Goal: Task Accomplishment & Management: Use online tool/utility

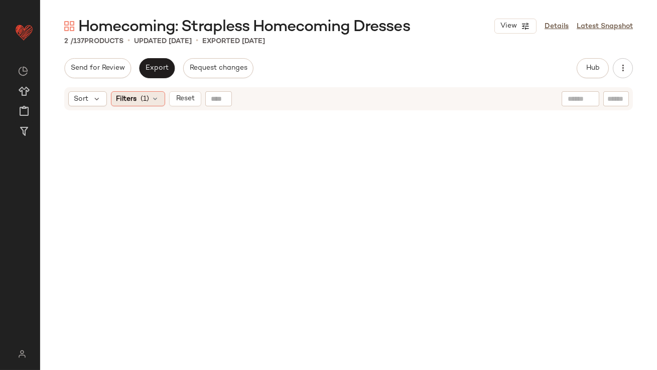
click at [146, 96] on span "(1)" at bounding box center [145, 99] width 9 height 11
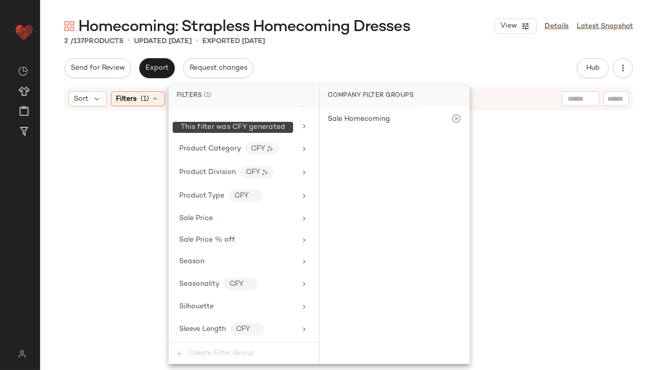
scroll to position [755, 0]
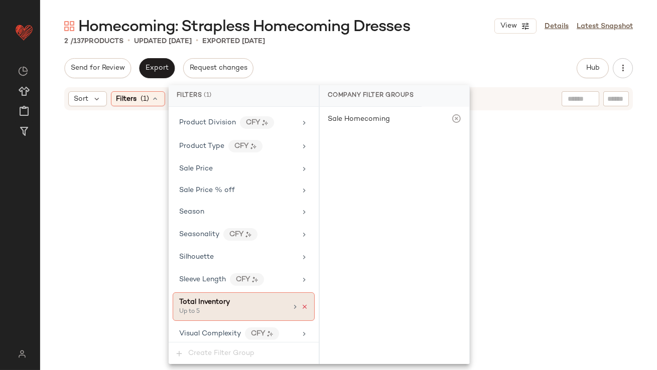
click at [302, 304] on icon at bounding box center [304, 307] width 7 height 7
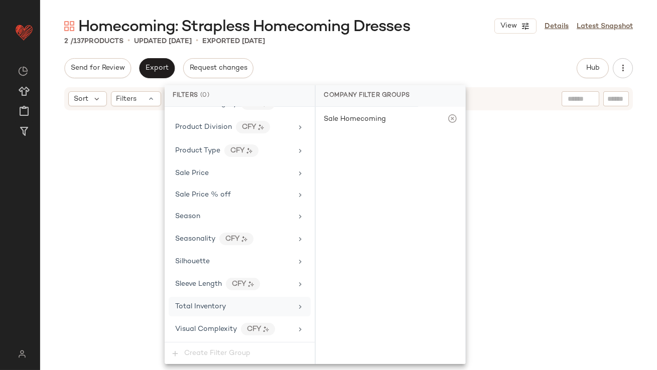
scroll to position [745, 0]
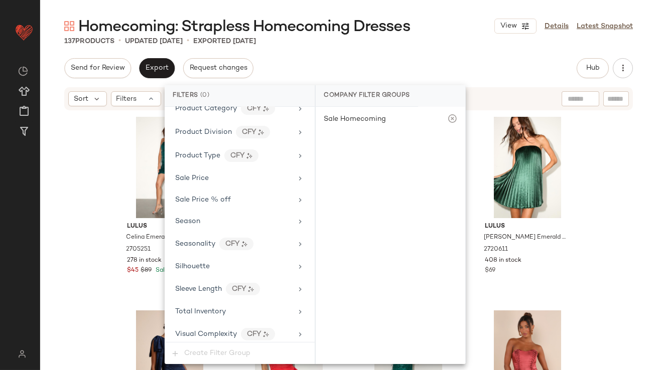
click at [306, 53] on div "Homecoming: Strapless Homecoming Dresses View Details Latest Snapshot 137 Produ…" at bounding box center [348, 193] width 617 height 354
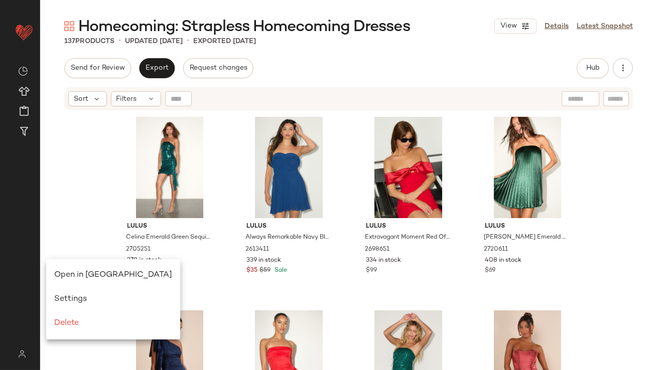
scroll to position [0, 0]
click at [56, 271] on div "Open in [GEOGRAPHIC_DATA]" at bounding box center [113, 276] width 118 height 12
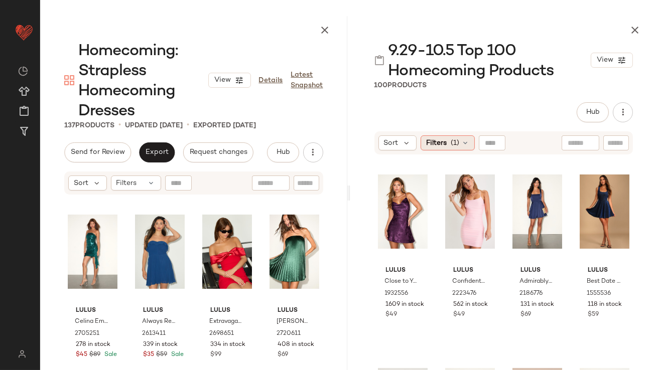
click at [461, 138] on div "Filters (1)" at bounding box center [448, 143] width 54 height 15
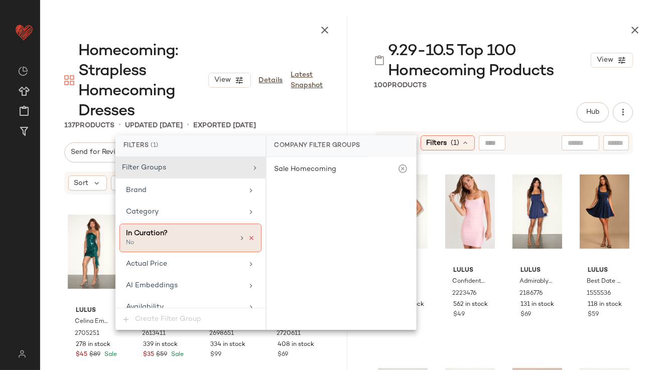
click at [248, 236] on icon at bounding box center [251, 238] width 7 height 7
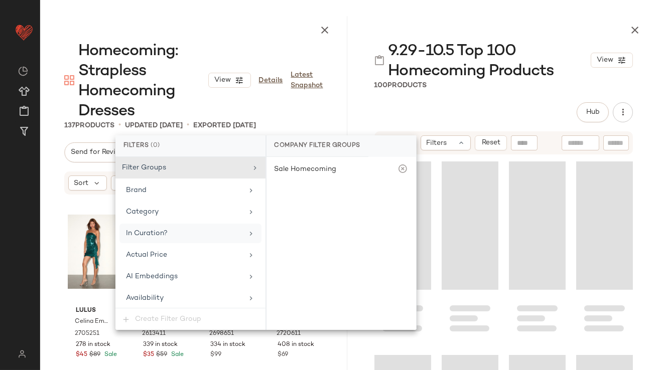
click at [483, 97] on div "9.29-10.5 Top 100 Homecoming Products View 100 Products Hub Send for Review Ext…" at bounding box center [503, 193] width 307 height 354
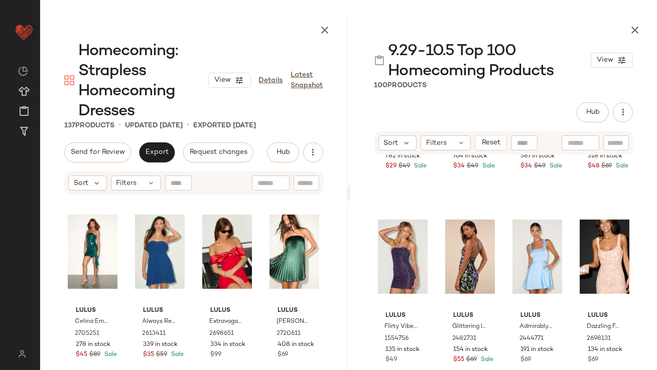
scroll to position [780, 0]
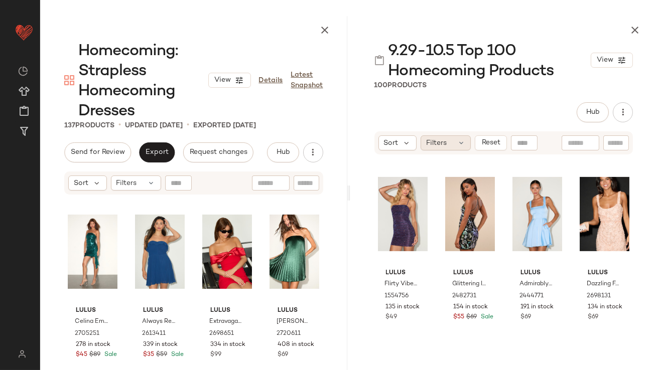
click at [446, 142] on span "Filters" at bounding box center [436, 143] width 21 height 11
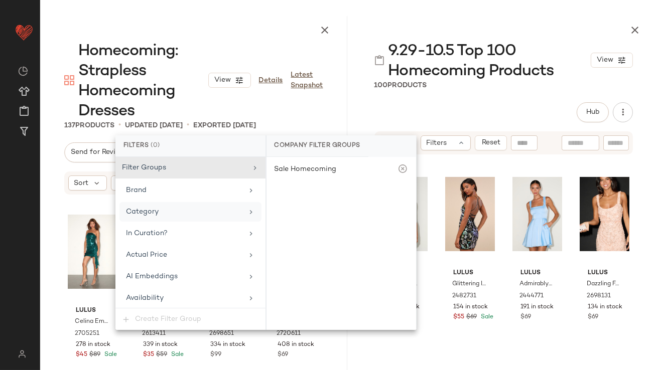
drag, startPoint x: 163, startPoint y: 229, endPoint x: 179, endPoint y: 216, distance: 20.7
click at [163, 229] on div "In Curation?" at bounding box center [147, 233] width 42 height 11
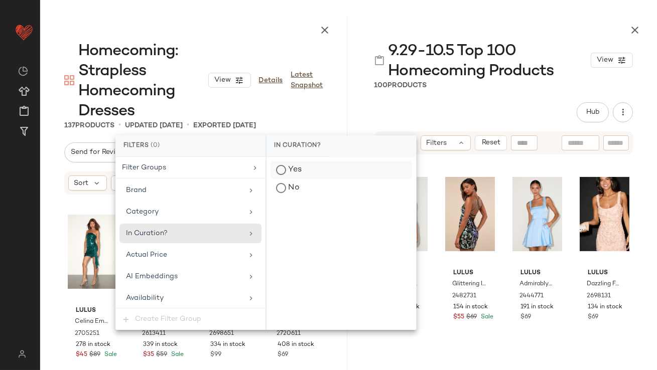
click at [325, 172] on div "Yes" at bounding box center [342, 170] width 142 height 18
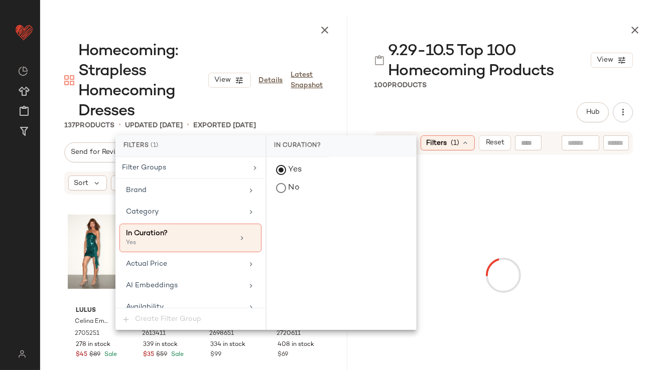
click at [458, 85] on div "100 Products" at bounding box center [503, 85] width 307 height 10
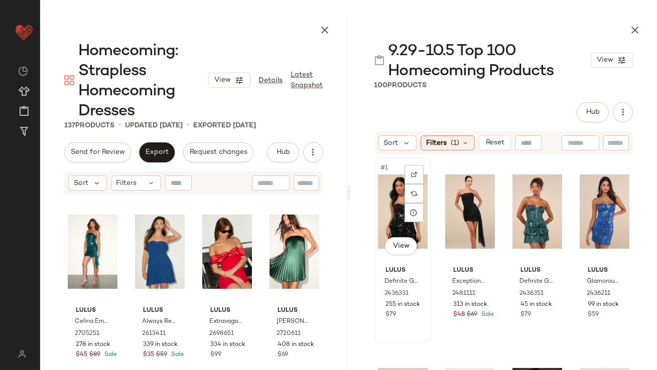
click at [393, 188] on div "#1 View" at bounding box center [403, 211] width 50 height 101
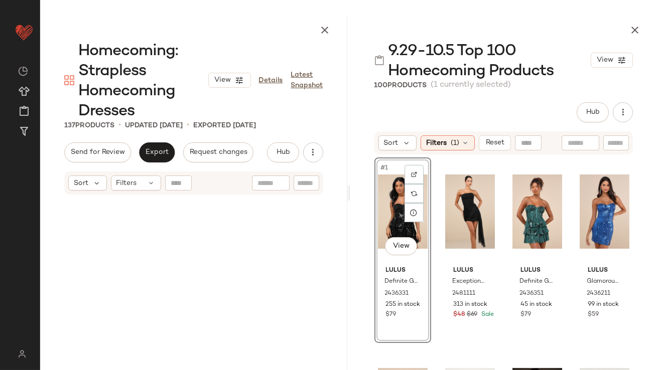
scroll to position [1356, 0]
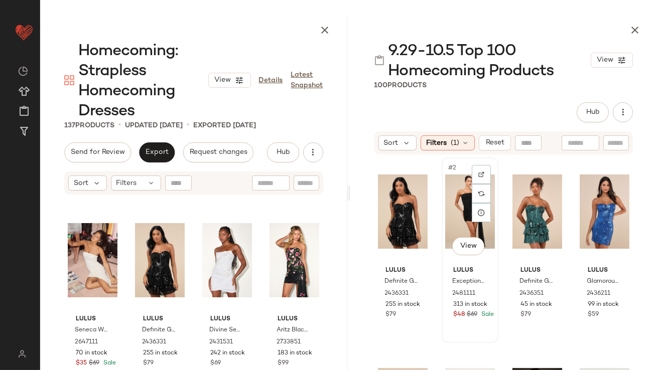
click at [460, 208] on div "#2 View" at bounding box center [470, 211] width 50 height 101
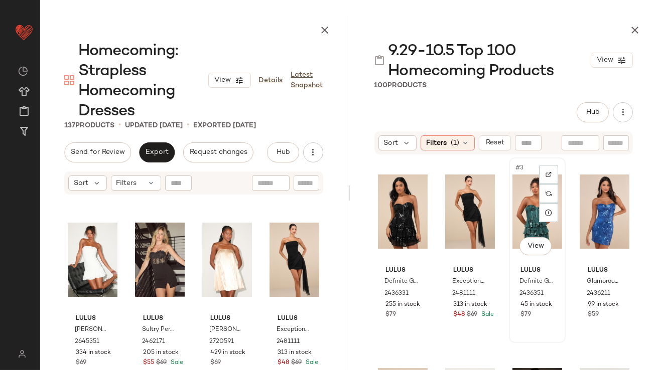
click at [520, 204] on div "#3 View" at bounding box center [537, 211] width 50 height 101
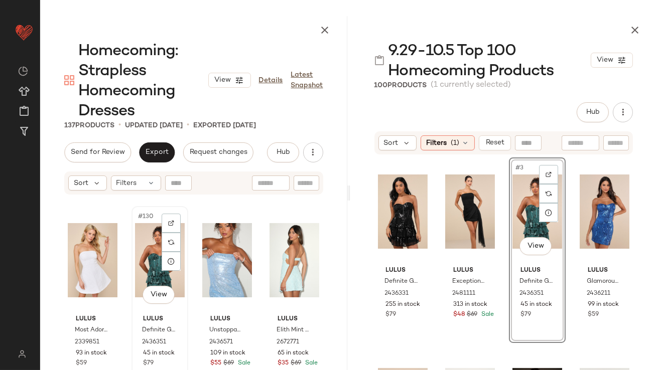
click at [150, 266] on div "#130 View" at bounding box center [160, 260] width 50 height 101
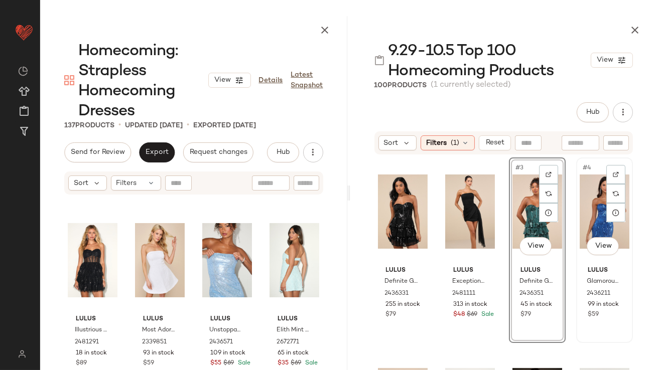
click at [575, 207] on div "#4 View" at bounding box center [605, 211] width 50 height 101
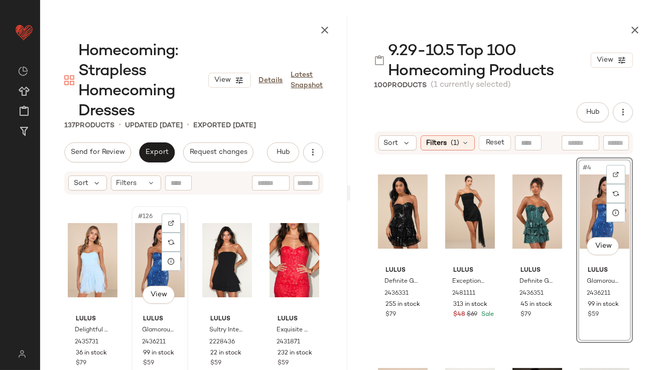
click at [147, 255] on div "#126 View" at bounding box center [160, 260] width 50 height 101
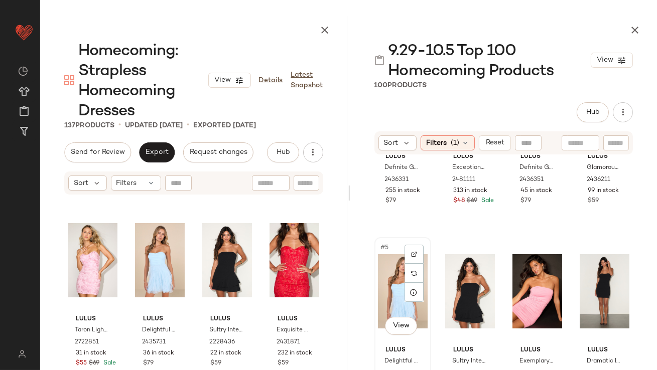
click at [384, 278] on div "#5 View" at bounding box center [403, 291] width 50 height 101
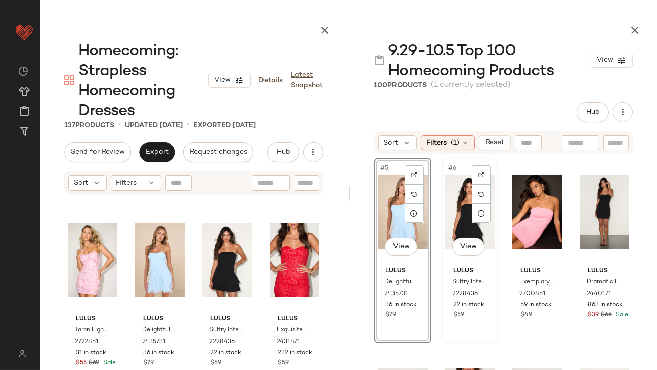
click at [458, 214] on div "#6 View" at bounding box center [470, 212] width 50 height 101
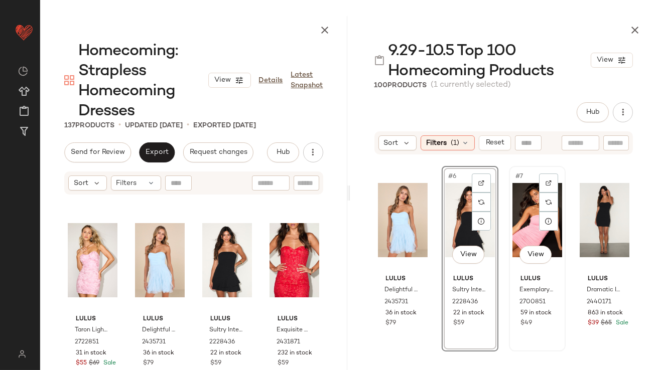
click at [532, 220] on div "#7 View" at bounding box center [537, 220] width 50 height 101
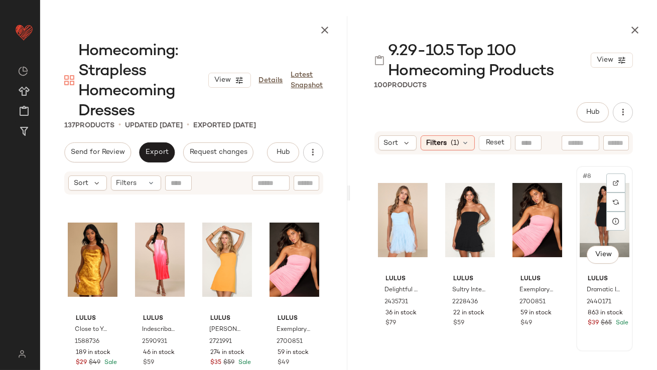
click at [575, 227] on div "#8 View" at bounding box center [605, 220] width 50 height 101
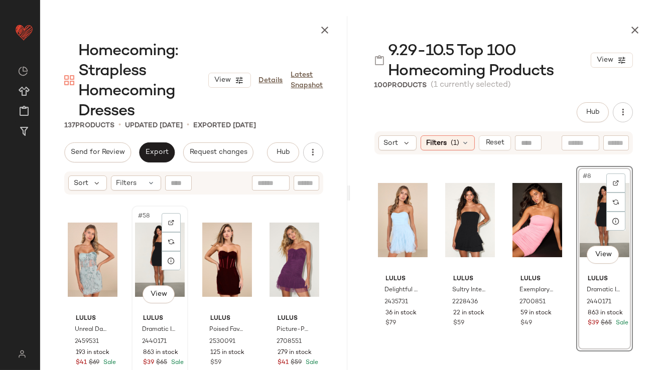
click at [153, 254] on div "#58 View" at bounding box center [160, 259] width 50 height 101
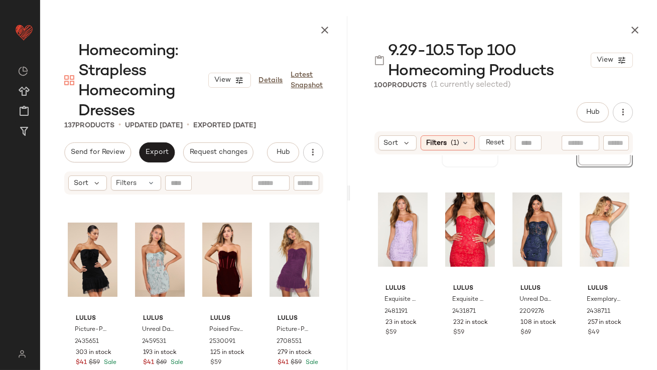
scroll to position [393, 0]
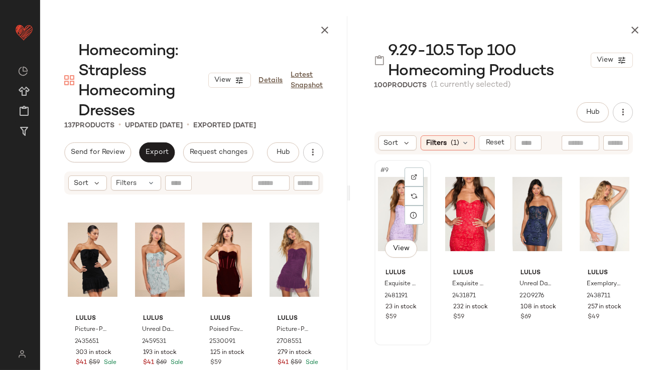
click at [394, 220] on div "#9 View" at bounding box center [403, 214] width 50 height 101
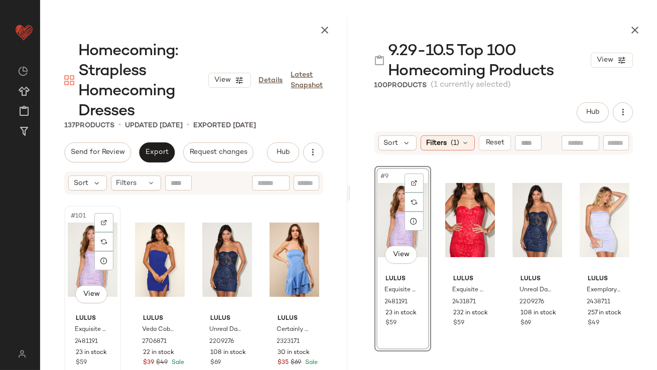
click at [83, 259] on div "#101 View" at bounding box center [93, 259] width 50 height 101
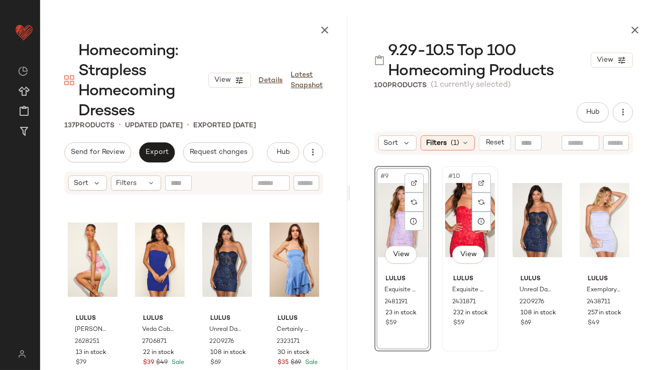
click at [461, 233] on div "#10 View" at bounding box center [470, 220] width 50 height 101
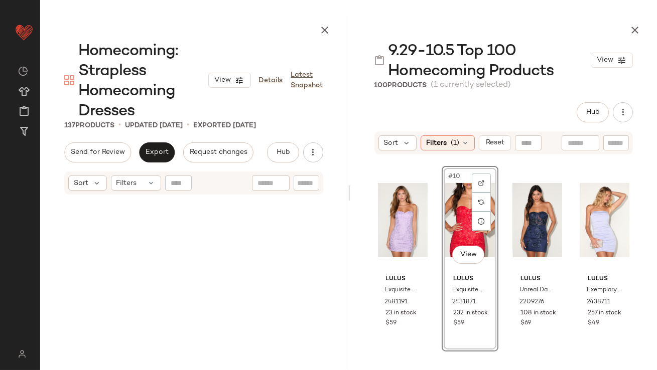
scroll to position [6005, 0]
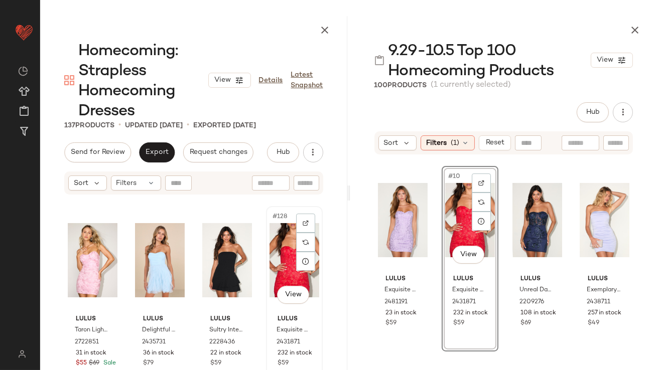
click at [278, 252] on div "#128 View" at bounding box center [295, 260] width 50 height 101
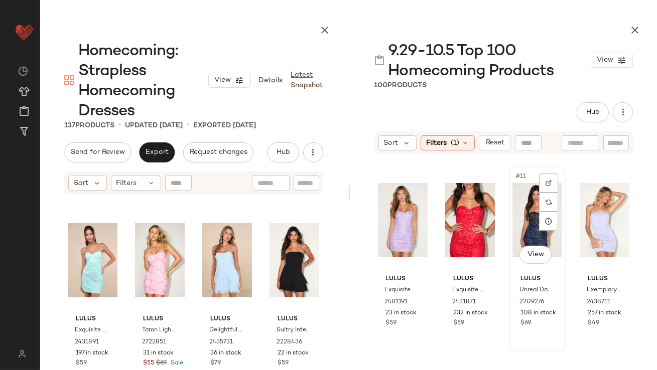
click at [514, 227] on div "#11 View" at bounding box center [537, 220] width 50 height 101
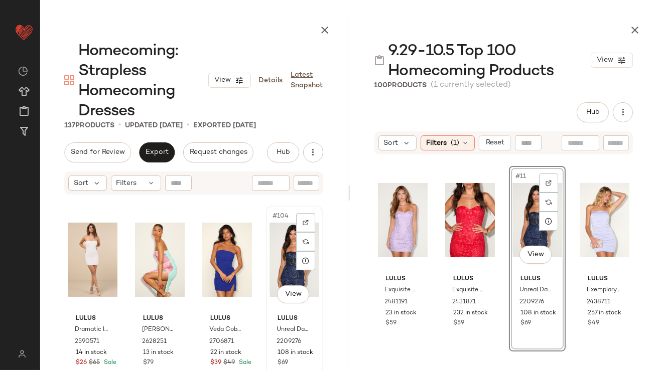
click at [275, 260] on div "#104 View" at bounding box center [295, 259] width 50 height 101
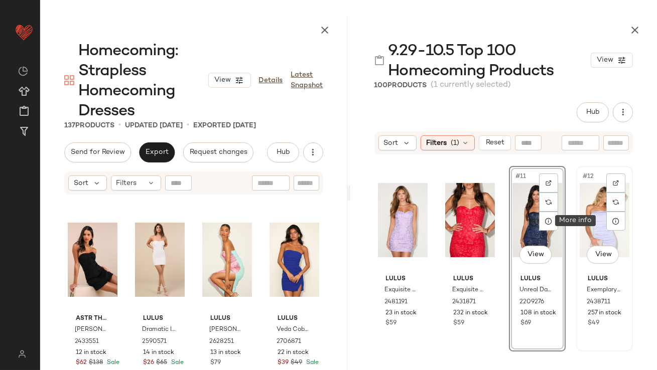
click at [575, 221] on div "#12 View" at bounding box center [605, 220] width 50 height 101
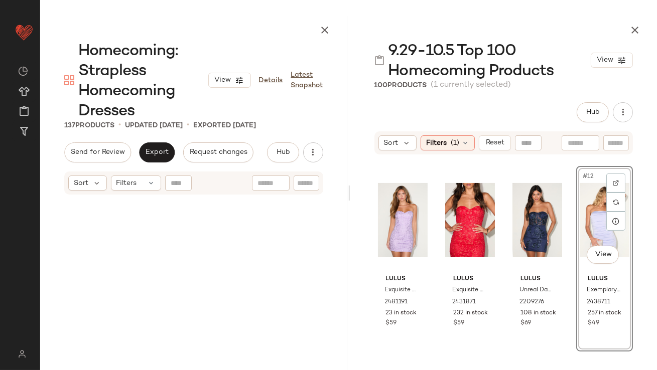
scroll to position [5812, 0]
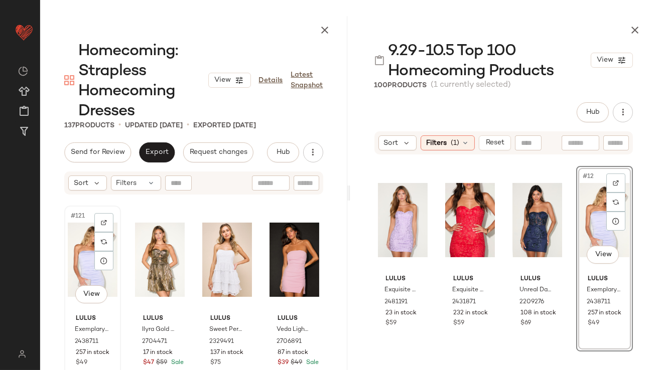
click at [86, 250] on div "#121 View" at bounding box center [93, 259] width 50 height 101
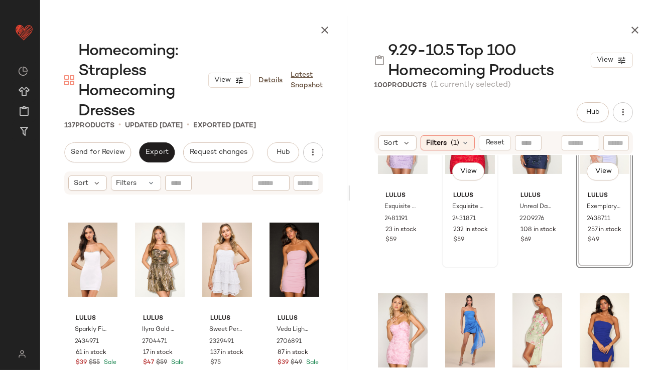
scroll to position [492, 0]
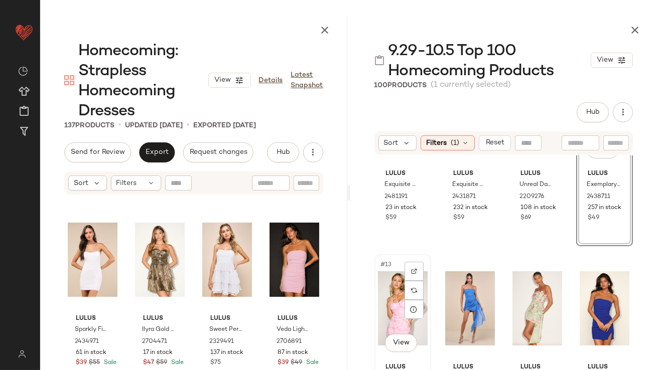
click at [389, 270] on div "#13 View" at bounding box center [403, 308] width 50 height 101
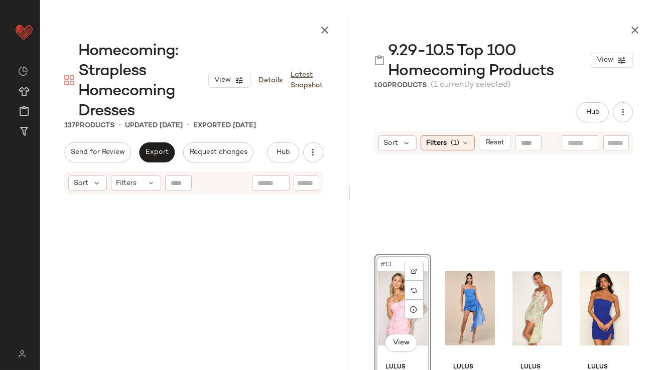
scroll to position [6005, 0]
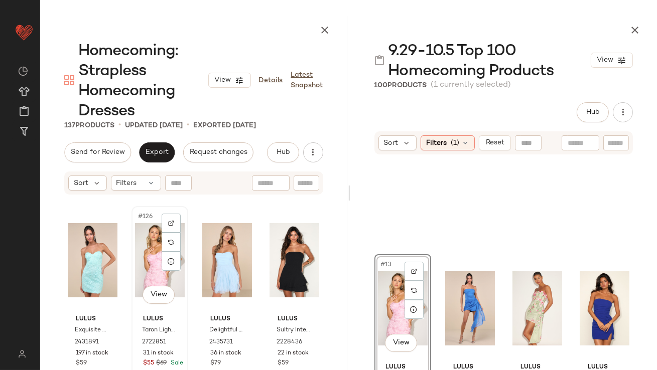
click at [146, 251] on div "#126 View" at bounding box center [160, 260] width 50 height 101
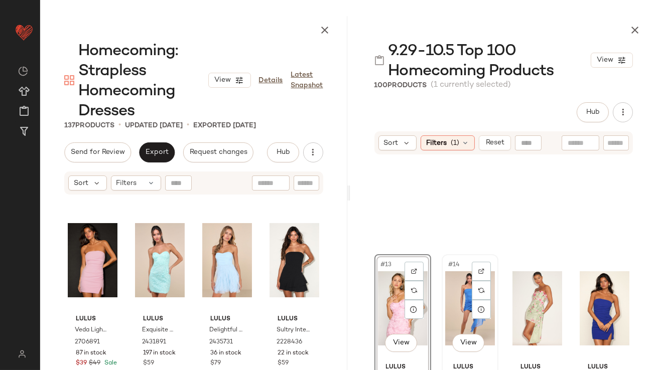
click at [450, 297] on div "#14 View" at bounding box center [470, 308] width 50 height 101
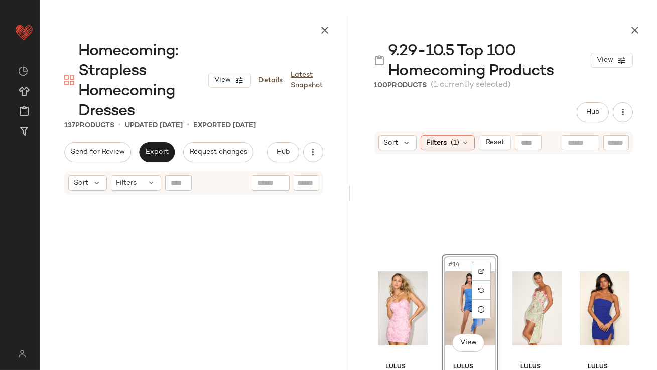
scroll to position [1356, 0]
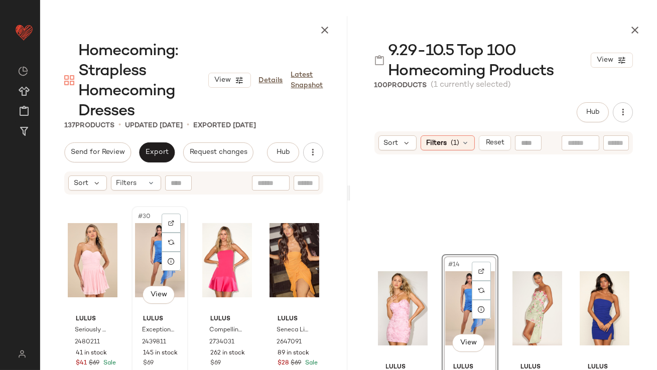
click at [146, 269] on div "#30 View" at bounding box center [160, 260] width 50 height 101
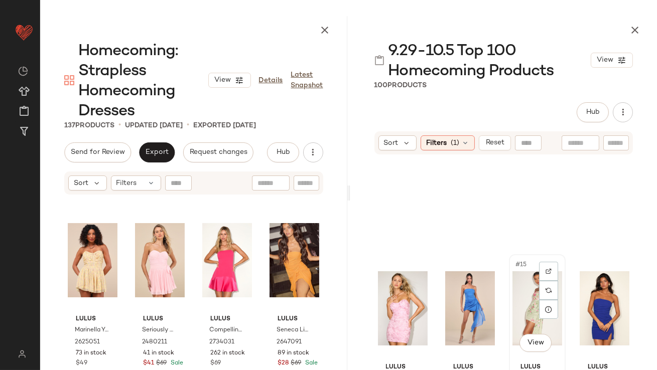
click at [514, 307] on div "#15 View" at bounding box center [537, 308] width 50 height 101
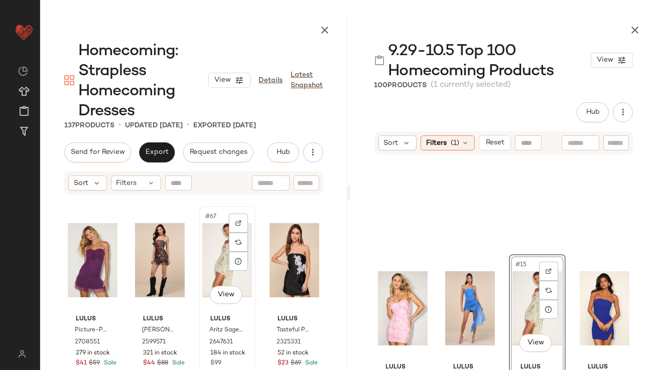
click at [210, 253] on div "#67 View" at bounding box center [227, 260] width 50 height 101
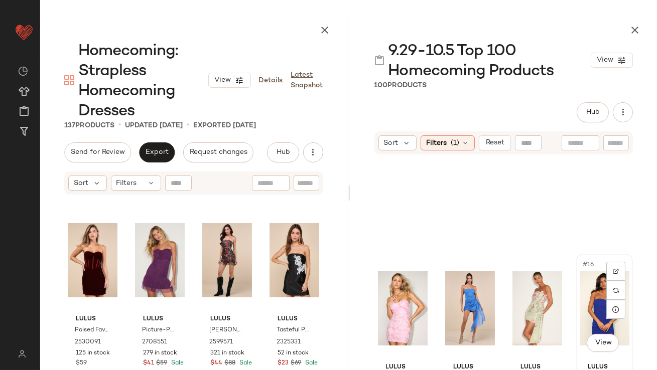
click at [575, 292] on div "#16 View" at bounding box center [605, 308] width 50 height 101
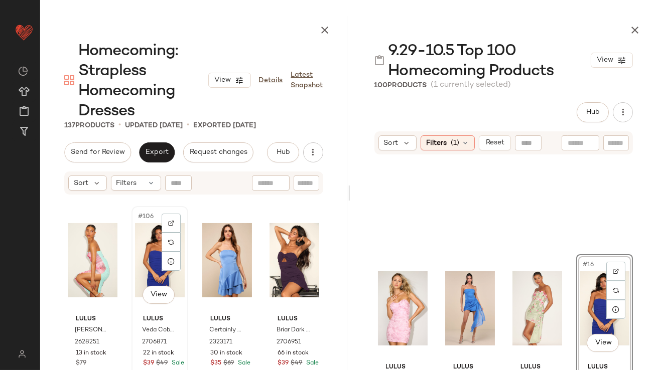
click at [139, 236] on div "#106 View" at bounding box center [160, 260] width 50 height 101
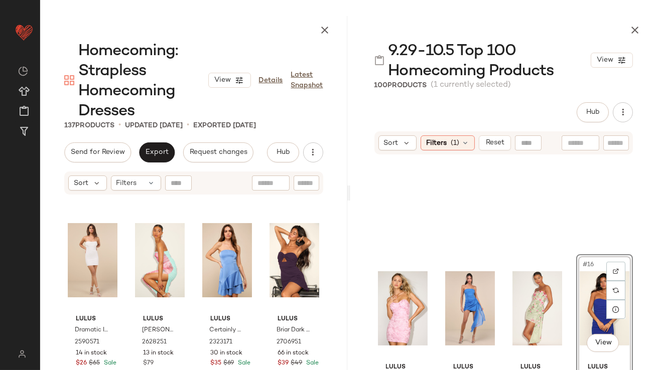
click at [575, 26] on icon "button" at bounding box center [635, 30] width 12 height 12
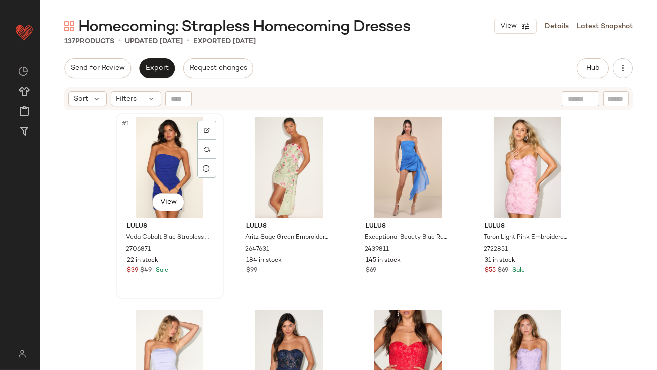
click at [145, 178] on div "#1 View" at bounding box center [169, 167] width 101 height 101
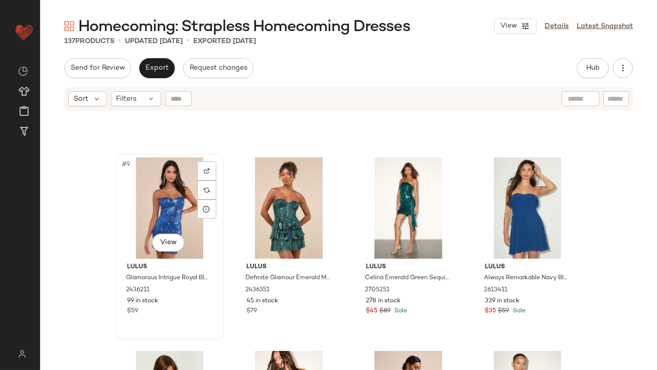
click at [160, 223] on div "#9 View" at bounding box center [169, 208] width 101 height 101
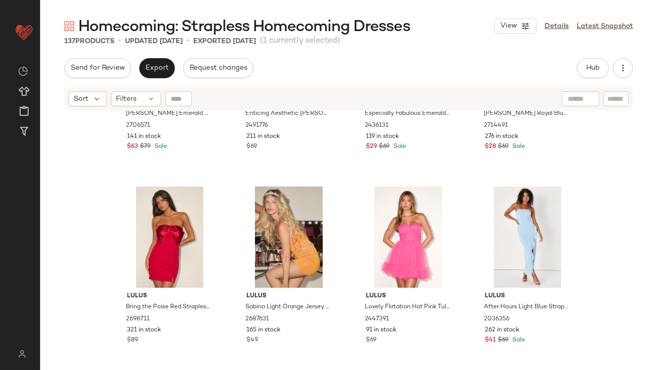
scroll to position [712, 0]
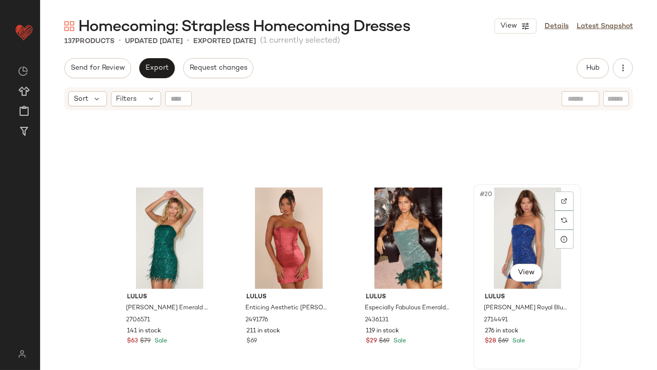
click at [518, 233] on div "#20 View" at bounding box center [527, 238] width 101 height 101
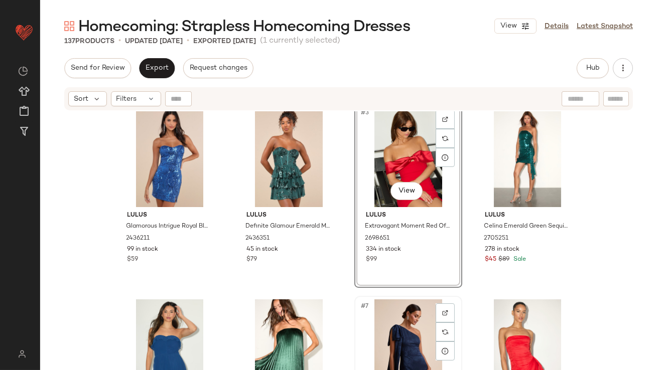
scroll to position [15, 0]
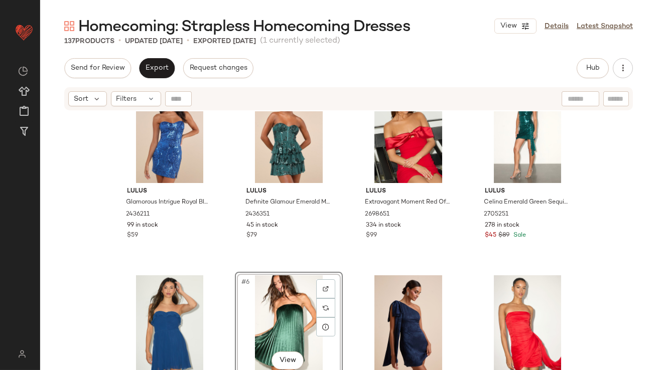
scroll to position [38, 0]
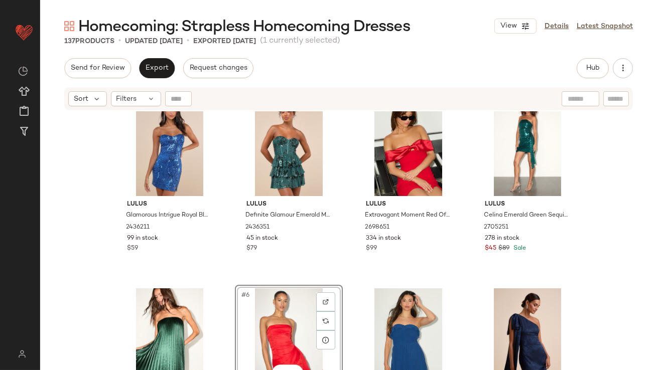
scroll to position [23, 0]
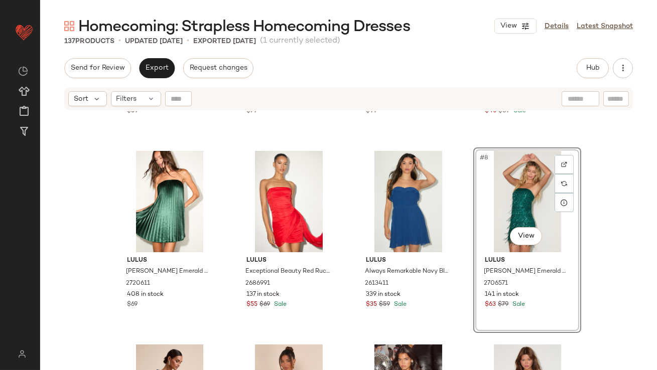
scroll to position [218, 0]
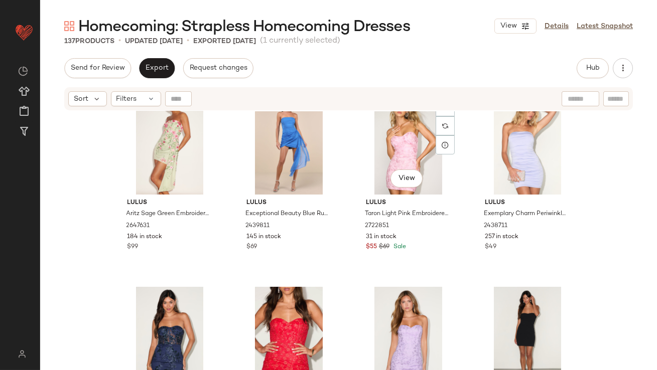
scroll to position [694, 0]
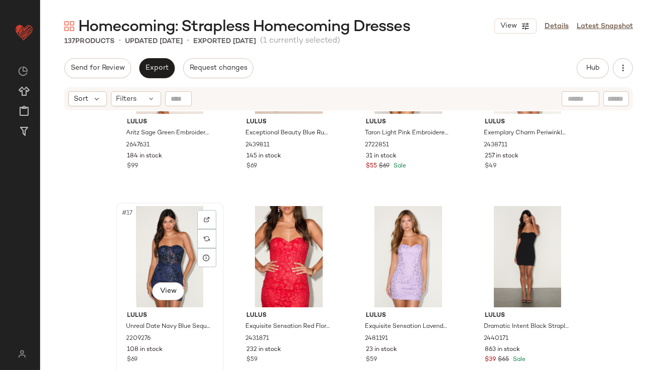
click at [165, 271] on div "#17 View" at bounding box center [169, 256] width 101 height 101
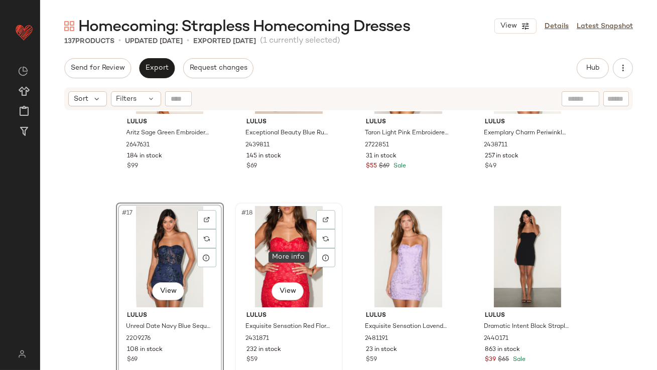
click at [316, 263] on div at bounding box center [325, 257] width 19 height 19
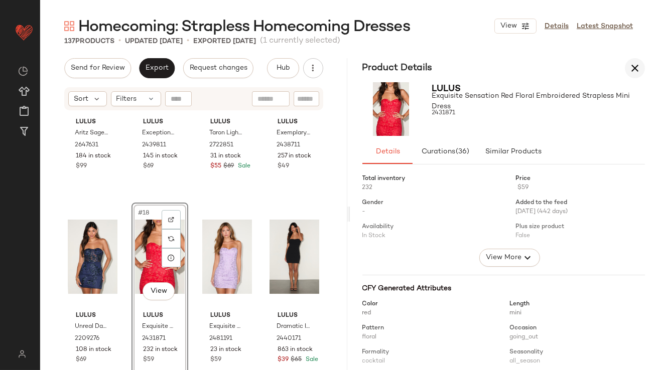
click at [575, 65] on icon "button" at bounding box center [635, 68] width 12 height 12
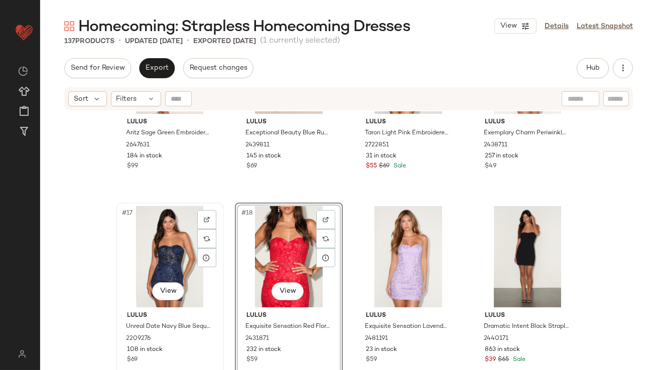
click at [152, 255] on div "#17 View" at bounding box center [169, 256] width 101 height 101
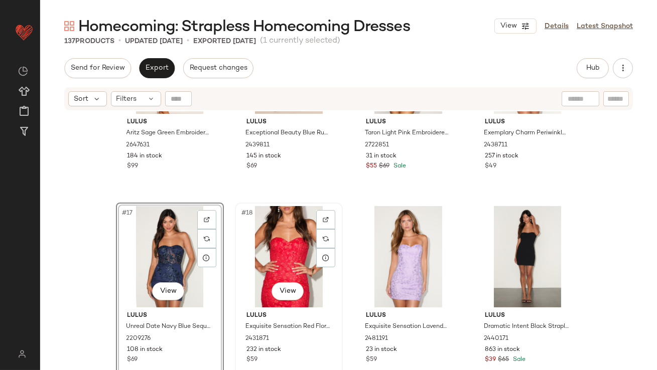
click at [264, 251] on div "#18 View" at bounding box center [288, 256] width 101 height 101
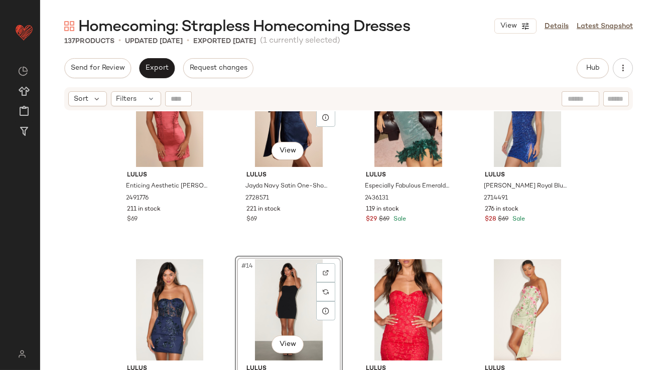
scroll to position [462, 0]
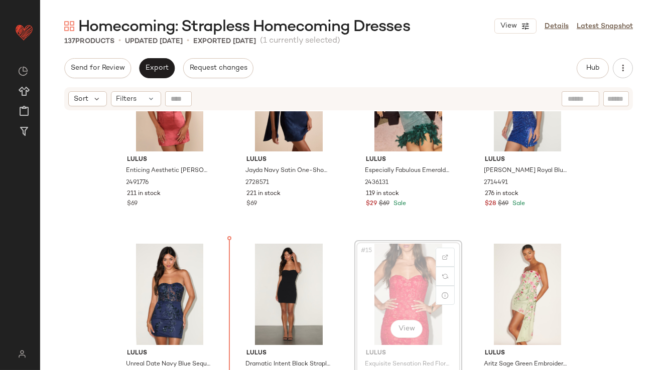
drag, startPoint x: 372, startPoint y: 286, endPoint x: 366, endPoint y: 286, distance: 5.5
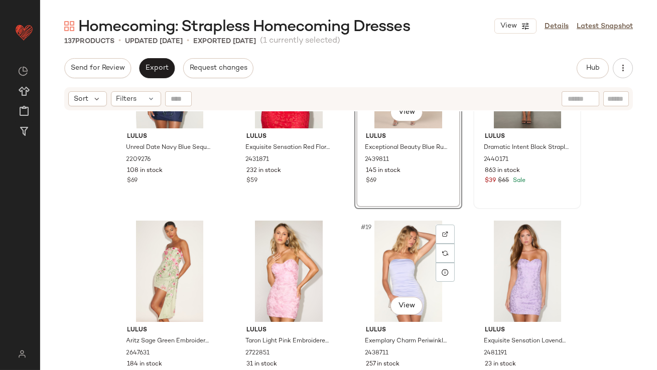
scroll to position [681, 0]
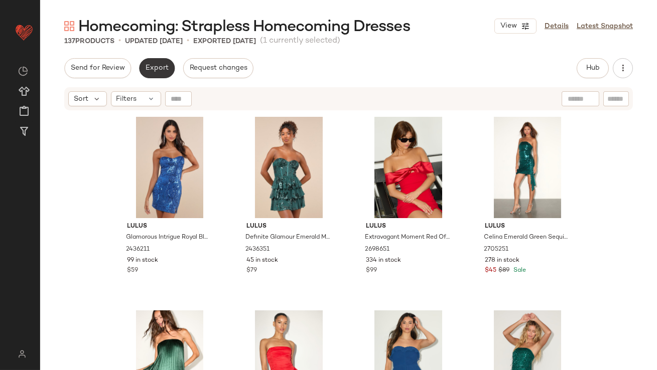
click at [142, 69] on button "Export" at bounding box center [157, 68] width 36 height 20
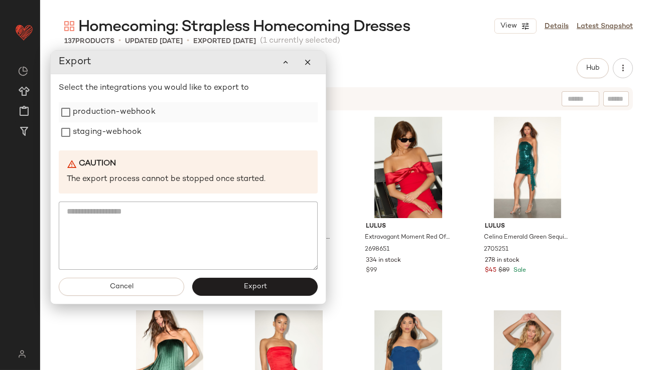
click at [127, 112] on label "production-webhook" at bounding box center [114, 112] width 83 height 20
click at [127, 137] on label "staging-webhook" at bounding box center [107, 132] width 69 height 20
click at [211, 282] on button "Export" at bounding box center [254, 287] width 125 height 18
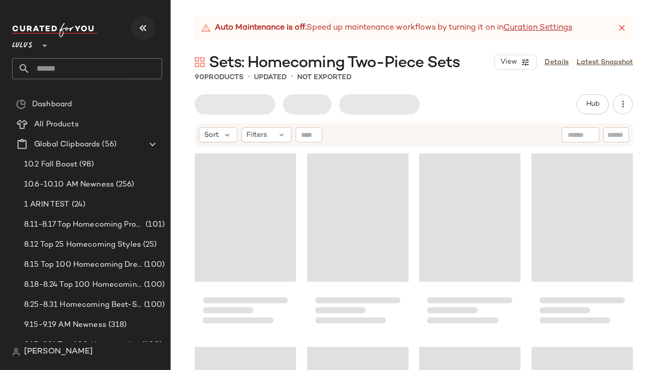
click at [144, 22] on icon "button" at bounding box center [143, 28] width 12 height 12
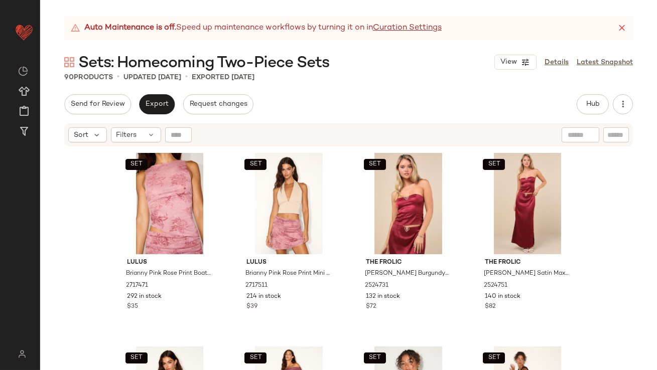
click at [620, 28] on icon at bounding box center [622, 28] width 10 height 10
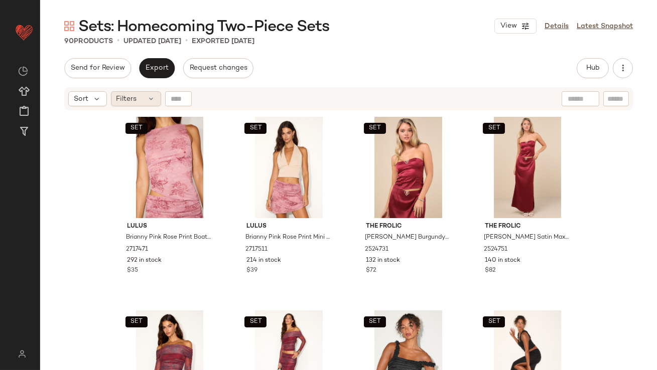
click at [127, 99] on span "Filters" at bounding box center [126, 99] width 21 height 11
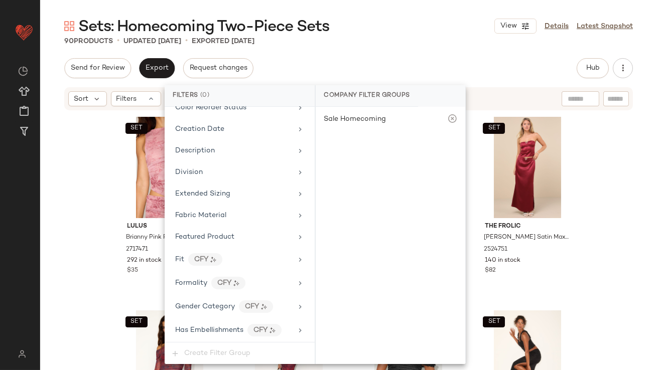
scroll to position [769, 0]
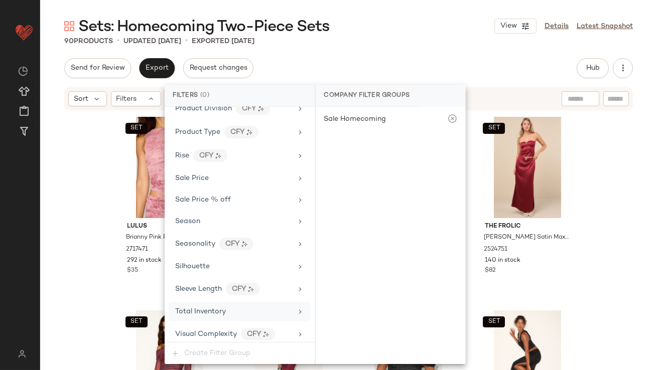
click at [201, 302] on div "Total Inventory" at bounding box center [240, 312] width 142 height 20
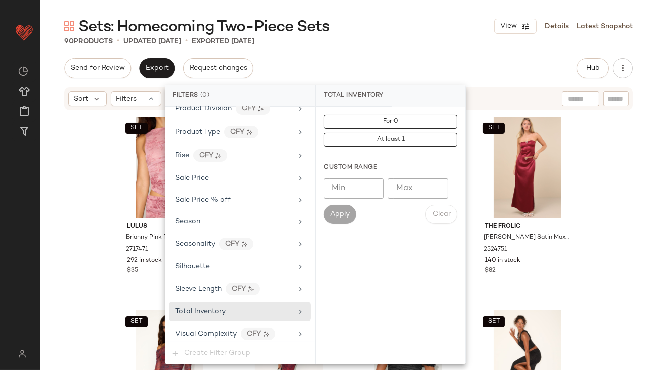
click at [402, 191] on input "Max" at bounding box center [418, 189] width 60 height 20
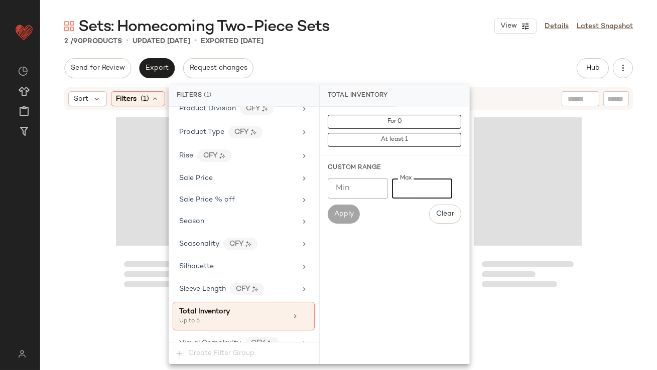
type input "*"
click at [383, 34] on div "Sets: Homecoming Two-Piece Sets View Details Latest Snapshot" at bounding box center [348, 26] width 617 height 20
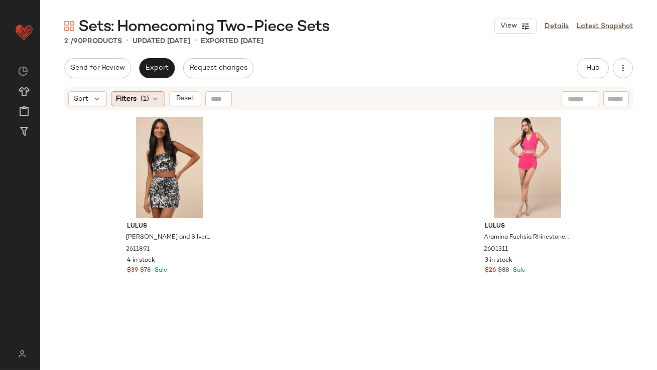
click at [150, 100] on div "Filters (1)" at bounding box center [138, 98] width 54 height 15
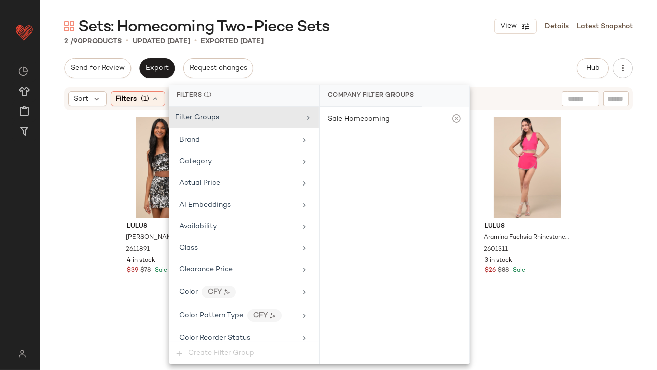
click at [85, 187] on div "Lulus Celyse Black and Silver Paillette Sequin Two-Piece Skort 2611891 4 in sto…" at bounding box center [348, 253] width 617 height 284
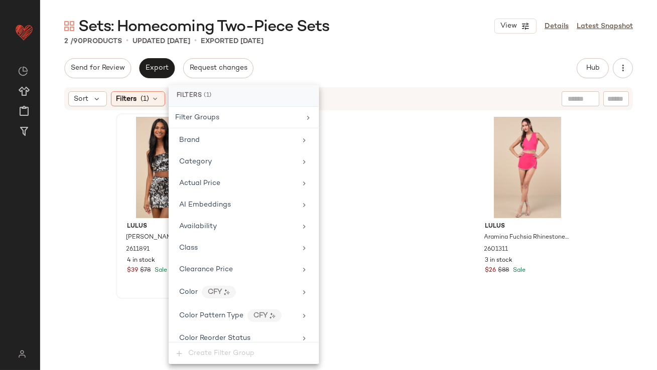
click at [177, 164] on div at bounding box center [169, 167] width 101 height 101
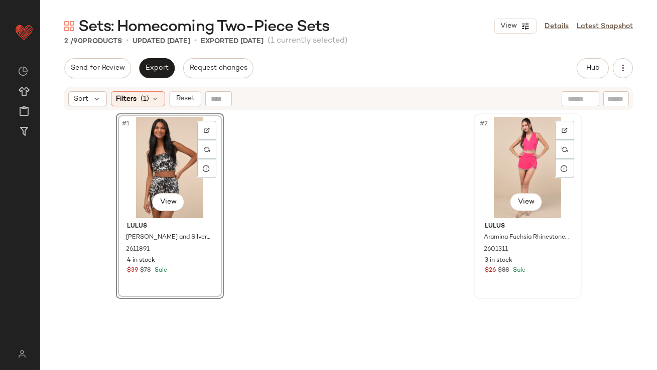
click at [481, 156] on div "#2 View" at bounding box center [527, 167] width 101 height 101
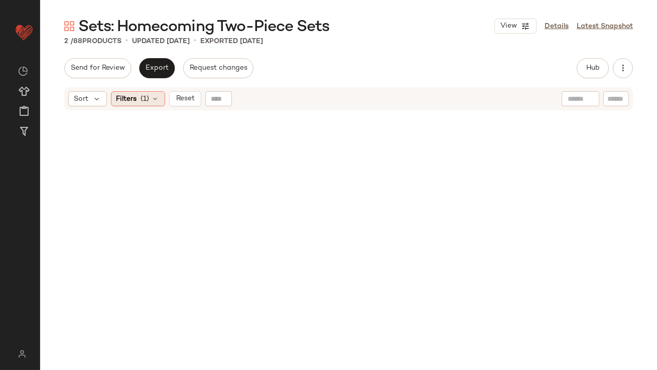
click at [141, 102] on span "(1)" at bounding box center [145, 99] width 9 height 11
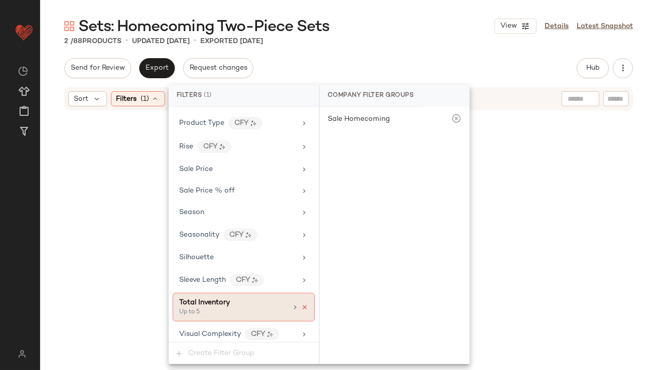
click at [302, 304] on icon at bounding box center [304, 307] width 7 height 7
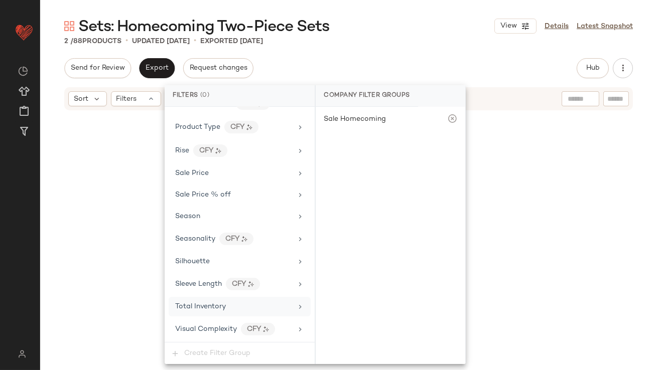
scroll to position [769, 0]
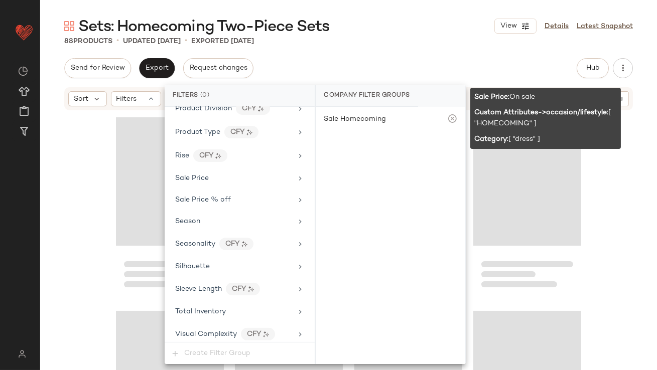
click at [407, 78] on div "Send for Review Export Request changes Hub Send for Review External Review Inte…" at bounding box center [348, 214] width 617 height 312
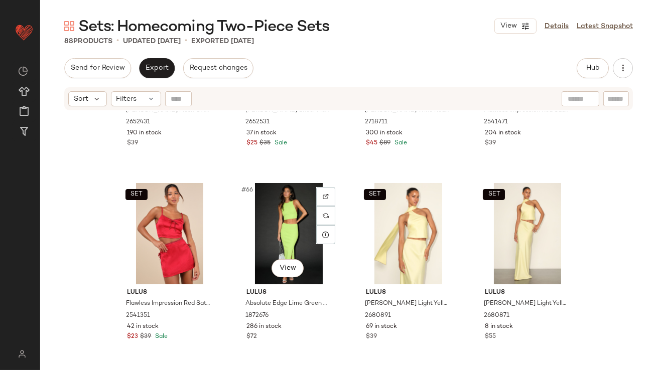
scroll to position [2691, 0]
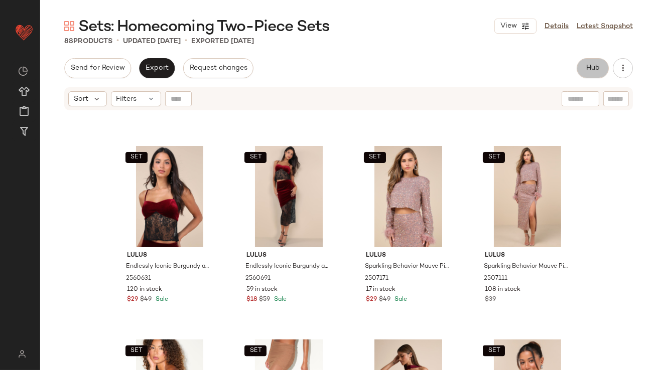
click at [588, 73] on button "Hub" at bounding box center [593, 68] width 32 height 20
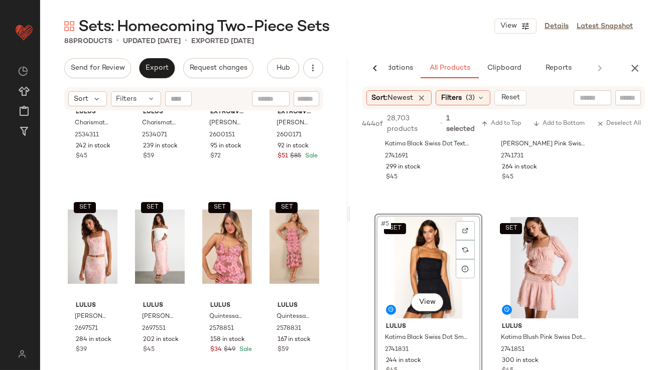
scroll to position [238, 0]
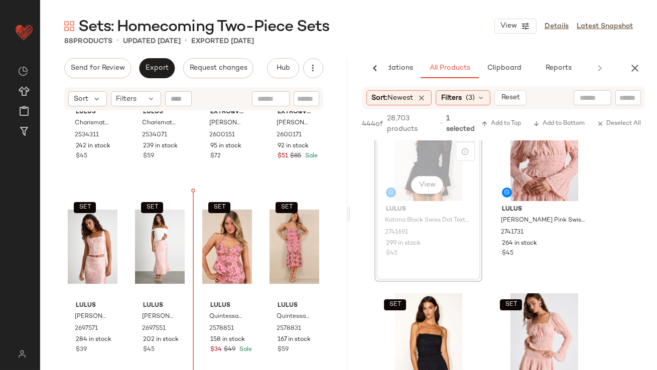
drag, startPoint x: 432, startPoint y: 170, endPoint x: 409, endPoint y: 171, distance: 22.6
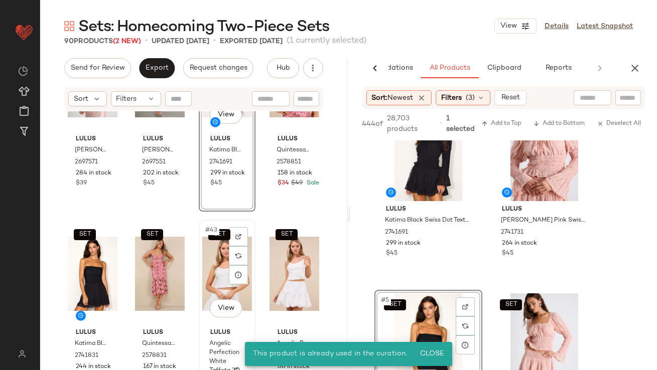
scroll to position [1813, 0]
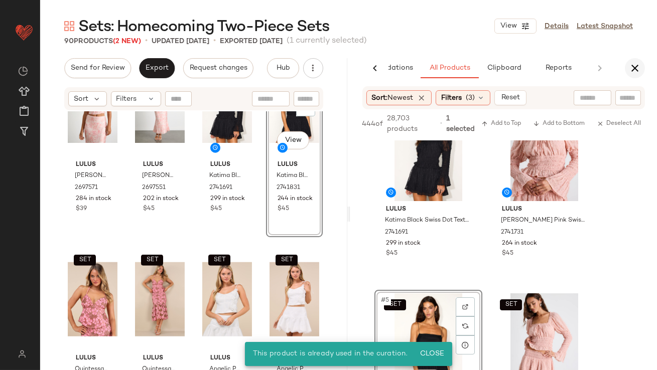
click at [631, 67] on icon "button" at bounding box center [635, 68] width 12 height 12
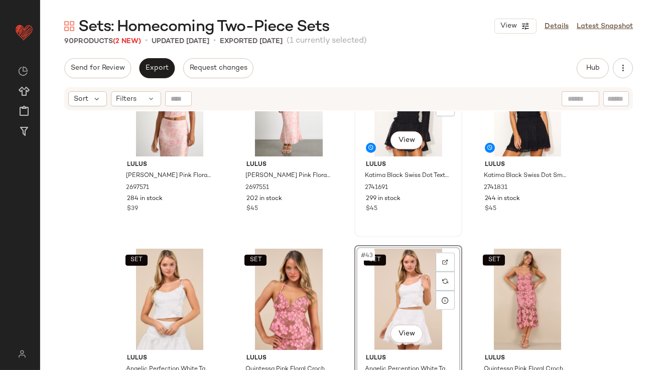
click at [417, 208] on div "$45" at bounding box center [408, 209] width 85 height 9
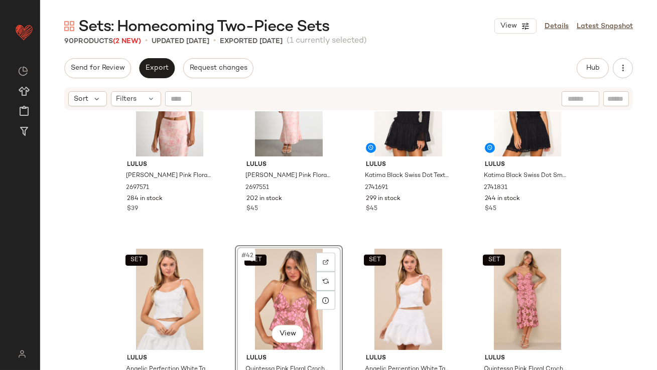
click at [590, 242] on div "SET Lulus Lynelle Pink Floral Textured Sleeveless Bustier Top 2697571 284 in st…" at bounding box center [348, 253] width 617 height 284
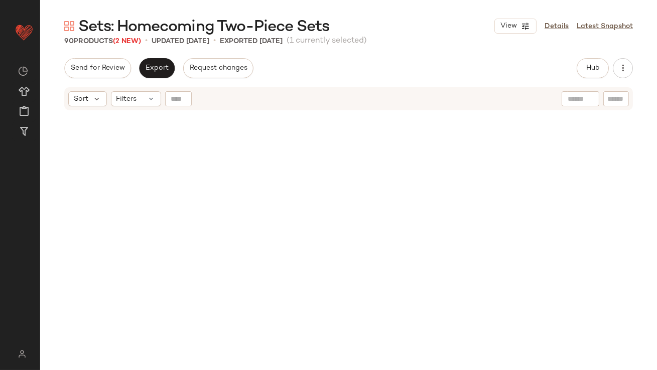
scroll to position [969, 0]
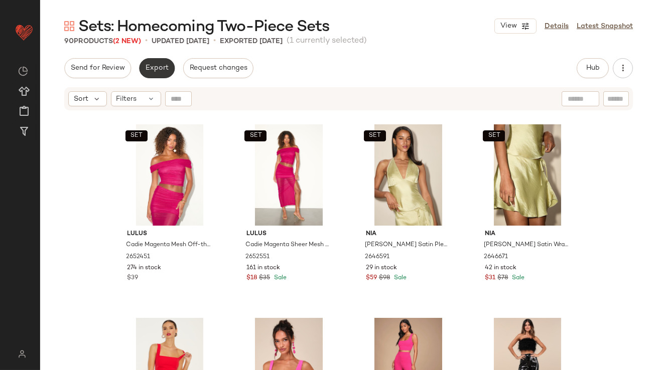
click at [160, 72] on button "Export" at bounding box center [157, 68] width 36 height 20
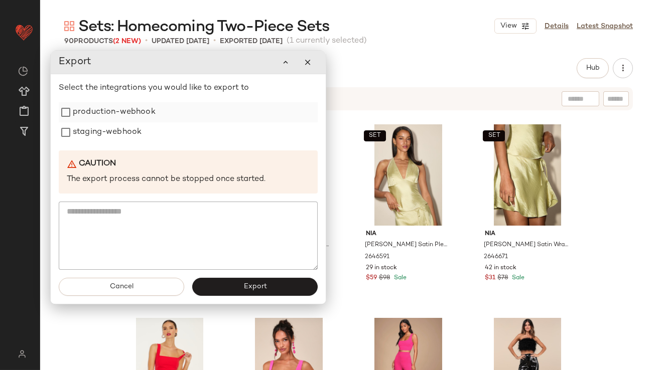
click at [129, 114] on label "production-webhook" at bounding box center [114, 112] width 83 height 20
click at [125, 129] on label "staging-webhook" at bounding box center [107, 132] width 69 height 20
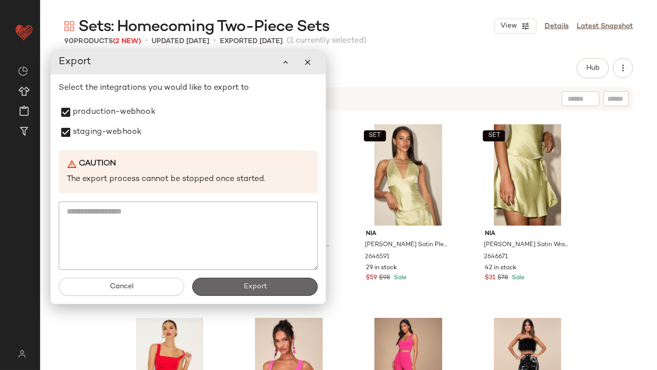
click at [232, 281] on button "Export" at bounding box center [254, 287] width 125 height 18
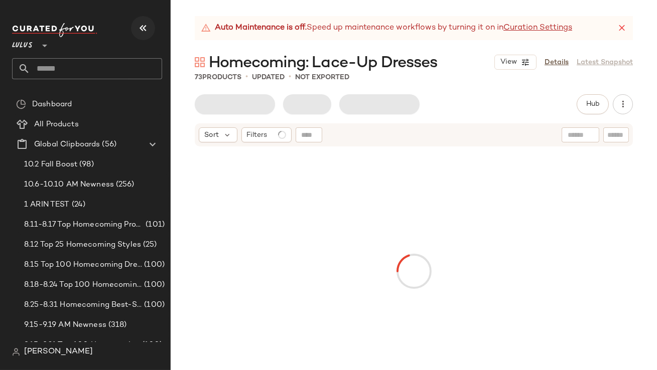
click at [142, 26] on icon "button" at bounding box center [143, 28] width 12 height 12
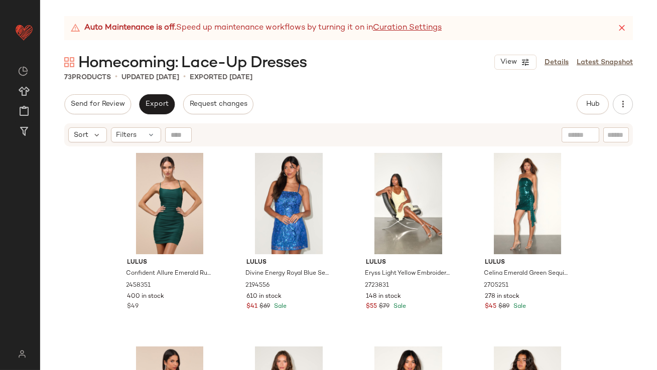
click at [621, 22] on div "Auto Maintenance is off. Speed up maintenance workflows by turning it on in Cur…" at bounding box center [348, 28] width 569 height 24
click at [621, 34] on div "Auto Maintenance is off. Speed up maintenance workflows by turning it on in Cur…" at bounding box center [348, 28] width 569 height 24
click at [622, 30] on icon at bounding box center [622, 28] width 10 height 10
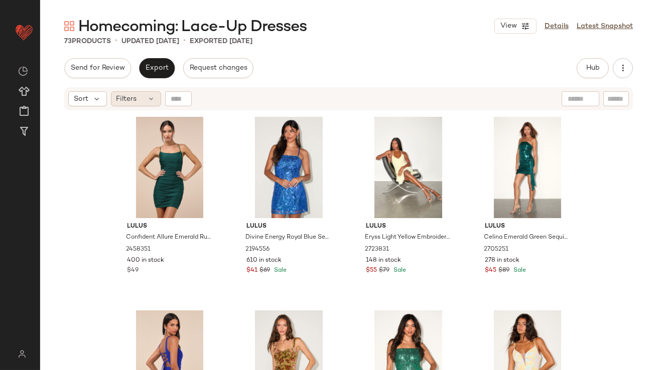
click at [142, 104] on div "Filters" at bounding box center [136, 98] width 50 height 15
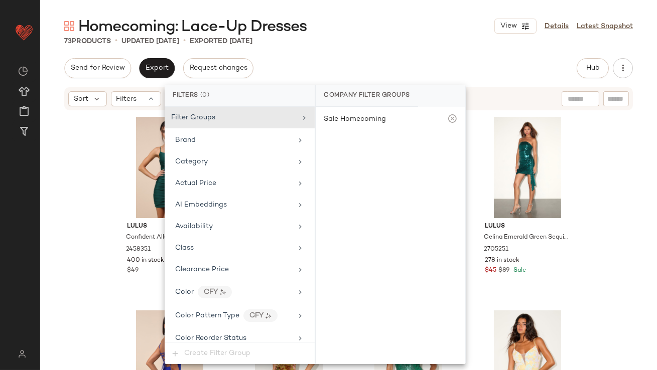
scroll to position [745, 0]
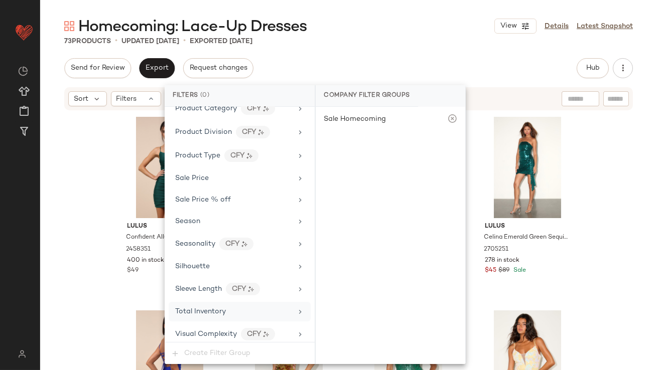
click at [211, 312] on div "Total Inventory" at bounding box center [200, 312] width 51 height 11
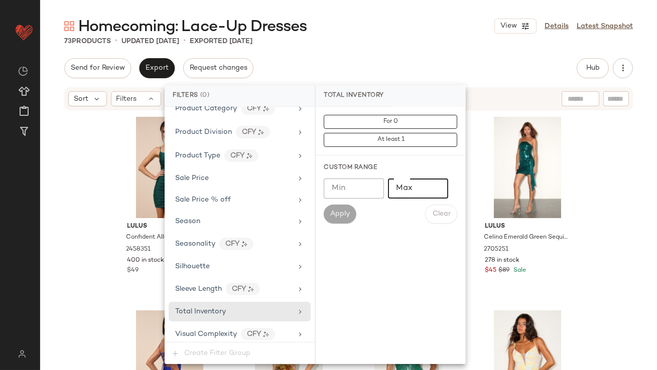
click at [411, 186] on input "Max" at bounding box center [418, 189] width 60 height 20
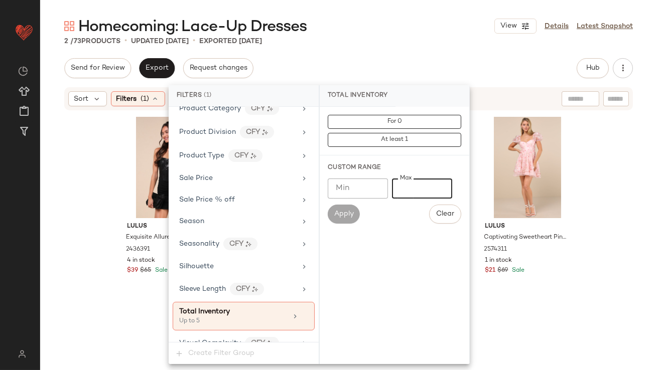
type input "*"
click at [417, 33] on div "Homecoming: Lace-Up Dresses View Details Latest Snapshot" at bounding box center [348, 26] width 617 height 20
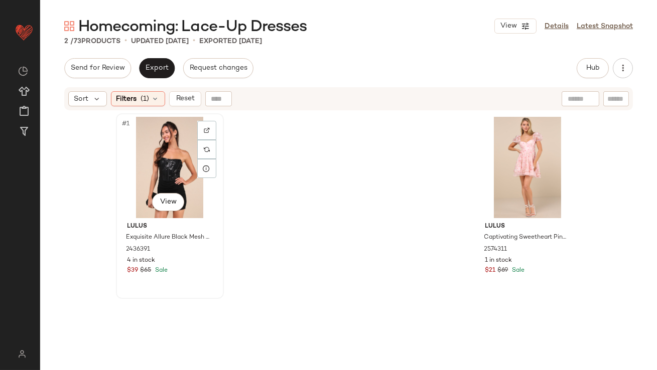
click at [173, 150] on div "#1 View" at bounding box center [169, 167] width 101 height 101
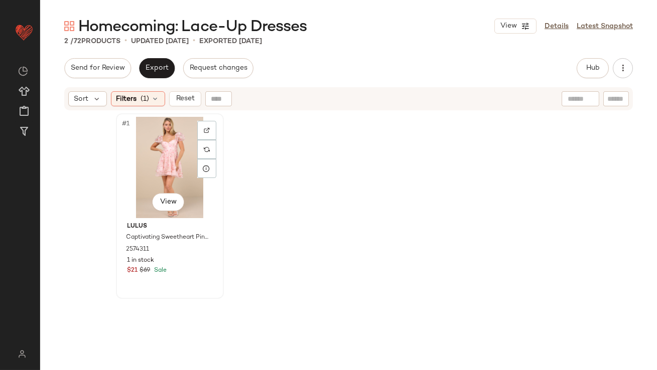
click at [156, 164] on div "#1 View" at bounding box center [169, 167] width 101 height 101
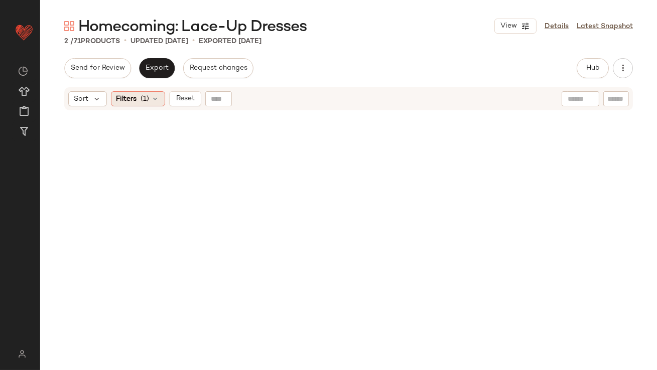
click at [132, 100] on span "Filters" at bounding box center [126, 99] width 21 height 11
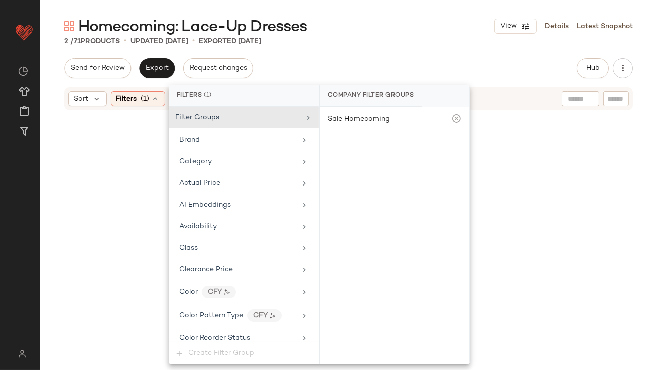
scroll to position [755, 0]
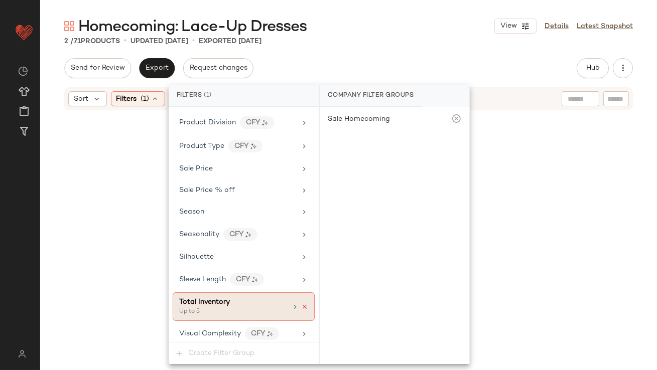
click at [302, 304] on icon at bounding box center [304, 307] width 7 height 7
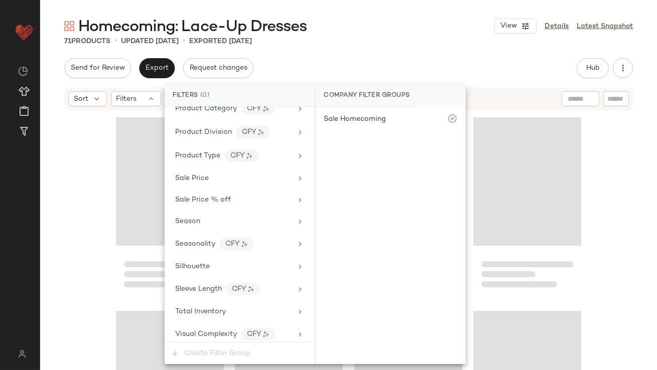
click at [348, 83] on div "Send for Review Export Request changes Hub Send for Review External Review Inte…" at bounding box center [348, 214] width 617 height 312
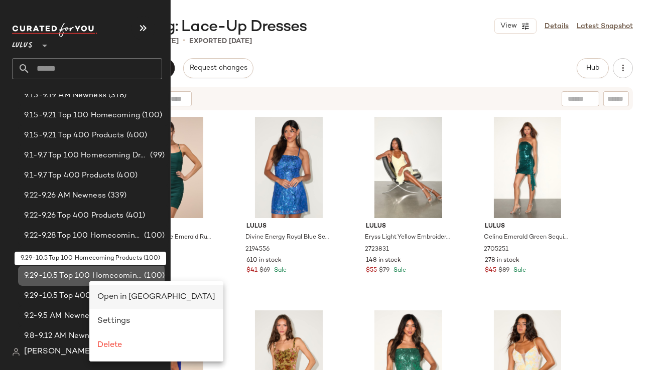
scroll to position [0, 0]
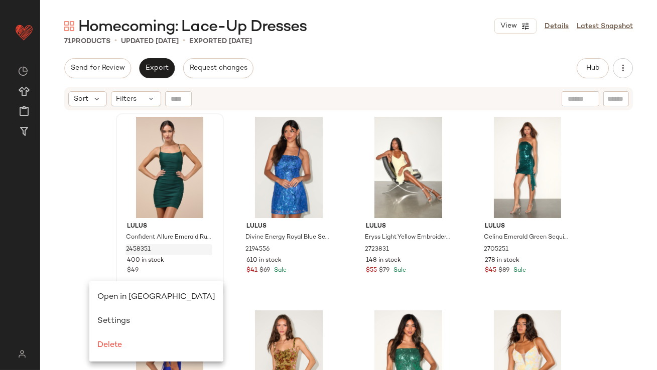
click at [104, 290] on div "Open in [GEOGRAPHIC_DATA]" at bounding box center [156, 298] width 134 height 24
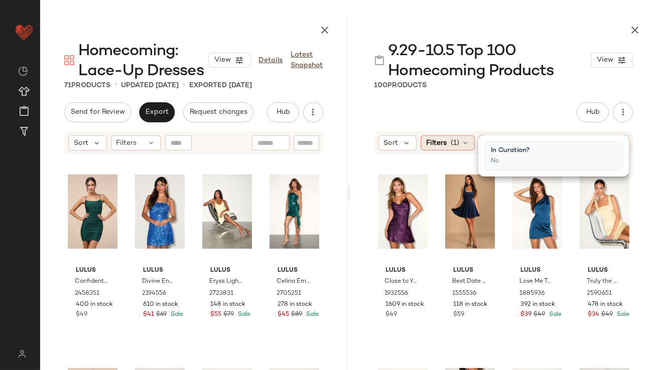
click at [468, 138] on div "Filters (1)" at bounding box center [448, 143] width 54 height 15
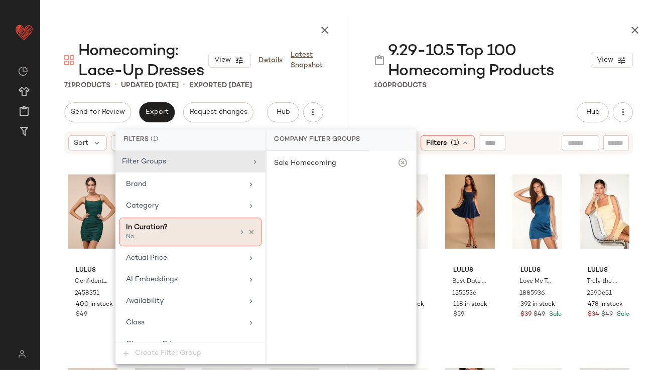
click at [231, 228] on div "In Curation? No" at bounding box center [190, 232] width 142 height 29
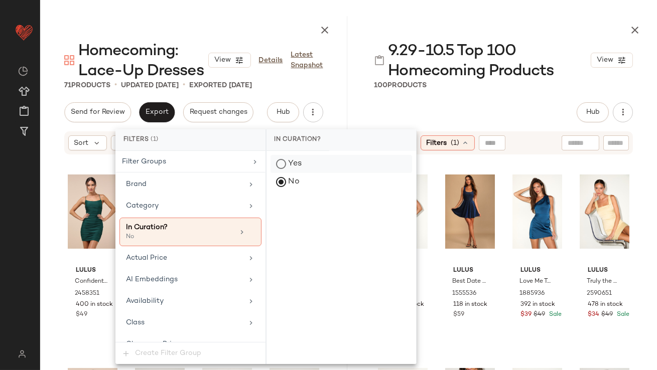
click at [288, 155] on div "Yes" at bounding box center [342, 164] width 142 height 18
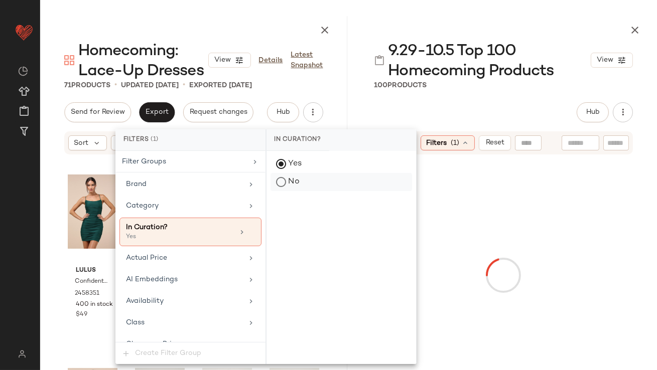
click at [288, 178] on div "No" at bounding box center [342, 182] width 142 height 18
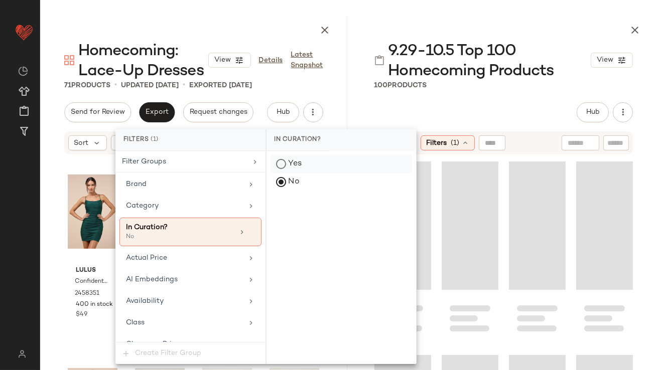
click at [287, 167] on div "Yes" at bounding box center [342, 164] width 142 height 18
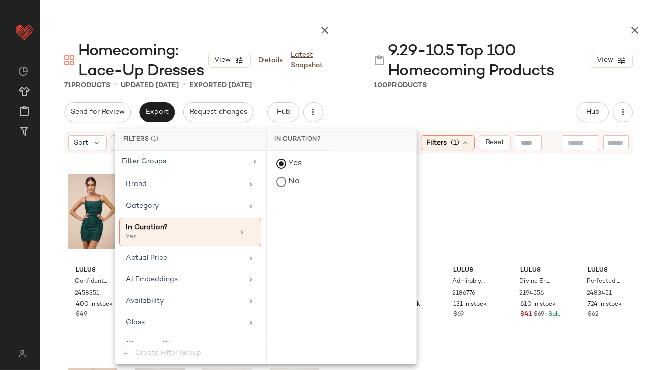
click at [446, 95] on div "9.29-10.5 Top 100 Homecoming Products View 100 Products Hub Send for Review Ext…" at bounding box center [503, 193] width 307 height 354
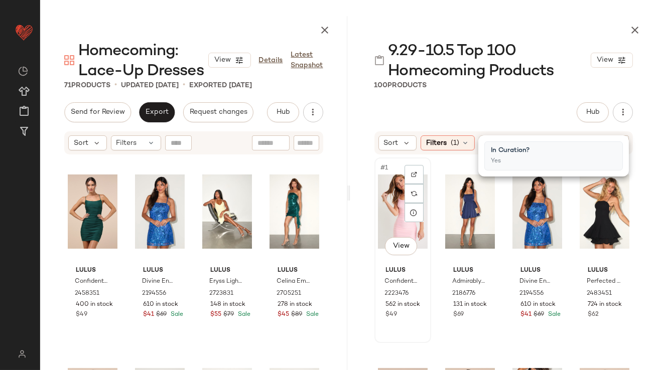
click at [404, 225] on div "#1 View" at bounding box center [403, 211] width 50 height 101
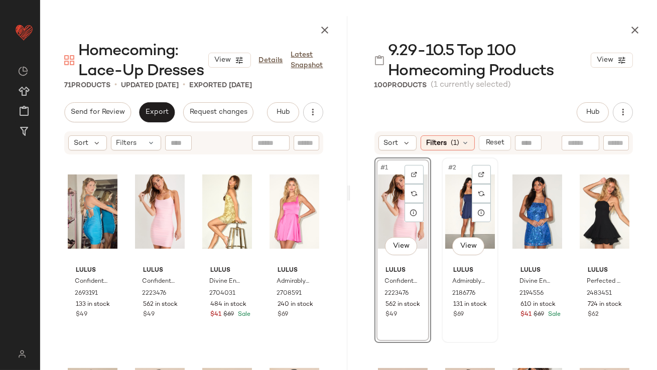
click at [456, 210] on div "#2 View" at bounding box center [470, 211] width 50 height 101
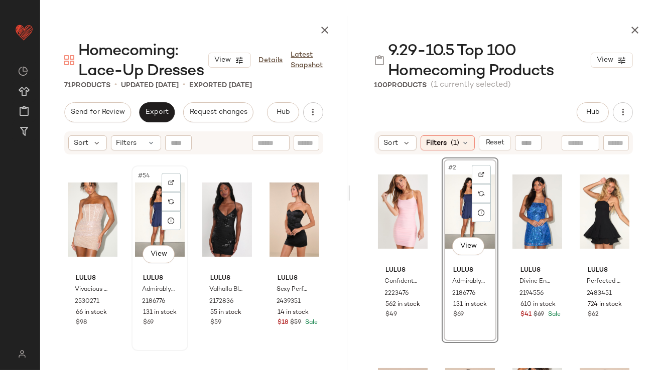
click at [147, 202] on div "#54 View" at bounding box center [160, 219] width 50 height 101
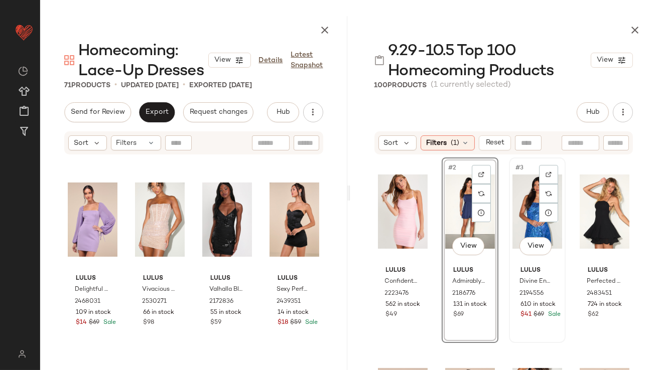
click at [515, 216] on div "#3 View" at bounding box center [537, 211] width 50 height 101
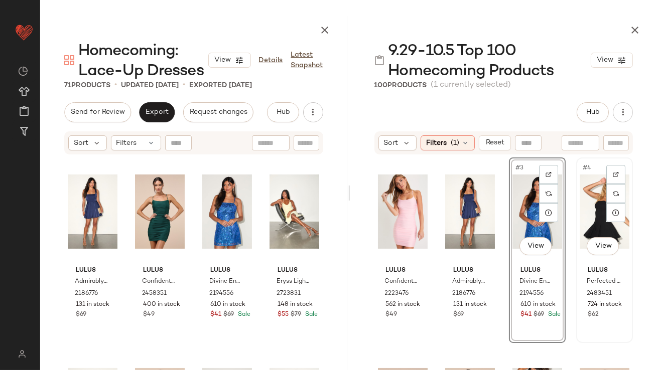
click at [587, 203] on div "#4 View" at bounding box center [605, 211] width 50 height 101
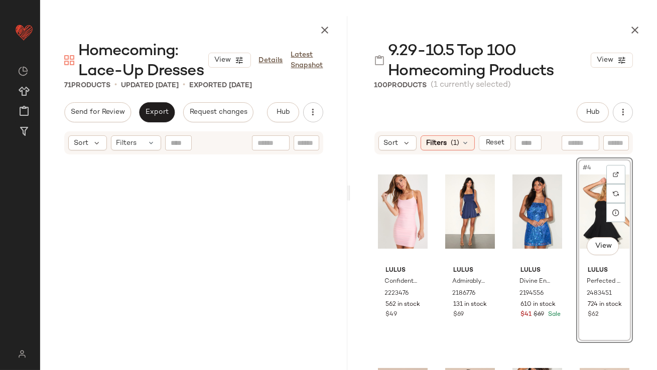
scroll to position [3205, 0]
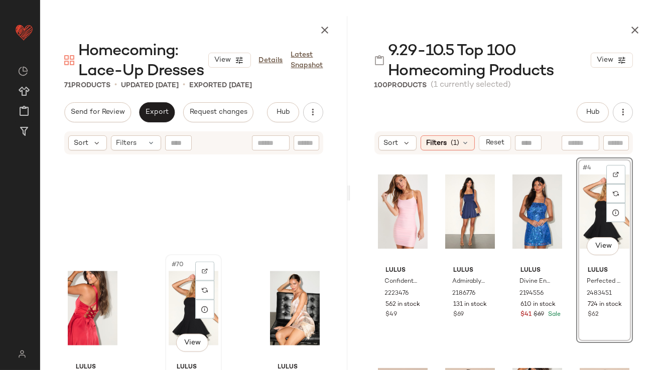
click at [181, 306] on div "#70 View" at bounding box center [194, 308] width 50 height 101
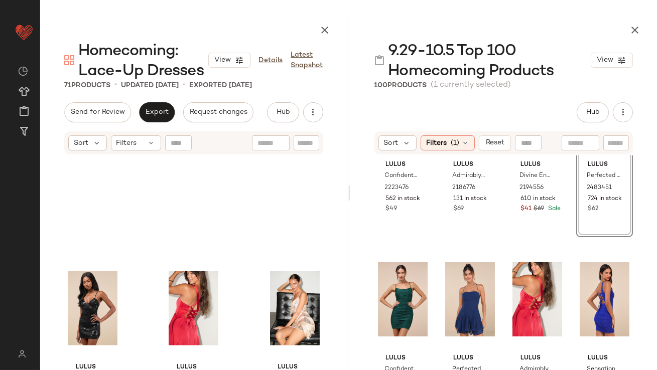
scroll to position [135, 0]
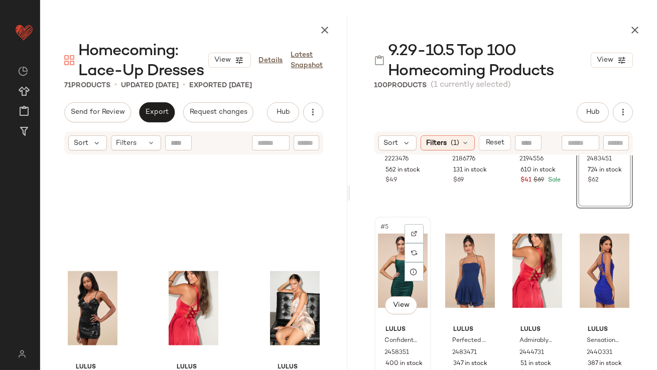
click at [396, 264] on div "#5 View" at bounding box center [403, 270] width 50 height 101
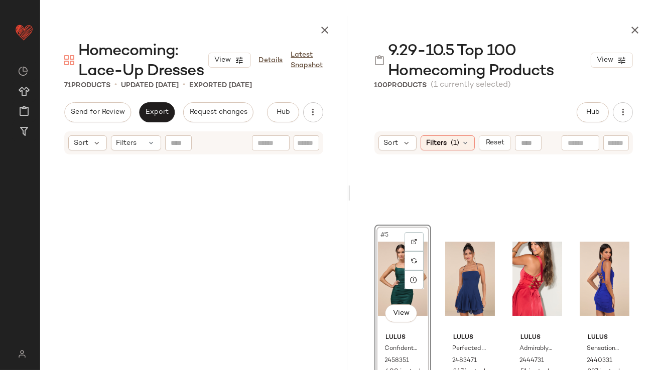
scroll to position [201, 0]
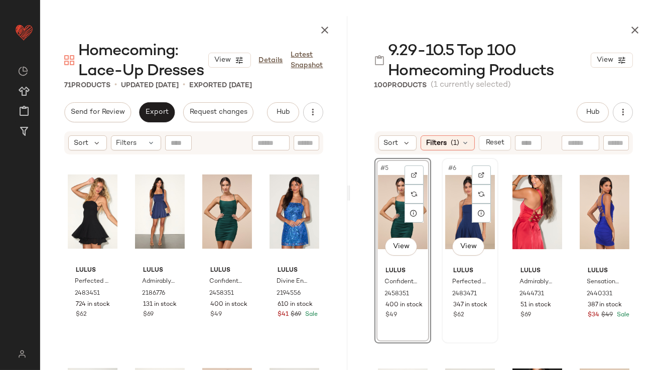
click at [468, 194] on div "#6 View" at bounding box center [470, 212] width 50 height 101
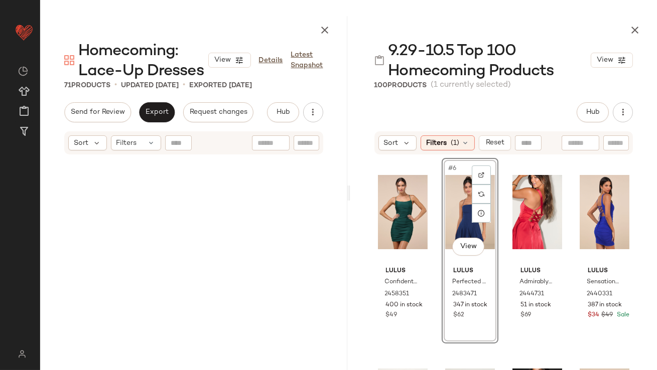
scroll to position [193, 0]
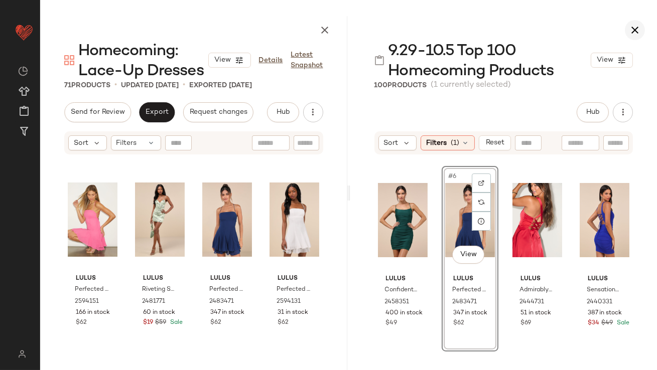
click at [629, 30] on icon "button" at bounding box center [635, 30] width 12 height 12
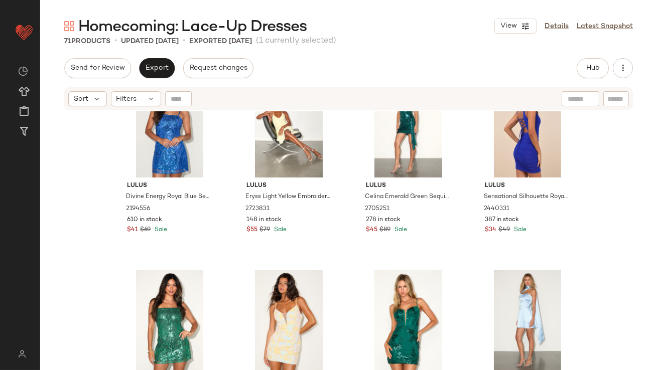
scroll to position [211, 0]
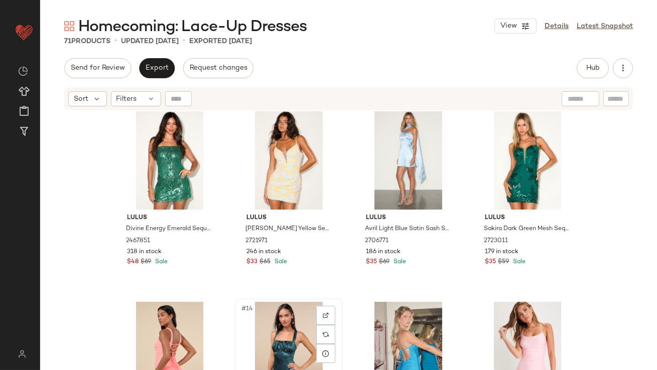
scroll to position [405, 0]
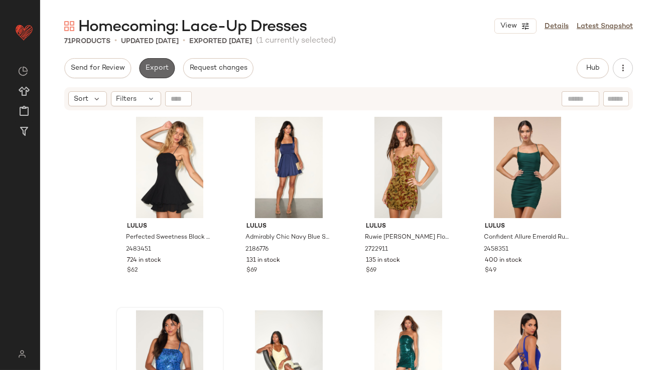
click at [161, 68] on span "Export" at bounding box center [157, 68] width 24 height 8
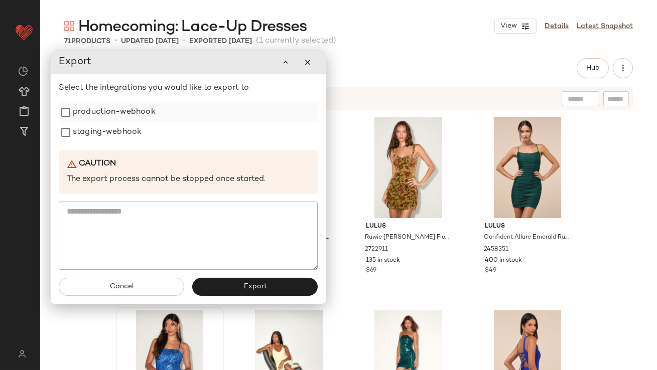
click at [127, 112] on label "production-webhook" at bounding box center [114, 112] width 83 height 20
click at [125, 131] on label "staging-webhook" at bounding box center [107, 132] width 69 height 20
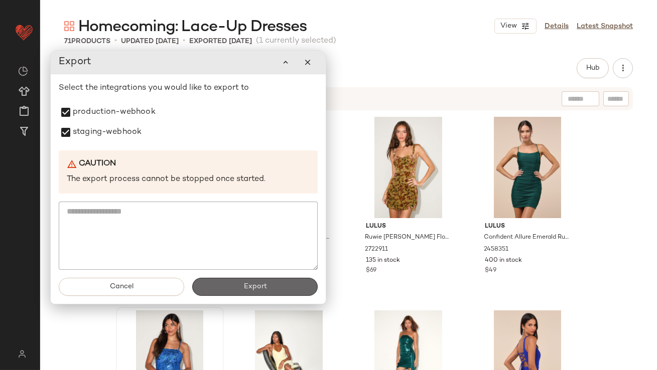
click at [233, 285] on button "Export" at bounding box center [254, 287] width 125 height 18
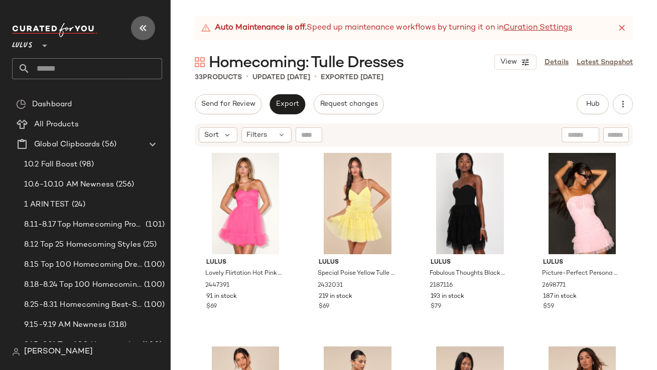
click at [149, 31] on icon "button" at bounding box center [143, 28] width 12 height 12
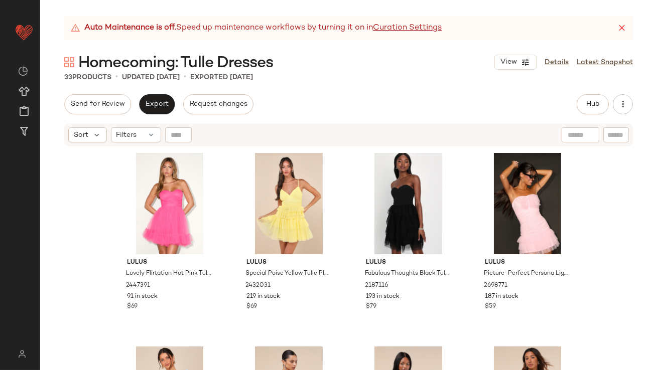
click at [626, 25] on icon at bounding box center [622, 28] width 10 height 10
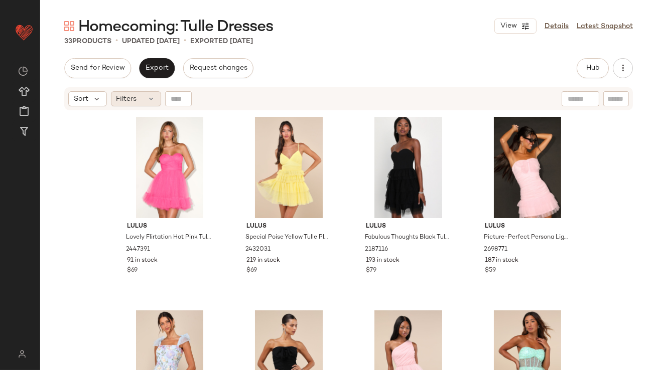
click at [124, 105] on div "Filters" at bounding box center [136, 98] width 50 height 15
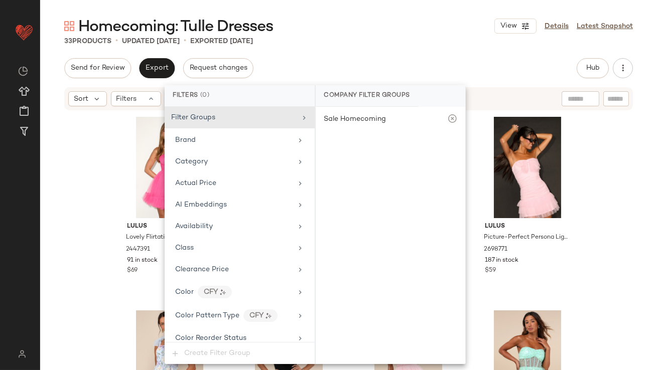
scroll to position [745, 0]
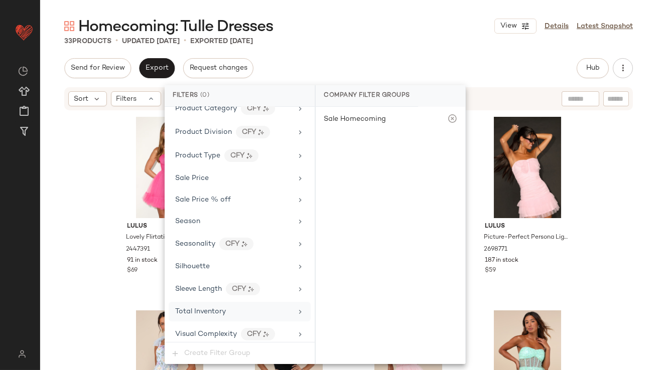
click at [212, 308] on span "Total Inventory" at bounding box center [200, 312] width 51 height 8
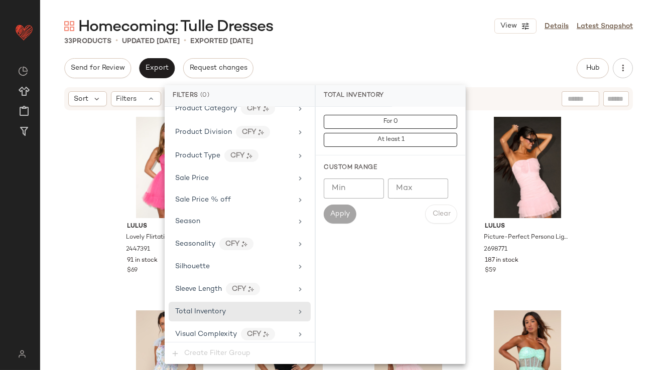
click at [407, 193] on input "Max" at bounding box center [418, 189] width 60 height 20
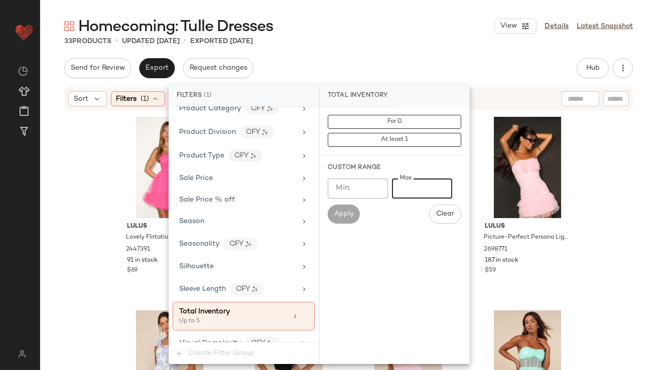
type input "*"
click at [399, 50] on div "Homecoming: Tulle Dresses View Details Latest Snapshot 33 Products • updated Oc…" at bounding box center [348, 193] width 617 height 354
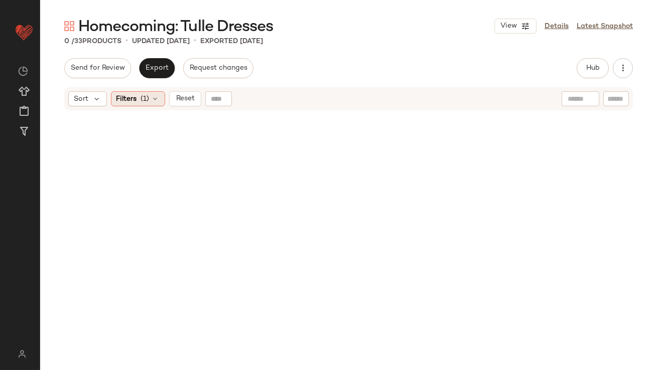
click at [144, 101] on span "(1)" at bounding box center [145, 99] width 9 height 11
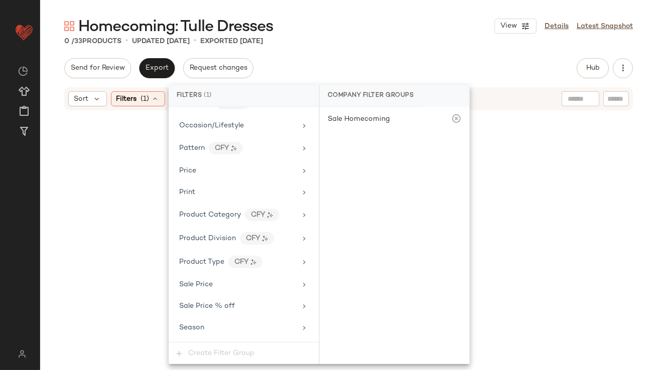
scroll to position [755, 0]
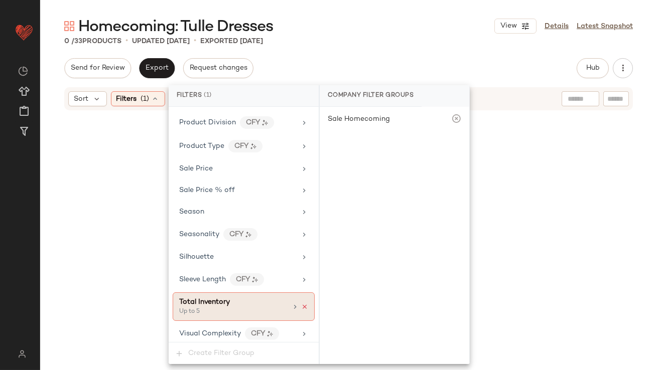
click at [302, 304] on icon at bounding box center [304, 307] width 7 height 7
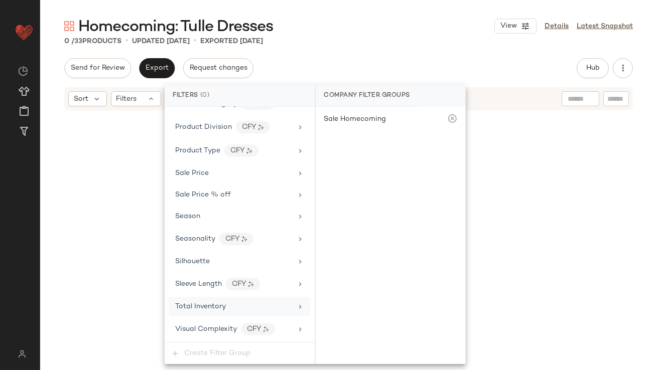
scroll to position [745, 0]
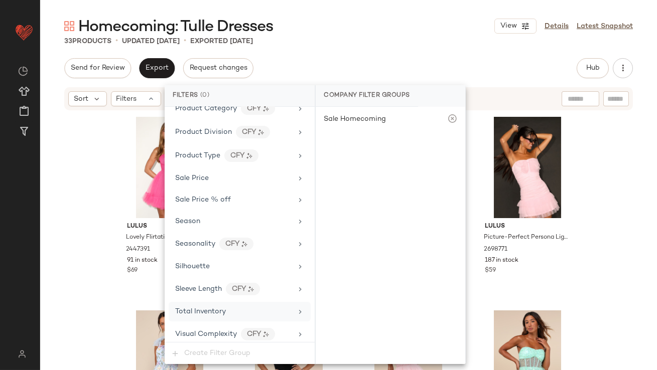
click at [209, 308] on span "Total Inventory" at bounding box center [200, 312] width 51 height 8
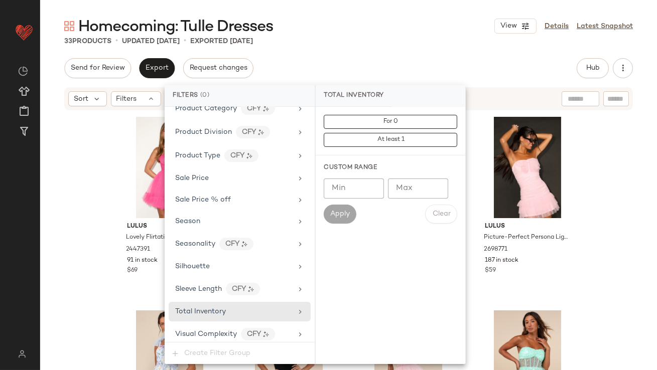
click at [416, 184] on input "Max" at bounding box center [418, 189] width 60 height 20
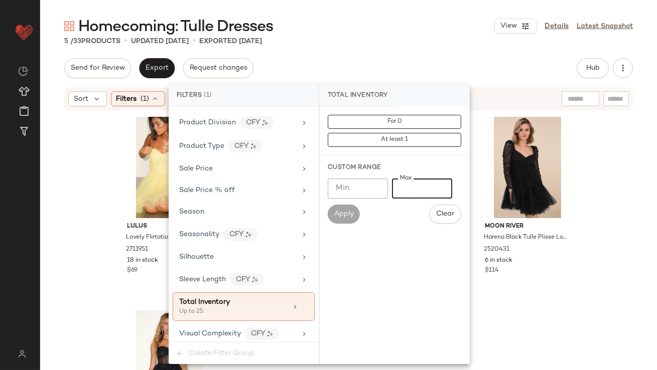
type input "**"
click at [425, 53] on div "Homecoming: Tulle Dresses View Details Latest Snapshot 5 / 33 Products • update…" at bounding box center [348, 193] width 617 height 354
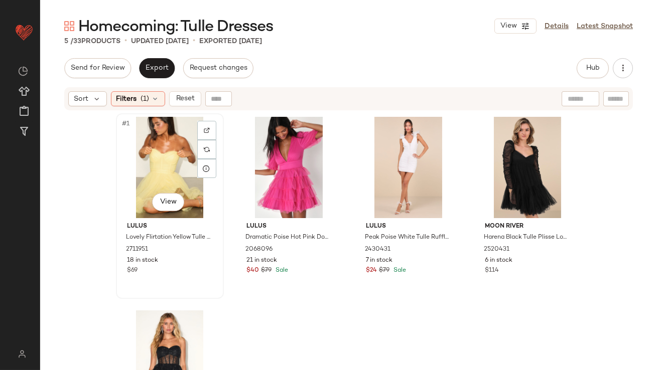
click at [124, 172] on div "#1 View" at bounding box center [169, 167] width 101 height 101
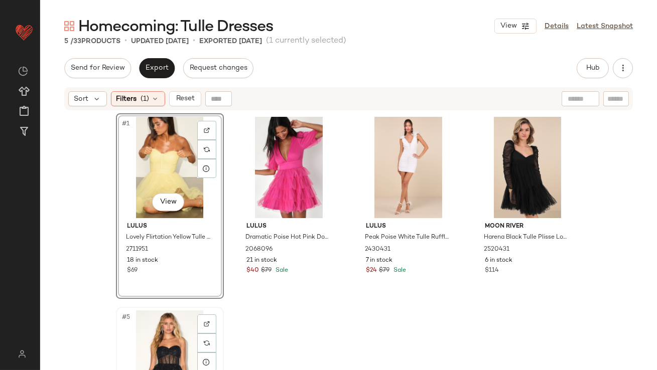
click at [142, 335] on div "#5 View" at bounding box center [169, 361] width 101 height 101
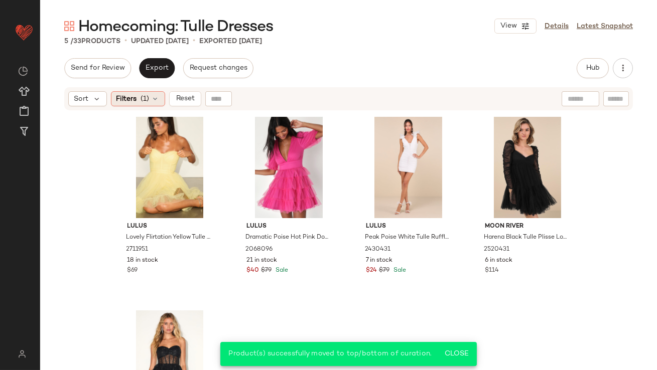
click at [150, 96] on div "Filters (1)" at bounding box center [138, 98] width 54 height 15
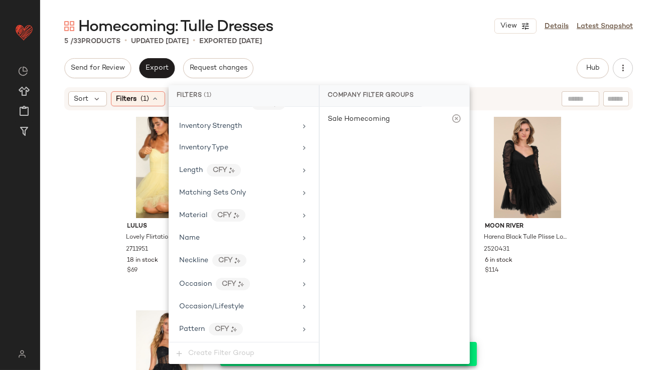
scroll to position [755, 0]
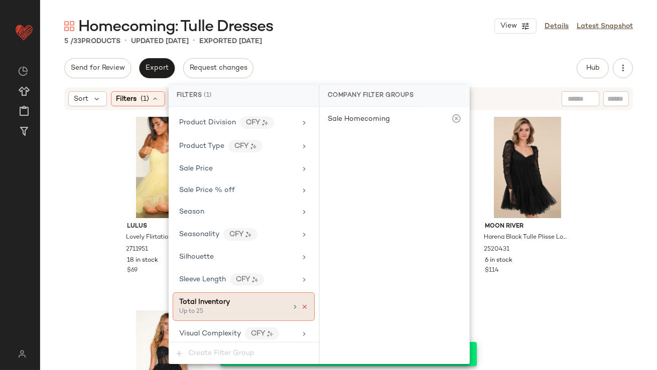
click at [301, 304] on icon at bounding box center [304, 307] width 7 height 7
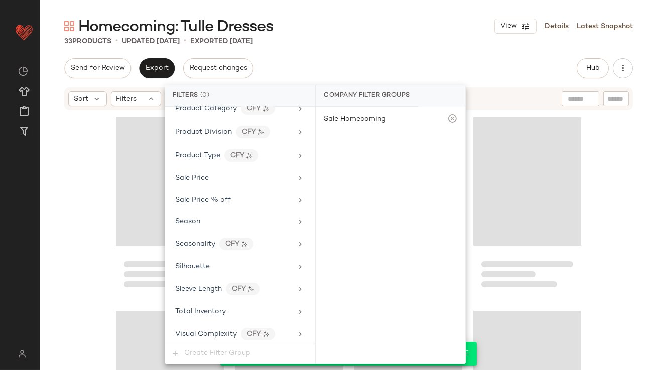
click at [417, 52] on div "Homecoming: Tulle Dresses View Details Latest Snapshot 33 Products • updated Oc…" at bounding box center [348, 193] width 617 height 354
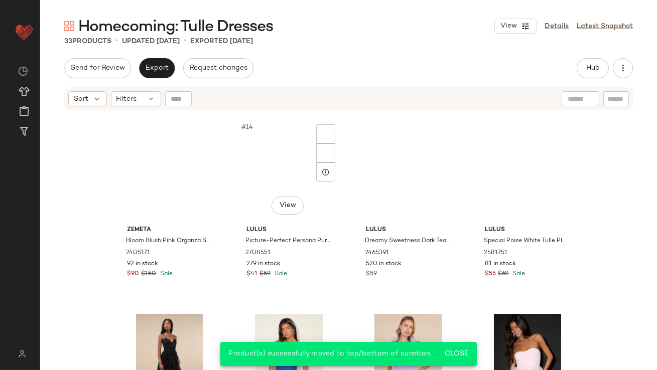
scroll to position [0, 0]
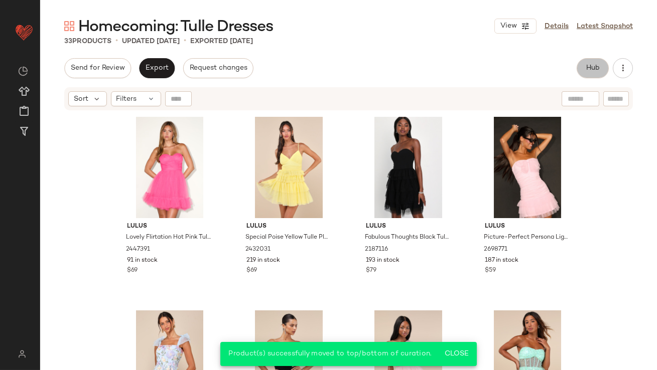
click at [584, 70] on button "Hub" at bounding box center [593, 68] width 32 height 20
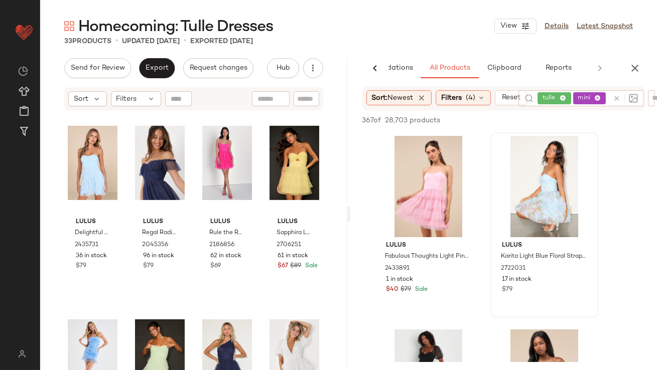
scroll to position [986, 0]
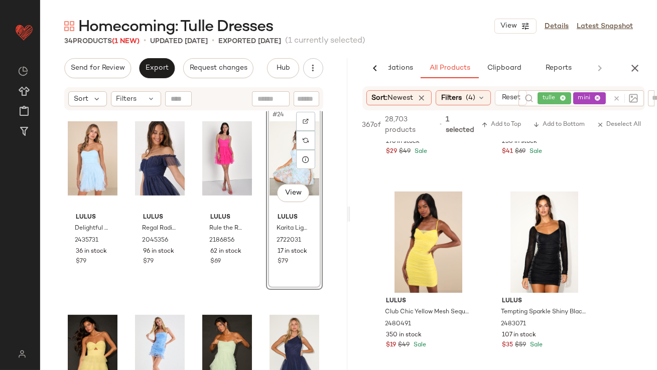
scroll to position [771, 0]
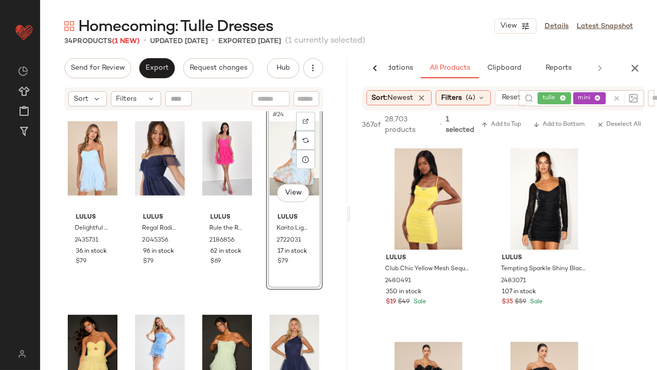
click at [633, 64] on icon "button" at bounding box center [635, 68] width 12 height 12
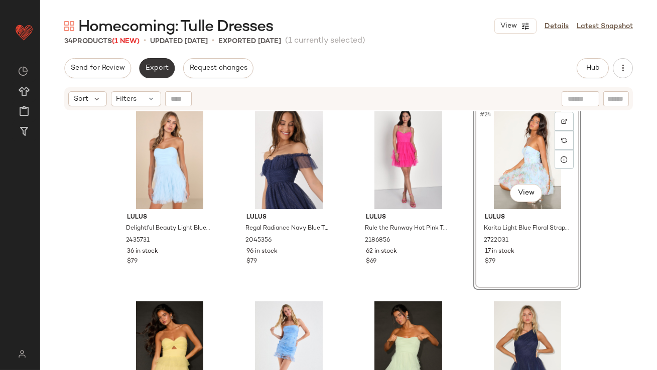
click at [172, 69] on button "Export" at bounding box center [157, 68] width 36 height 20
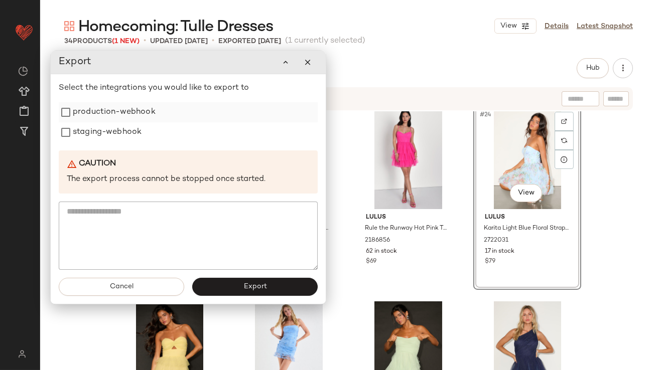
click at [130, 115] on label "production-webhook" at bounding box center [114, 112] width 83 height 20
click at [129, 133] on label "staging-webhook" at bounding box center [107, 132] width 69 height 20
click at [253, 287] on span "Export" at bounding box center [255, 287] width 24 height 8
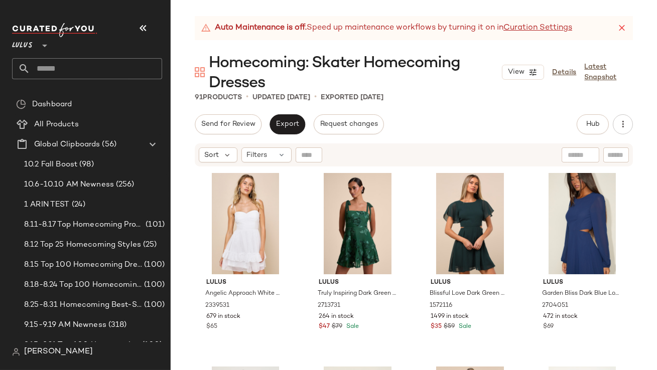
click at [136, 16] on div "Lulus **" at bounding box center [91, 55] width 158 height 78
click at [142, 26] on icon "button" at bounding box center [143, 28] width 12 height 12
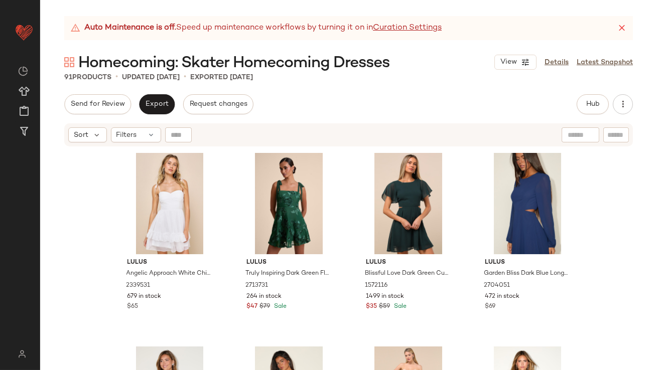
click at [620, 22] on div "Auto Maintenance is off. Speed up maintenance workflows by turning it on in Cur…" at bounding box center [348, 28] width 569 height 24
click at [620, 24] on icon at bounding box center [622, 28] width 10 height 10
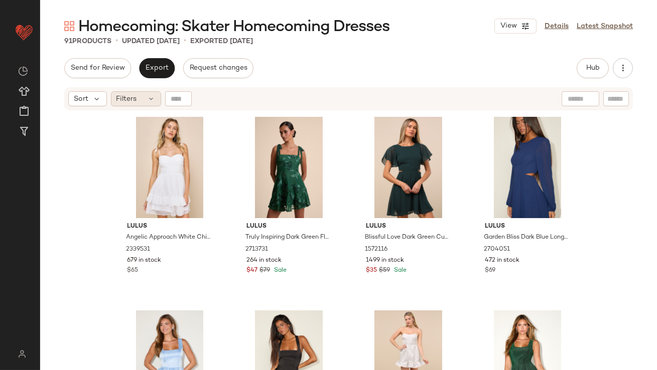
click at [152, 100] on icon at bounding box center [152, 99] width 8 height 8
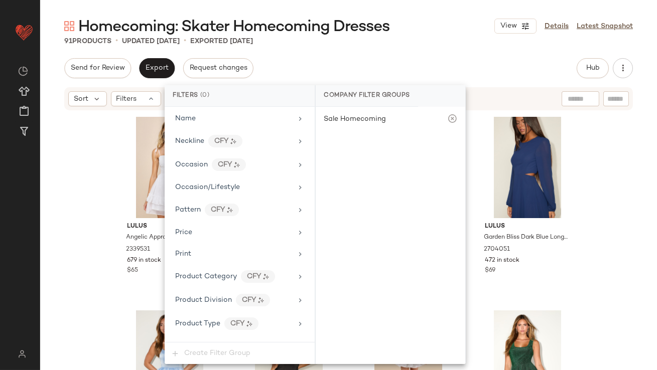
scroll to position [745, 0]
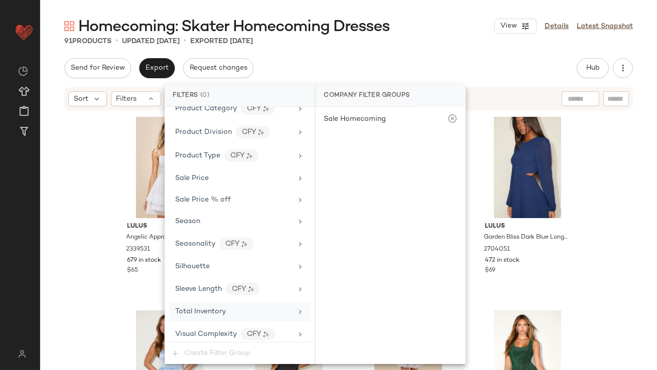
click at [201, 311] on div "Total Inventory" at bounding box center [200, 312] width 51 height 11
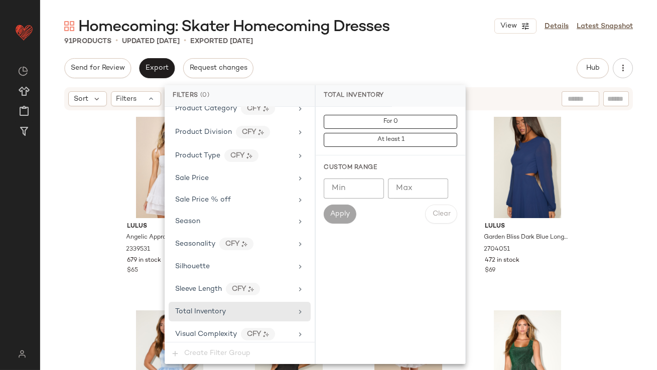
click at [426, 178] on div "Custom Range Min Min Max Max Apply Clear" at bounding box center [391, 194] width 150 height 76
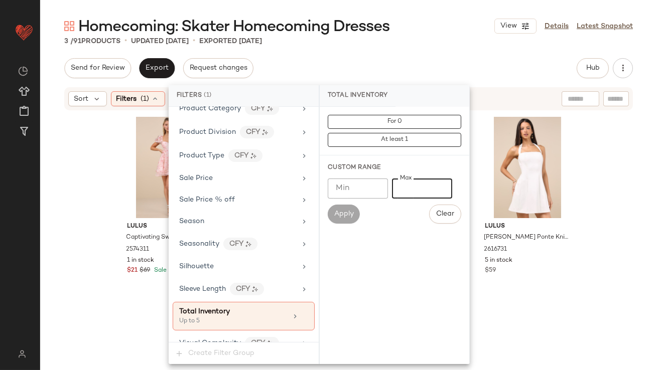
type input "*"
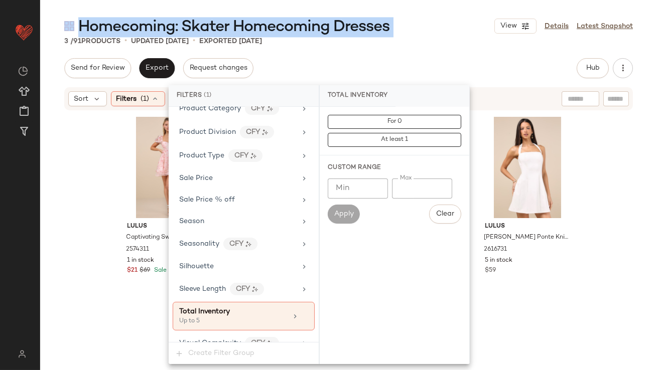
click at [445, 16] on main "Homecoming: Skater Homecoming Dresses View Details Latest Snapshot 3 / 91 Produ…" at bounding box center [328, 185] width 657 height 370
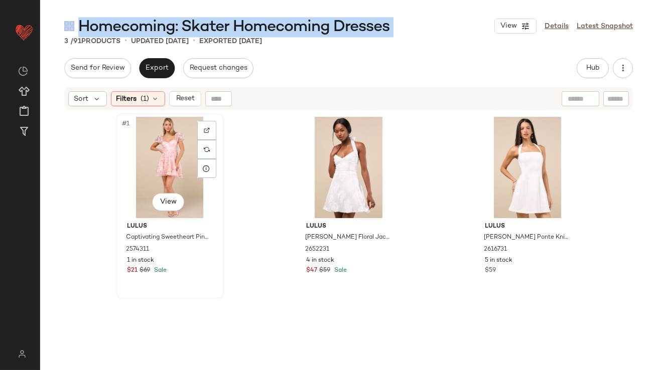
click at [148, 167] on div "#1 View" at bounding box center [169, 167] width 101 height 101
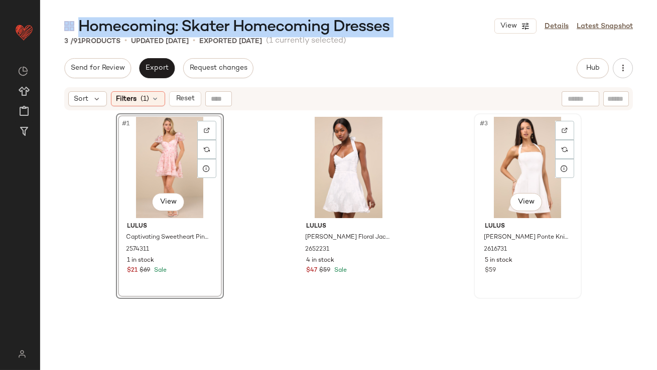
click at [506, 161] on div "#3 View" at bounding box center [527, 167] width 101 height 101
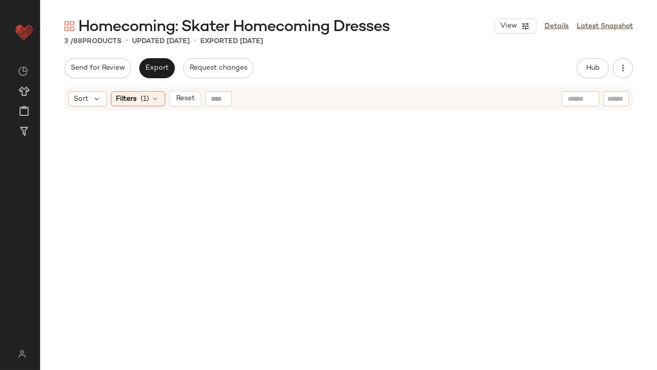
click at [181, 170] on div at bounding box center [349, 254] width 466 height 282
click at [137, 105] on div "Filters (1)" at bounding box center [138, 98] width 54 height 15
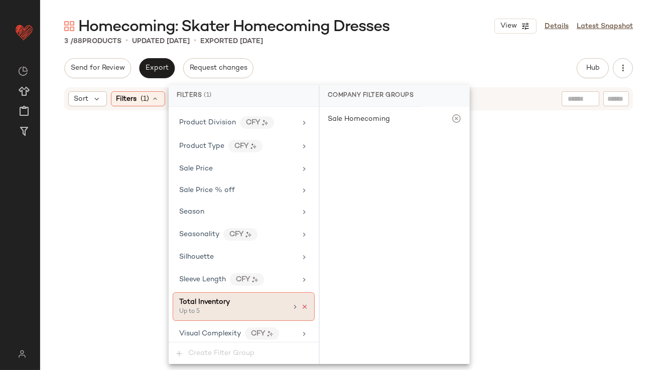
click at [301, 304] on icon at bounding box center [304, 307] width 7 height 7
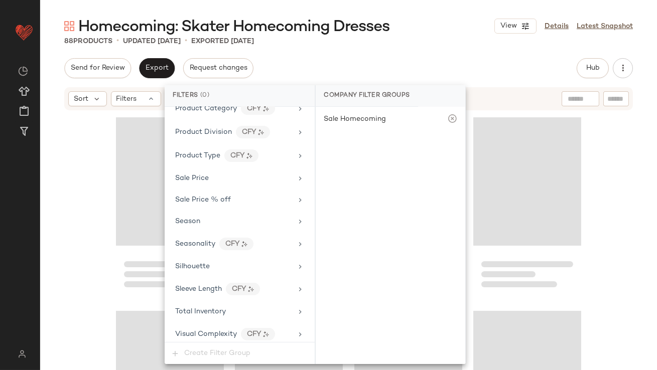
click at [440, 58] on div "Send for Review Export Request changes Hub Send for Review External Review Inte…" at bounding box center [348, 68] width 569 height 20
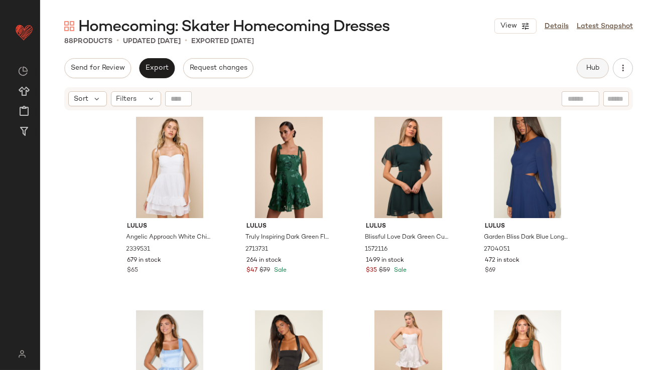
click at [579, 64] on button "Hub" at bounding box center [593, 68] width 32 height 20
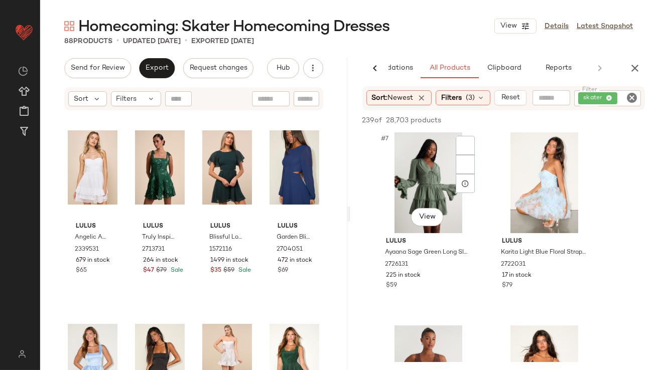
scroll to position [613, 0]
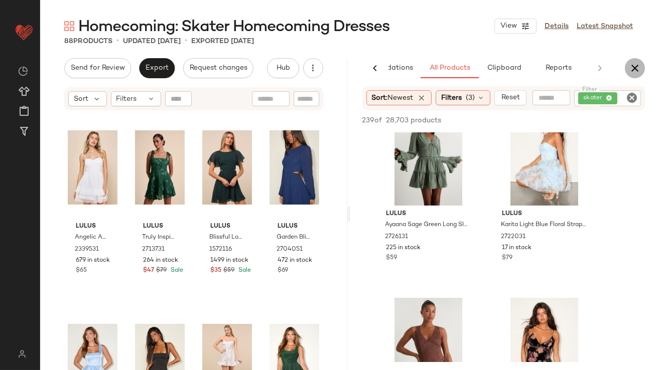
click at [633, 68] on icon "button" at bounding box center [635, 68] width 12 height 12
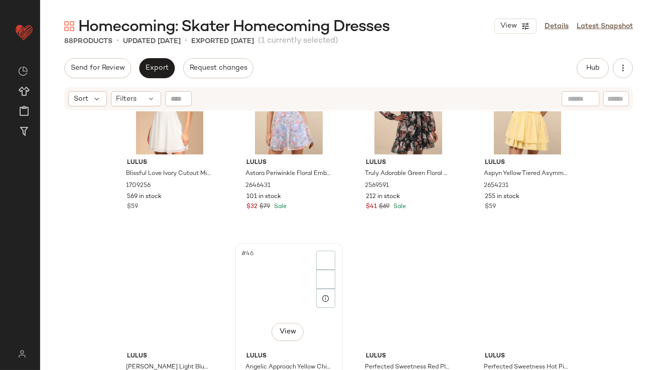
scroll to position [2051, 0]
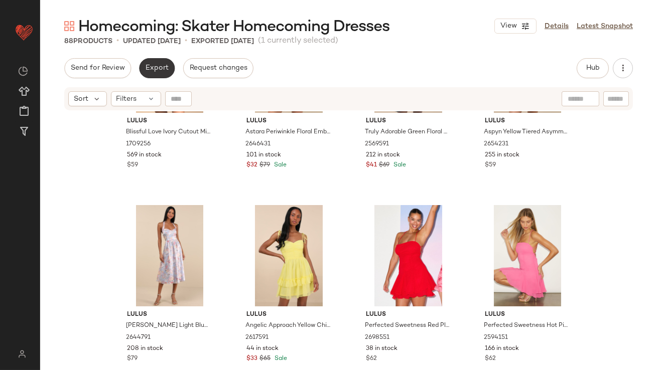
click at [167, 72] on span "Export" at bounding box center [157, 68] width 24 height 8
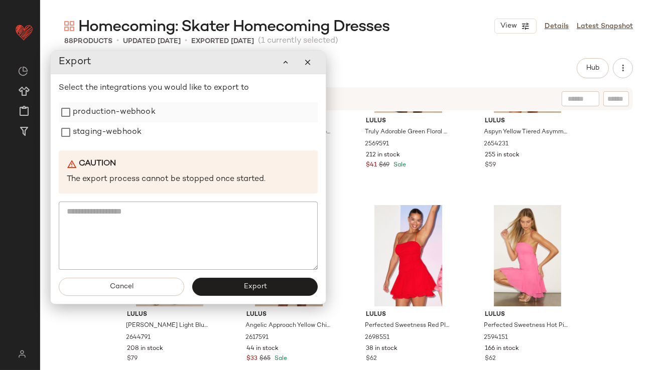
click at [175, 110] on div "production-webhook" at bounding box center [188, 112] width 259 height 20
click at [172, 128] on div "staging-webhook" at bounding box center [188, 132] width 259 height 20
click at [172, 107] on div "production-webhook" at bounding box center [188, 112] width 259 height 20
click at [138, 134] on label "staging-webhook" at bounding box center [107, 132] width 69 height 20
click at [138, 119] on label "production-webhook" at bounding box center [114, 112] width 83 height 20
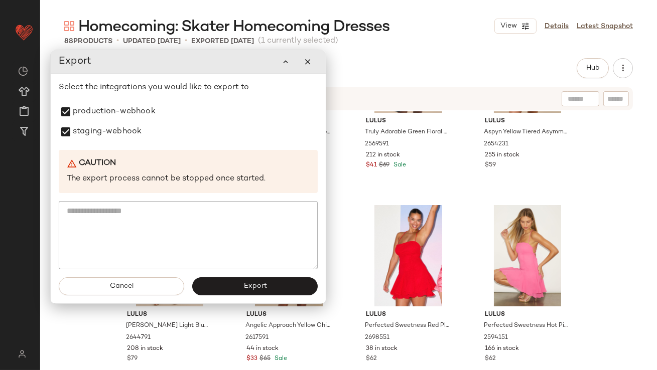
click at [231, 289] on button "Export" at bounding box center [254, 287] width 125 height 18
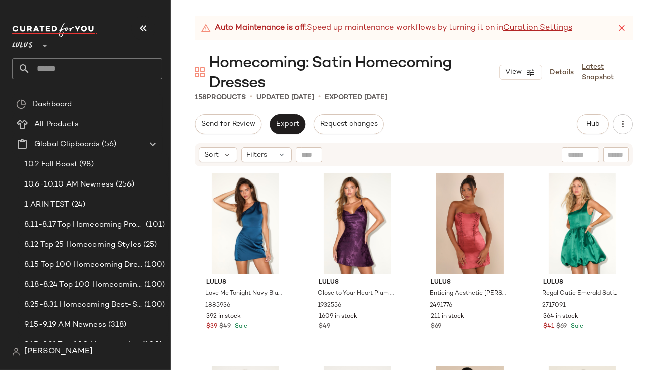
click at [146, 18] on button "button" at bounding box center [143, 28] width 24 height 24
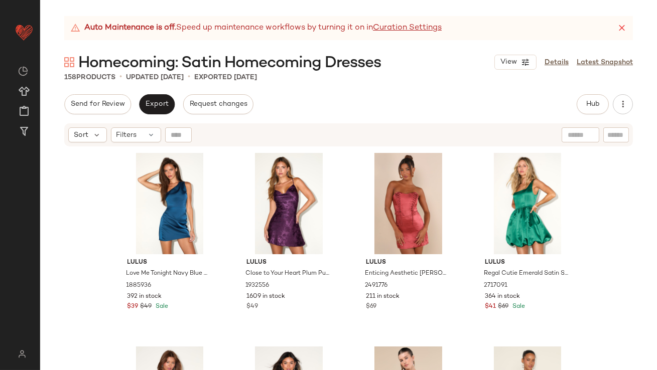
click at [624, 24] on icon at bounding box center [622, 28] width 10 height 10
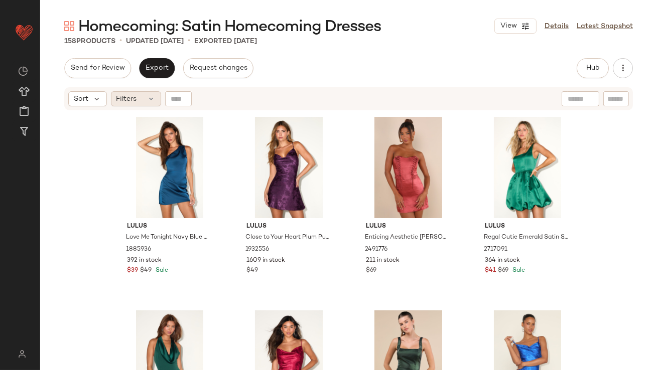
click at [138, 92] on div "Filters" at bounding box center [136, 98] width 50 height 15
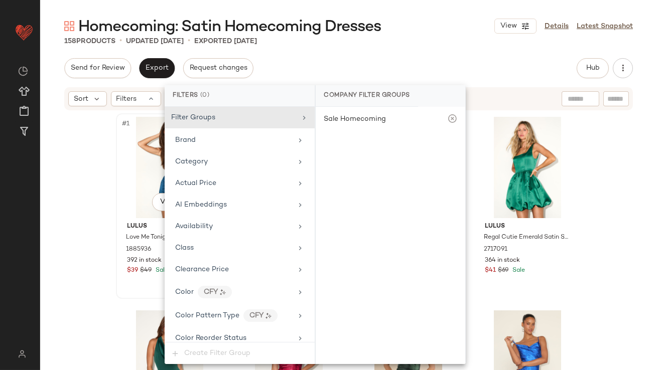
scroll to position [745, 0]
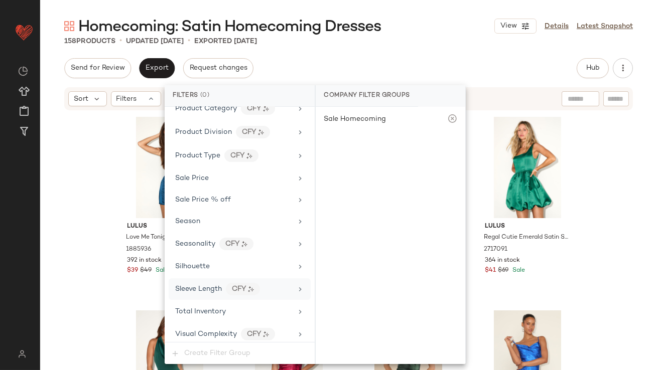
drag, startPoint x: 212, startPoint y: 310, endPoint x: 240, endPoint y: 293, distance: 32.9
click at [212, 310] on span "Total Inventory" at bounding box center [200, 312] width 51 height 8
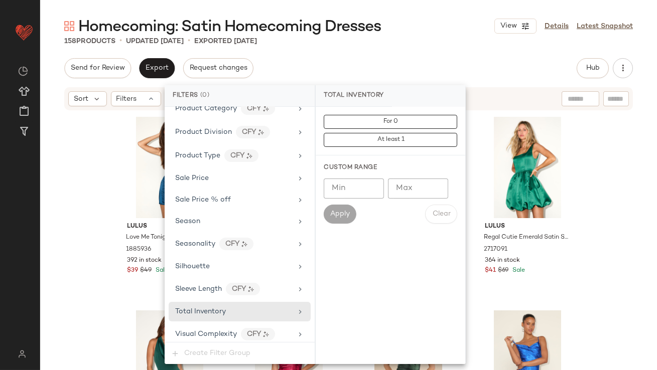
click at [403, 192] on input "Max" at bounding box center [418, 189] width 60 height 20
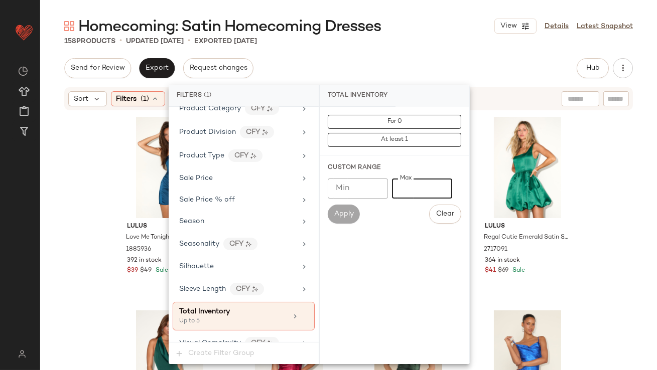
type input "*"
click at [398, 48] on div "Homecoming: Satin Homecoming Dresses View Details Latest Snapshot 158 Products …" at bounding box center [348, 193] width 617 height 354
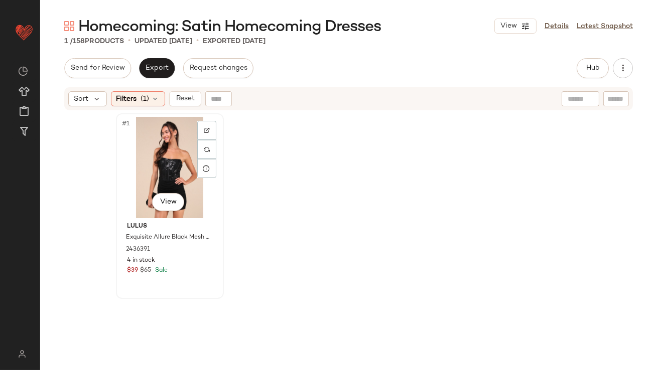
click at [154, 149] on div "#1 View" at bounding box center [169, 167] width 101 height 101
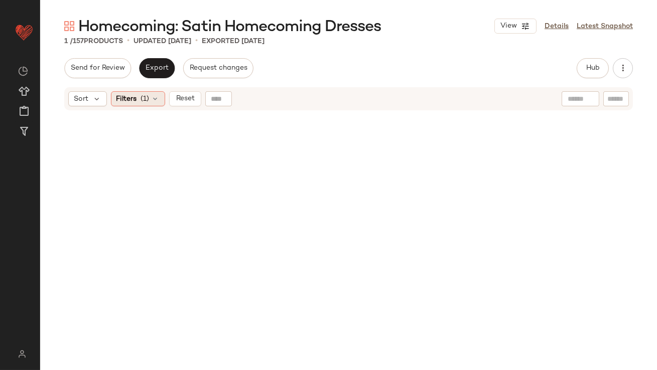
click at [136, 105] on div "Filters (1)" at bounding box center [138, 98] width 54 height 15
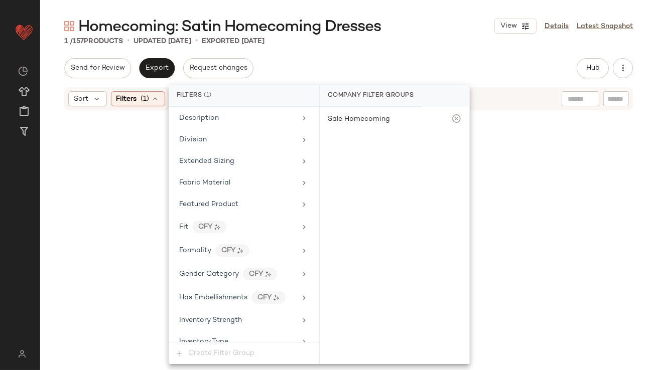
scroll to position [755, 0]
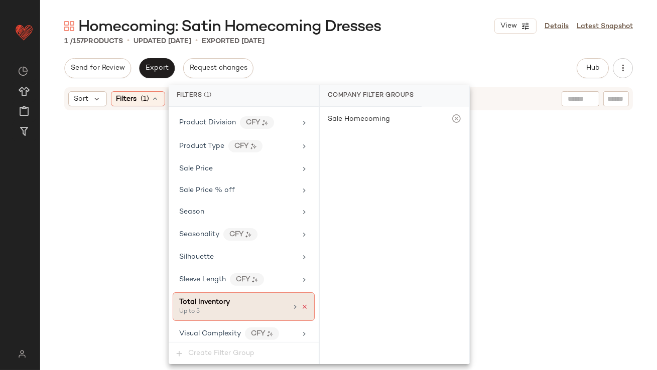
click at [301, 304] on icon at bounding box center [304, 307] width 7 height 7
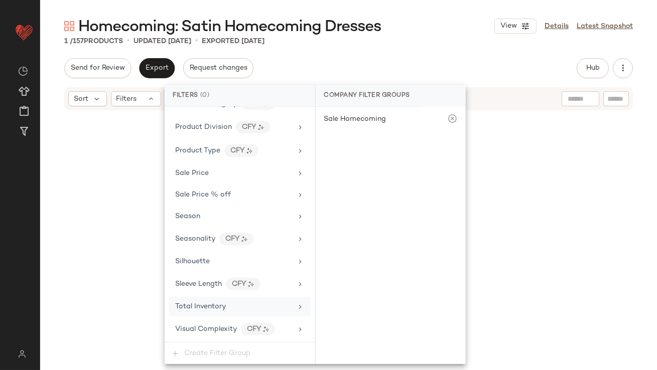
scroll to position [745, 0]
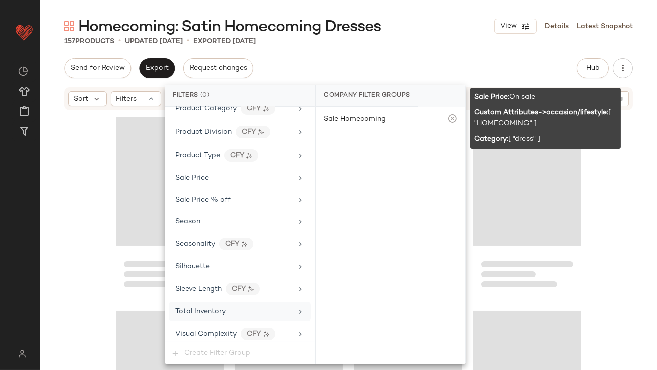
click at [477, 18] on div "Homecoming: Satin Homecoming Dresses View Details Latest Snapshot" at bounding box center [348, 26] width 617 height 20
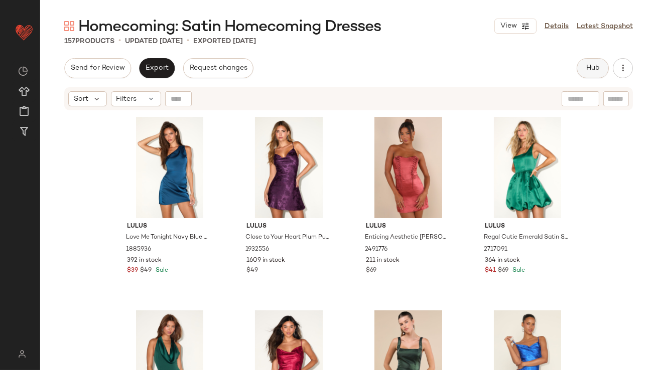
click at [585, 60] on button "Hub" at bounding box center [593, 68] width 32 height 20
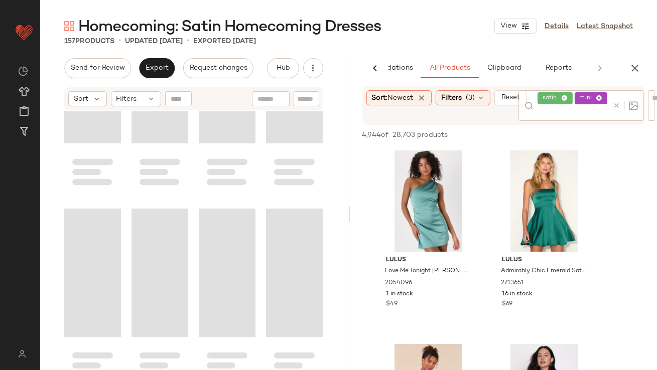
scroll to position [5925, 0]
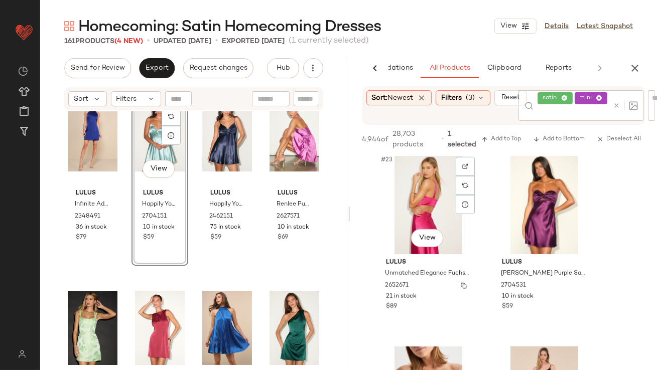
scroll to position [2122, 0]
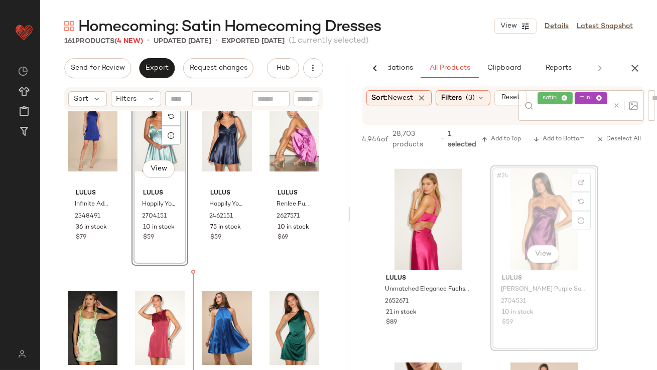
drag, startPoint x: 531, startPoint y: 220, endPoint x: 508, endPoint y: 227, distance: 23.8
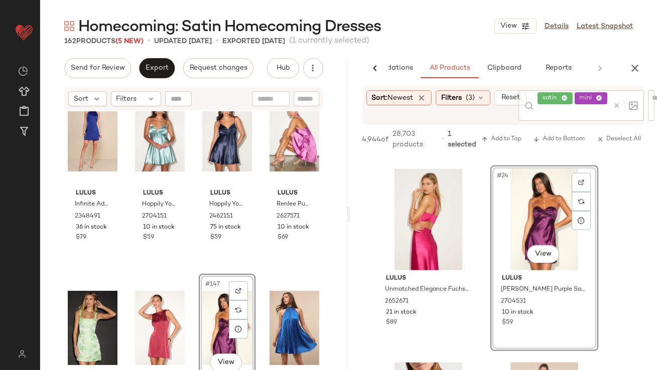
click at [146, 79] on div "Send for Review Export Request changes Hub Send for Review External Review Inte…" at bounding box center [193, 214] width 307 height 312
click at [147, 76] on button "Export" at bounding box center [157, 68] width 36 height 20
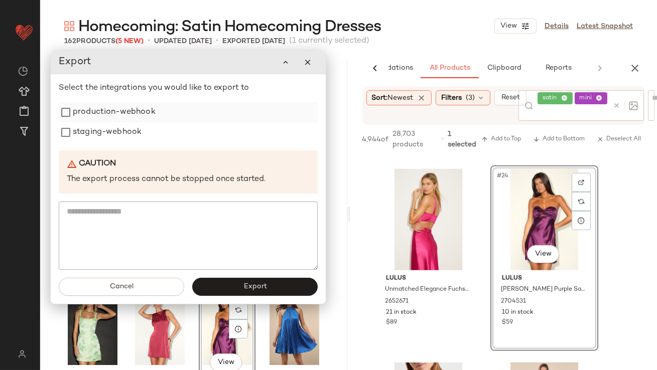
click at [131, 108] on label "production-webhook" at bounding box center [114, 112] width 83 height 20
click at [130, 137] on label "staging-webhook" at bounding box center [107, 132] width 69 height 20
click at [238, 290] on button "Export" at bounding box center [254, 287] width 125 height 18
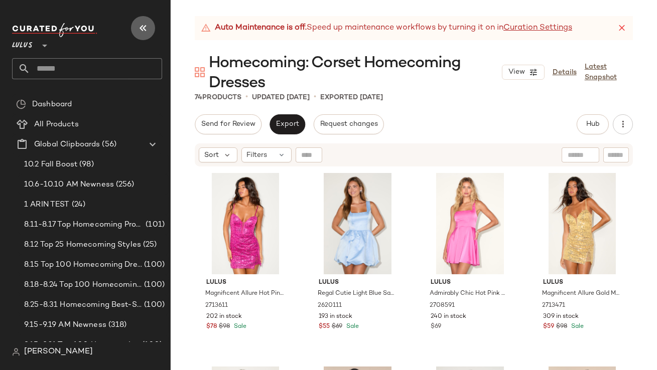
click at [147, 32] on icon "button" at bounding box center [143, 28] width 12 height 12
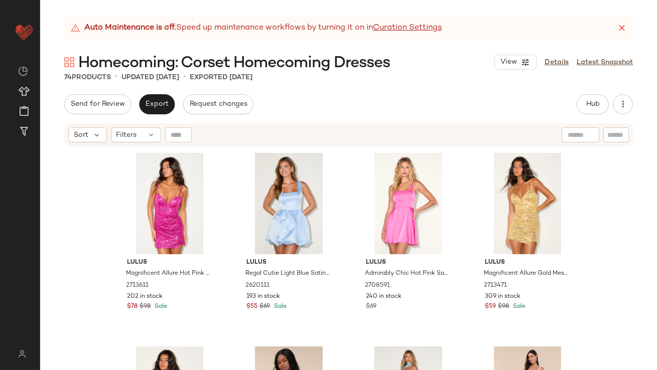
click at [624, 26] on icon at bounding box center [622, 28] width 10 height 10
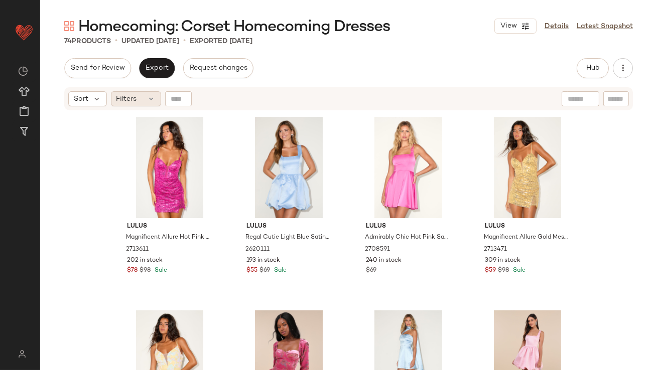
click at [142, 98] on div "Filters" at bounding box center [136, 98] width 50 height 15
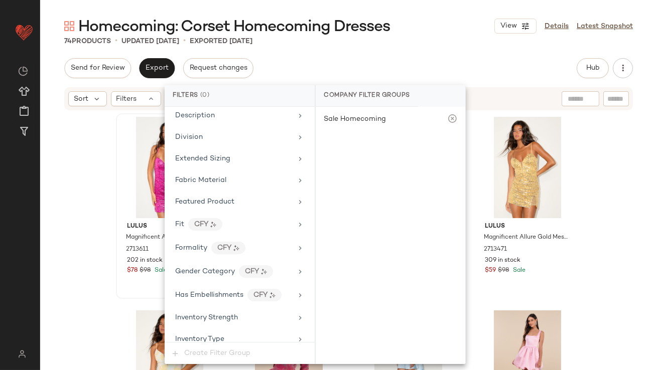
scroll to position [745, 0]
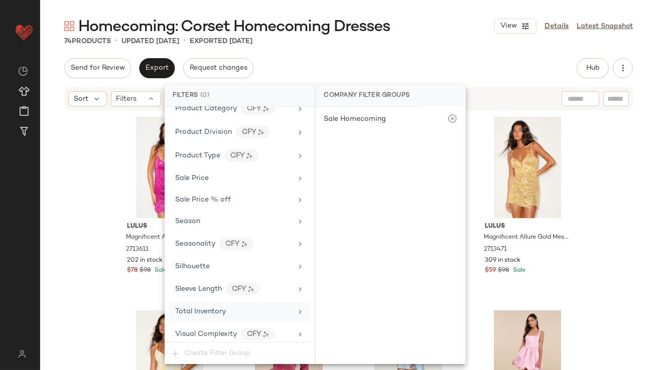
click at [198, 308] on span "Total Inventory" at bounding box center [200, 312] width 51 height 8
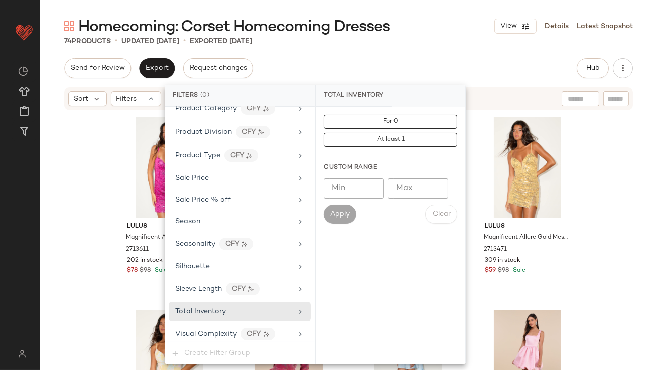
click at [405, 193] on input "Max" at bounding box center [418, 189] width 60 height 20
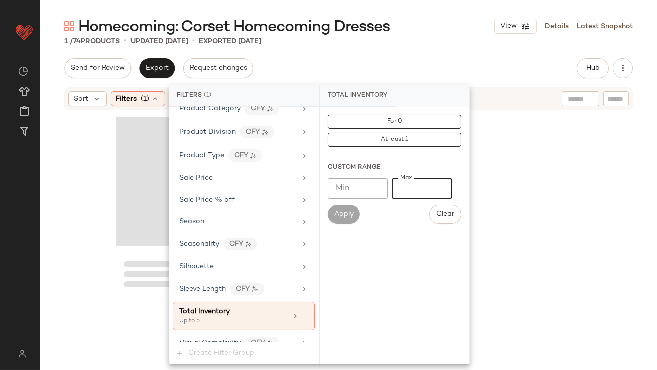
type input "*"
click at [426, 58] on div "Homecoming: Corset Homecoming Dresses View Details Latest Snapshot 1 / 74 Produ…" at bounding box center [348, 193] width 617 height 354
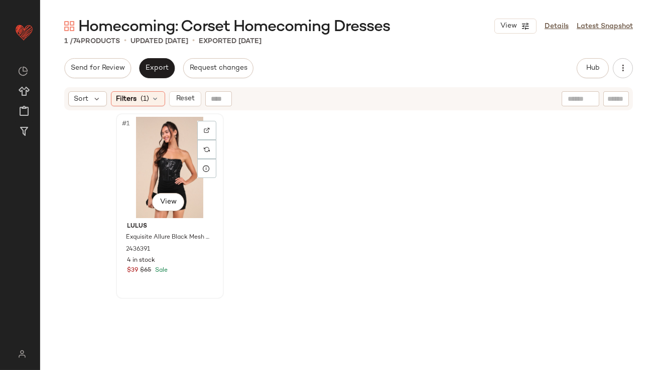
click at [167, 160] on div "#1 View" at bounding box center [169, 167] width 101 height 101
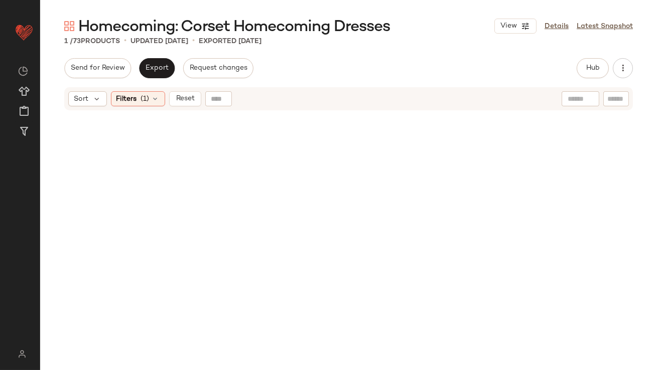
click at [137, 88] on div "Sort Filters (1) Reset" at bounding box center [348, 98] width 569 height 23
click at [140, 94] on div "Filters (1)" at bounding box center [138, 98] width 54 height 15
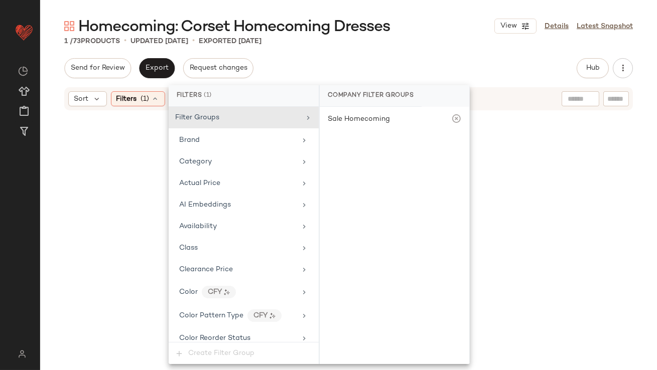
scroll to position [755, 0]
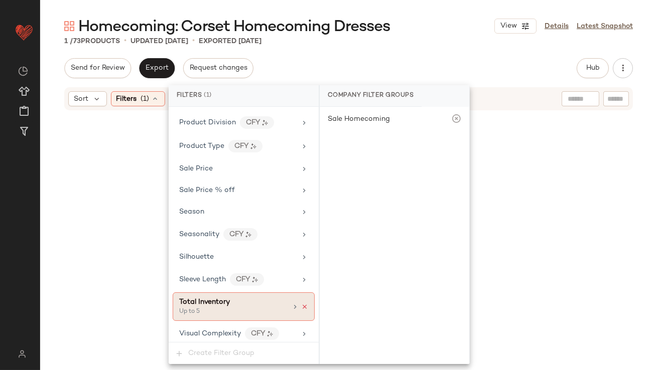
click at [301, 304] on icon at bounding box center [304, 307] width 7 height 7
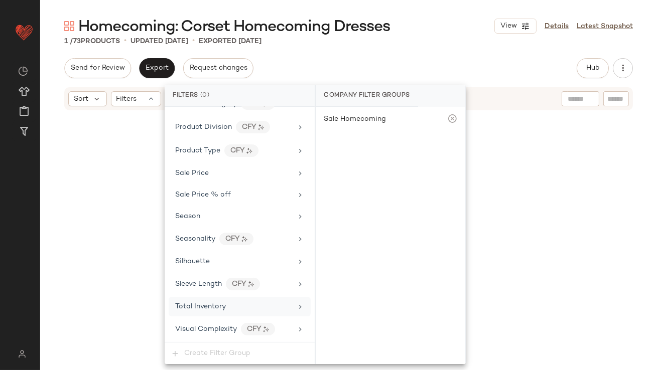
scroll to position [745, 0]
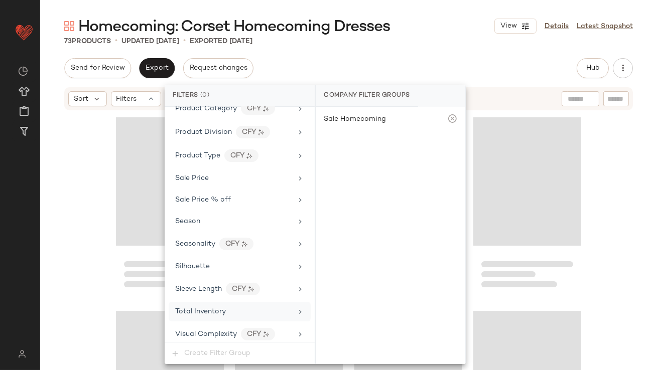
click at [369, 53] on div "Homecoming: Corset Homecoming Dresses View Details Latest Snapshot 73 Products …" at bounding box center [348, 193] width 617 height 354
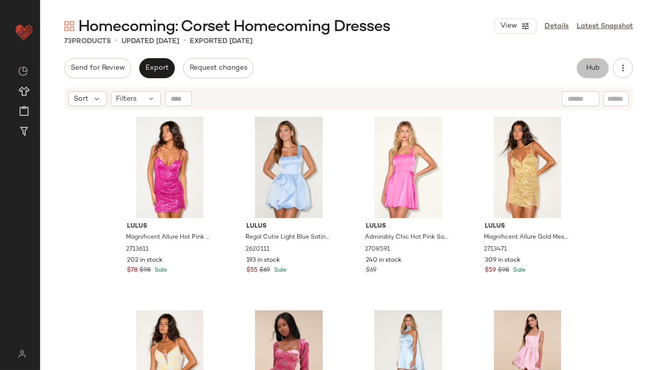
click at [589, 60] on button "Hub" at bounding box center [593, 68] width 32 height 20
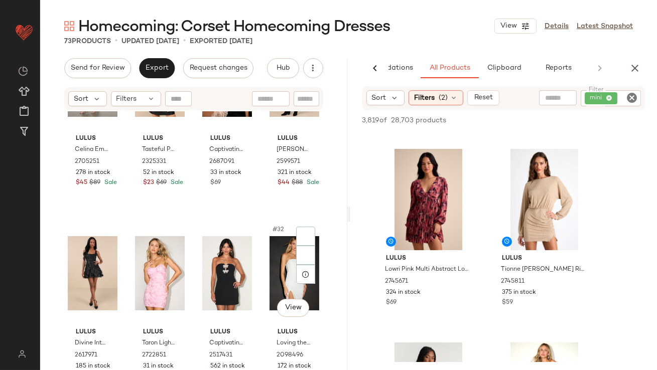
scroll to position [1271, 0]
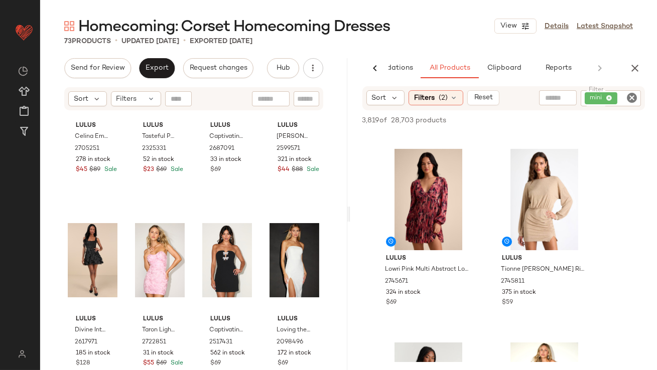
click at [636, 60] on button "button" at bounding box center [635, 68] width 20 height 20
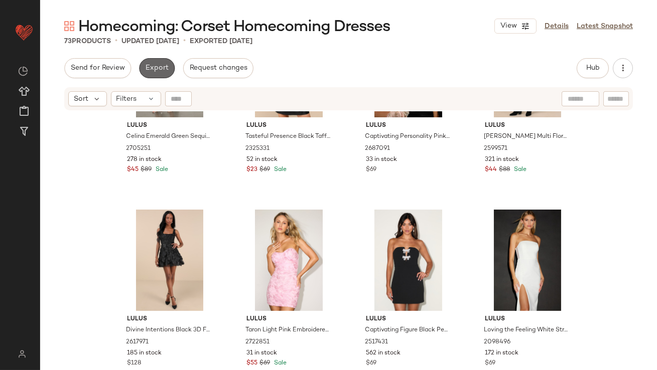
click at [157, 61] on button "Export" at bounding box center [157, 68] width 36 height 20
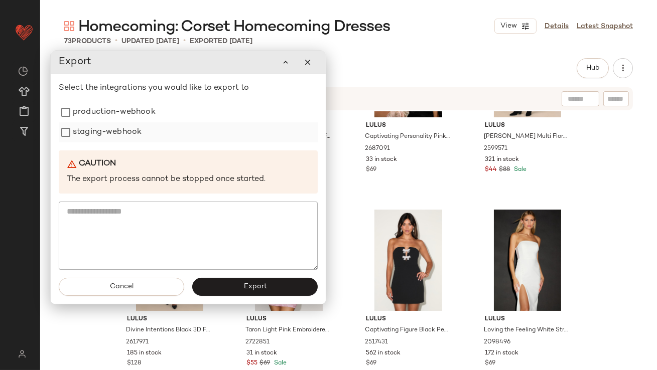
click at [157, 124] on div "staging-webhook" at bounding box center [188, 132] width 259 height 20
click at [155, 109] on div "production-webhook" at bounding box center [188, 112] width 259 height 20
click at [143, 121] on label "production-webhook" at bounding box center [114, 112] width 83 height 20
click at [137, 130] on label "staging-webhook" at bounding box center [107, 132] width 69 height 20
click at [269, 289] on button "Export" at bounding box center [254, 287] width 125 height 18
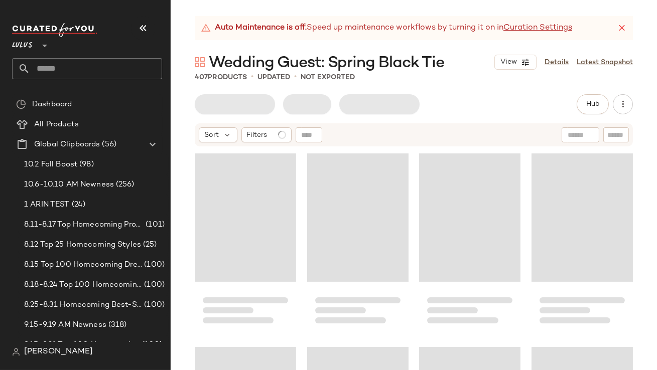
click at [148, 23] on icon "button" at bounding box center [143, 28] width 12 height 12
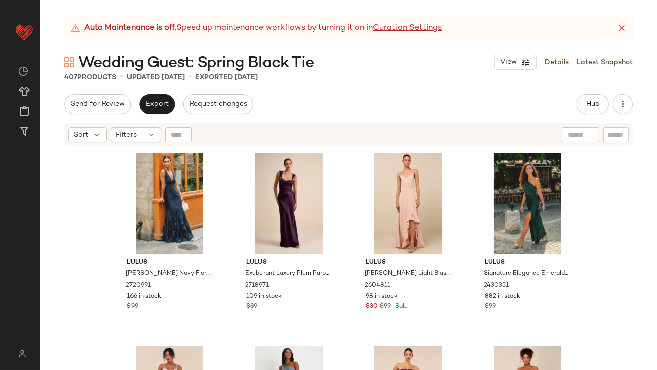
click at [619, 29] on icon at bounding box center [622, 28] width 10 height 10
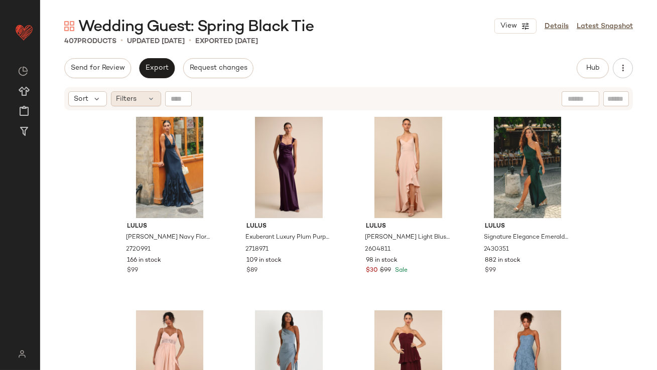
click at [141, 102] on div "Filters" at bounding box center [136, 98] width 50 height 15
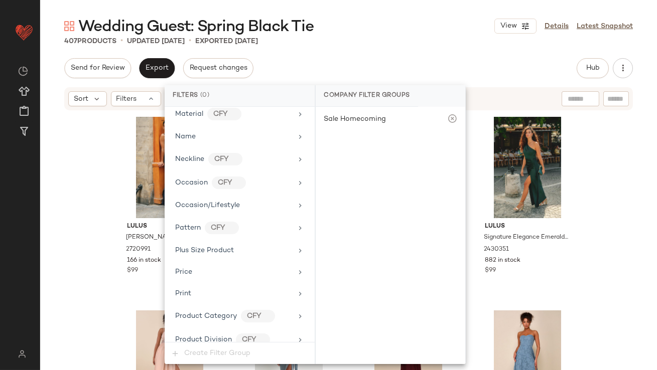
scroll to position [767, 0]
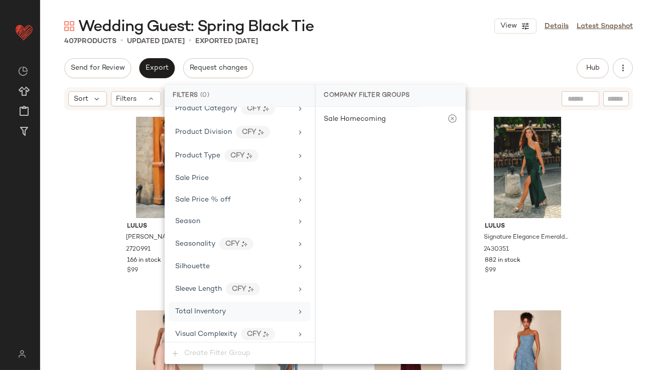
click at [217, 307] on div "Total Inventory" at bounding box center [200, 312] width 51 height 11
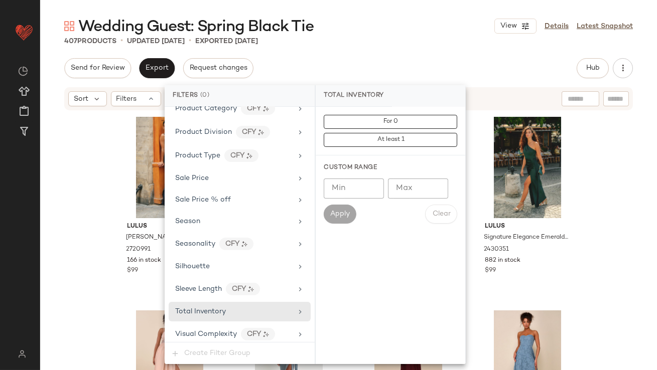
click at [423, 188] on input "Max" at bounding box center [418, 189] width 60 height 20
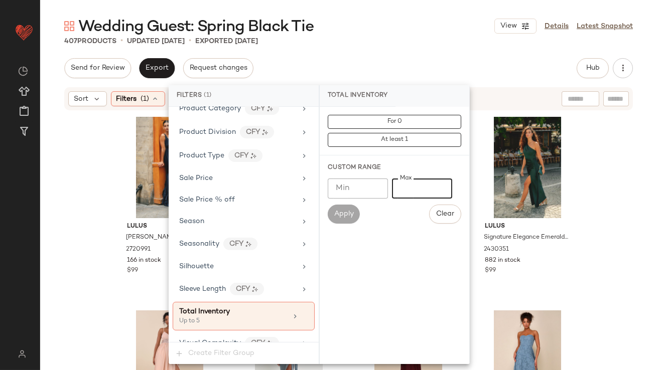
type input "*"
click at [394, 43] on div "407 Products • updated Oct 6th • Exported Oct 6th" at bounding box center [348, 41] width 617 height 10
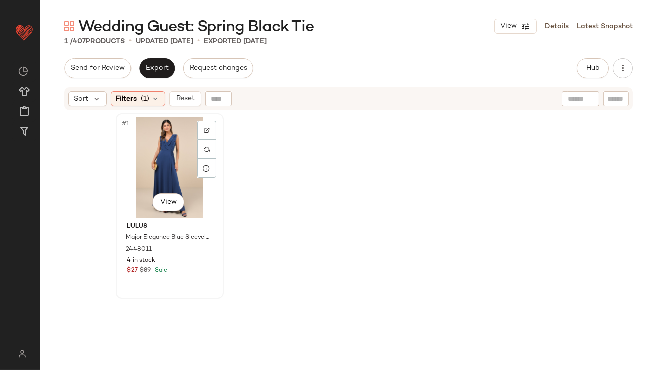
click at [154, 143] on div "#1 View" at bounding box center [169, 167] width 101 height 101
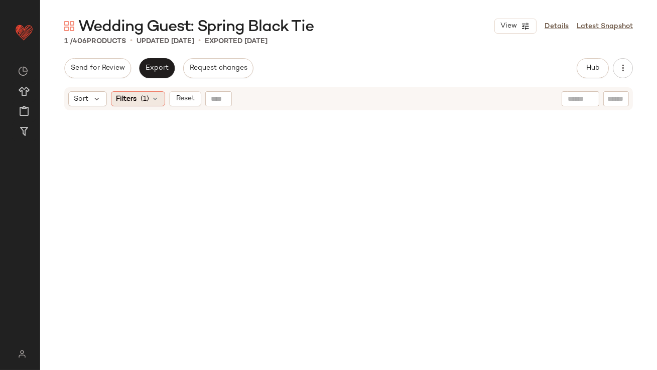
click at [144, 100] on span "(1)" at bounding box center [145, 99] width 9 height 11
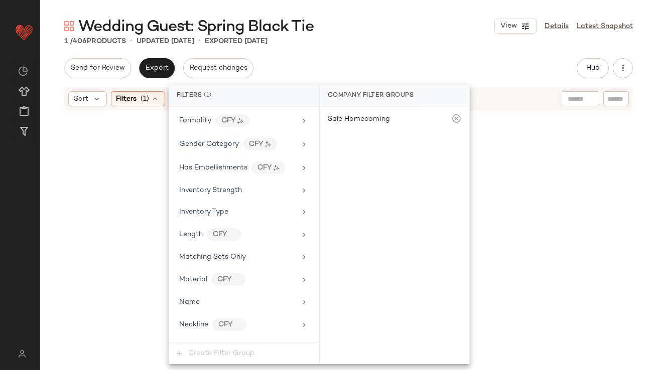
scroll to position [776, 0]
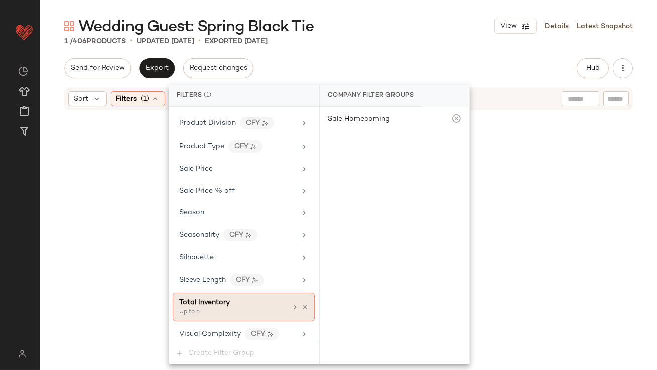
click at [275, 302] on div "Total Inventory" at bounding box center [233, 303] width 108 height 11
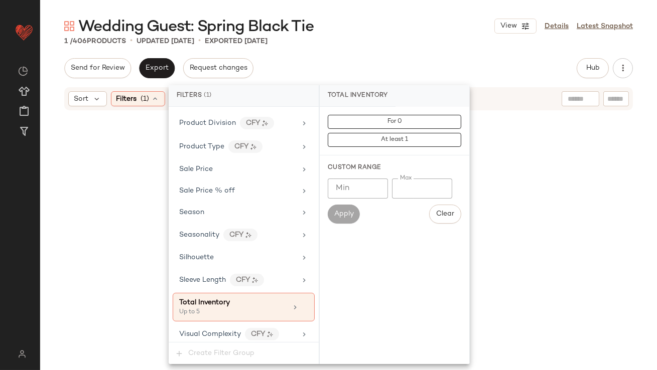
click at [398, 188] on input "*" at bounding box center [422, 189] width 60 height 20
type input "**"
click at [391, 30] on div "Wedding Guest: Spring Black Tie View Details Latest Snapshot" at bounding box center [348, 26] width 617 height 20
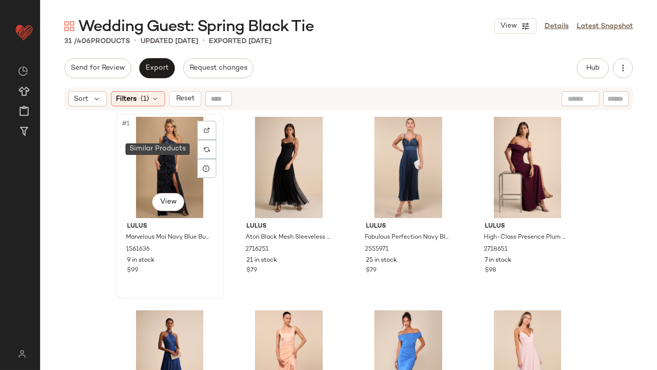
click at [162, 152] on div "#1 View" at bounding box center [169, 167] width 101 height 101
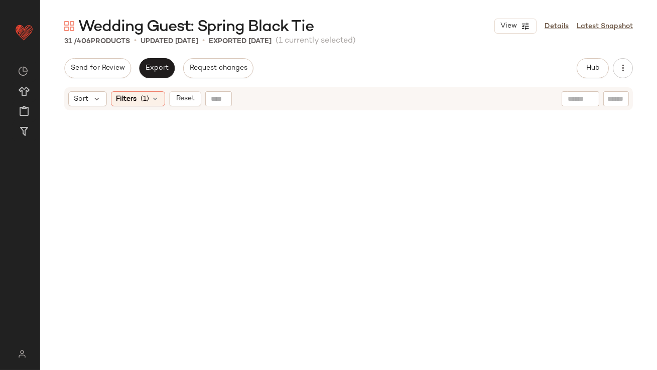
scroll to position [1267, 0]
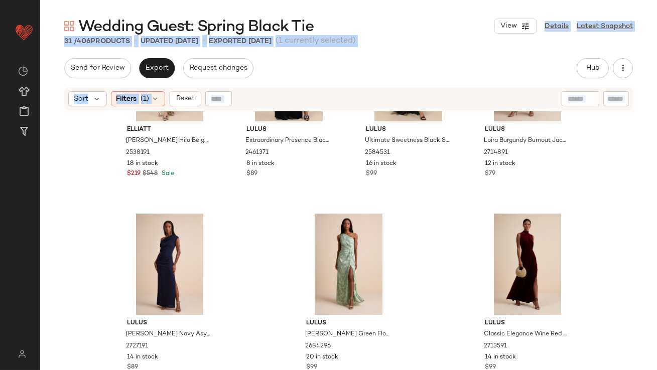
click at [508, 209] on div "Elliatt Starla Hilo Beige Multi Sequin One-Shoulder Maxi Dress 2538191 18 in st…" at bounding box center [348, 253] width 617 height 284
click at [507, 229] on div "#31 View" at bounding box center [527, 264] width 101 height 101
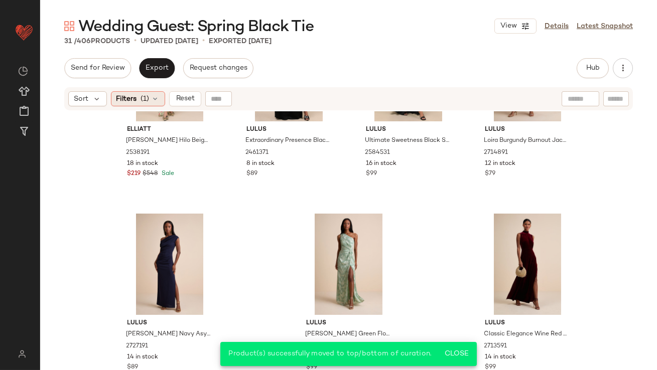
click at [132, 105] on div "Filters (1)" at bounding box center [138, 98] width 54 height 15
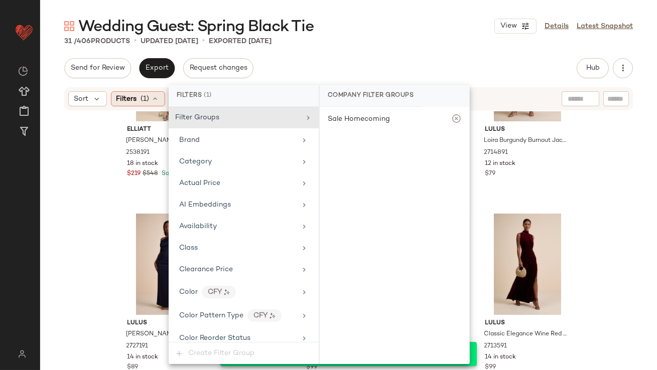
click at [139, 102] on div "Filters (1)" at bounding box center [138, 98] width 54 height 15
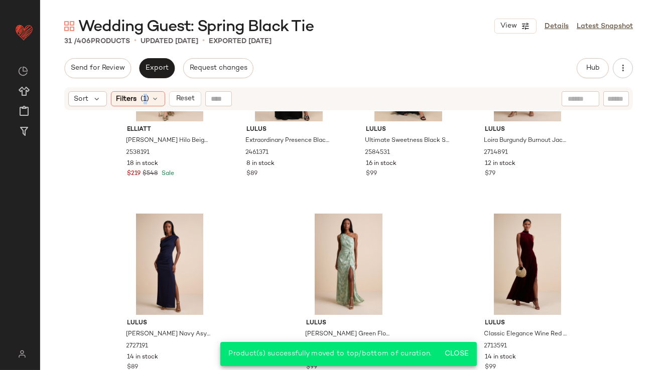
click at [139, 102] on div "Filters (1)" at bounding box center [138, 98] width 54 height 15
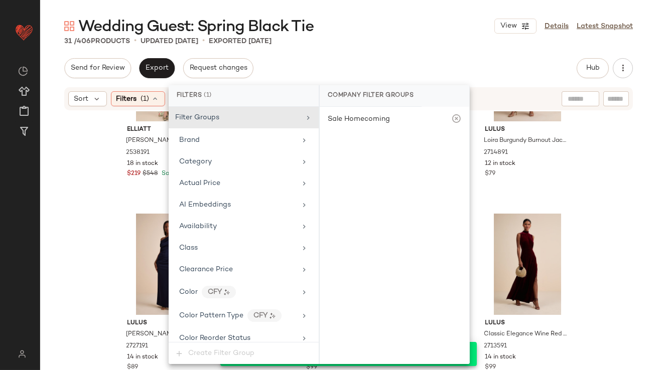
scroll to position [776, 0]
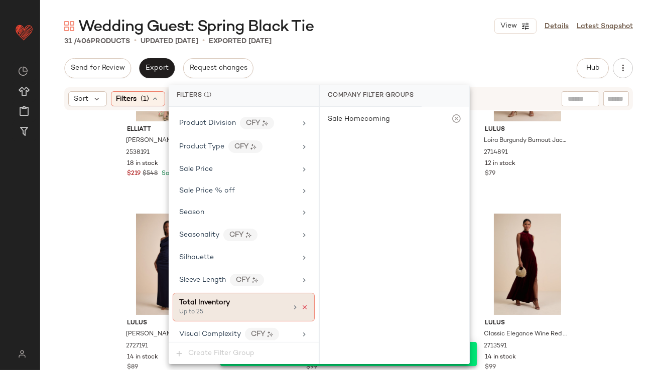
click at [301, 304] on icon at bounding box center [304, 307] width 7 height 7
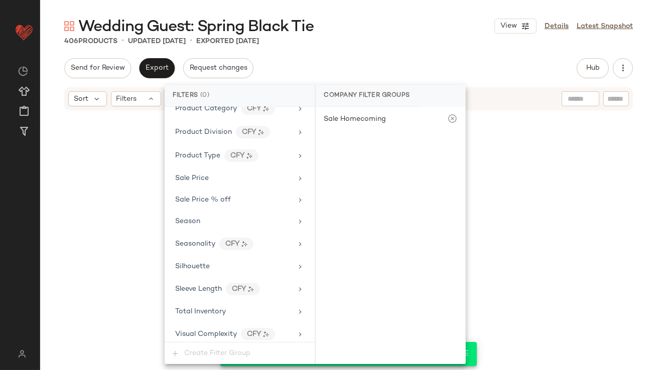
click at [401, 64] on div "Send for Review Export Request changes Hub Send for Review External Review Inte…" at bounding box center [348, 68] width 569 height 20
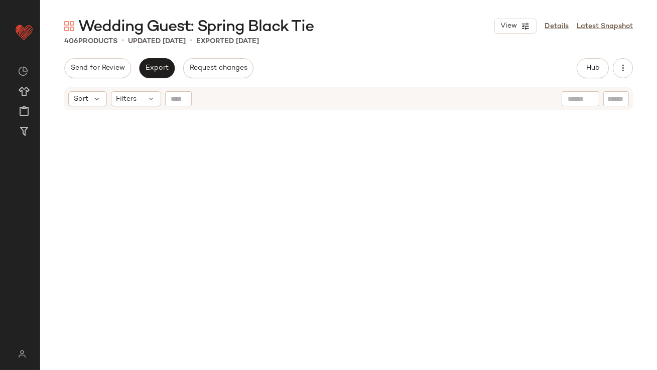
scroll to position [0, 0]
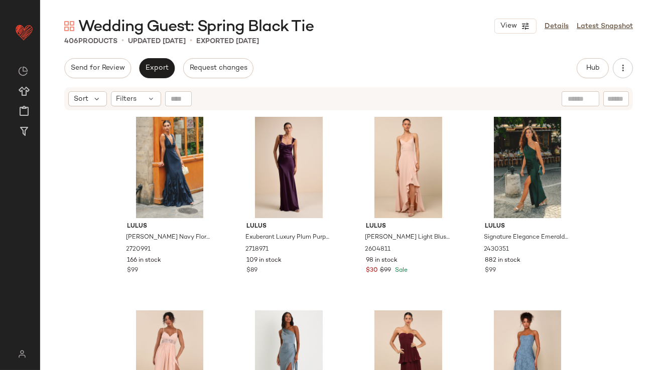
click at [577, 56] on div "Wedding Guest: Spring Black Tie View Details Latest Snapshot 406 Products • upd…" at bounding box center [348, 193] width 617 height 354
click at [578, 63] on button "Hub" at bounding box center [593, 68] width 32 height 20
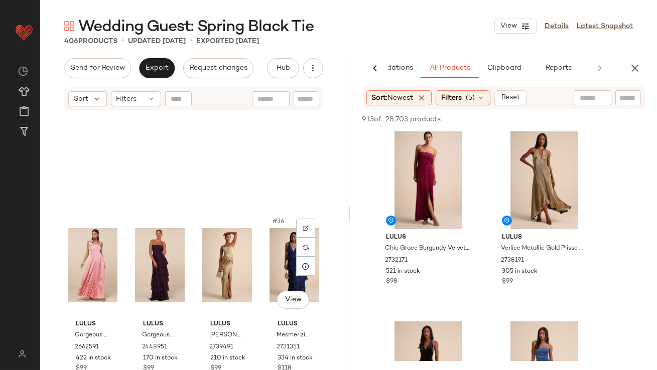
scroll to position [1688, 0]
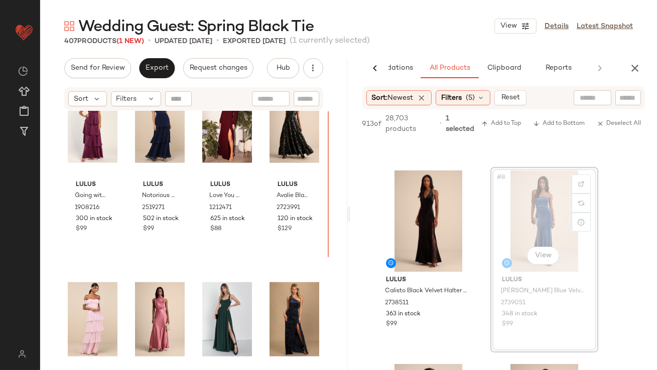
scroll to position [2368, 0]
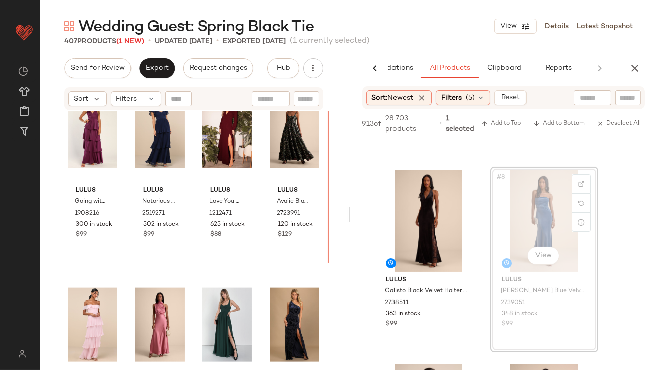
drag, startPoint x: 520, startPoint y: 209, endPoint x: 506, endPoint y: 209, distance: 14.1
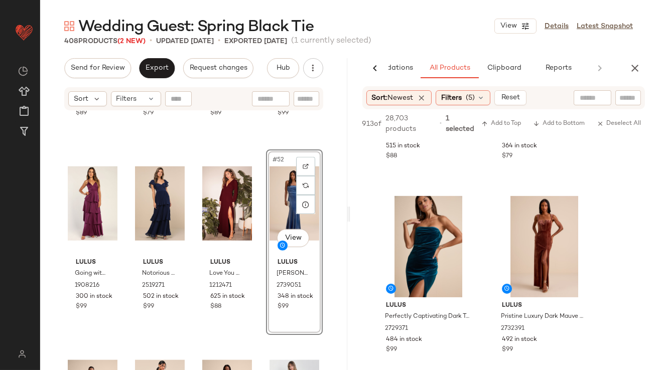
scroll to position [2287, 0]
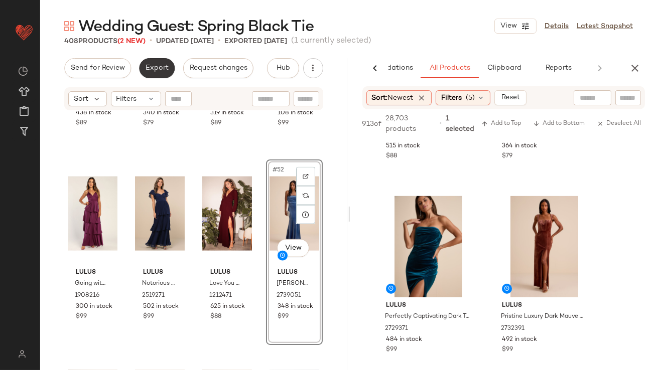
click at [162, 64] on span "Export" at bounding box center [157, 68] width 24 height 8
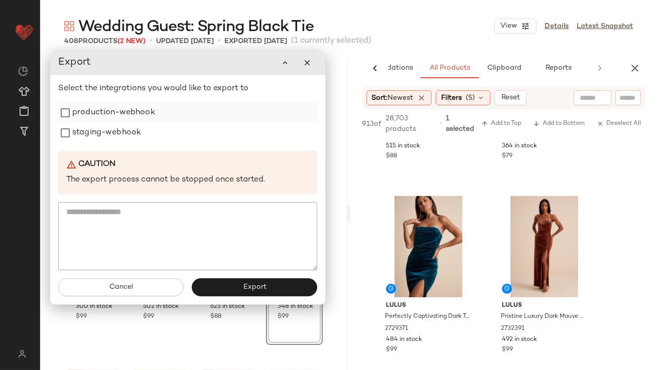
click at [130, 114] on label "production-webhook" at bounding box center [113, 113] width 83 height 20
click at [130, 129] on label "staging-webhook" at bounding box center [106, 133] width 69 height 20
click at [224, 291] on button "Export" at bounding box center [254, 288] width 125 height 18
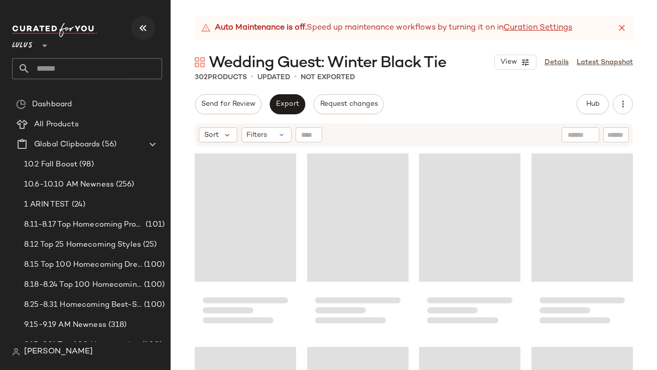
click at [150, 30] on button "button" at bounding box center [143, 28] width 24 height 24
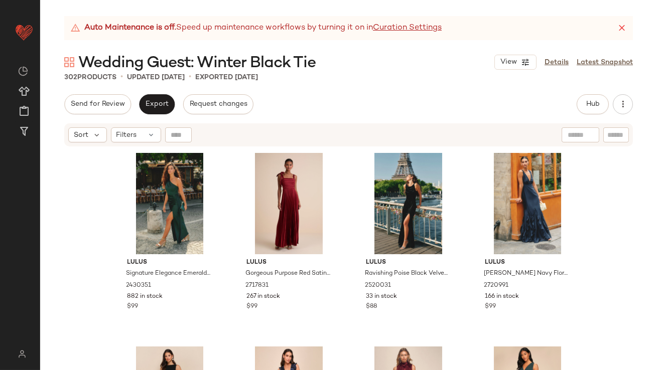
click at [624, 24] on icon at bounding box center [622, 28] width 10 height 10
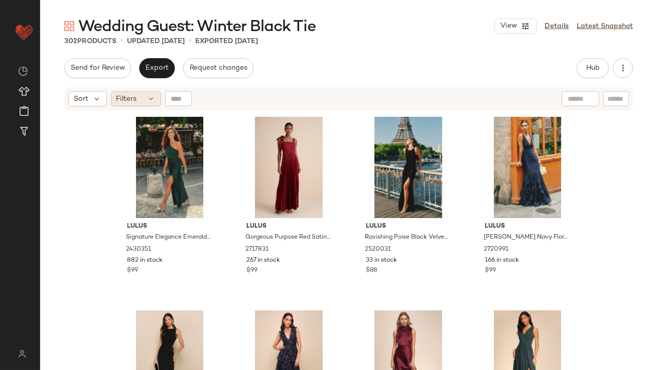
click at [144, 100] on div "Filters" at bounding box center [136, 98] width 50 height 15
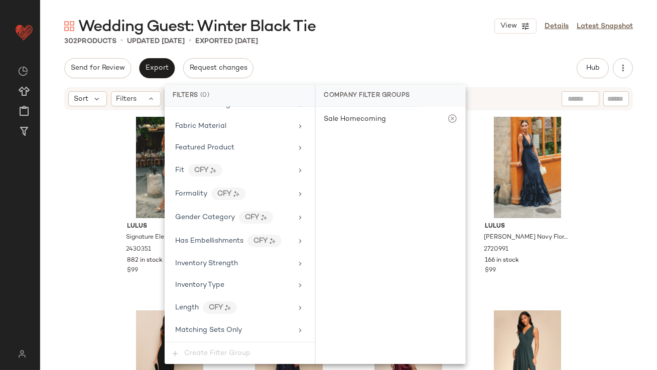
scroll to position [673, 0]
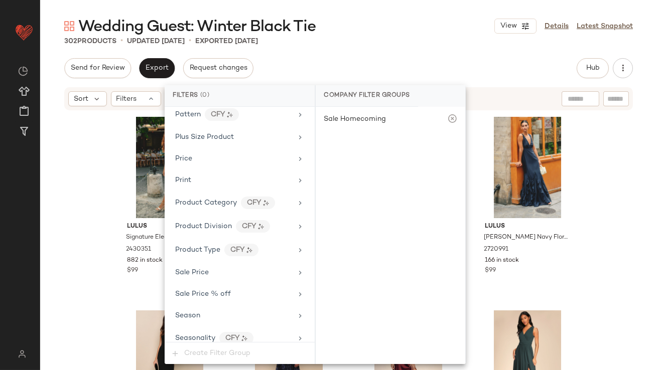
click at [203, 346] on span "Create Filter Group" at bounding box center [240, 354] width 150 height 22
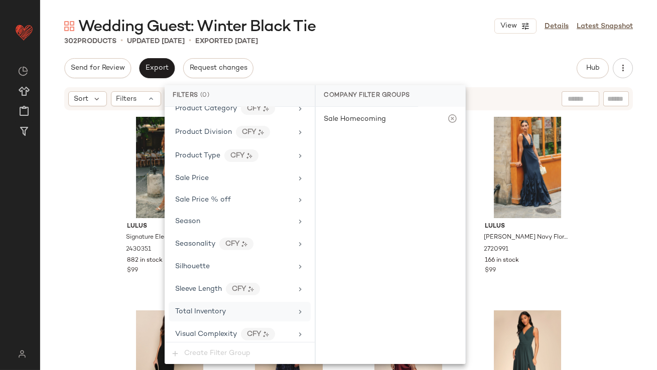
click at [209, 313] on div "Total Inventory" at bounding box center [240, 312] width 142 height 20
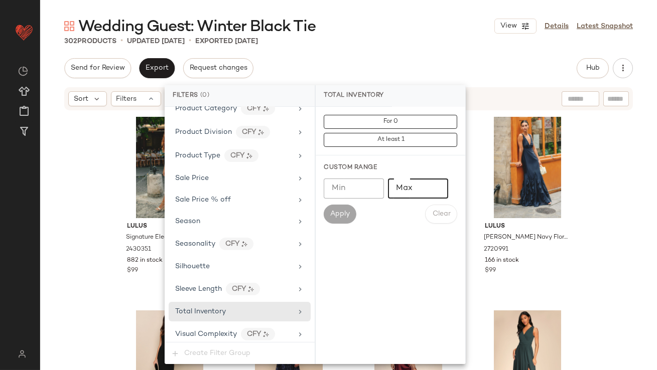
click at [428, 179] on input "Max" at bounding box center [418, 189] width 60 height 20
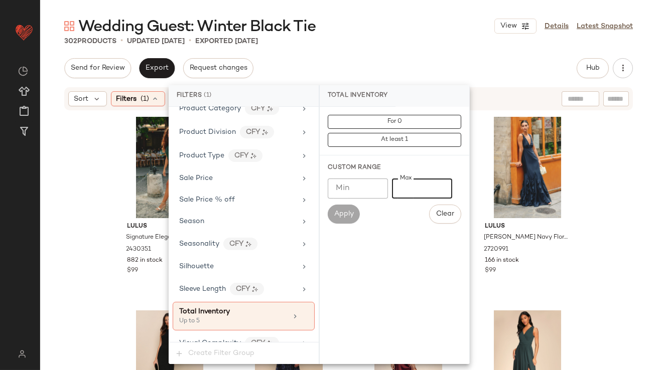
type input "*"
click at [379, 69] on div "Send for Review Export Request changes Hub Send for Review External Review Inte…" at bounding box center [348, 68] width 569 height 20
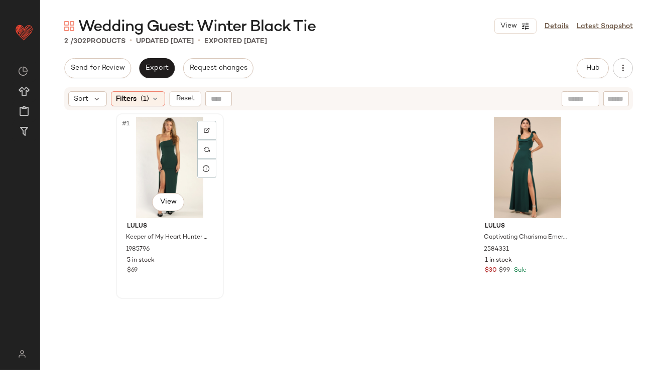
click at [149, 175] on div "#1 View" at bounding box center [169, 167] width 101 height 101
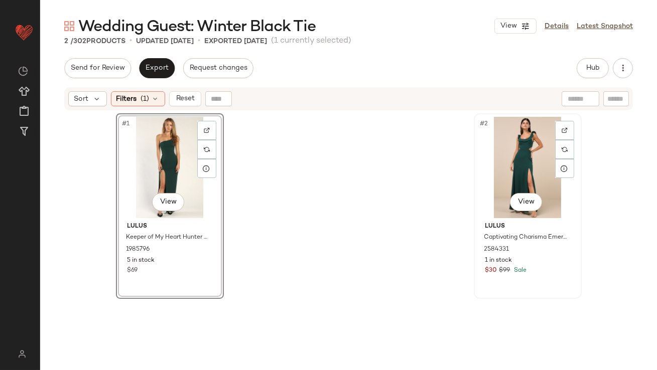
click at [508, 136] on div "#2 View" at bounding box center [527, 167] width 101 height 101
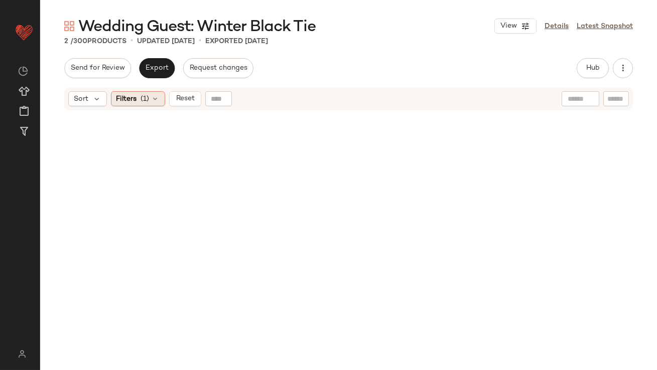
click at [142, 94] on span "(1)" at bounding box center [145, 99] width 9 height 11
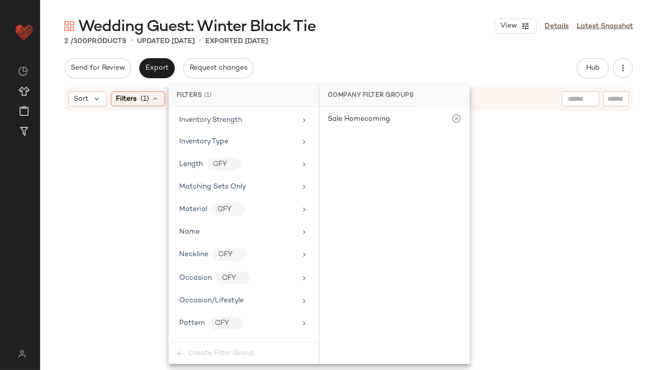
scroll to position [776, 0]
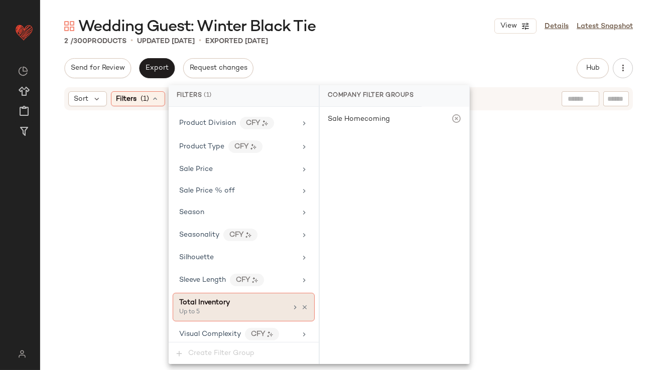
click at [283, 299] on div "Total Inventory" at bounding box center [233, 303] width 108 height 11
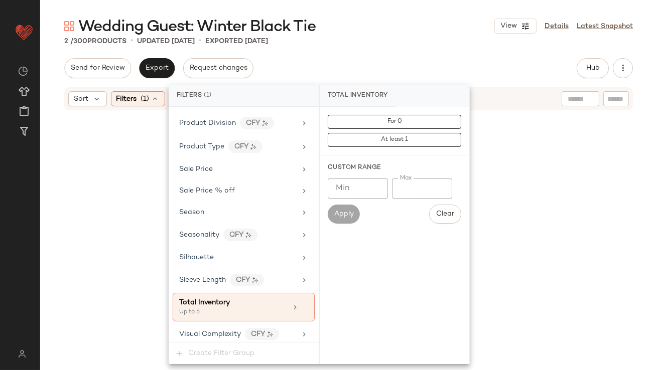
click at [398, 186] on input "*" at bounding box center [422, 189] width 60 height 20
type input "**"
click at [415, 56] on div "Wedding Guest: Winter Black Tie View Details Latest Snapshot 2 / 300 Products •…" at bounding box center [348, 193] width 617 height 354
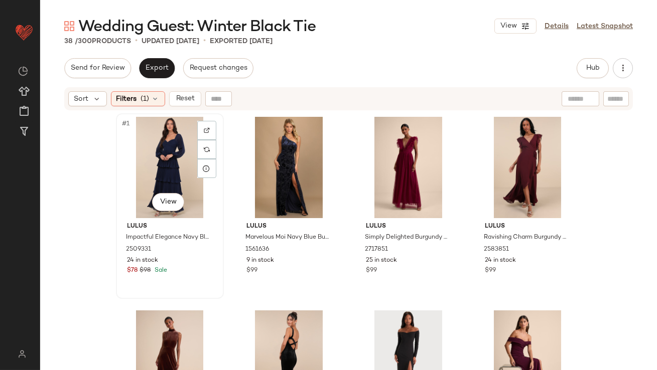
click at [131, 171] on div "#1 View" at bounding box center [169, 167] width 101 height 101
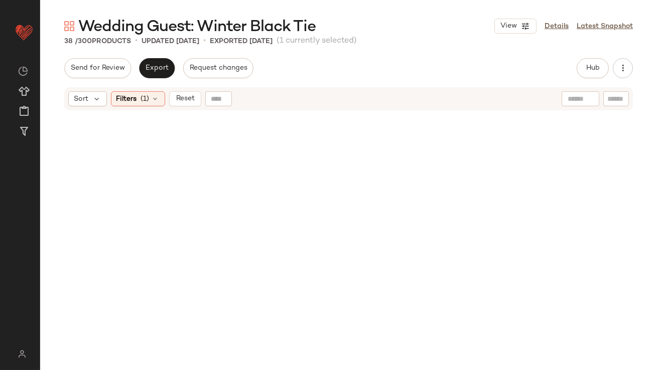
scroll to position [1655, 0]
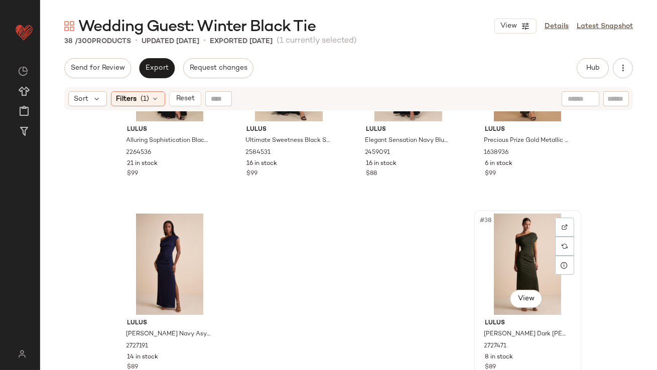
click at [511, 241] on div "#38 View" at bounding box center [527, 264] width 101 height 101
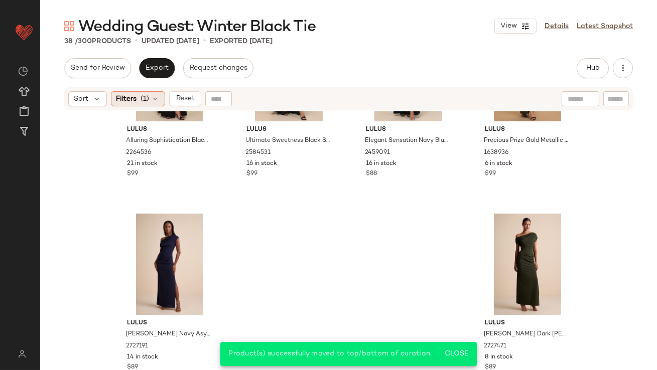
click at [134, 95] on span "Filters" at bounding box center [126, 99] width 21 height 11
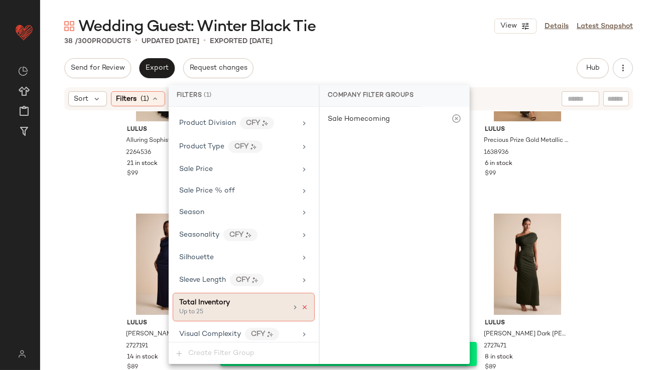
click at [302, 304] on icon at bounding box center [304, 307] width 7 height 7
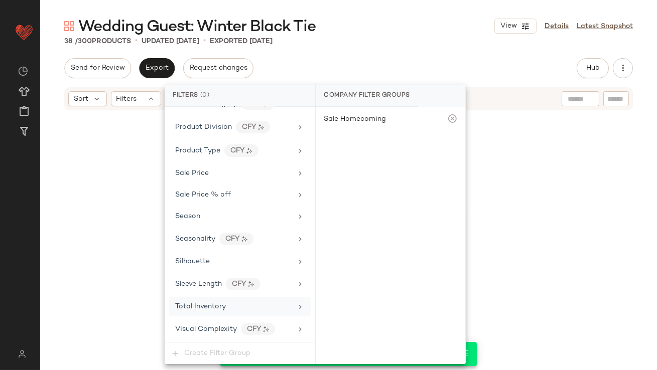
scroll to position [767, 0]
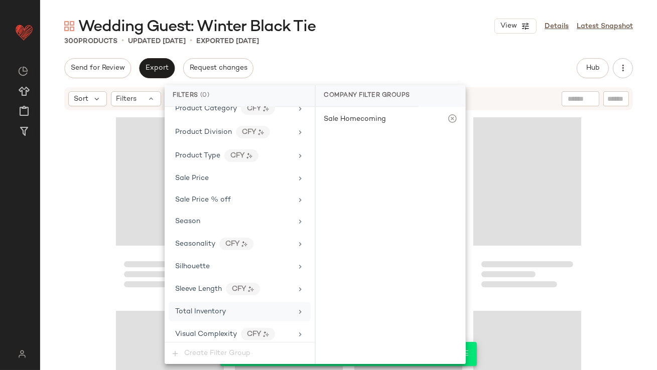
click at [401, 36] on div "300 Products • updated [DATE] • Exported [DATE]" at bounding box center [348, 41] width 617 height 10
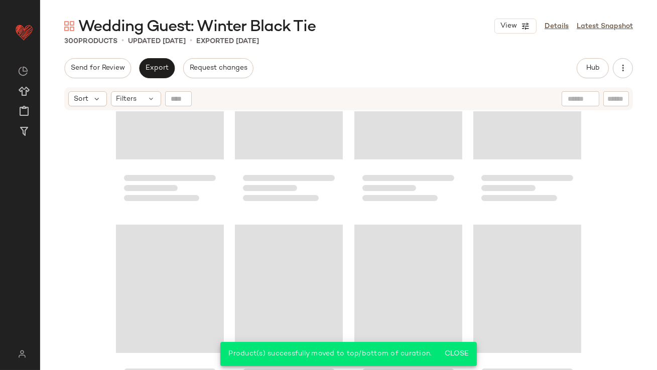
scroll to position [12327, 0]
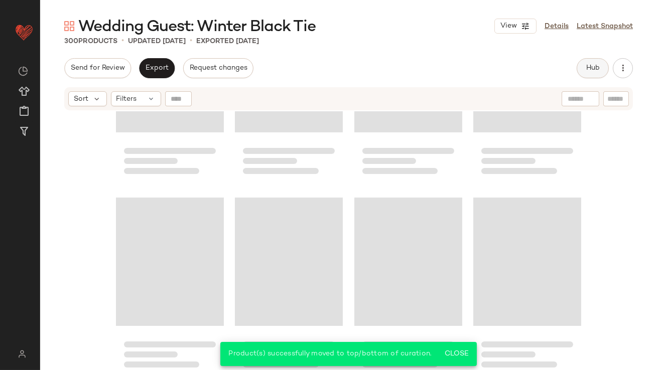
click at [587, 65] on span "Hub" at bounding box center [593, 68] width 14 height 8
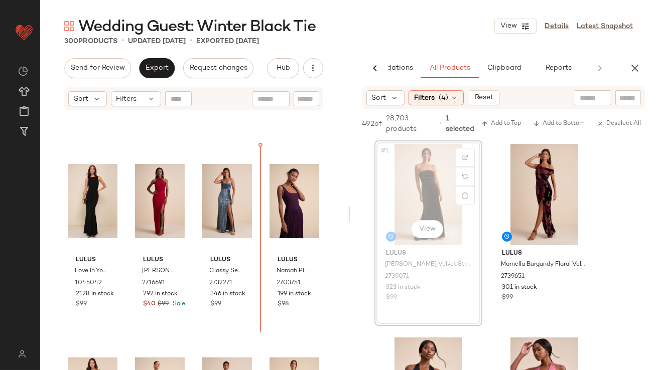
scroll to position [1503, 0]
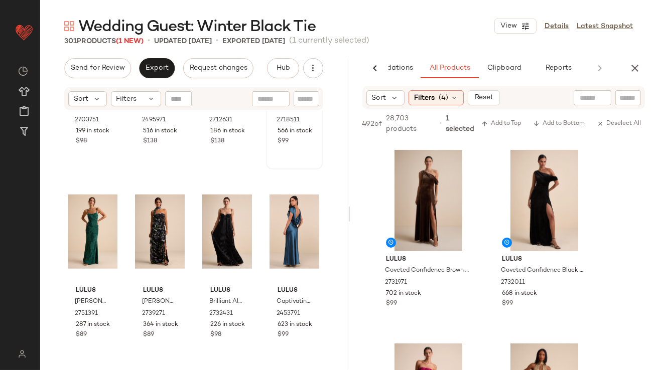
scroll to position [1902, 0]
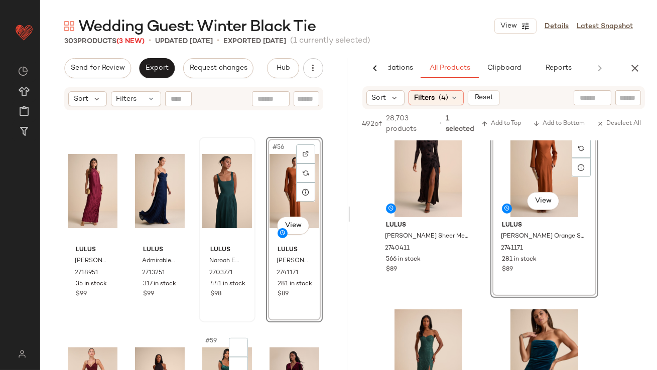
scroll to position [2593, 0]
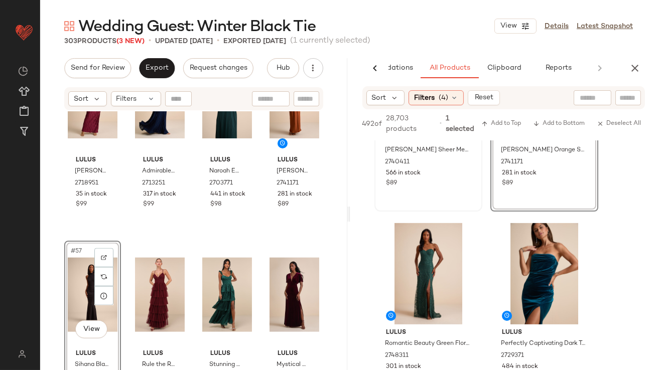
scroll to position [1243, 0]
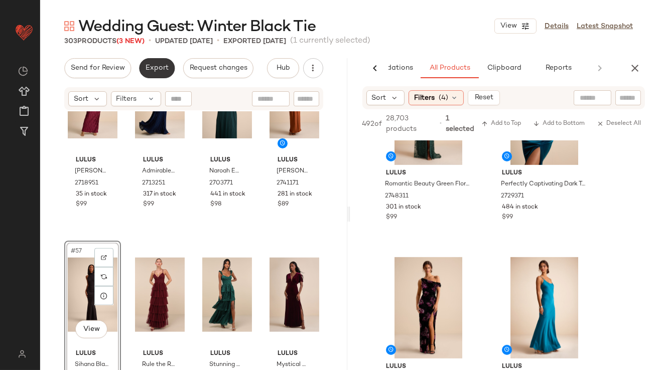
click at [156, 73] on button "Export" at bounding box center [157, 68] width 36 height 20
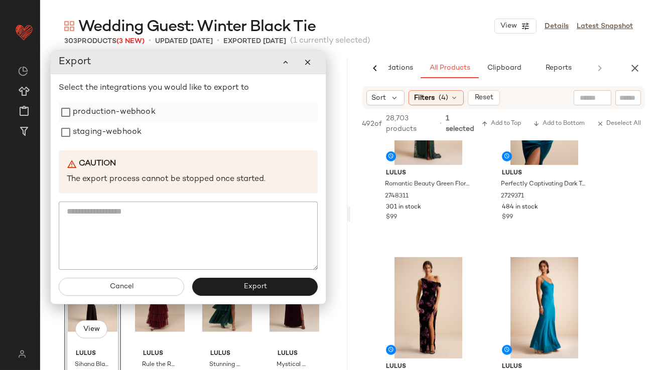
click at [136, 114] on label "production-webhook" at bounding box center [114, 112] width 83 height 20
click at [134, 127] on label "staging-webhook" at bounding box center [107, 132] width 69 height 20
click at [269, 288] on button "Export" at bounding box center [254, 288] width 125 height 18
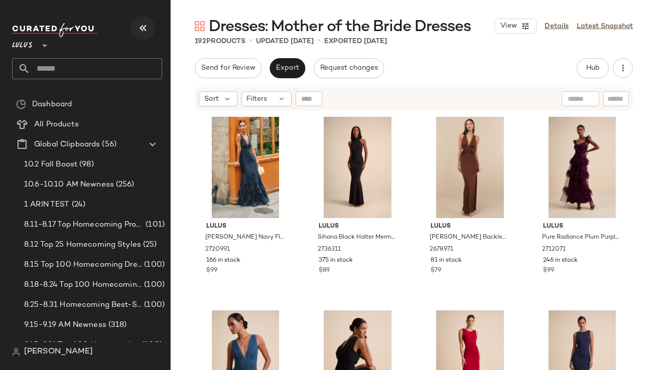
click at [143, 34] on button "button" at bounding box center [143, 28] width 24 height 24
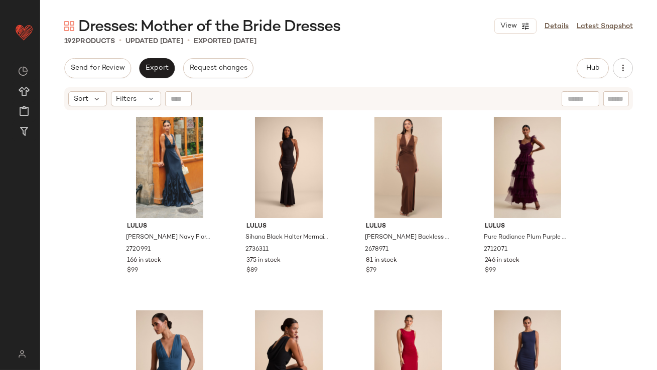
click at [125, 84] on div "Send for Review Export Request changes Hub Send for Review External Review Inte…" at bounding box center [348, 214] width 617 height 312
click at [126, 95] on span "Filters" at bounding box center [126, 99] width 21 height 11
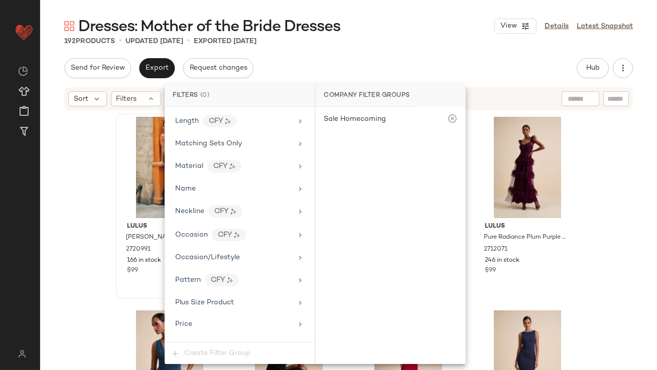
scroll to position [767, 0]
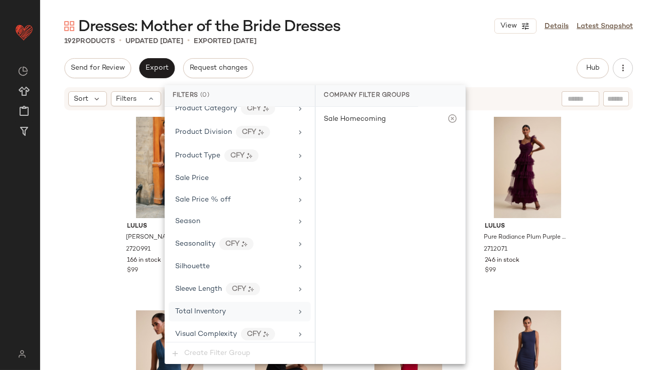
click at [197, 314] on div "Total Inventory" at bounding box center [240, 312] width 142 height 20
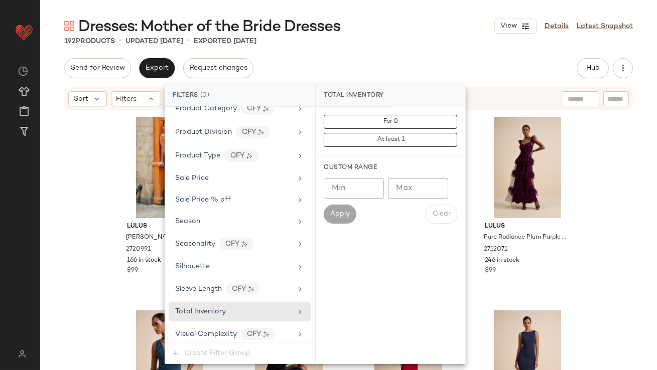
click at [412, 191] on input "Max" at bounding box center [418, 189] width 60 height 20
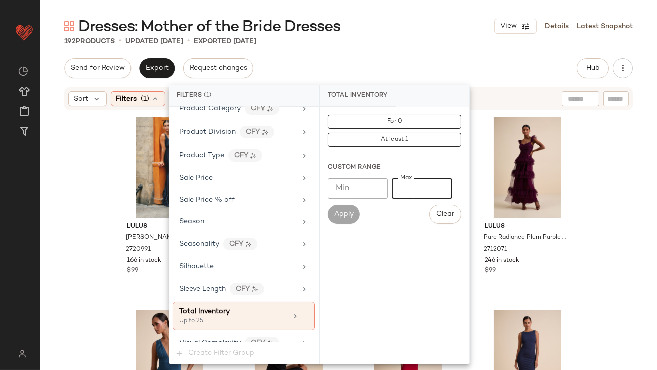
type input "**"
click at [421, 59] on div "Send for Review Export Request changes Hub Send for Review External Review Inte…" at bounding box center [348, 68] width 569 height 20
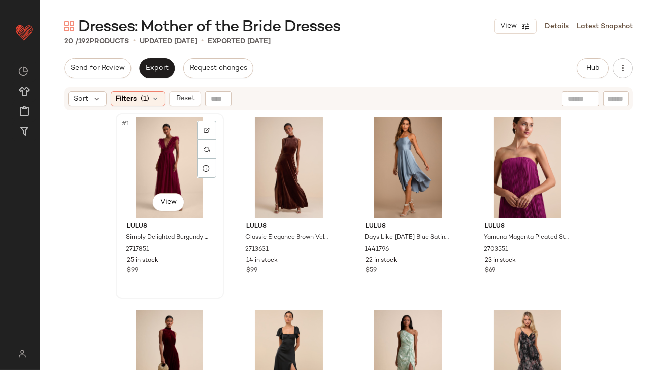
click at [152, 162] on div "#1 View" at bounding box center [169, 167] width 101 height 101
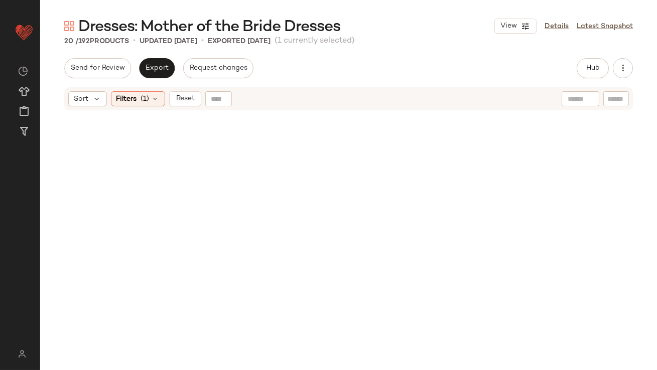
scroll to position [686, 0]
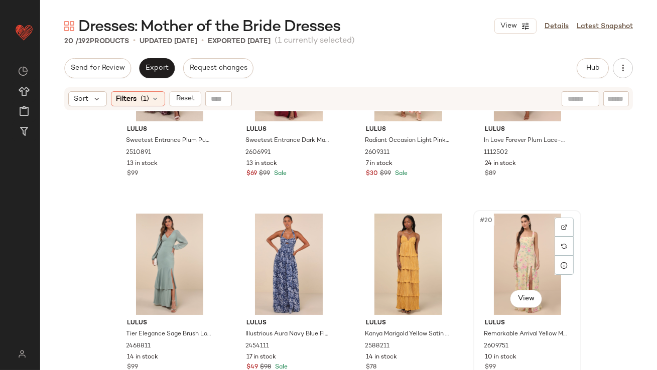
click at [521, 252] on div "#20 View" at bounding box center [527, 264] width 101 height 101
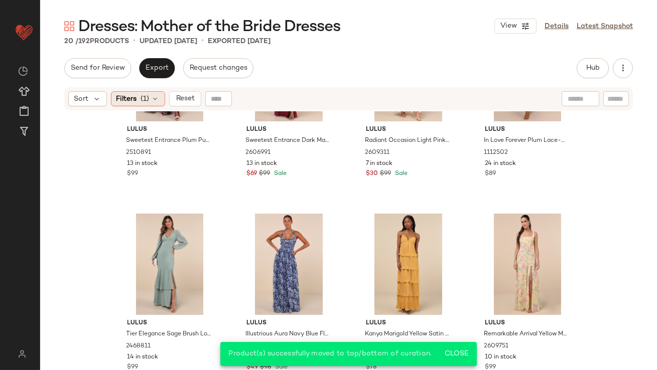
click at [154, 91] on div "Filters (1)" at bounding box center [138, 98] width 54 height 15
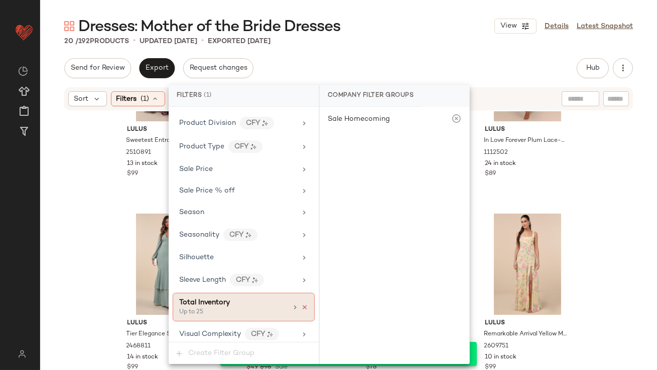
click at [303, 306] on icon at bounding box center [304, 307] width 7 height 7
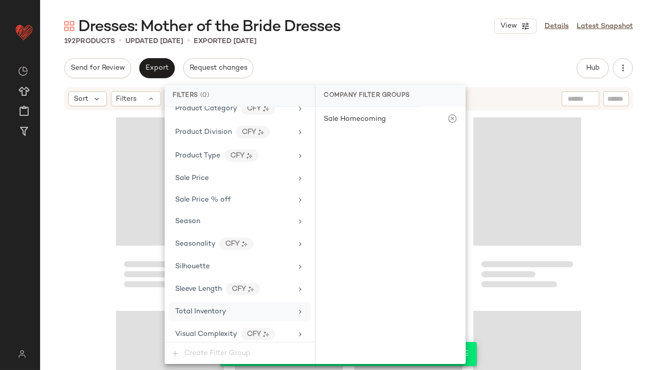
click at [388, 25] on div "Dresses: Mother of the Bride Dresses View Details Latest Snapshot" at bounding box center [348, 26] width 617 height 20
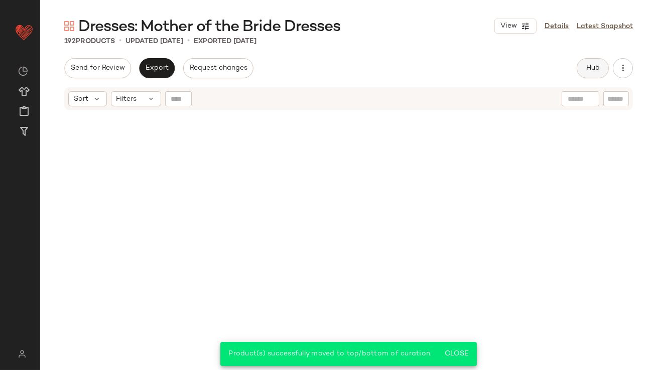
scroll to position [9017, 0]
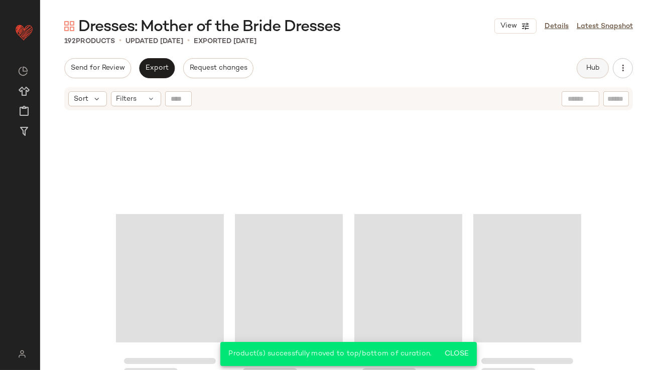
click at [593, 64] on span "Hub" at bounding box center [593, 68] width 14 height 8
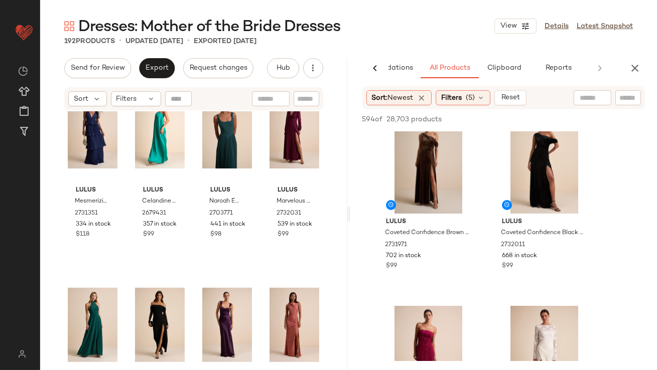
scroll to position [1153, 0]
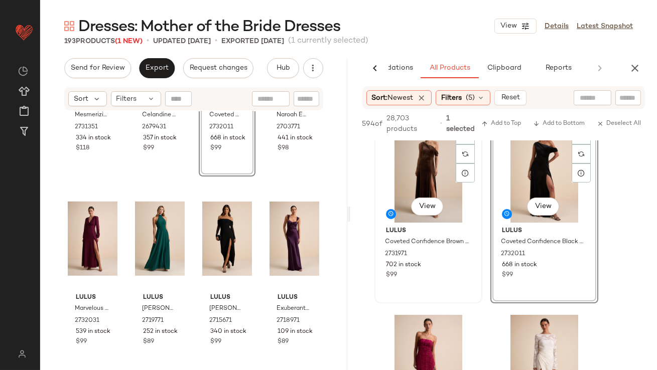
scroll to position [429, 0]
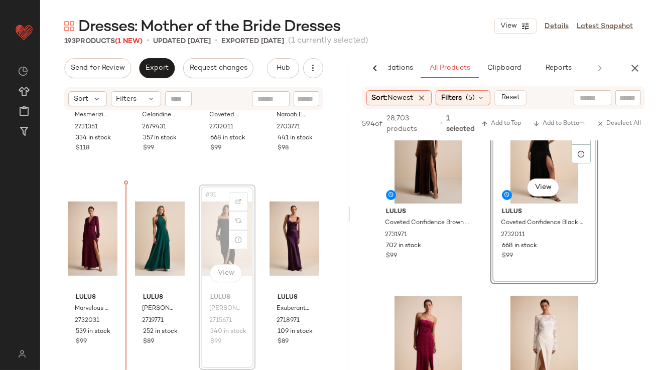
drag, startPoint x: 210, startPoint y: 232, endPoint x: 197, endPoint y: 232, distance: 12.5
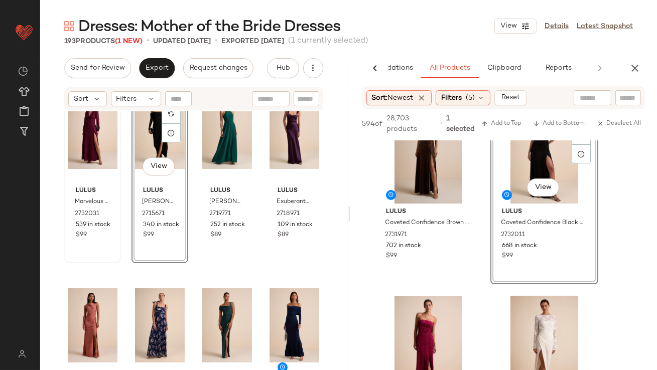
scroll to position [1450, 0]
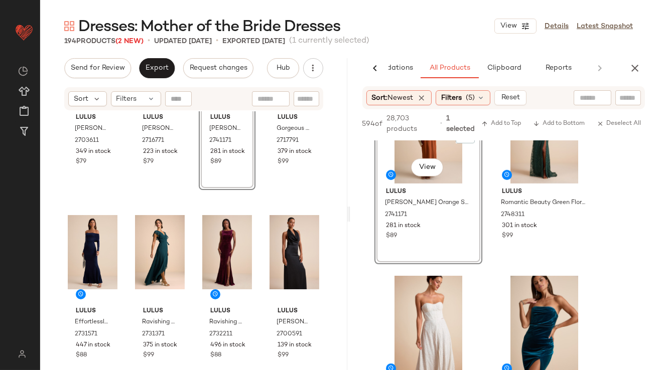
scroll to position [1290, 0]
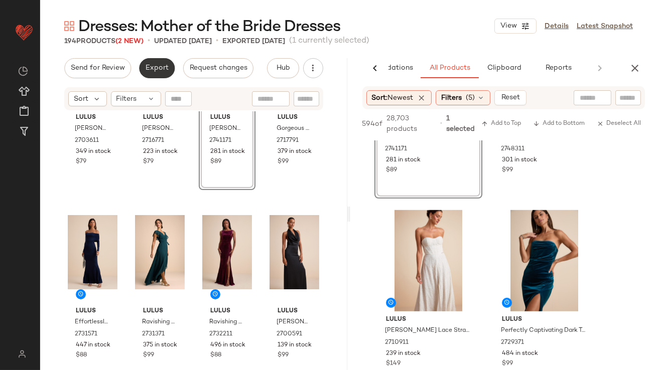
click at [148, 71] on span "Export" at bounding box center [157, 68] width 24 height 8
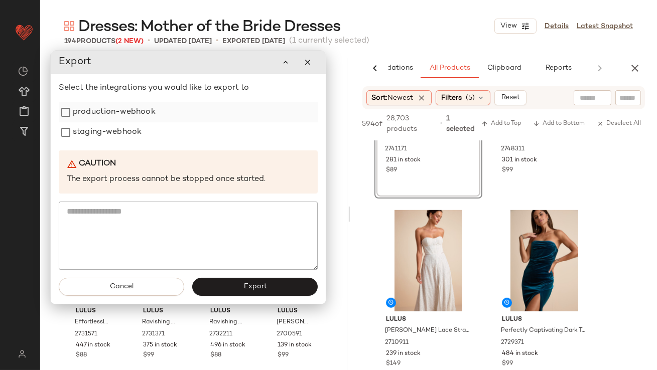
click at [148, 115] on label "production-webhook" at bounding box center [114, 112] width 83 height 20
click at [136, 133] on label "staging-webhook" at bounding box center [107, 132] width 69 height 20
click at [245, 283] on span "Export" at bounding box center [255, 287] width 24 height 8
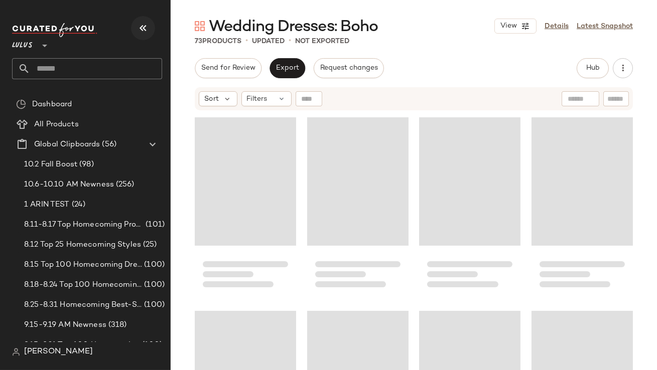
click at [147, 35] on button "button" at bounding box center [143, 28] width 24 height 24
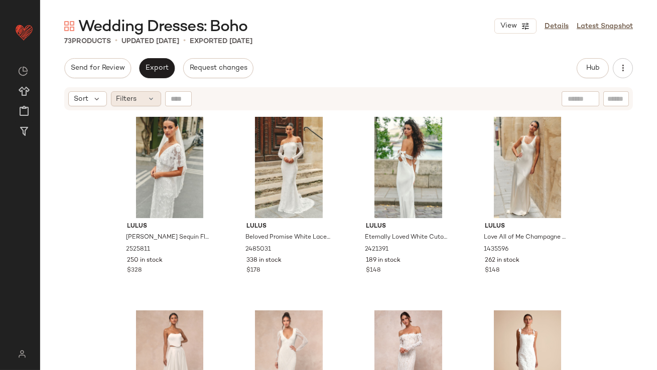
click at [145, 99] on div "Filters" at bounding box center [136, 98] width 50 height 15
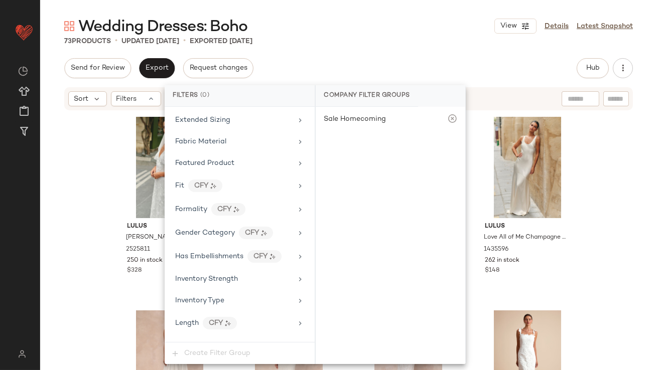
scroll to position [767, 0]
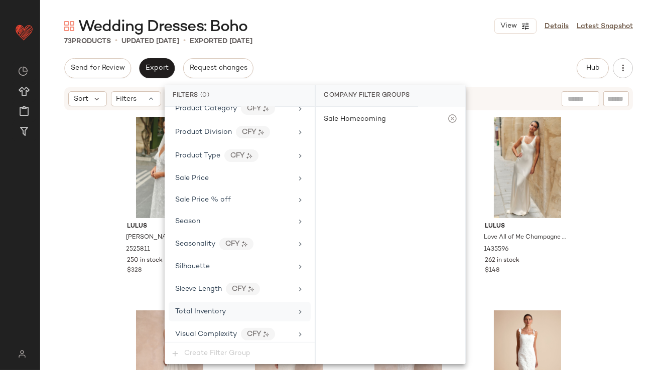
click at [228, 307] on div "Total Inventory" at bounding box center [233, 312] width 117 height 11
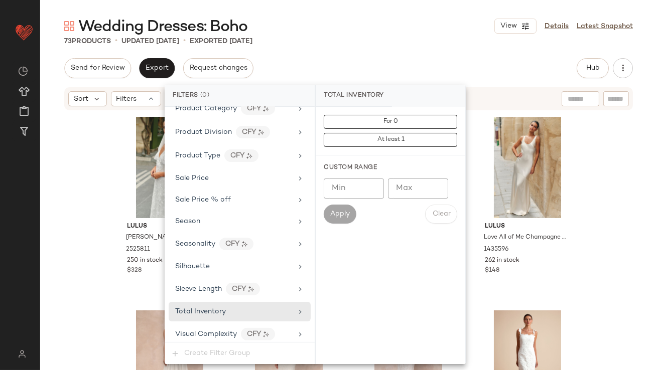
click at [405, 190] on input "Max" at bounding box center [418, 189] width 60 height 20
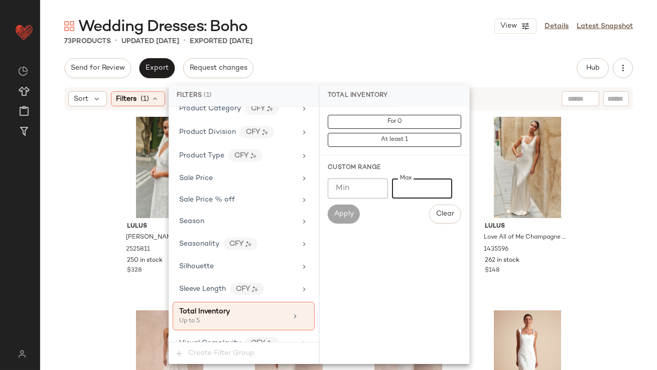
type input "*"
click at [405, 48] on div "Wedding Dresses: Boho View Details Latest Snapshot 73 Products • updated [DATE]…" at bounding box center [348, 193] width 617 height 354
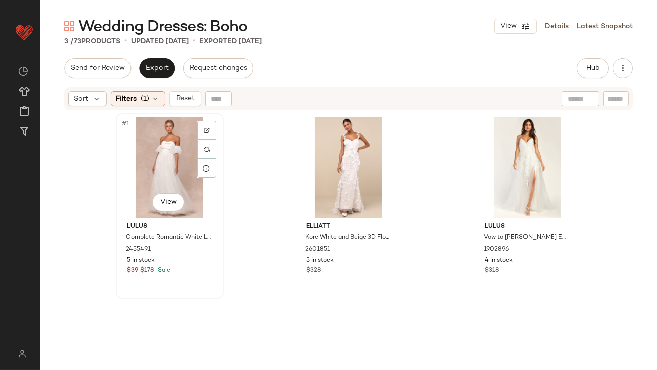
click at [163, 147] on div "#1 View" at bounding box center [169, 167] width 101 height 101
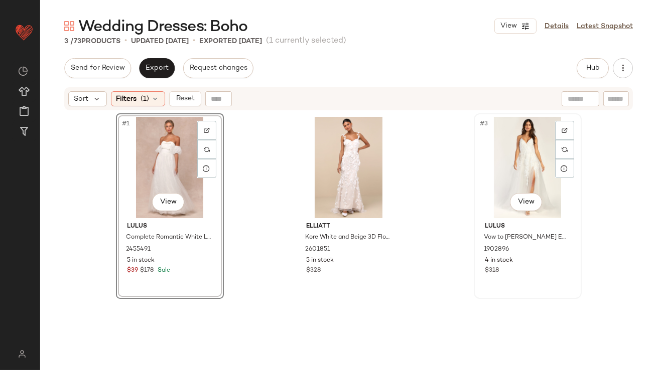
click at [518, 167] on div "#3 View" at bounding box center [527, 167] width 101 height 101
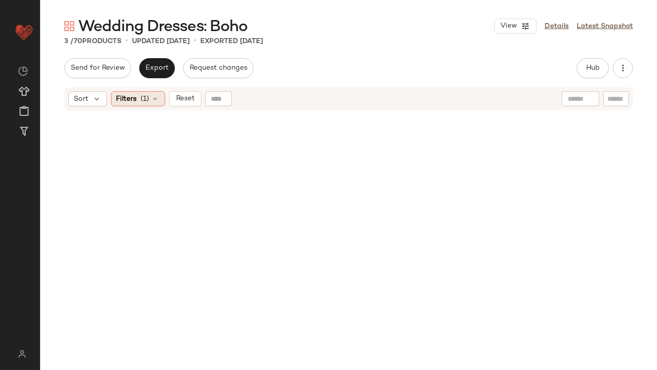
click at [138, 95] on div "Filters (1)" at bounding box center [138, 98] width 54 height 15
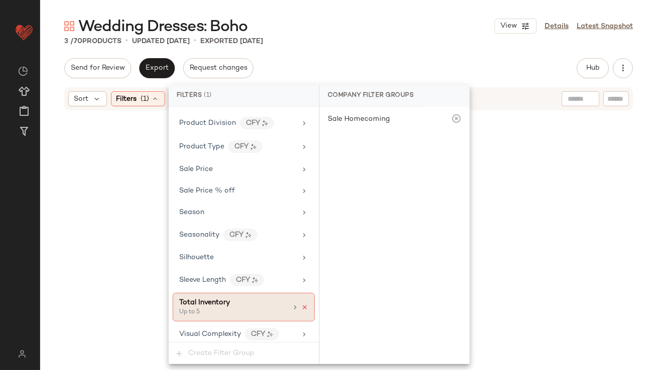
click at [301, 305] on icon at bounding box center [304, 307] width 7 height 7
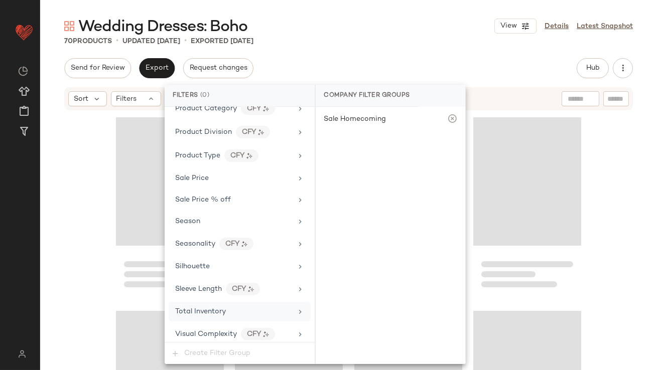
click at [280, 308] on div "Total Inventory" at bounding box center [233, 312] width 117 height 11
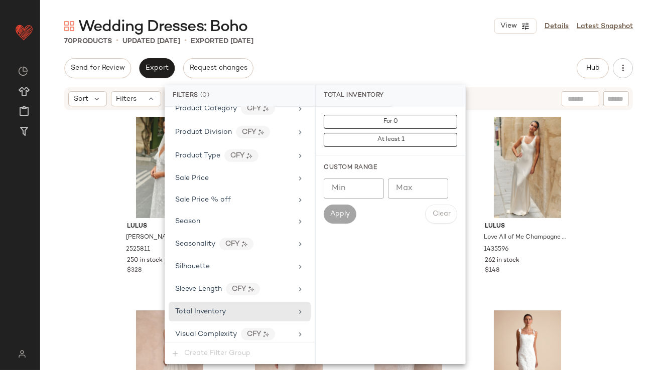
click at [397, 193] on input "Max" at bounding box center [418, 189] width 60 height 20
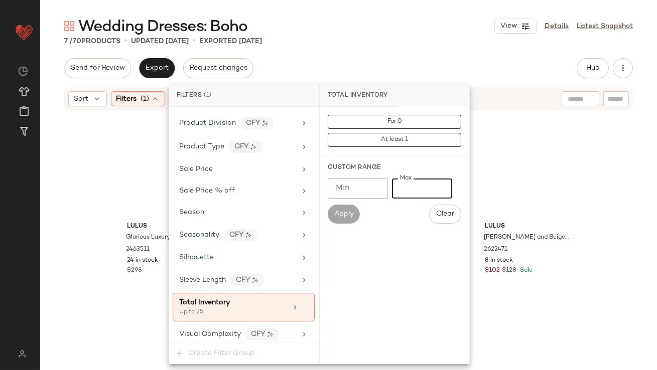
type input "**"
click at [300, 36] on div "Wedding Dresses: Boho View Details Latest Snapshot" at bounding box center [348, 26] width 617 height 20
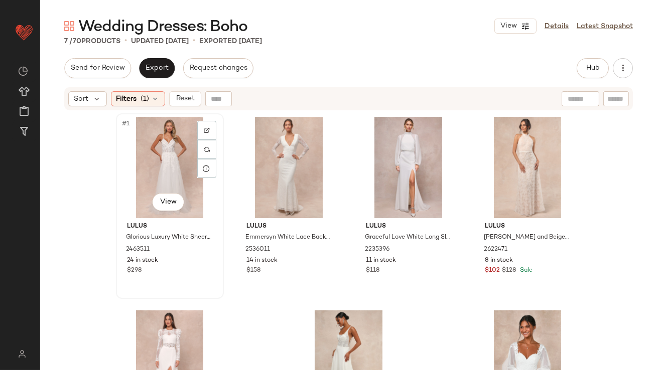
click at [152, 152] on div "#1 View" at bounding box center [169, 167] width 101 height 101
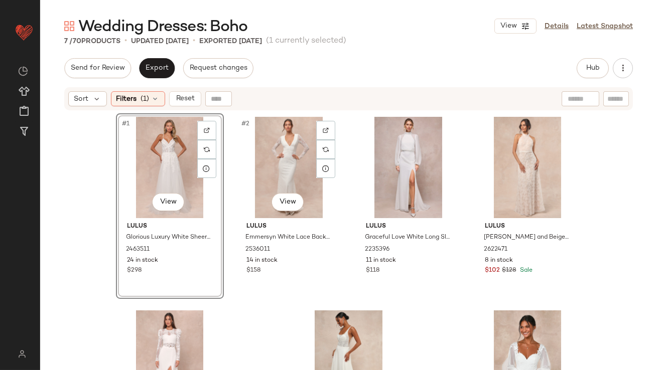
scroll to position [97, 0]
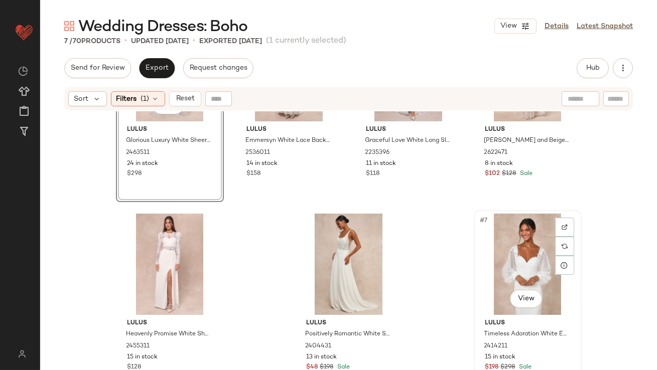
click at [502, 283] on div "#7 View" at bounding box center [527, 264] width 101 height 101
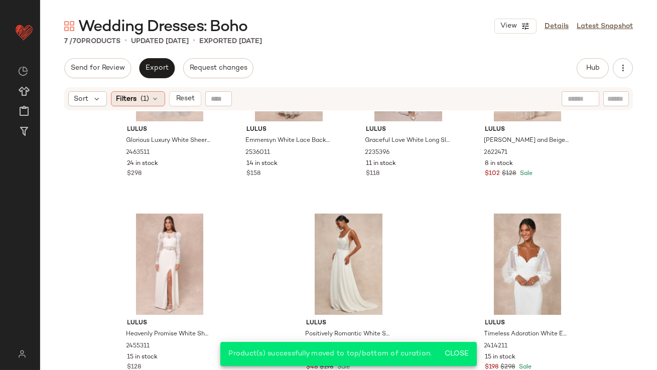
click at [141, 99] on span "(1)" at bounding box center [145, 99] width 9 height 11
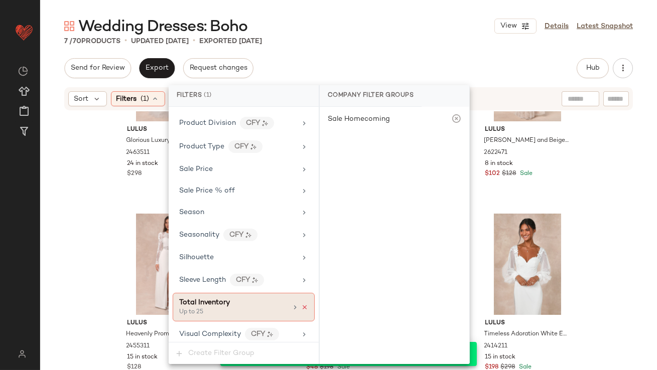
click at [301, 304] on icon at bounding box center [304, 307] width 7 height 7
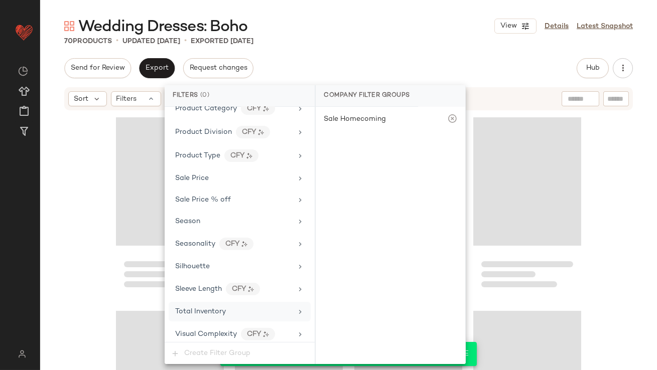
click at [405, 37] on div "70 Products • updated [DATE] • Exported [DATE]" at bounding box center [348, 41] width 617 height 10
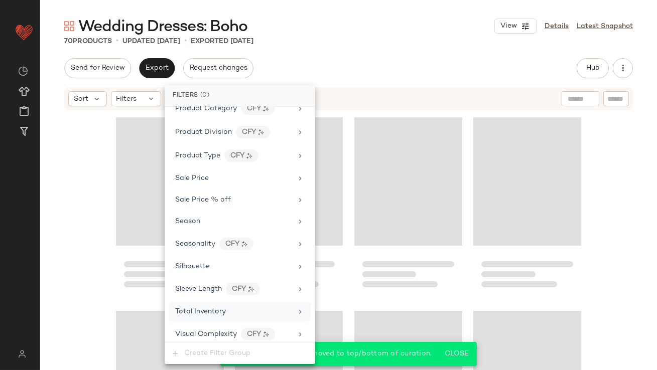
scroll to position [3205, 0]
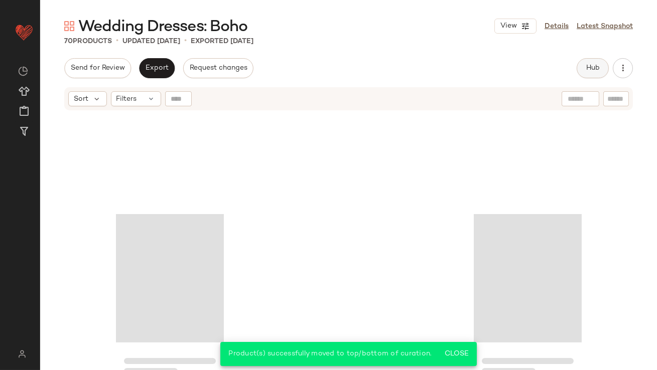
click at [586, 64] on span "Hub" at bounding box center [593, 68] width 14 height 8
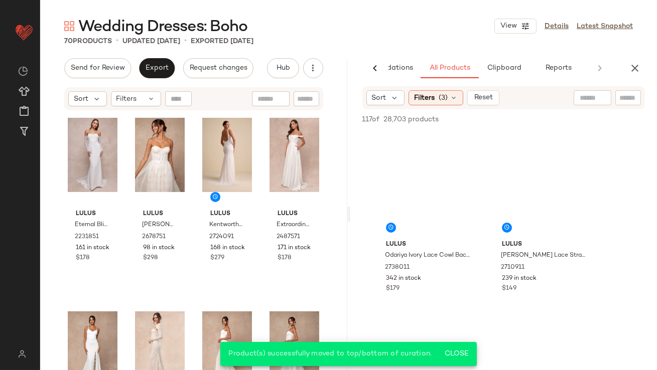
scroll to position [0, 0]
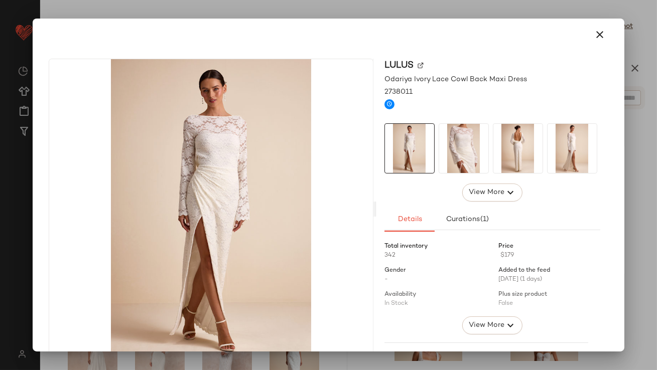
click at [450, 151] on img at bounding box center [463, 148] width 49 height 49
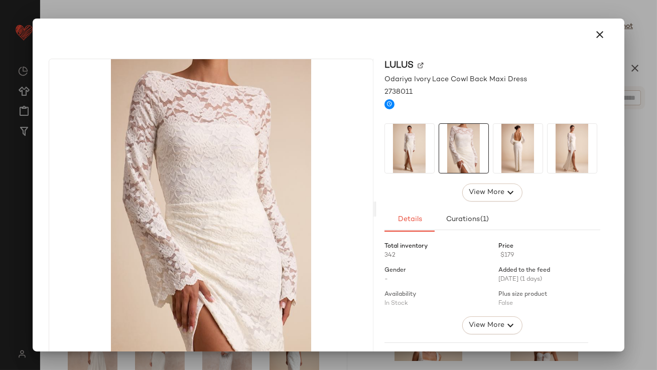
click at [521, 145] on img at bounding box center [517, 148] width 49 height 49
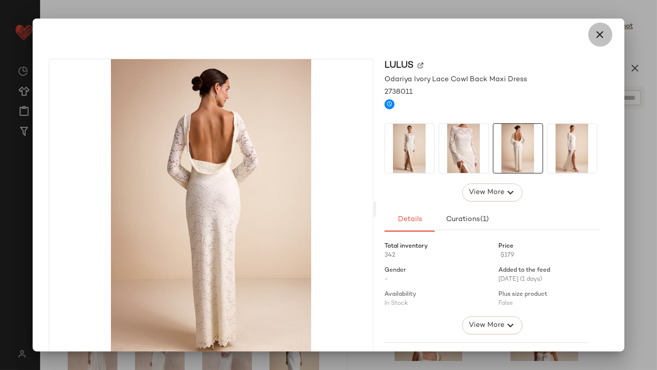
click at [595, 33] on icon "button" at bounding box center [600, 35] width 12 height 12
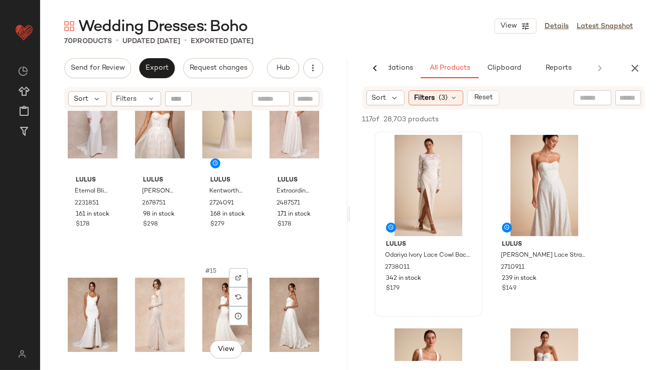
scroll to position [471, 0]
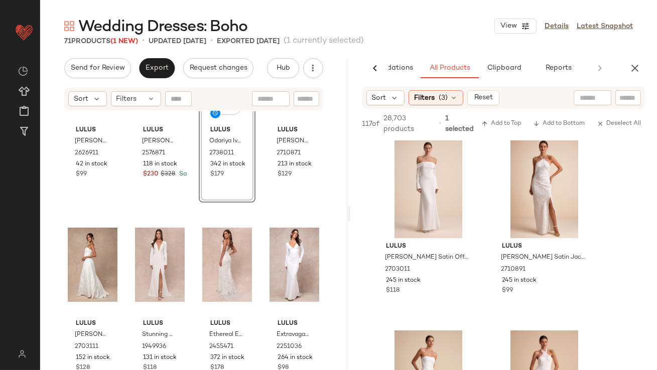
scroll to position [713, 0]
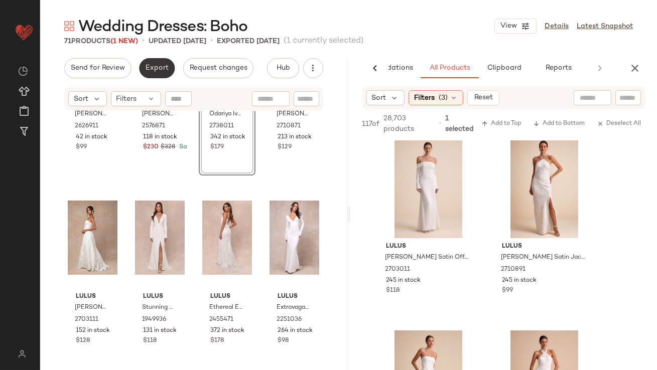
click at [144, 70] on button "Export" at bounding box center [157, 68] width 36 height 20
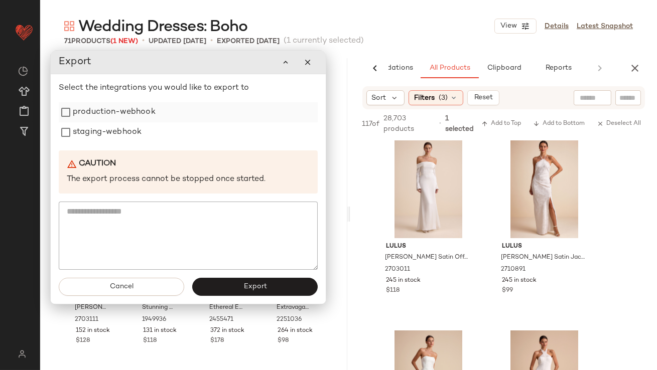
click at [144, 109] on label "production-webhook" at bounding box center [114, 112] width 83 height 20
click at [141, 127] on label "staging-webhook" at bounding box center [107, 132] width 69 height 20
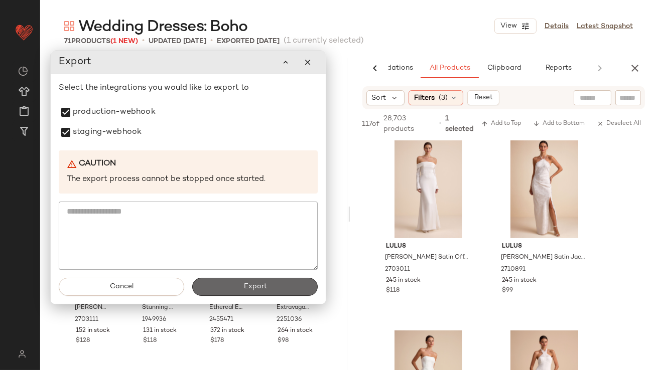
click at [233, 285] on button "Export" at bounding box center [254, 287] width 125 height 18
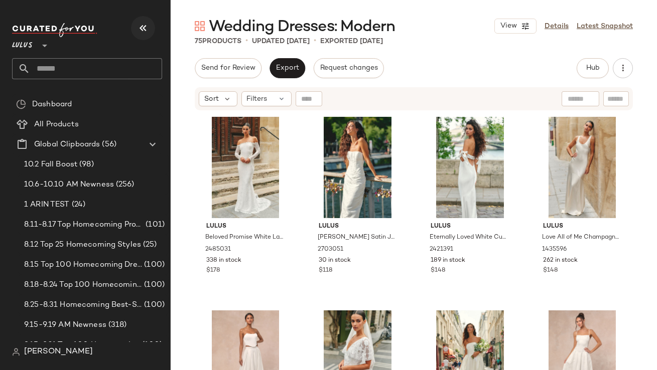
click at [138, 30] on icon "button" at bounding box center [143, 28] width 12 height 12
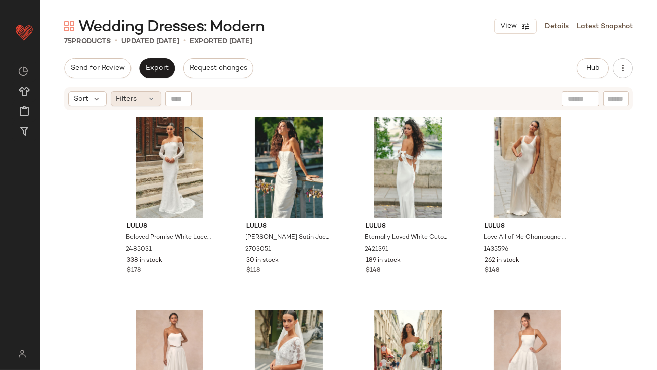
click at [136, 104] on div "Filters" at bounding box center [136, 98] width 50 height 15
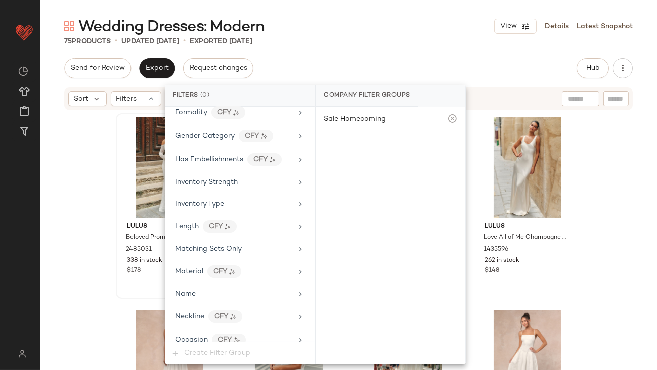
scroll to position [767, 0]
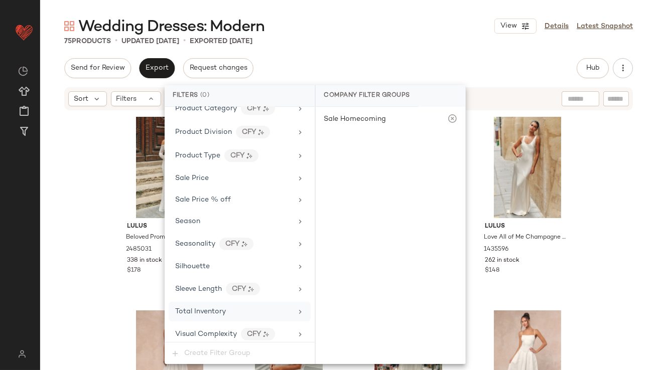
click at [220, 308] on span "Total Inventory" at bounding box center [200, 312] width 51 height 8
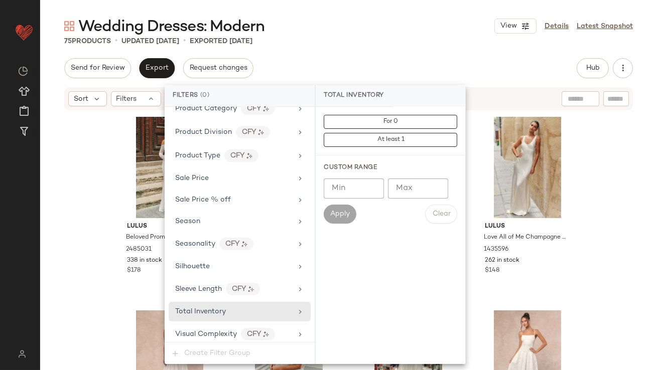
click at [428, 197] on input "Max" at bounding box center [418, 189] width 60 height 20
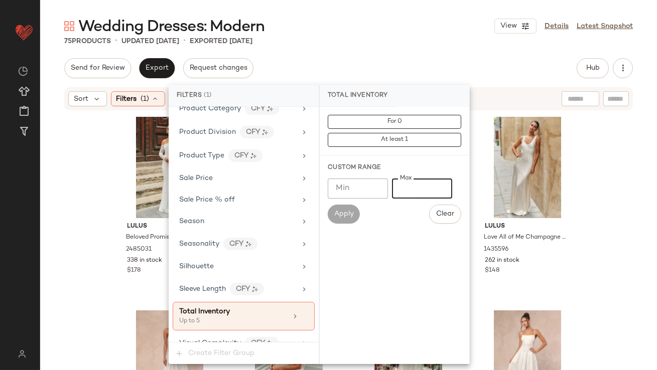
type input "*"
click at [393, 53] on div "Wedding Dresses: Modern View Details Latest Snapshot 75 Products • updated [DAT…" at bounding box center [348, 193] width 617 height 354
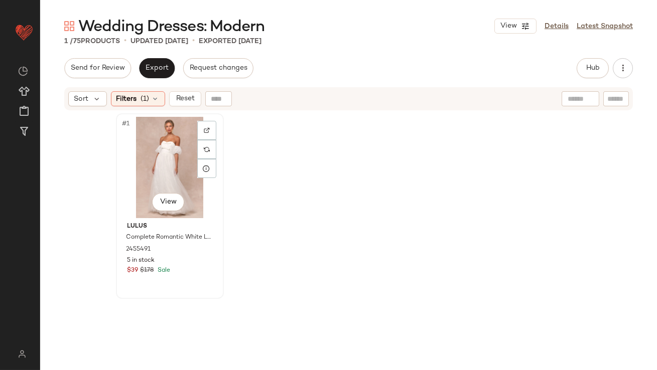
click at [123, 169] on div "#1 View" at bounding box center [169, 167] width 101 height 101
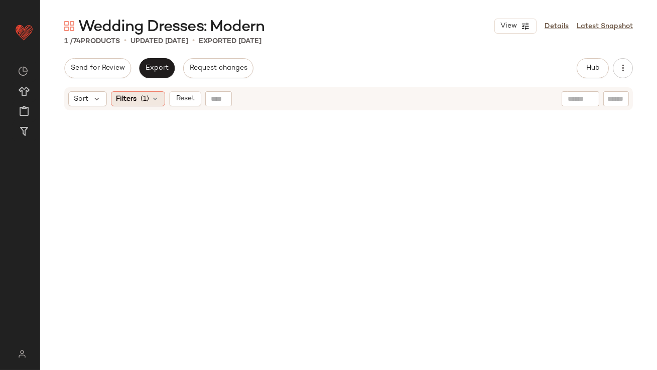
click at [129, 103] on span "Filters" at bounding box center [126, 99] width 21 height 11
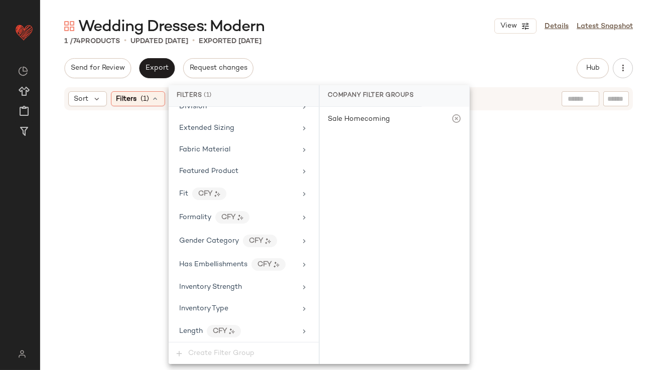
scroll to position [776, 0]
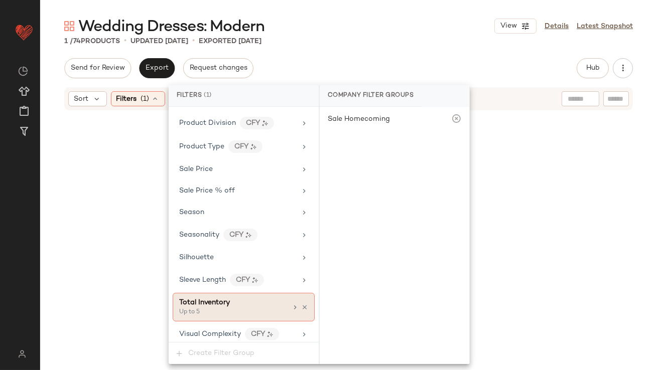
click at [274, 300] on div "Total Inventory" at bounding box center [233, 303] width 108 height 11
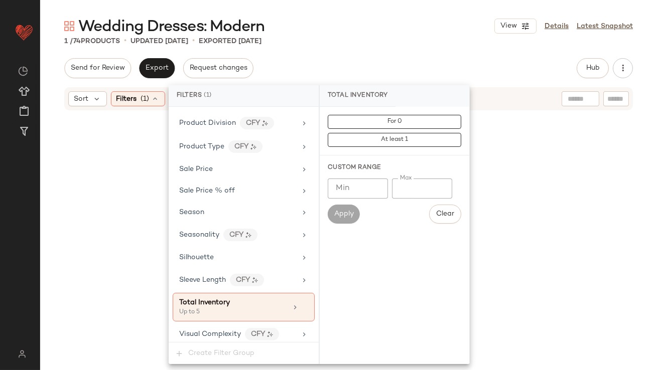
click at [402, 187] on input "*" at bounding box center [422, 189] width 60 height 20
click at [400, 185] on input "*" at bounding box center [422, 189] width 60 height 20
type input "**"
click at [388, 64] on div "Send for Review Export Request changes Hub Send for Review External Review Inte…" at bounding box center [348, 68] width 569 height 20
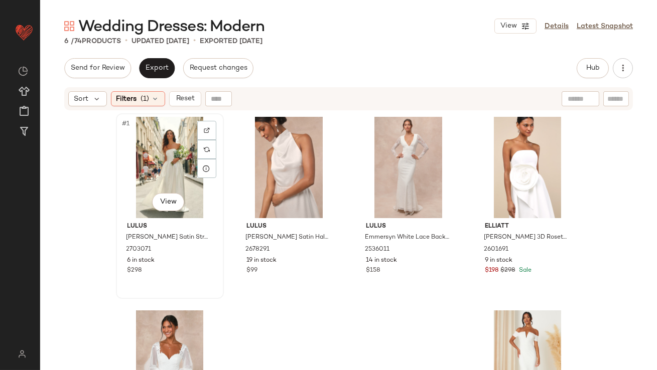
click at [146, 155] on div "#1 View" at bounding box center [169, 167] width 101 height 101
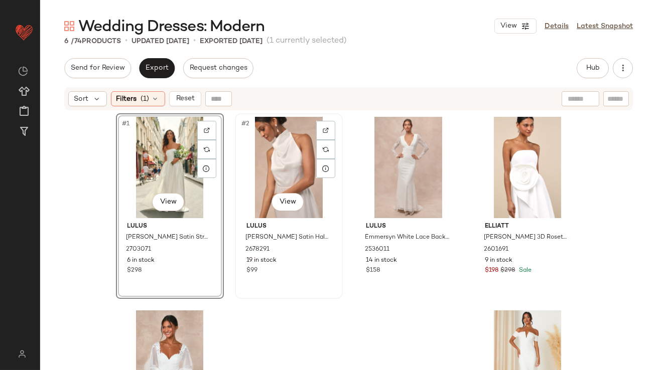
click at [260, 177] on div "#2 View" at bounding box center [288, 167] width 101 height 101
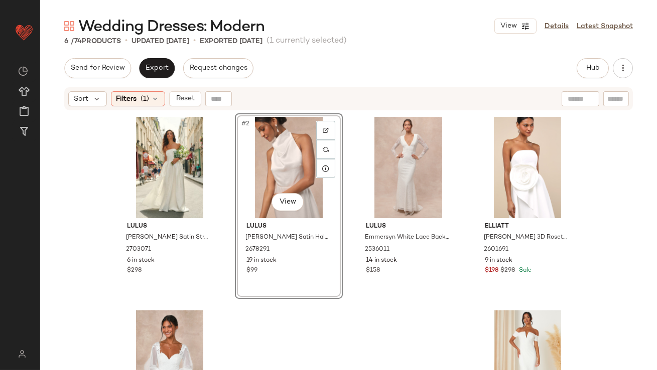
scroll to position [97, 0]
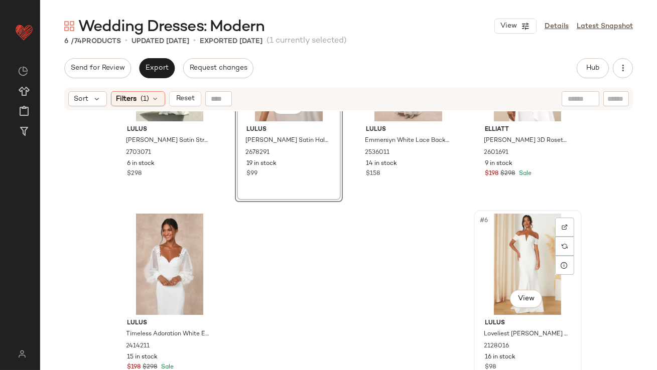
click at [539, 245] on div "#6 View" at bounding box center [527, 264] width 101 height 101
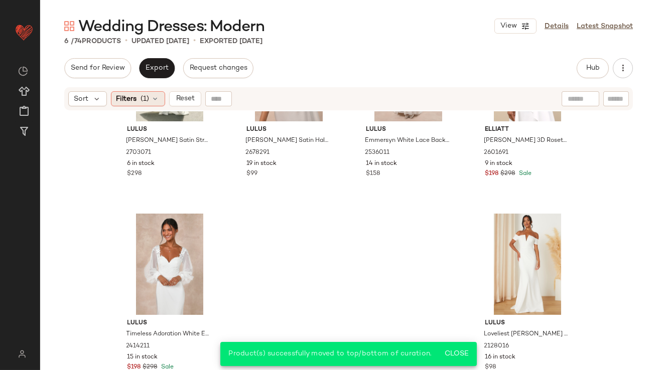
click at [149, 96] on div "Filters (1)" at bounding box center [138, 98] width 54 height 15
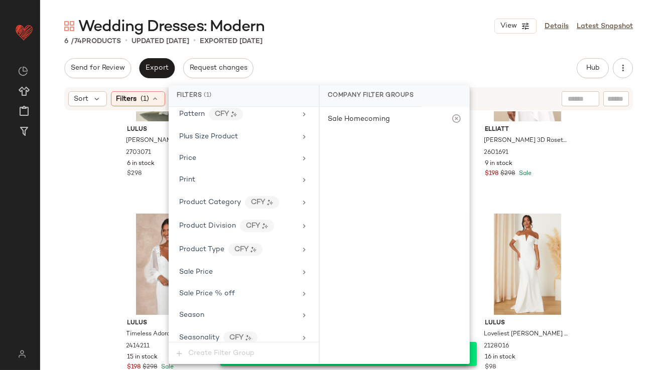
scroll to position [776, 0]
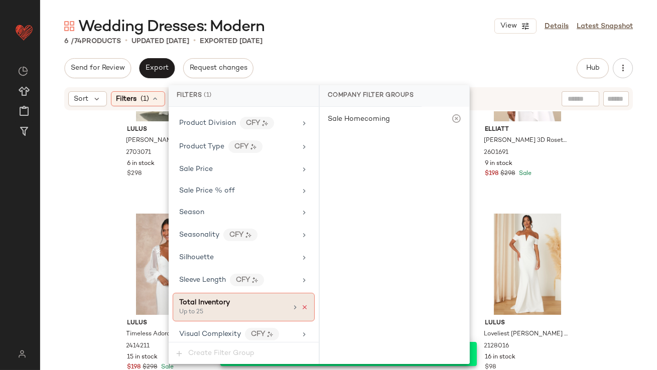
click at [302, 304] on icon at bounding box center [304, 307] width 7 height 7
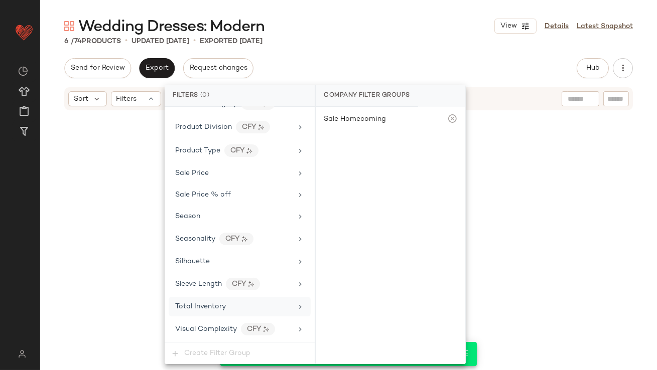
scroll to position [767, 0]
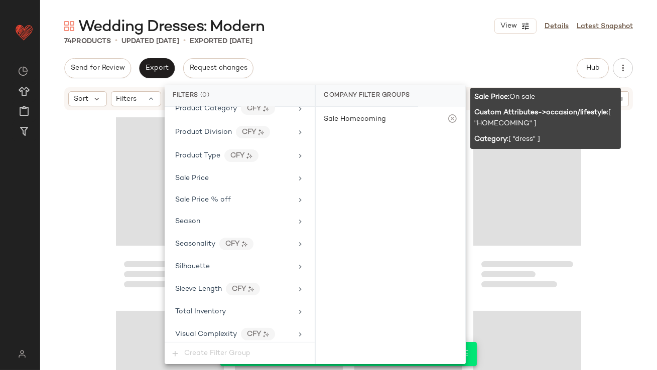
click at [361, 70] on div "Send for Review Export Request changes Hub Send for Review External Review Inte…" at bounding box center [348, 68] width 569 height 20
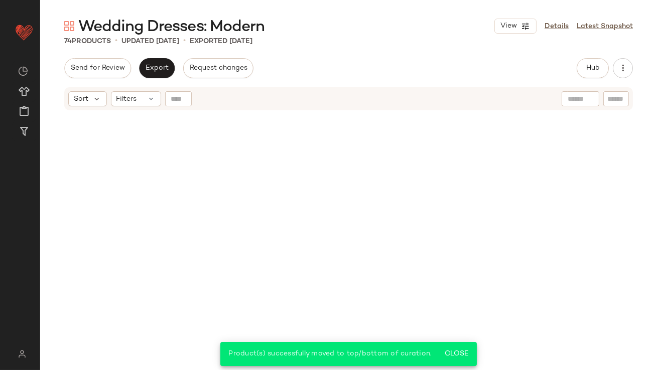
scroll to position [3398, 0]
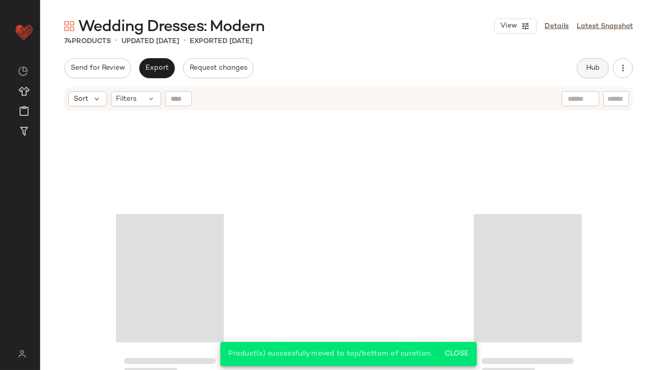
click at [600, 63] on button "Hub" at bounding box center [593, 68] width 32 height 20
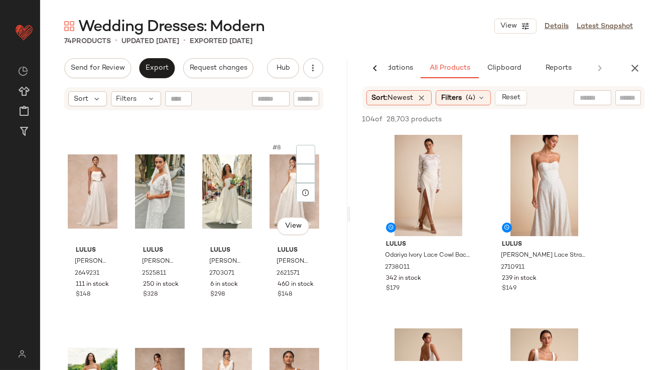
scroll to position [184, 0]
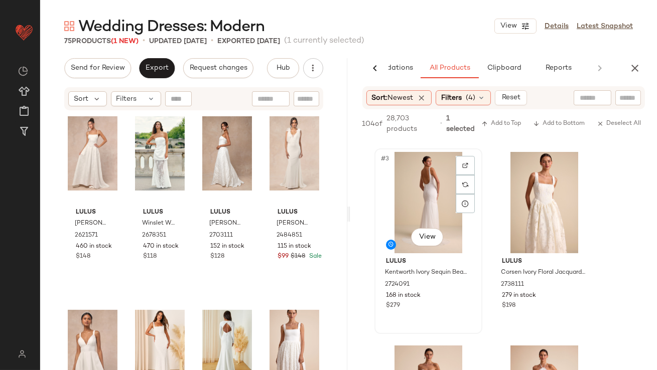
scroll to position [168, 0]
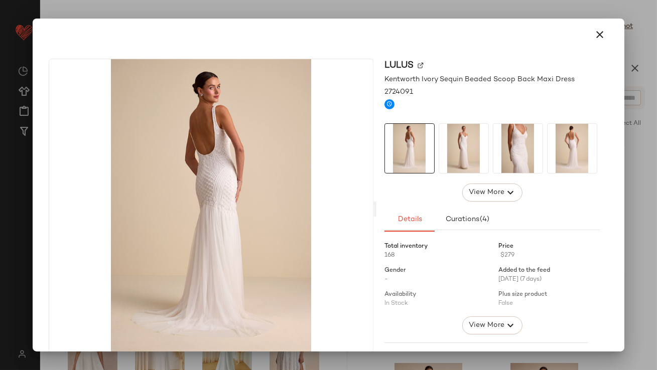
click at [452, 164] on img at bounding box center [463, 148] width 49 height 49
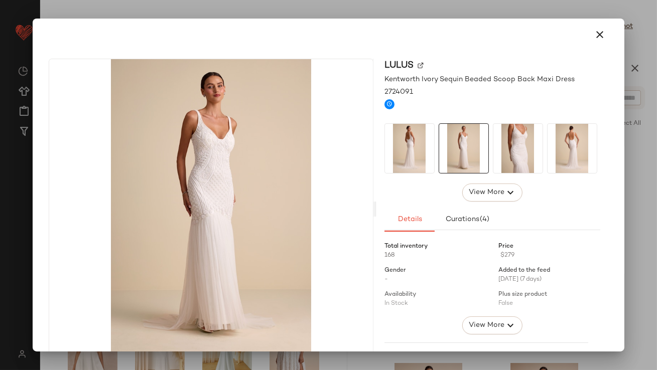
click at [513, 151] on img at bounding box center [517, 148] width 49 height 49
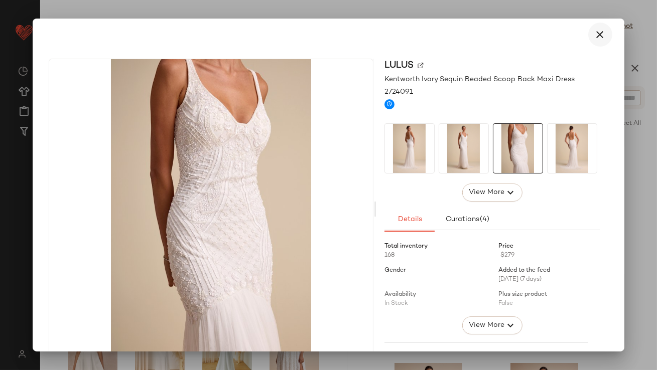
click at [601, 25] on button "button" at bounding box center [600, 35] width 24 height 24
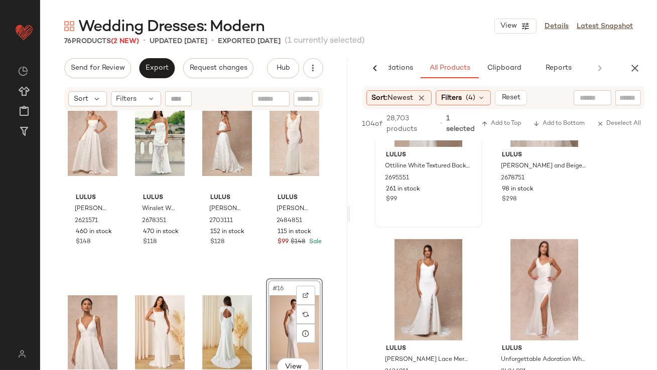
scroll to position [886, 0]
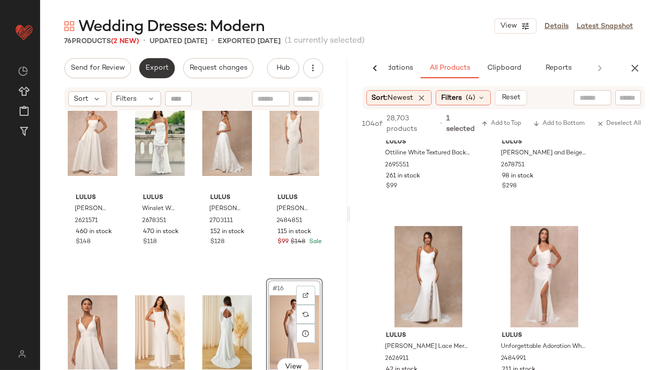
click at [142, 73] on button "Export" at bounding box center [157, 68] width 36 height 20
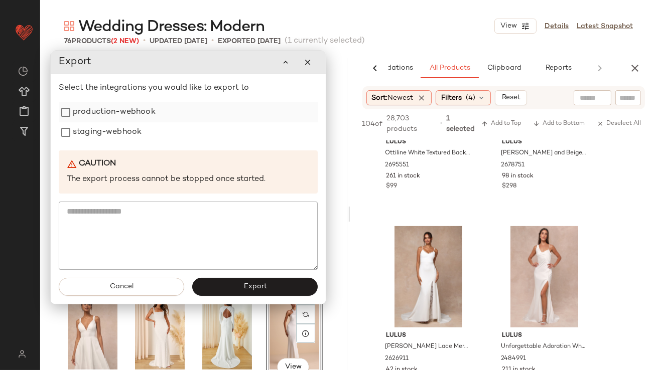
click at [139, 108] on label "production-webhook" at bounding box center [114, 112] width 83 height 20
click at [137, 131] on label "staging-webhook" at bounding box center [107, 132] width 69 height 20
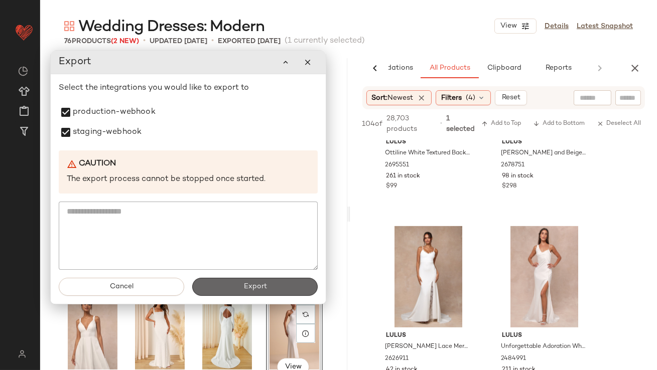
click at [260, 288] on span "Export" at bounding box center [255, 287] width 24 height 8
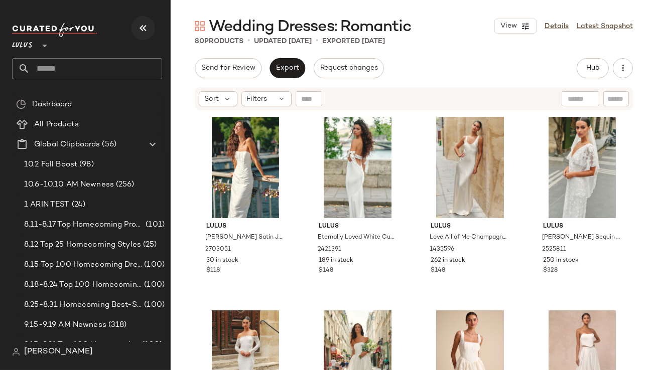
click at [148, 32] on icon "button" at bounding box center [143, 28] width 12 height 12
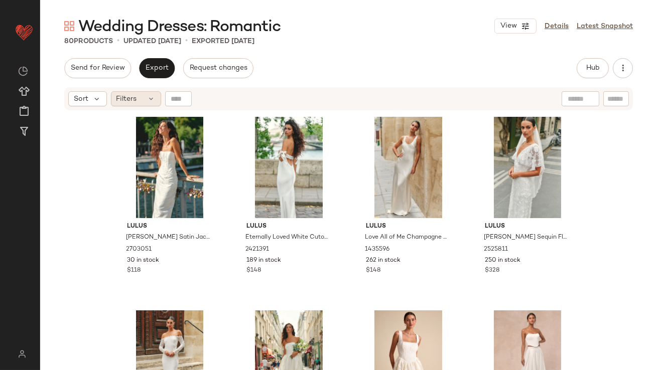
click at [140, 97] on div "Filters" at bounding box center [136, 98] width 50 height 15
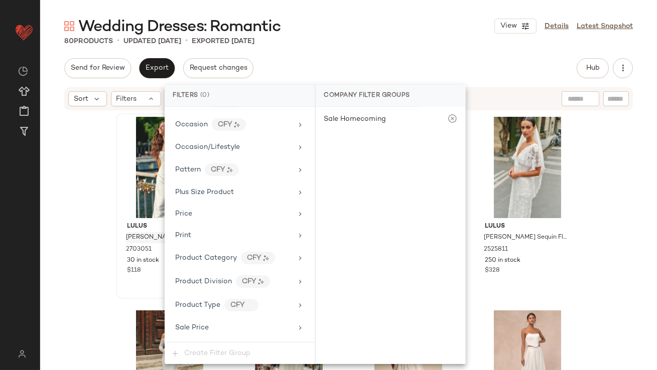
scroll to position [767, 0]
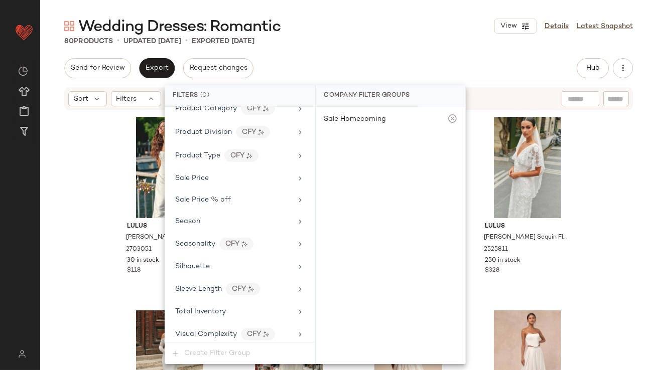
click at [207, 296] on div "Filter Groups Brand Category Actual Price AI Embeddings Availability Class Clea…" at bounding box center [240, 224] width 150 height 235
click at [208, 302] on div "Total Inventory" at bounding box center [240, 312] width 142 height 20
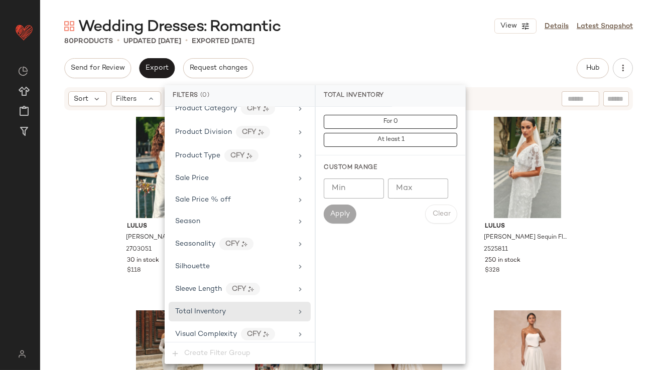
click at [431, 183] on input "Max" at bounding box center [418, 189] width 60 height 20
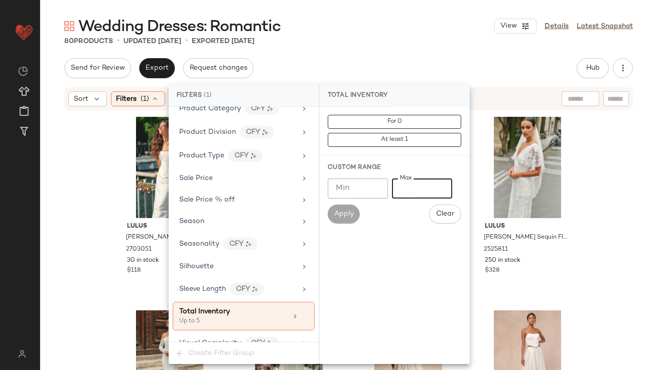
type input "*"
click at [389, 45] on div "80 Products • updated [DATE] • Exported [DATE]" at bounding box center [348, 41] width 617 height 10
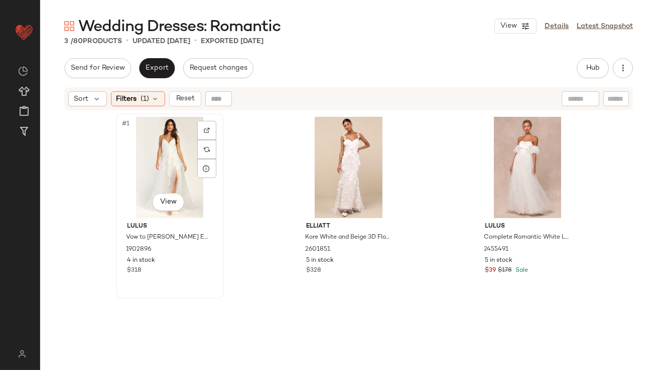
click at [139, 184] on div "#1 View" at bounding box center [169, 167] width 101 height 101
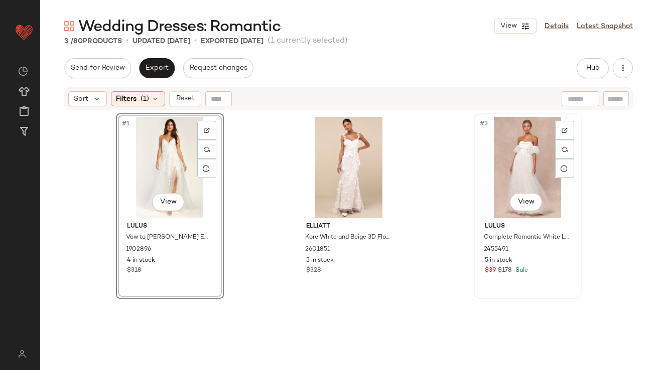
click at [527, 157] on div "#3 View" at bounding box center [527, 167] width 101 height 101
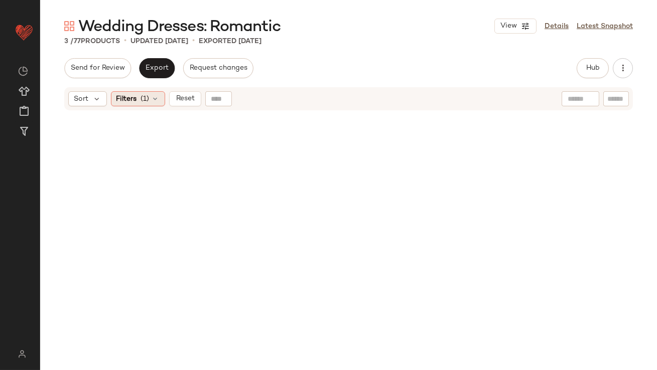
click at [123, 95] on span "Filters" at bounding box center [126, 99] width 21 height 11
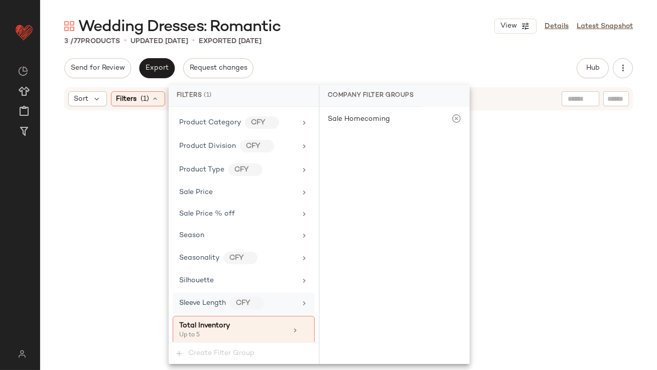
scroll to position [776, 0]
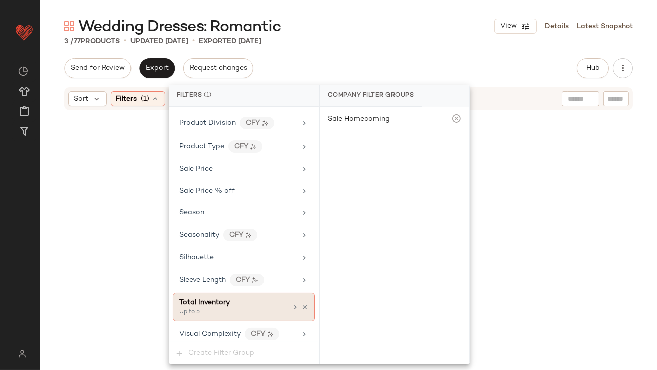
click at [282, 300] on div "Total Inventory" at bounding box center [233, 303] width 108 height 11
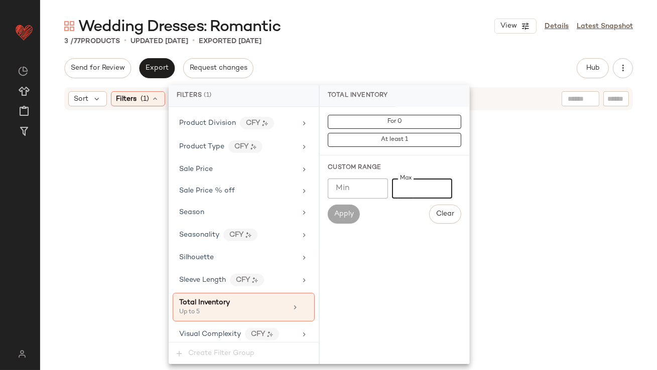
click at [400, 187] on input "*" at bounding box center [422, 189] width 60 height 20
type input "**"
click at [444, 70] on div "Send for Review Export Request changes Hub Send for Review External Review Inte…" at bounding box center [348, 68] width 569 height 20
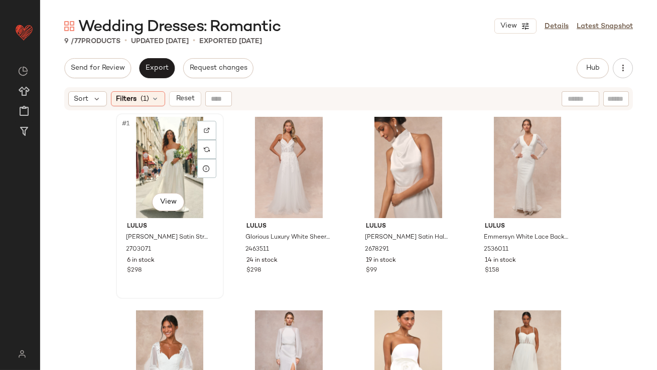
click at [153, 149] on div "#1 View" at bounding box center [169, 167] width 101 height 101
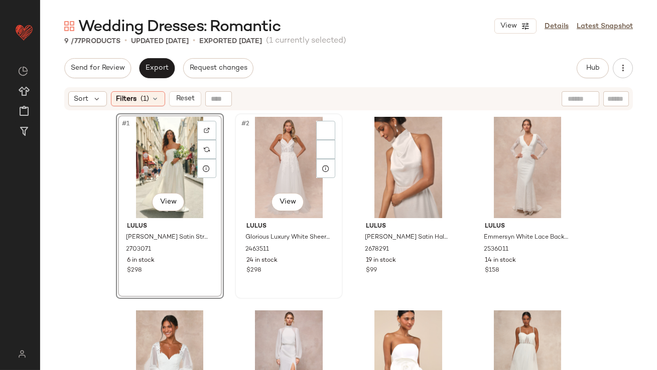
click at [270, 157] on div "#2 View" at bounding box center [288, 167] width 101 height 101
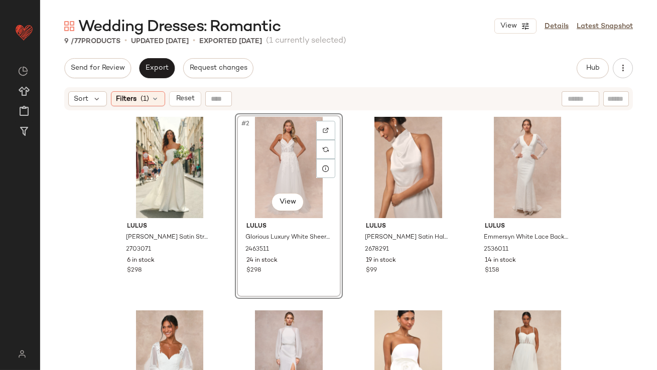
scroll to position [299, 0]
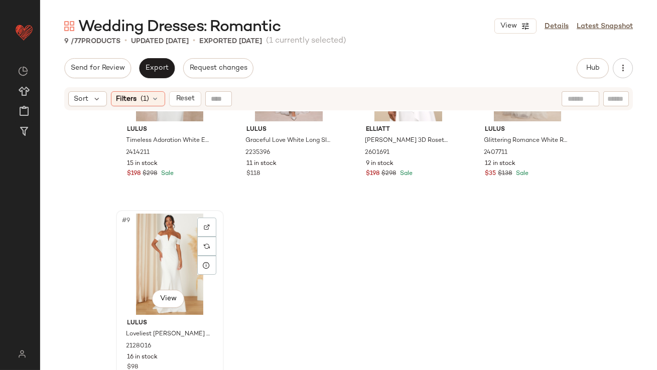
click at [171, 240] on div "#9 View" at bounding box center [169, 264] width 101 height 101
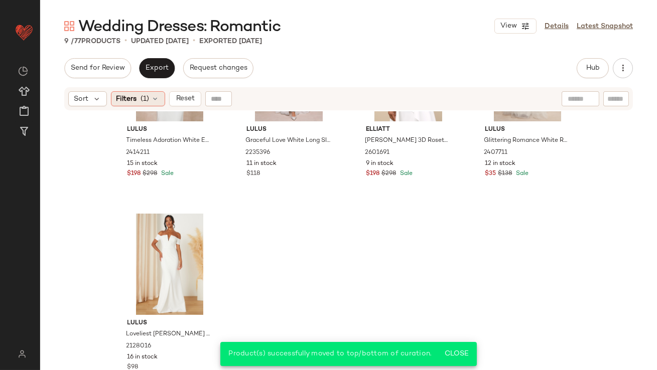
click at [124, 94] on span "Filters" at bounding box center [126, 99] width 21 height 11
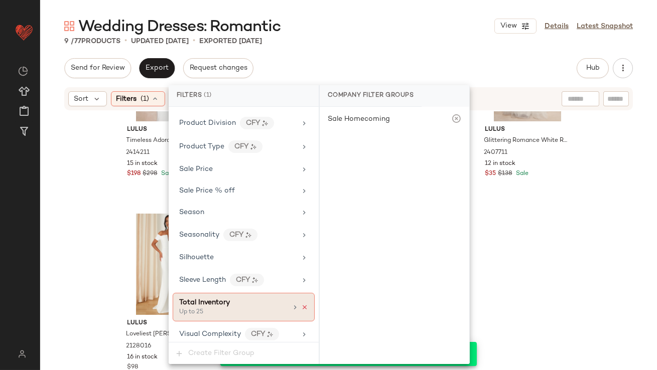
click at [301, 304] on icon at bounding box center [304, 307] width 7 height 7
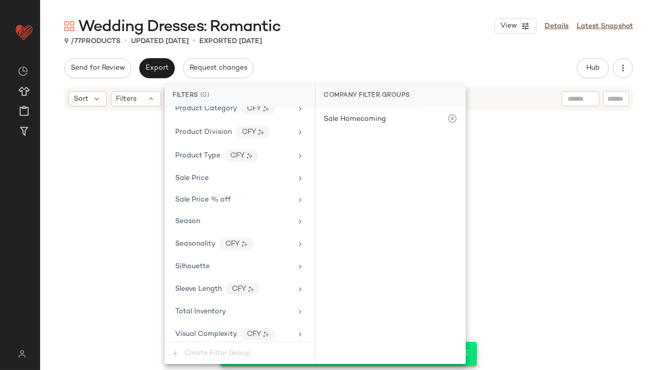
click at [382, 63] on div "Send for Review Export Request changes Hub Send for Review External Review Inte…" at bounding box center [348, 68] width 569 height 20
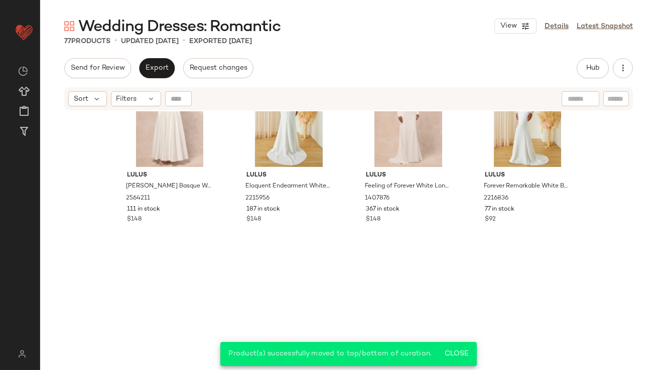
scroll to position [0, 0]
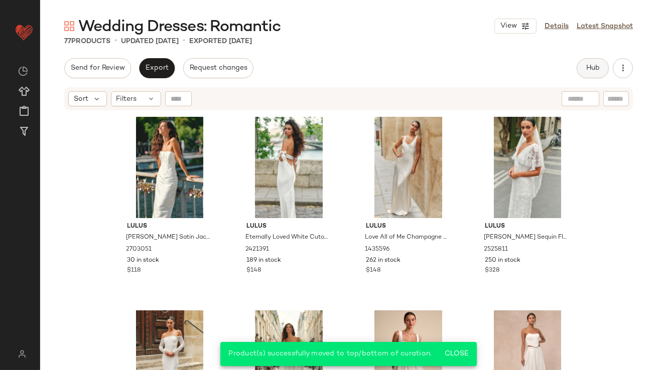
click at [587, 63] on button "Hub" at bounding box center [593, 68] width 32 height 20
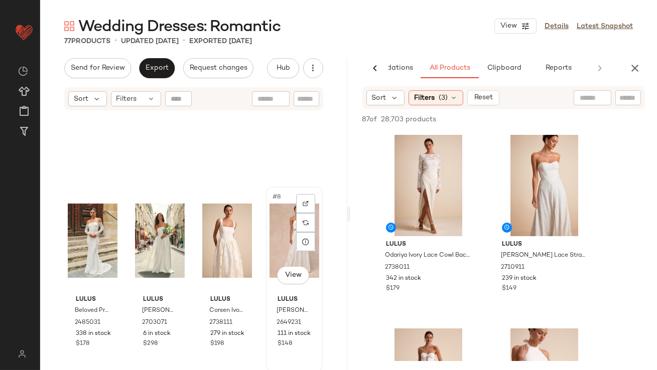
scroll to position [304, 0]
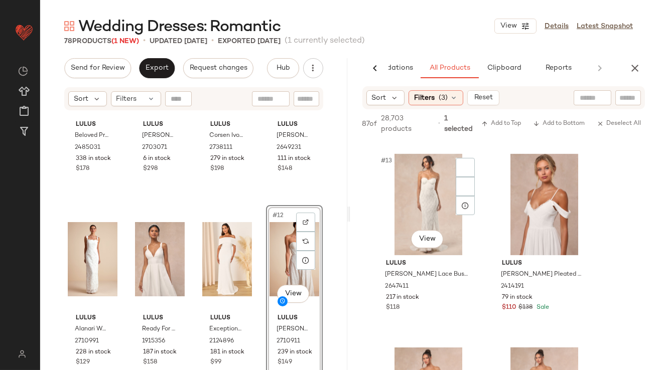
scroll to position [1200, 0]
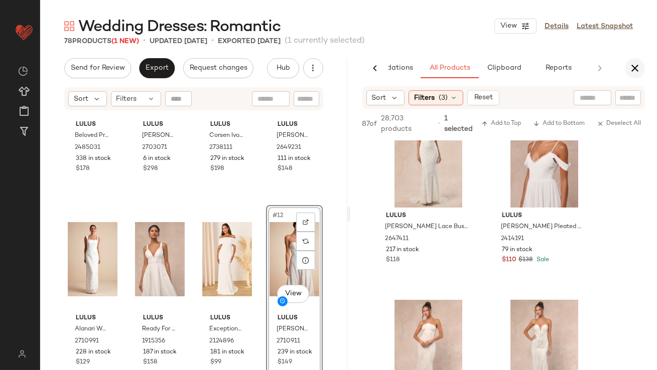
click at [637, 63] on icon "button" at bounding box center [635, 68] width 12 height 12
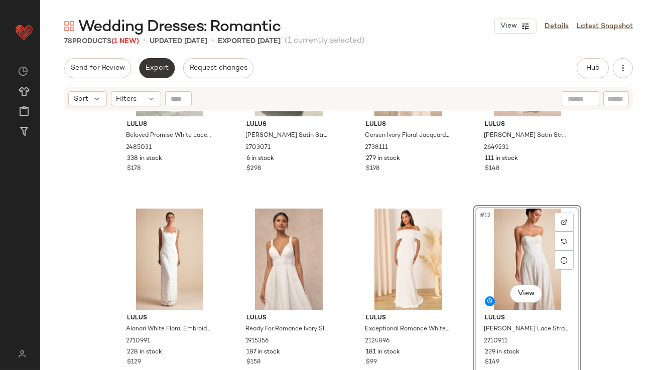
click at [162, 77] on button "Export" at bounding box center [157, 68] width 36 height 20
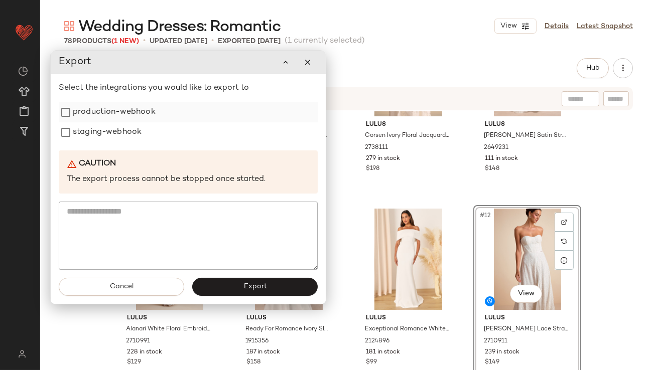
click at [143, 120] on label "production-webhook" at bounding box center [114, 112] width 83 height 20
click at [138, 128] on label "staging-webhook" at bounding box center [107, 132] width 69 height 20
click at [250, 282] on button "Export" at bounding box center [254, 288] width 125 height 18
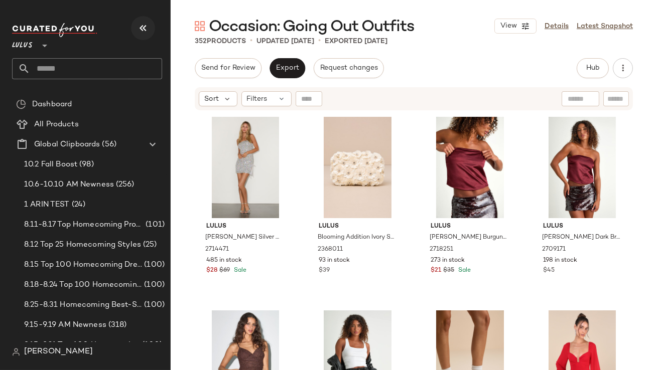
click at [138, 32] on icon "button" at bounding box center [143, 28] width 12 height 12
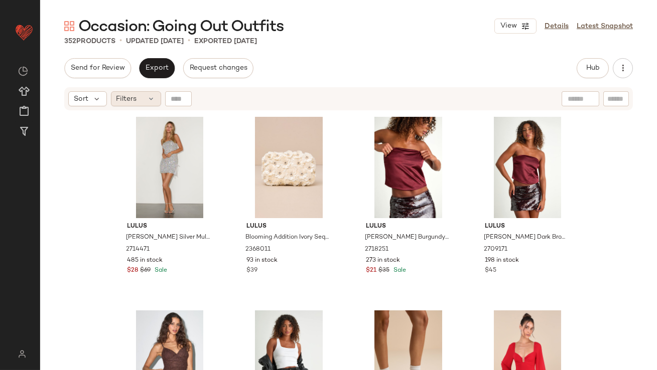
click at [125, 100] on span "Filters" at bounding box center [126, 99] width 21 height 11
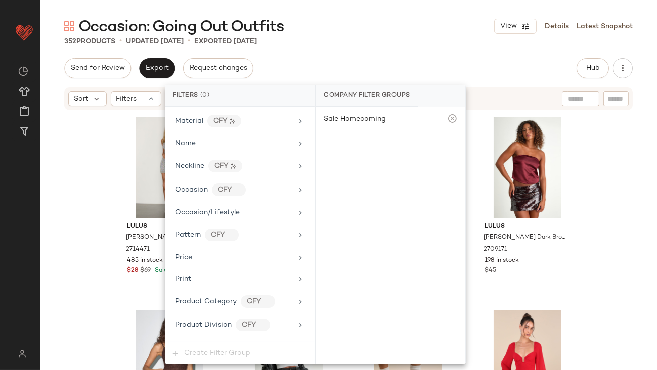
scroll to position [792, 0]
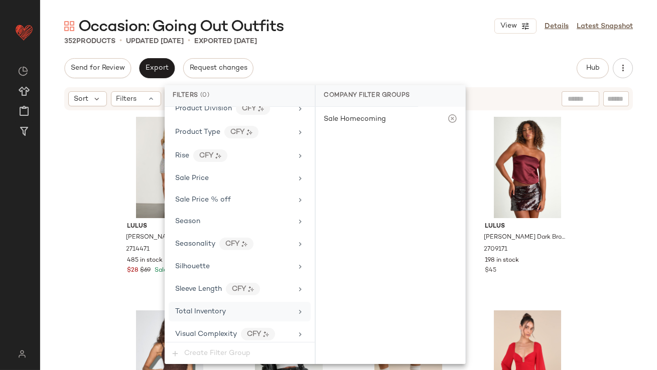
click at [222, 308] on span "Total Inventory" at bounding box center [200, 312] width 51 height 8
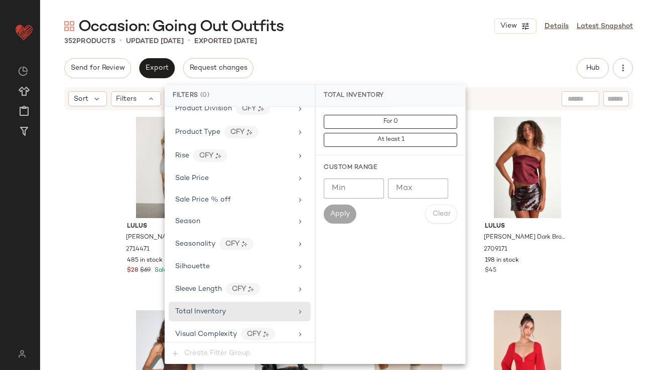
click at [402, 194] on input "Max" at bounding box center [418, 189] width 60 height 20
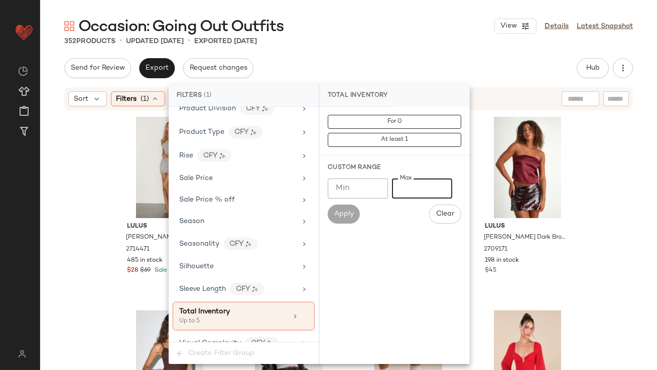
type input "*"
click at [366, 56] on div "Occasion: Going Out Outfits View Details Latest Snapshot 352 Products • updated…" at bounding box center [348, 193] width 617 height 354
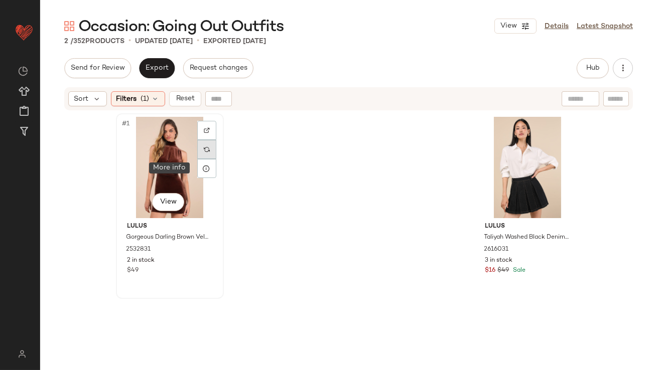
click at [201, 145] on div at bounding box center [206, 149] width 19 height 19
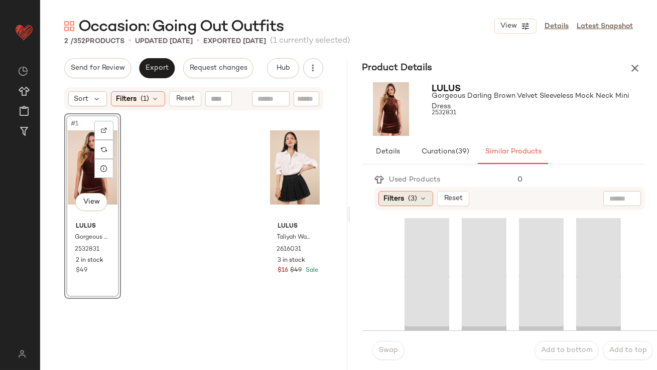
click at [392, 202] on span "Filters" at bounding box center [394, 199] width 21 height 11
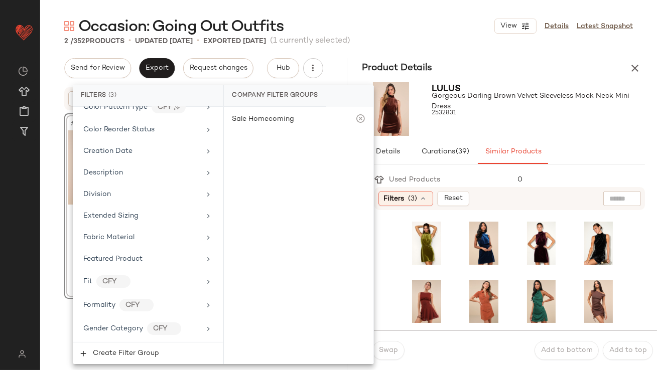
scroll to position [841, 0]
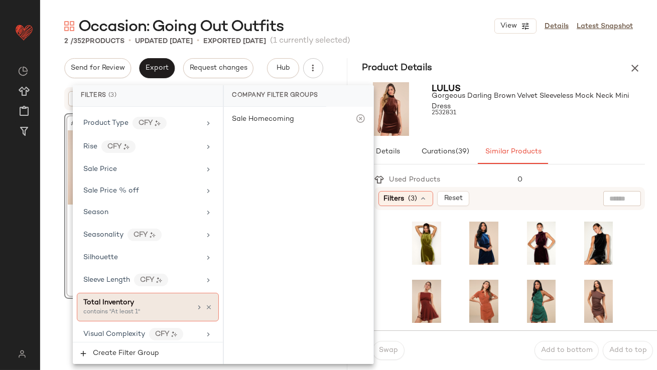
click at [130, 293] on div "Total Inventory contains "At least 1"" at bounding box center [148, 307] width 142 height 29
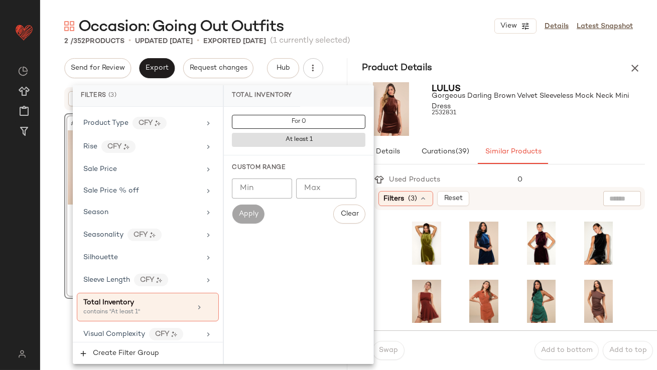
click at [265, 189] on input "Min" at bounding box center [262, 189] width 60 height 20
type input "**"
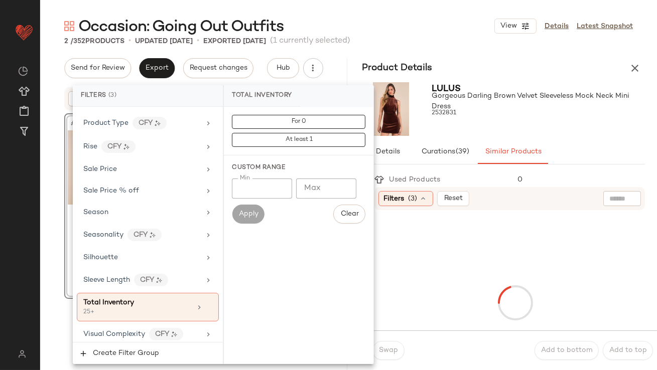
click at [508, 122] on div at bounding box center [538, 122] width 213 height 8
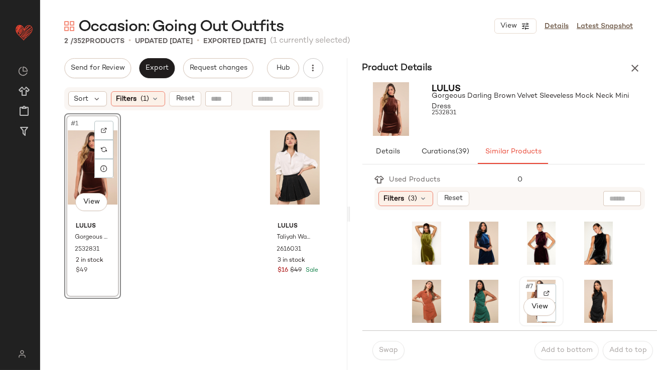
click at [524, 290] on span "#7" at bounding box center [529, 287] width 11 height 10
click at [389, 355] on button "Swap" at bounding box center [388, 350] width 32 height 19
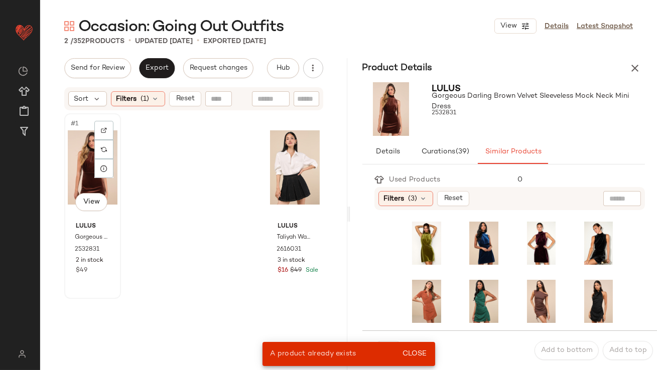
click at [88, 170] on div "#1 View" at bounding box center [93, 167] width 50 height 101
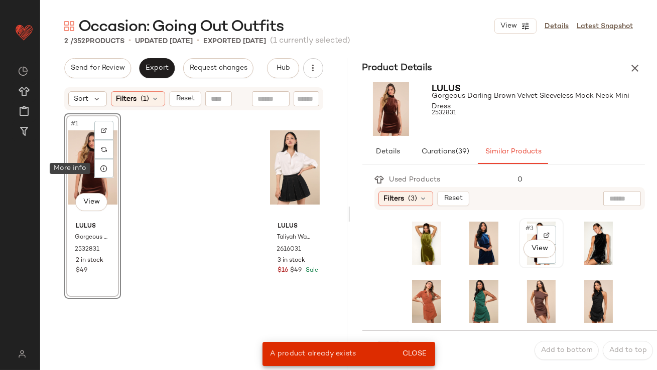
click at [524, 231] on span "#3" at bounding box center [529, 229] width 11 height 10
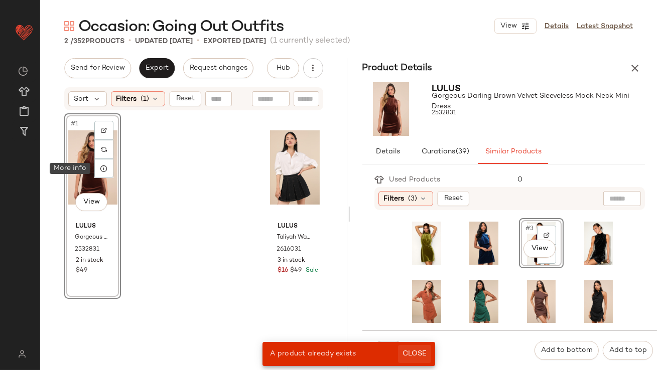
click at [429, 359] on button "Close" at bounding box center [414, 354] width 33 height 18
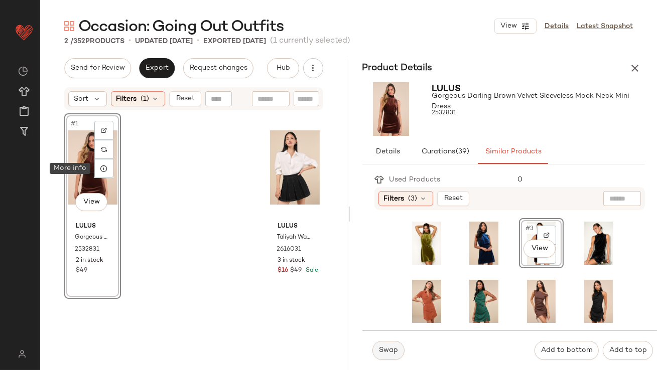
click at [376, 352] on button "Swap" at bounding box center [388, 350] width 32 height 19
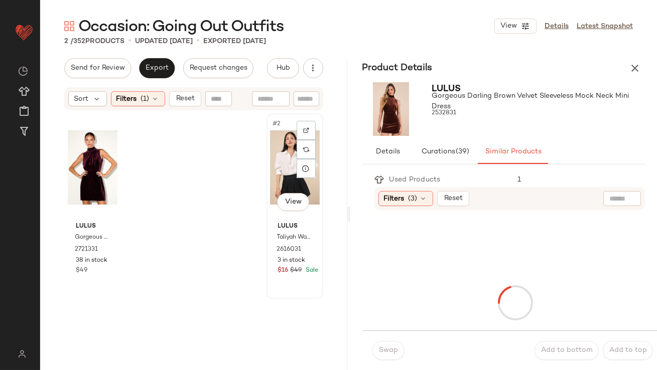
click at [281, 160] on div "#2 View" at bounding box center [295, 167] width 50 height 101
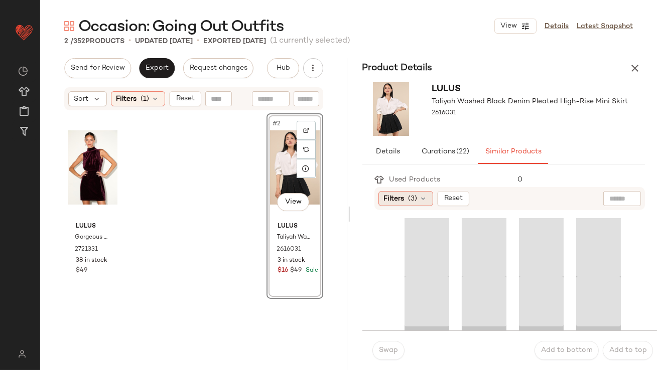
click at [400, 197] on span "Filters" at bounding box center [394, 199] width 21 height 11
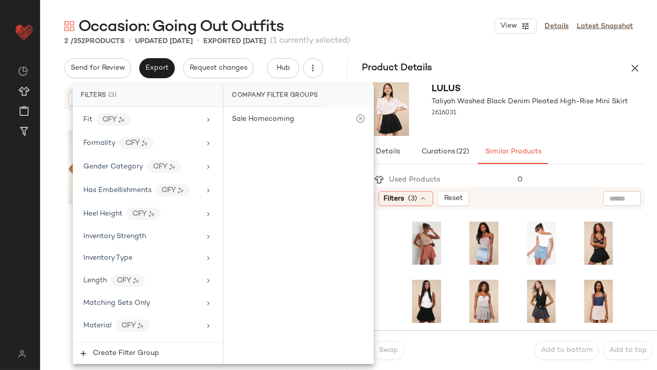
scroll to position [841, 0]
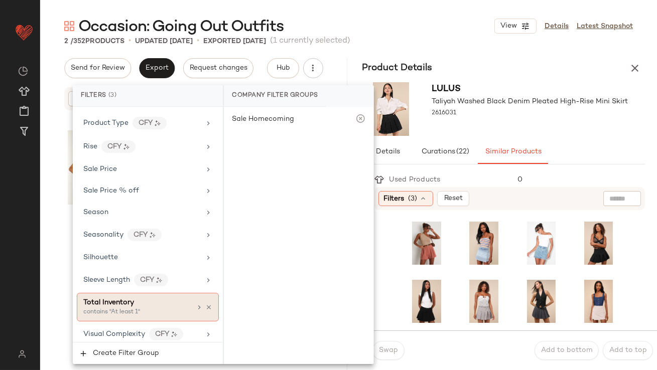
click at [96, 309] on div "contains "At least 1"" at bounding box center [133, 312] width 100 height 9
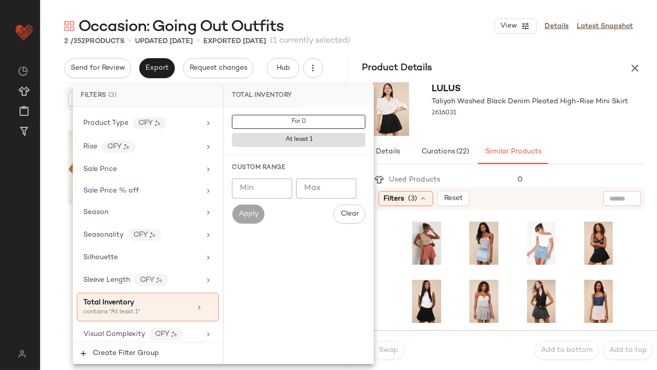
click at [273, 182] on input "Min" at bounding box center [262, 189] width 60 height 20
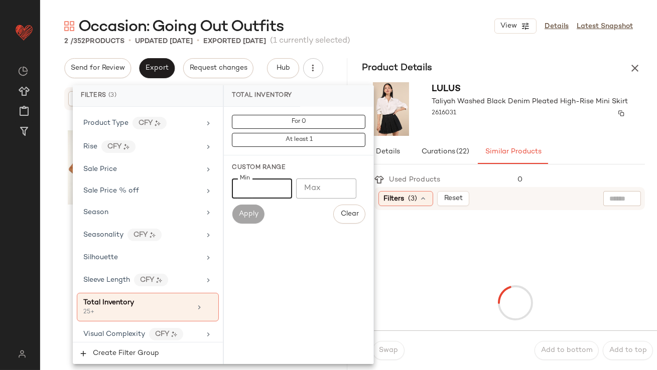
type input "**"
click at [480, 118] on div "2616031" at bounding box center [530, 113] width 196 height 14
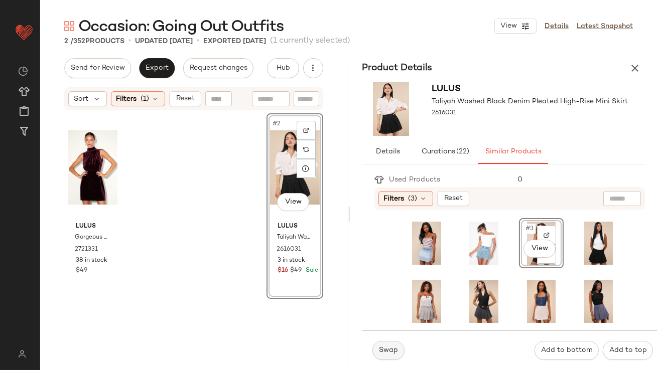
click at [393, 341] on button "Swap" at bounding box center [388, 350] width 32 height 19
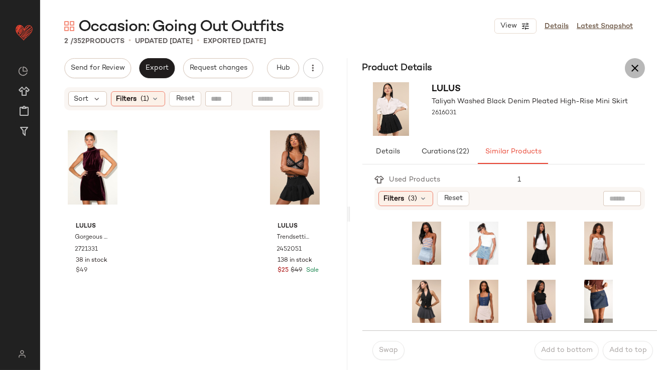
click at [642, 73] on button "button" at bounding box center [635, 68] width 20 height 20
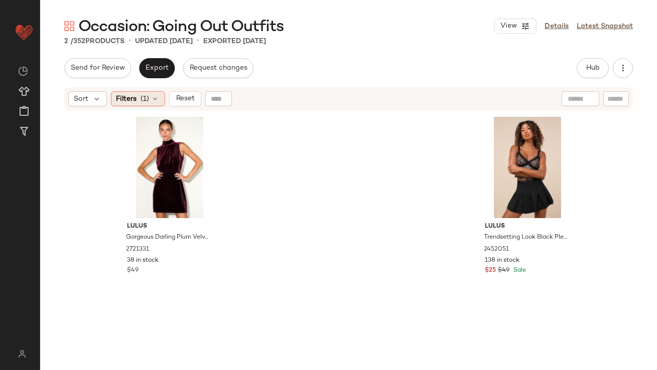
click at [133, 103] on span "Filters" at bounding box center [126, 99] width 21 height 11
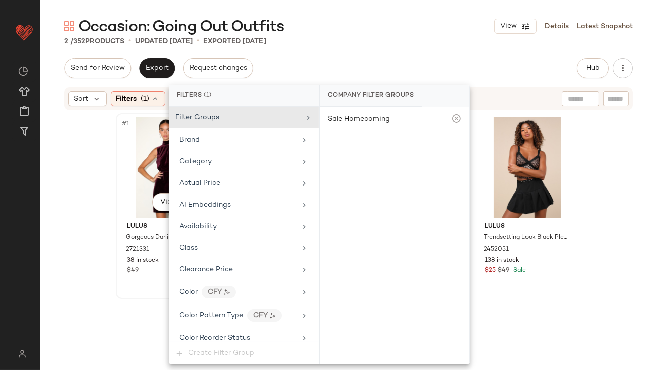
scroll to position [802, 0]
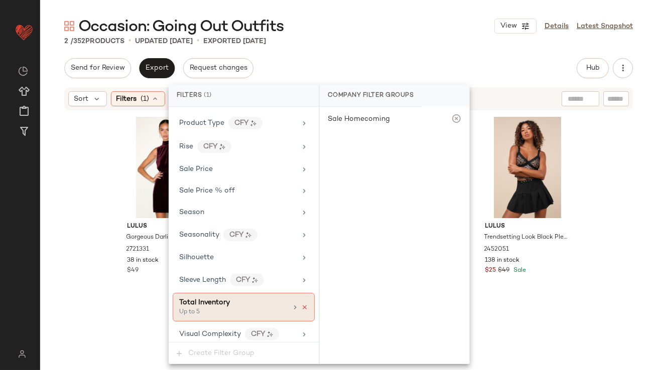
click at [302, 304] on icon at bounding box center [304, 307] width 7 height 7
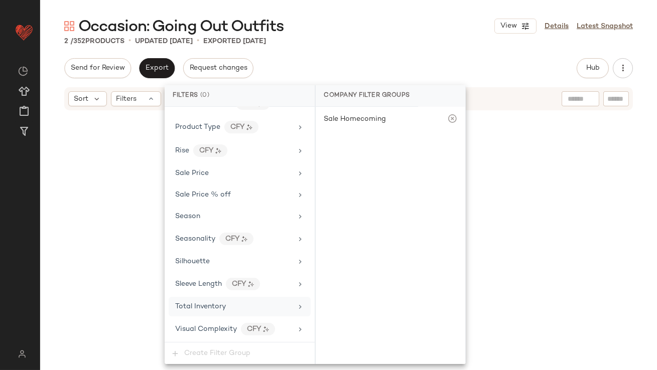
scroll to position [792, 0]
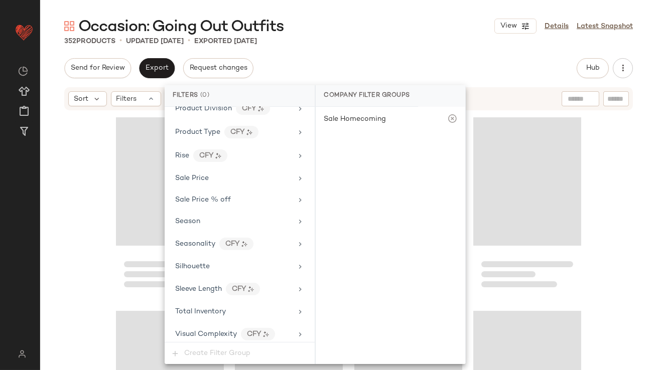
click at [393, 66] on div "Send for Review Export Request changes Hub Send for Review External Review Inte…" at bounding box center [348, 68] width 569 height 20
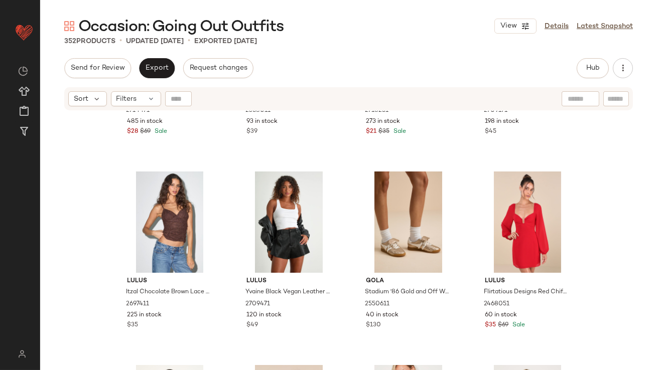
scroll to position [0, 0]
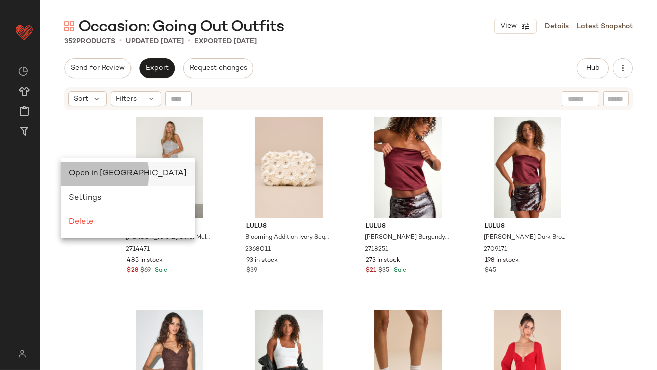
click at [72, 174] on span "Open in Split View" at bounding box center [128, 174] width 118 height 9
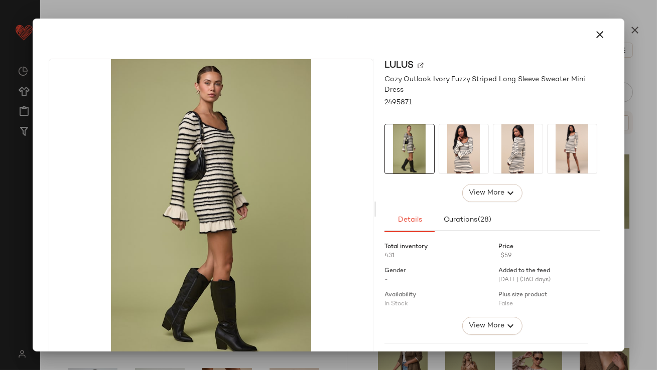
click at [512, 153] on img at bounding box center [517, 148] width 49 height 49
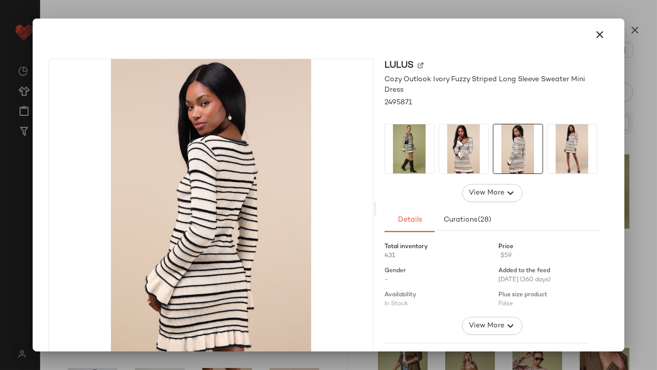
click at [559, 146] on img at bounding box center [572, 148] width 49 height 49
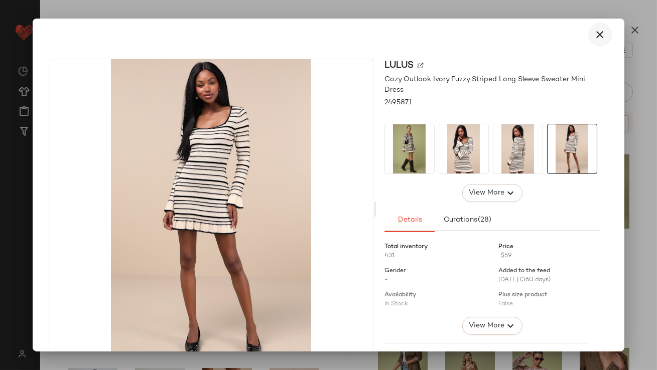
click at [594, 30] on icon "button" at bounding box center [600, 35] width 12 height 12
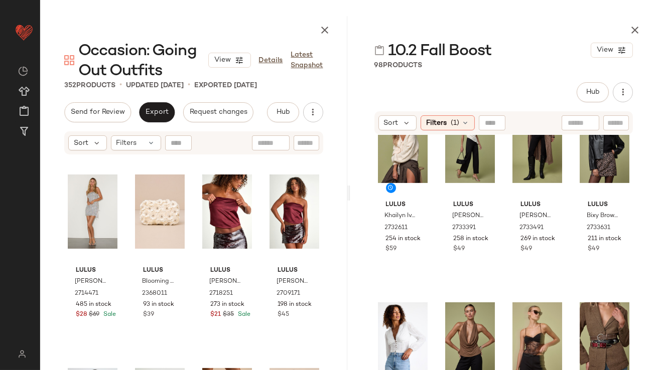
scroll to position [638, 0]
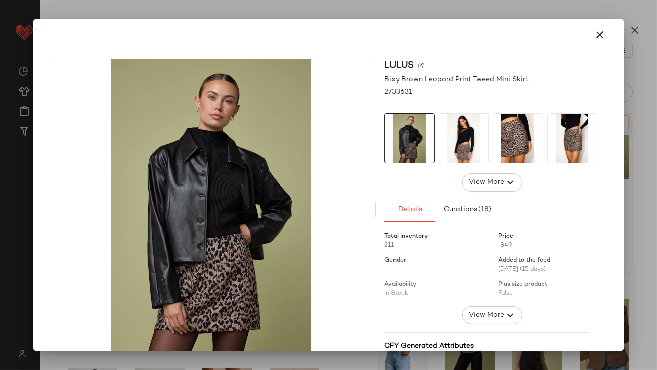
click at [461, 154] on img at bounding box center [463, 138] width 49 height 49
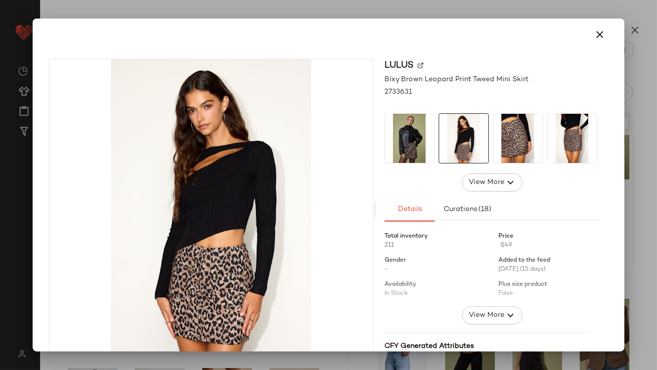
click at [494, 153] on img at bounding box center [517, 138] width 49 height 49
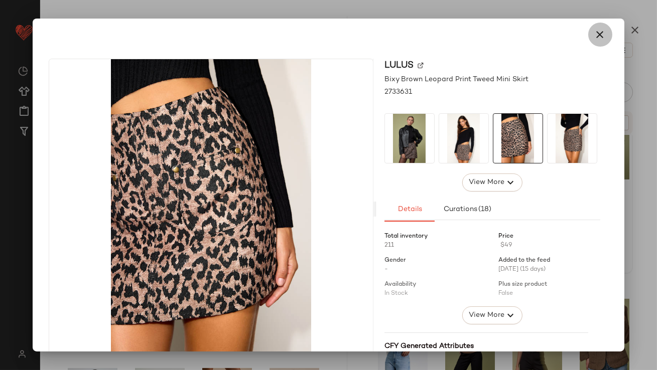
click at [594, 40] on icon "button" at bounding box center [600, 35] width 12 height 12
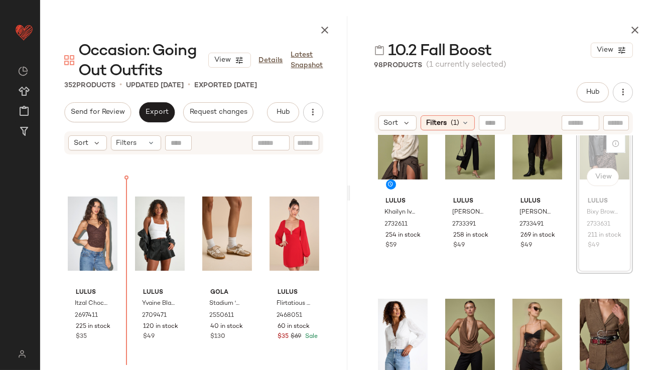
scroll to position [170, 0]
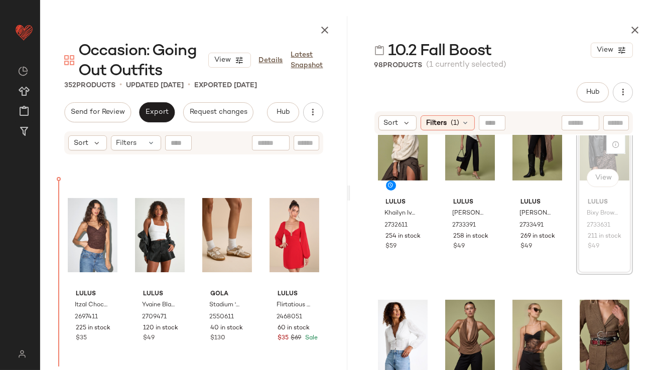
drag, startPoint x: 590, startPoint y: 151, endPoint x: 58, endPoint y: 247, distance: 540.1
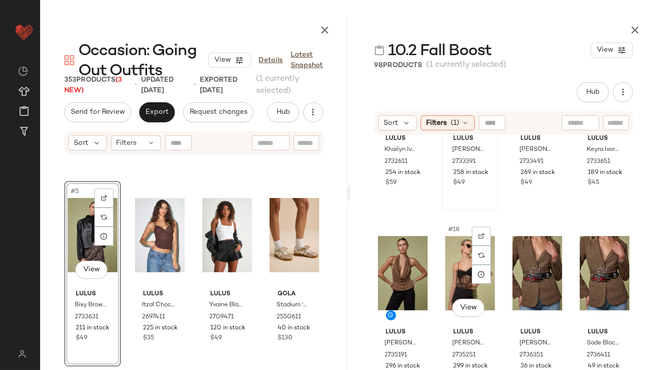
scroll to position [718, 0]
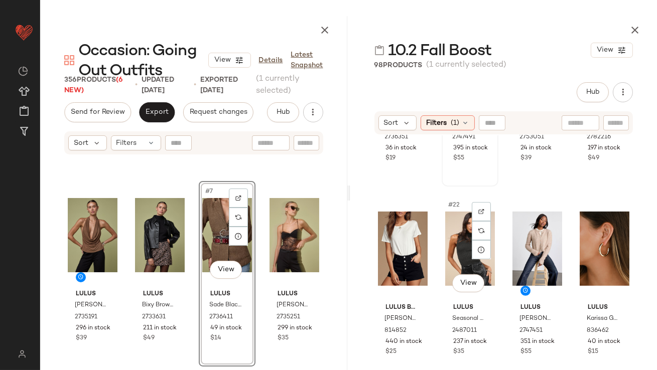
scroll to position [921, 0]
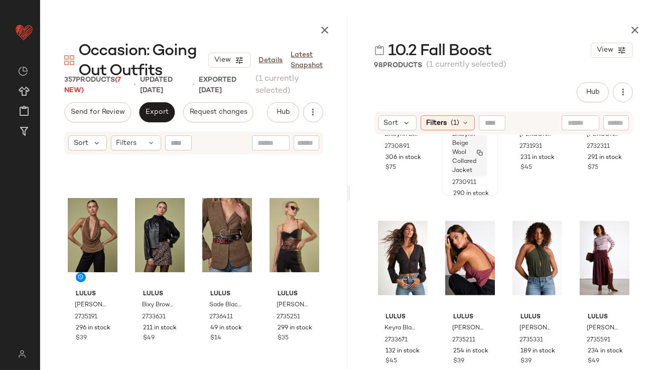
scroll to position [2461, 0]
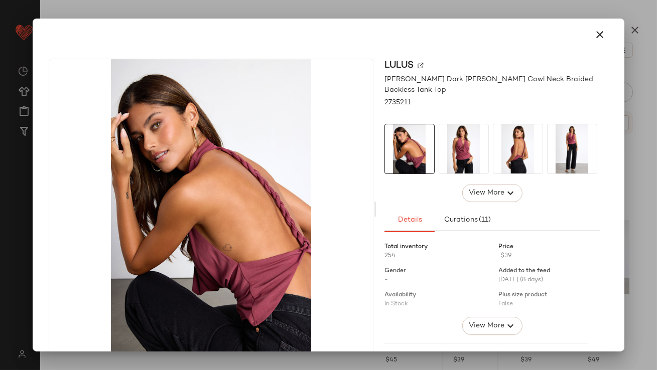
click at [501, 147] on img at bounding box center [517, 148] width 49 height 49
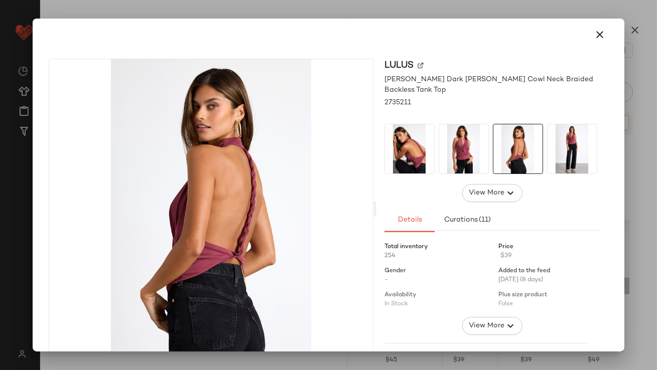
click at [555, 141] on img at bounding box center [572, 148] width 49 height 49
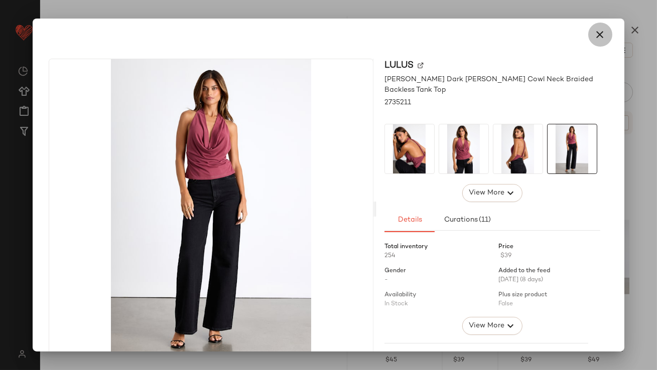
click at [602, 28] on button "button" at bounding box center [600, 35] width 24 height 24
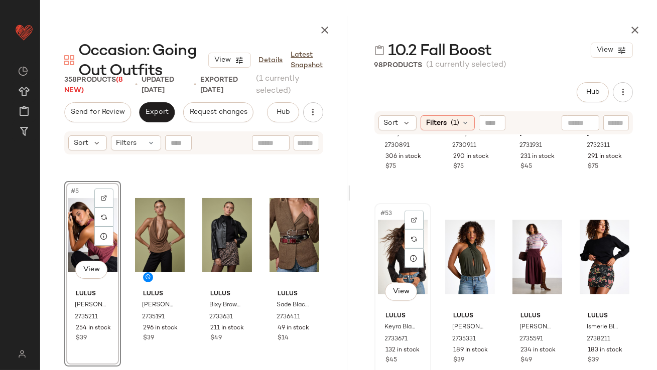
scroll to position [2462, 0]
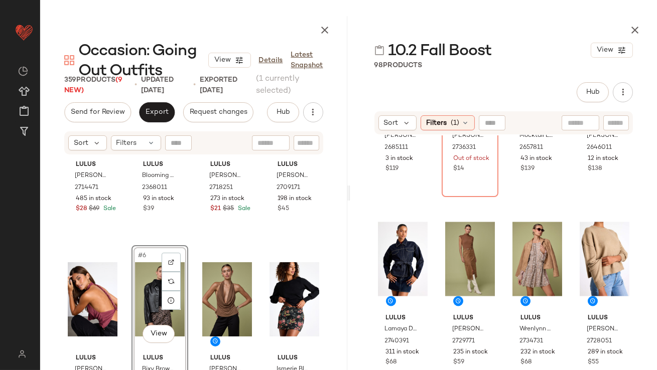
scroll to position [181, 0]
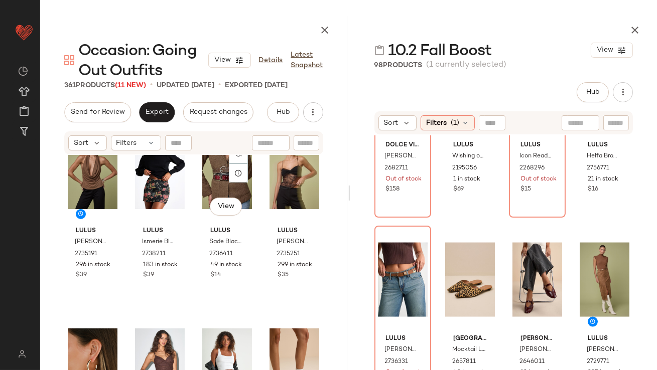
scroll to position [504, 0]
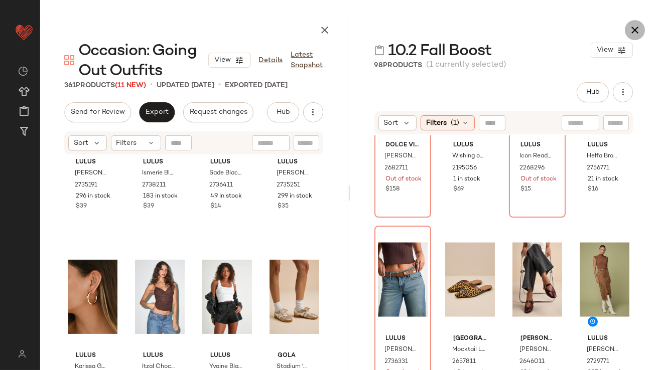
click at [642, 25] on button "button" at bounding box center [635, 30] width 20 height 20
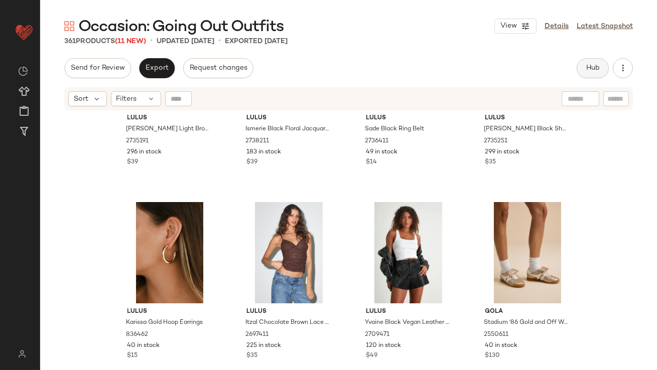
click at [583, 59] on button "Hub" at bounding box center [593, 68] width 32 height 20
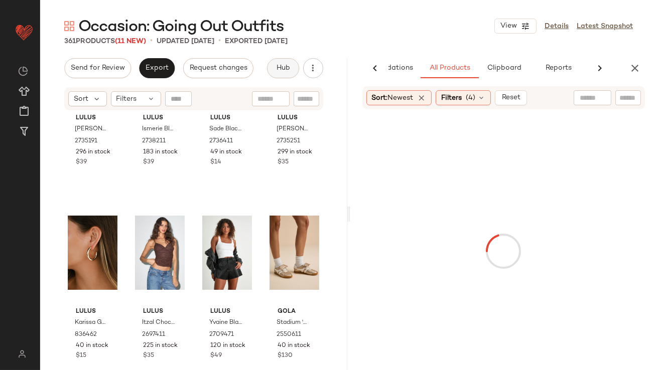
scroll to position [0, 56]
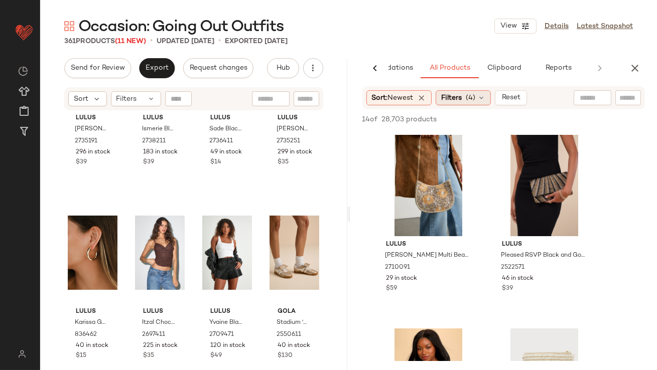
click at [448, 101] on span "Filters" at bounding box center [451, 98] width 21 height 11
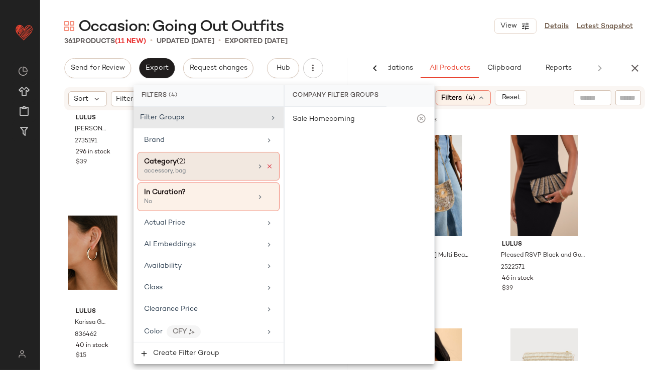
click at [266, 165] on icon at bounding box center [269, 166] width 7 height 7
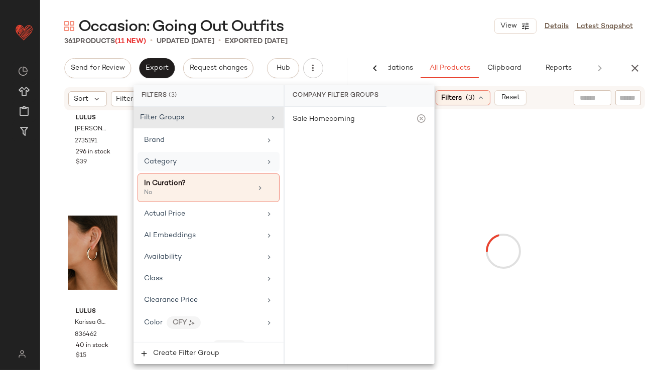
click at [253, 162] on div "Category" at bounding box center [202, 162] width 117 height 11
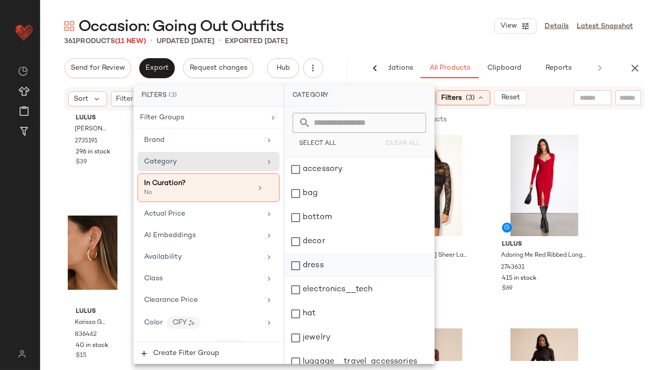
click at [307, 262] on div "dress" at bounding box center [360, 266] width 150 height 24
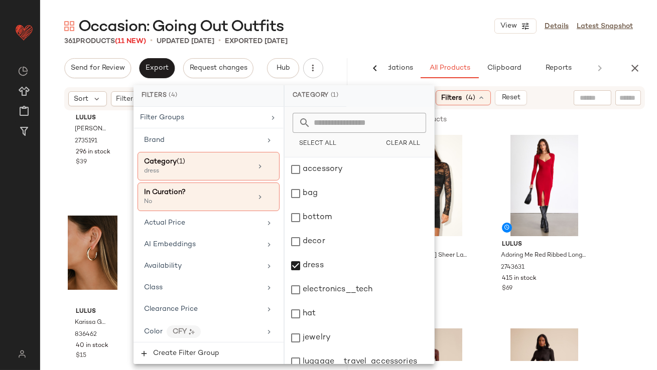
click at [424, 38] on div "361 Products (11 New) • updated Oct 8th • Exported Oct 6th" at bounding box center [348, 41] width 617 height 10
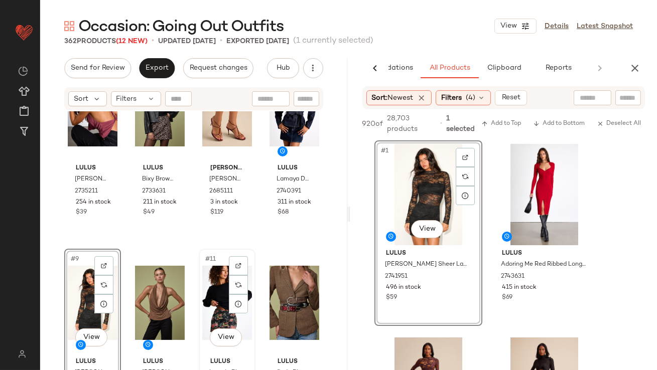
scroll to position [429, 0]
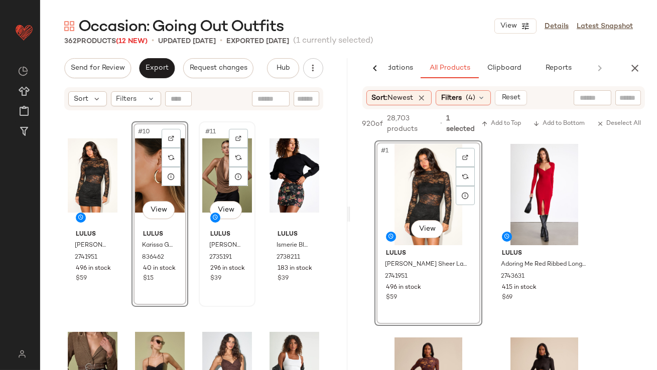
scroll to position [436, 0]
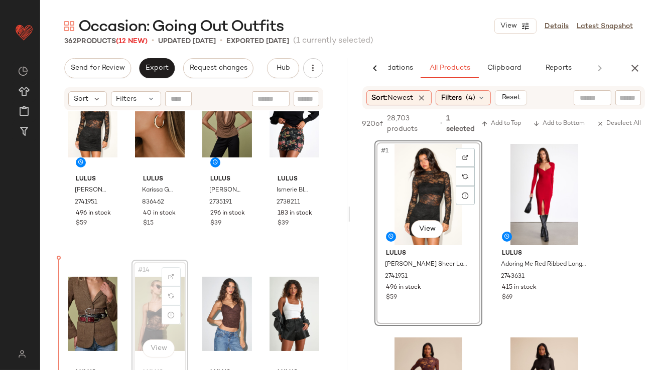
scroll to position [443, 0]
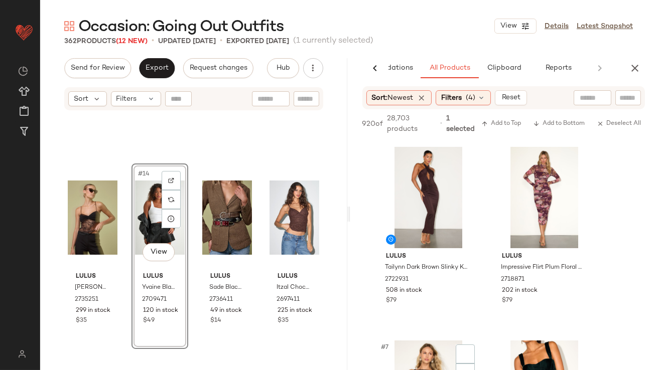
scroll to position [562, 0]
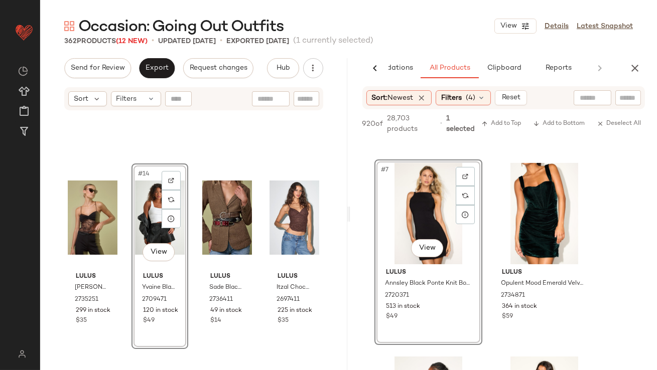
drag, startPoint x: 440, startPoint y: 189, endPoint x: 366, endPoint y: 201, distance: 74.8
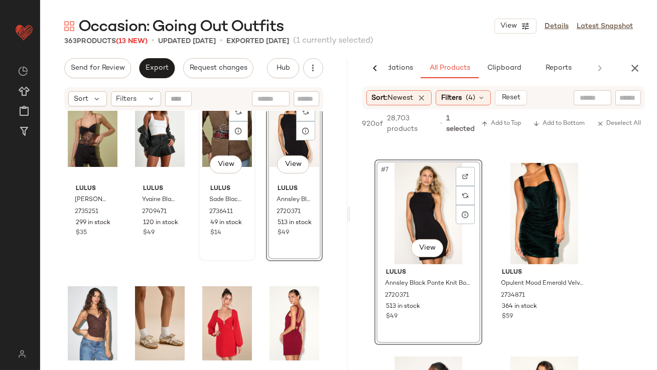
scroll to position [734, 0]
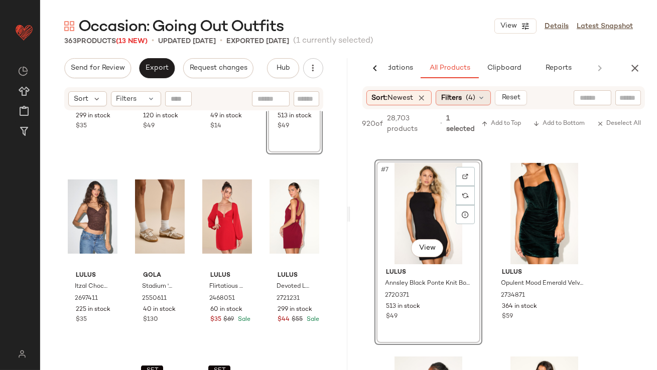
click at [451, 96] on span "Filters" at bounding box center [451, 98] width 21 height 11
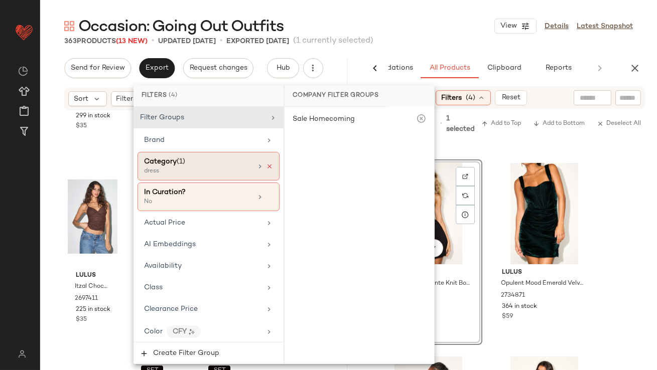
click at [269, 166] on icon at bounding box center [269, 166] width 7 height 7
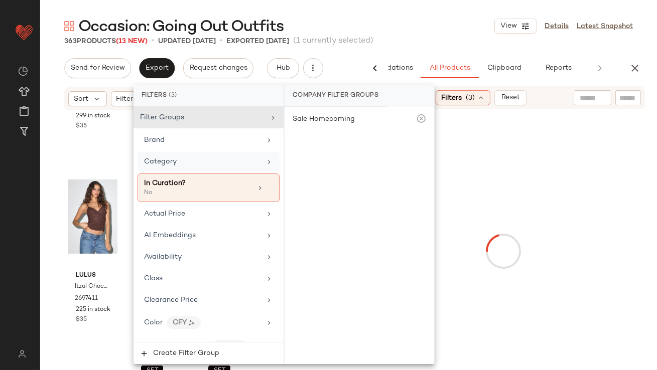
click at [253, 166] on div "Category" at bounding box center [202, 162] width 117 height 11
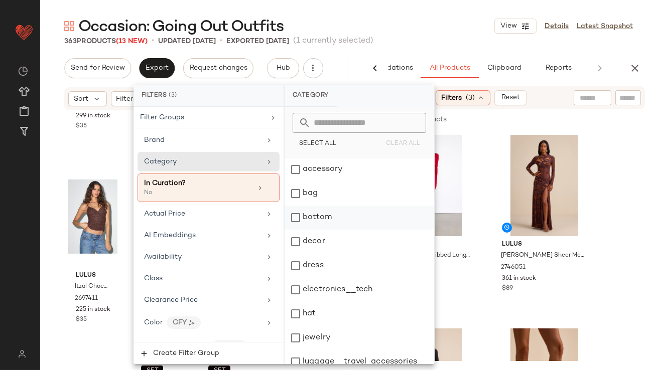
click at [327, 215] on div "bottom" at bounding box center [360, 218] width 150 height 24
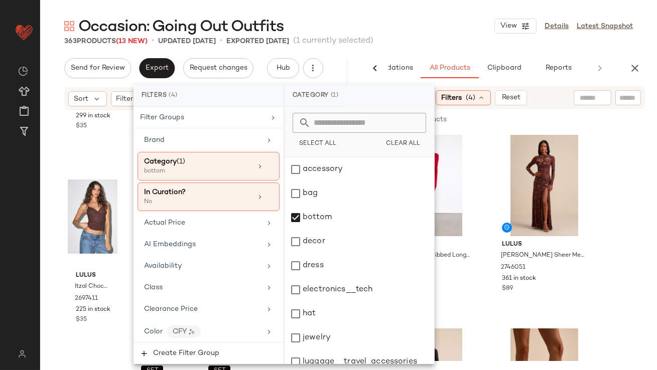
click at [430, 37] on div "363 Products (13 New) • updated Oct 8th • Exported Oct 6th (1 currently selecte…" at bounding box center [348, 41] width 617 height 10
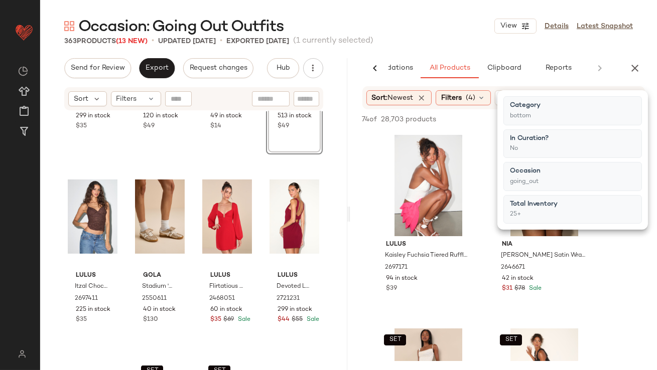
click at [432, 18] on div "Occasion: Going Out Outfits View Details Latest Snapshot" at bounding box center [348, 26] width 617 height 20
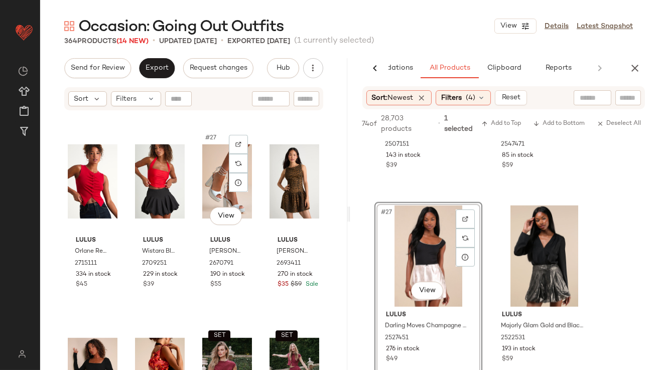
scroll to position [1157, 0]
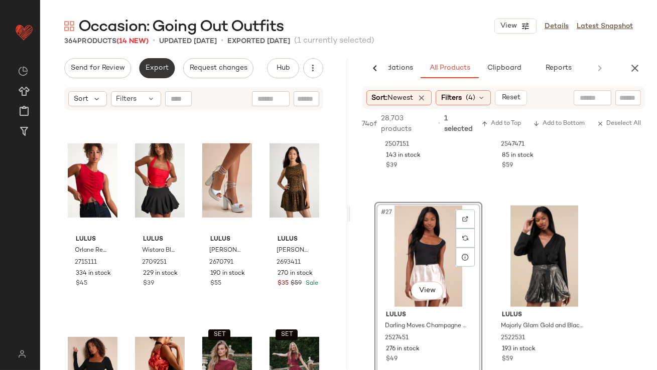
click at [163, 72] on button "Export" at bounding box center [157, 68] width 36 height 20
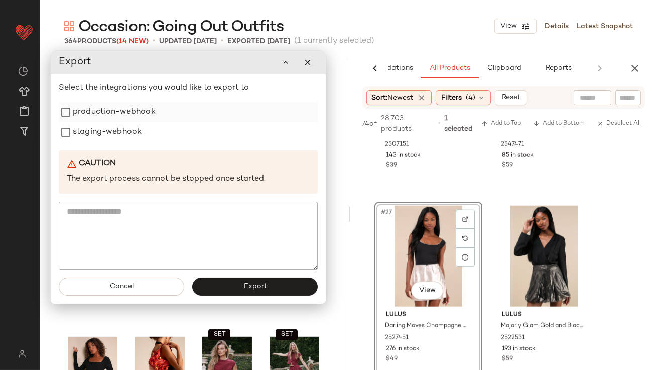
click at [126, 114] on label "production-webhook" at bounding box center [114, 112] width 83 height 20
click at [126, 134] on label "staging-webhook" at bounding box center [107, 132] width 69 height 20
click at [305, 66] on icon "button" at bounding box center [307, 62] width 9 height 9
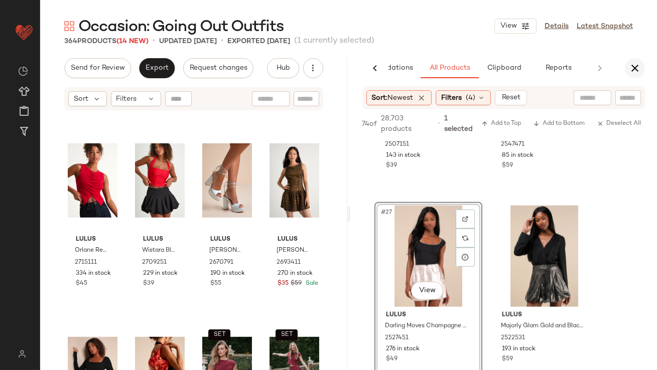
click at [634, 62] on icon "button" at bounding box center [635, 68] width 12 height 12
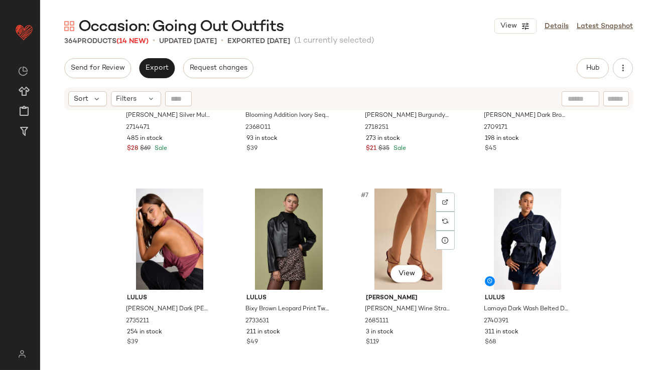
scroll to position [122, 0]
click at [442, 218] on img at bounding box center [445, 221] width 6 height 6
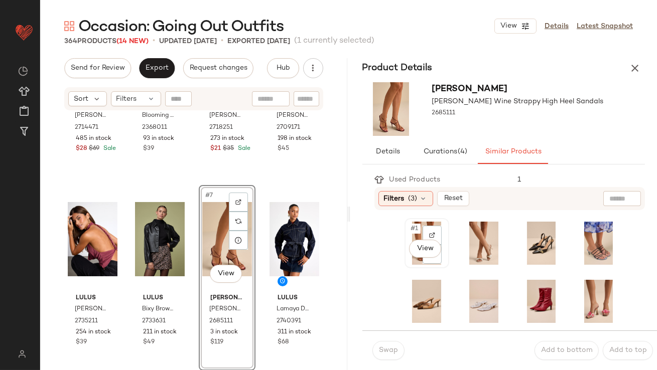
click at [418, 227] on span "#1" at bounding box center [415, 229] width 11 height 10
click at [391, 350] on span "Swap" at bounding box center [388, 351] width 20 height 8
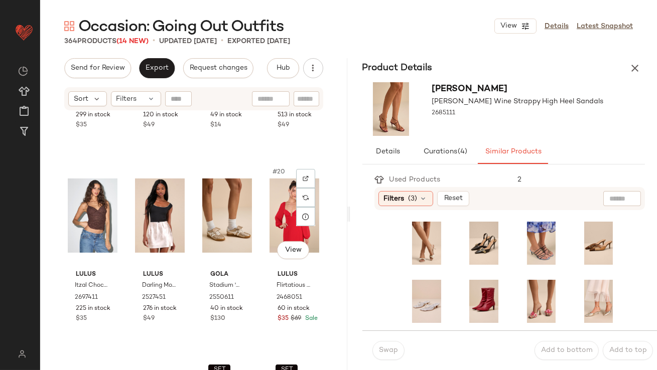
scroll to position [745, 0]
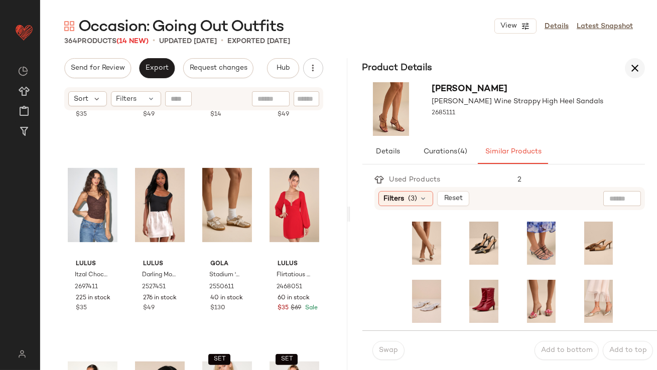
click at [634, 76] on button "button" at bounding box center [635, 68] width 20 height 20
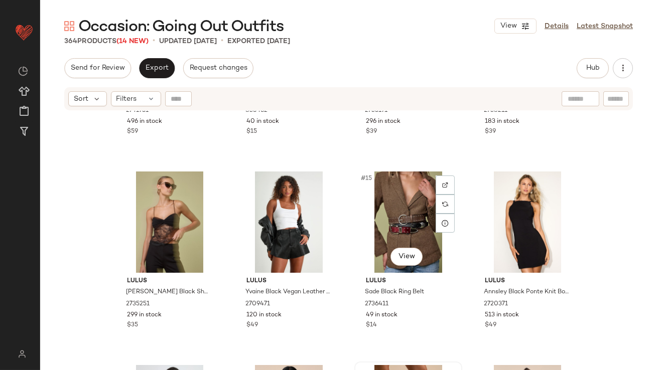
scroll to position [613, 0]
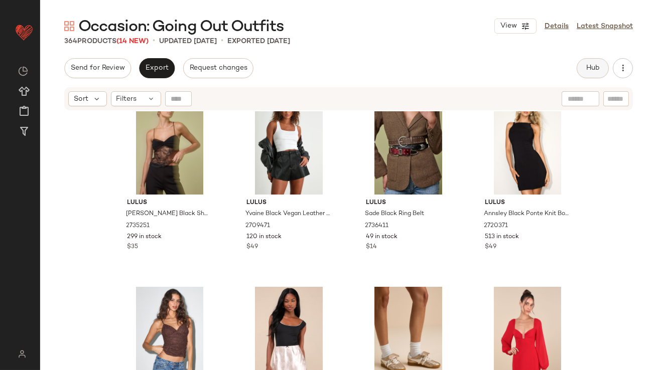
click at [607, 68] on button "Hub" at bounding box center [593, 68] width 32 height 20
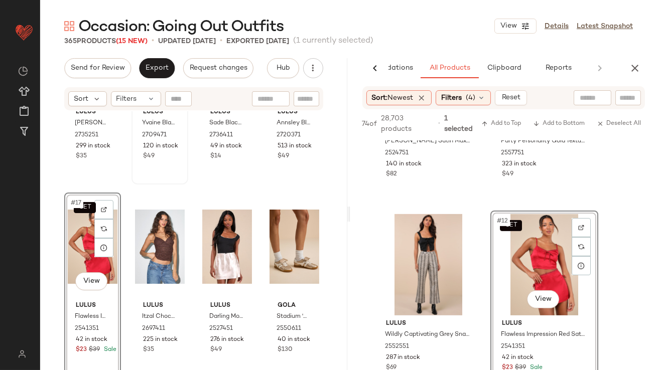
scroll to position [725, 0]
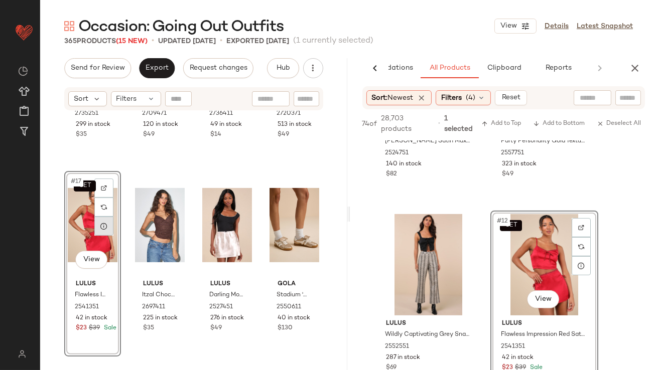
click at [108, 220] on div at bounding box center [103, 226] width 19 height 19
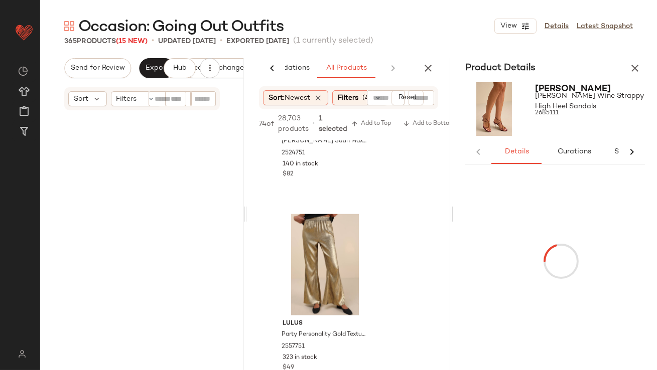
scroll to position [175, 0]
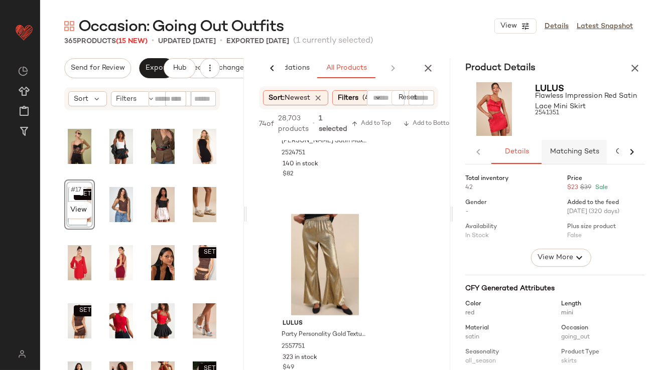
click at [571, 158] on button "Matching Sets" at bounding box center [574, 152] width 65 height 24
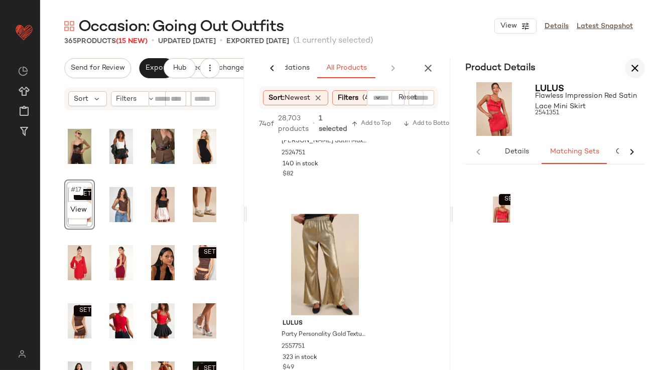
click at [428, 76] on button "button" at bounding box center [428, 68] width 20 height 20
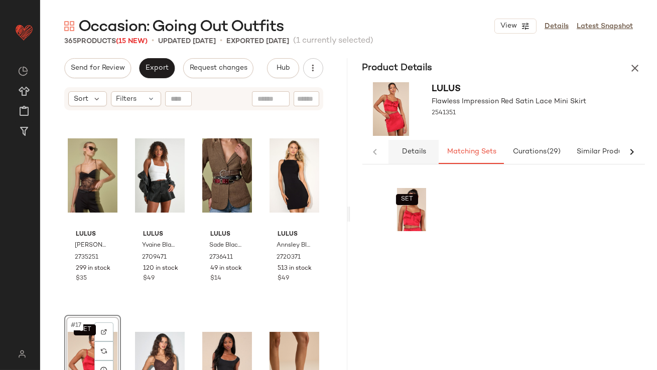
scroll to position [1181, 0]
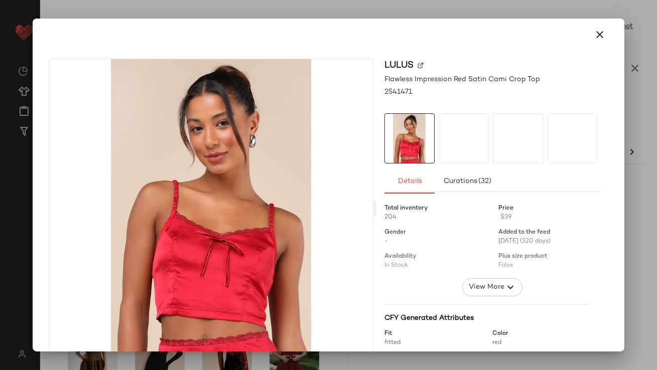
drag, startPoint x: 404, startPoint y: 219, endPoint x: 199, endPoint y: 277, distance: 212.8
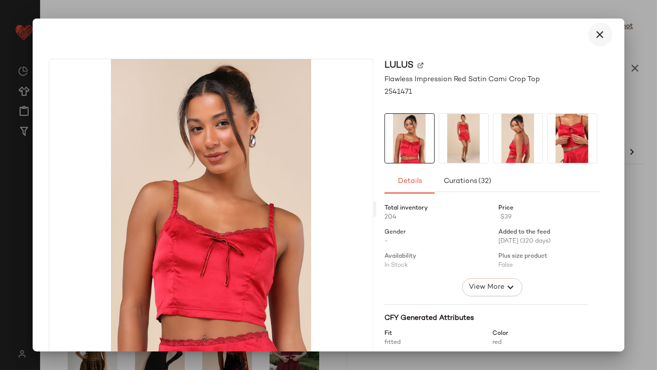
click at [596, 38] on icon "button" at bounding box center [600, 35] width 12 height 12
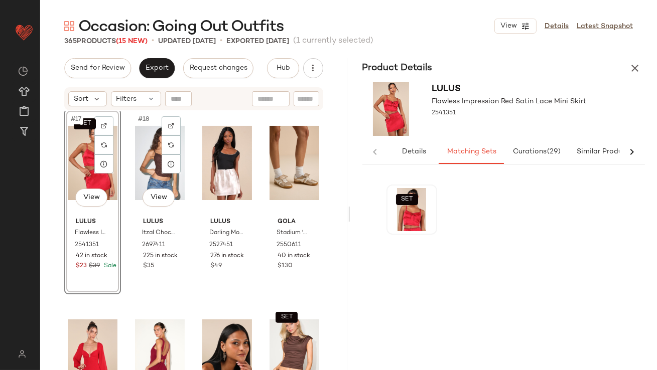
scroll to position [789, 0]
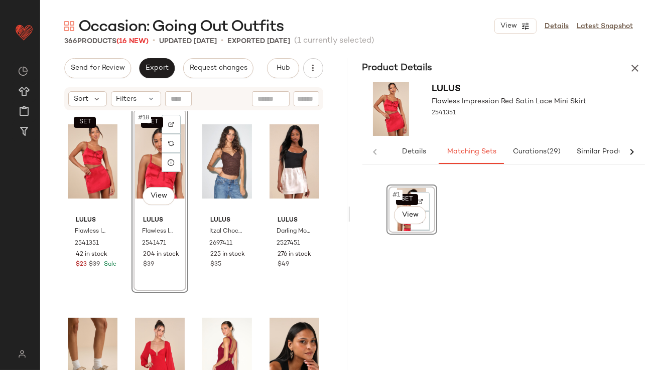
click at [636, 70] on icon "button" at bounding box center [635, 68] width 12 height 12
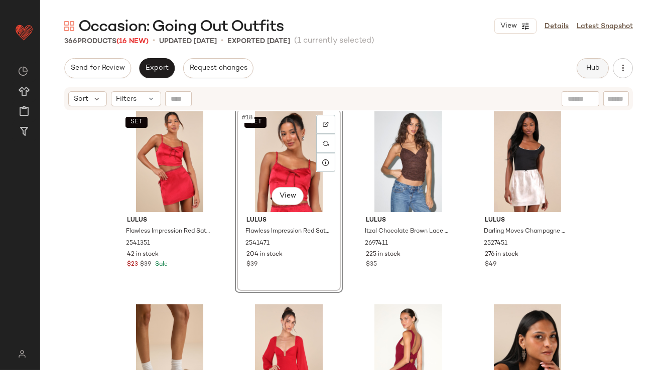
click at [598, 67] on span "Hub" at bounding box center [593, 68] width 14 height 8
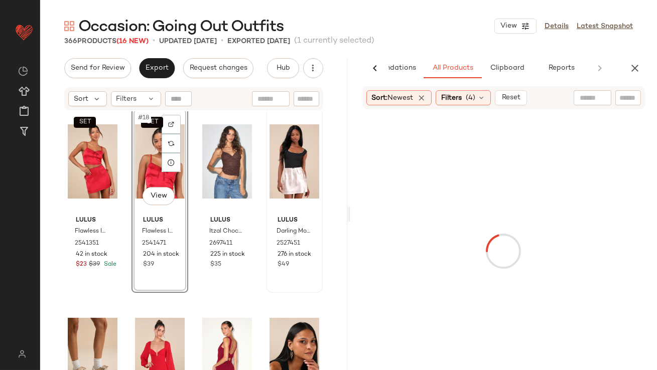
scroll to position [0, 56]
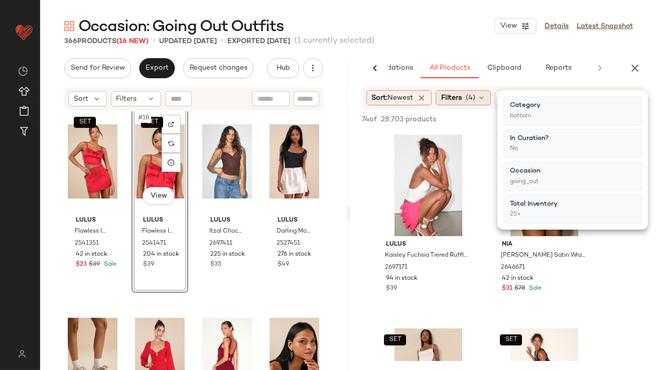
click at [466, 101] on div "Filters (4)" at bounding box center [463, 97] width 55 height 15
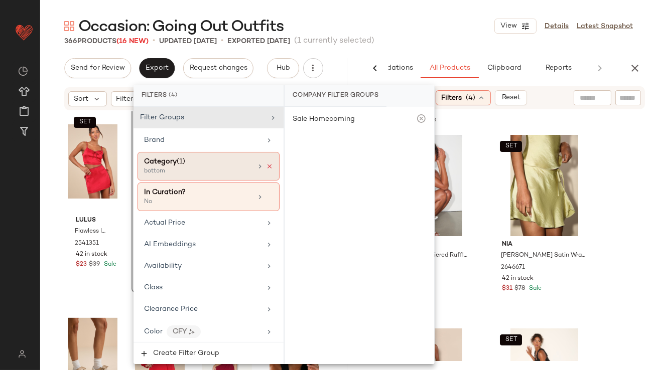
click at [266, 167] on icon at bounding box center [269, 166] width 7 height 7
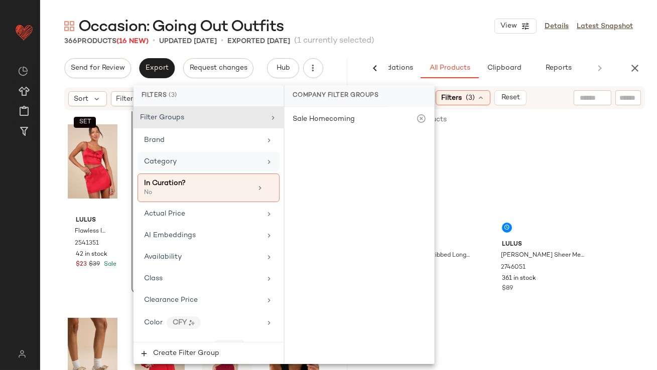
click at [253, 162] on div "Category" at bounding box center [202, 162] width 117 height 11
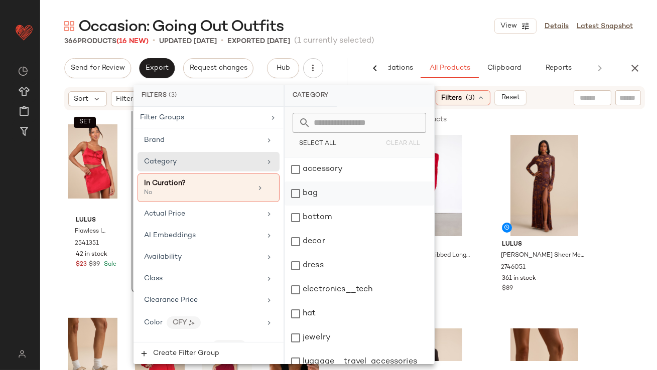
click at [310, 199] on div "bag" at bounding box center [360, 194] width 150 height 24
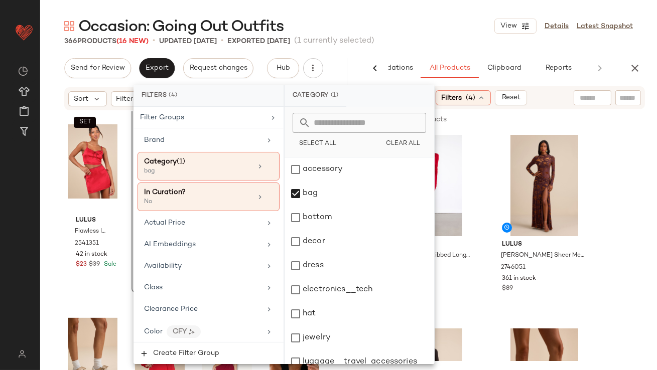
click at [412, 38] on div "366 Products (16 New) • updated Oct 8th • Exported Oct 6th (1 currently selecte…" at bounding box center [348, 41] width 617 height 10
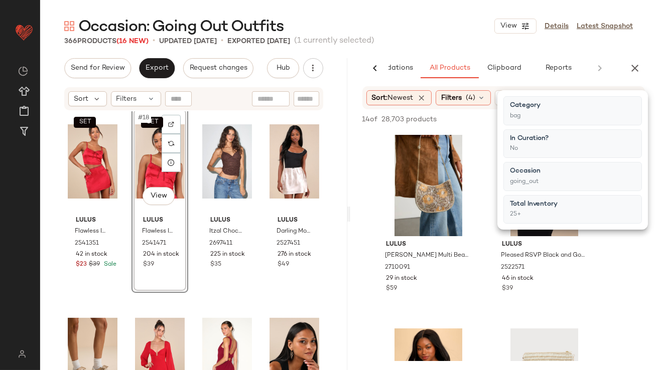
click at [412, 38] on div "366 Products (16 New) • updated Oct 8th • Exported Oct 6th (1 currently selecte…" at bounding box center [348, 41] width 617 height 10
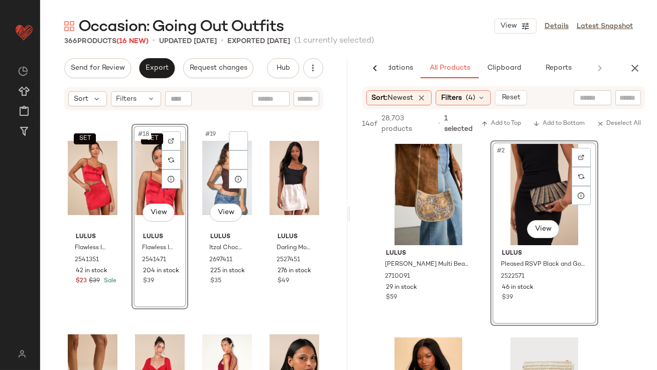
scroll to position [772, 0]
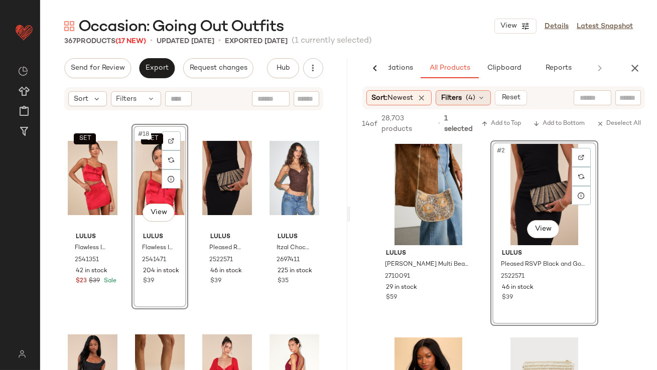
click at [475, 99] on span "(4)" at bounding box center [471, 98] width 10 height 11
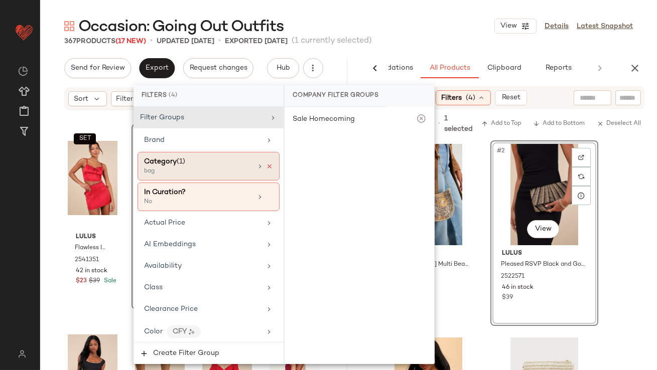
click at [266, 165] on icon at bounding box center [269, 166] width 7 height 7
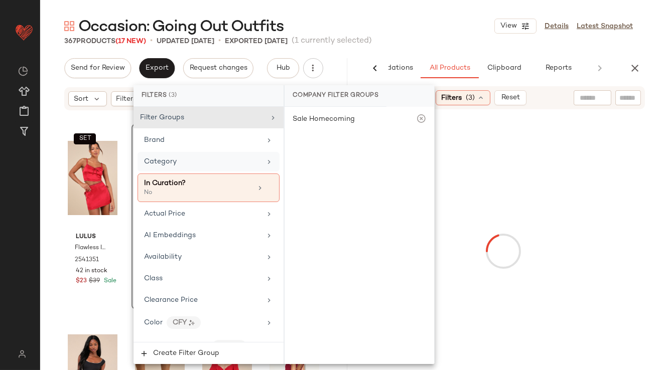
click at [236, 162] on div "Category" at bounding box center [202, 162] width 117 height 11
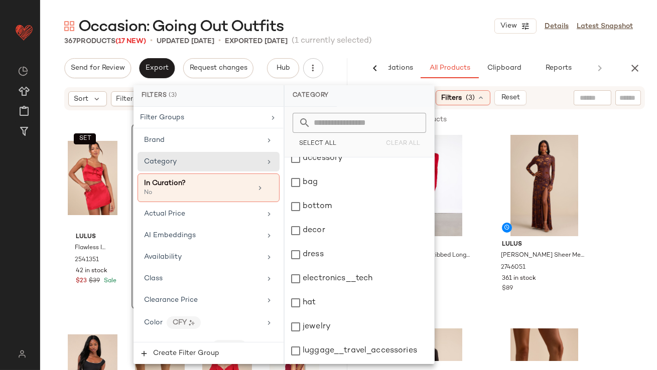
scroll to position [0, 0]
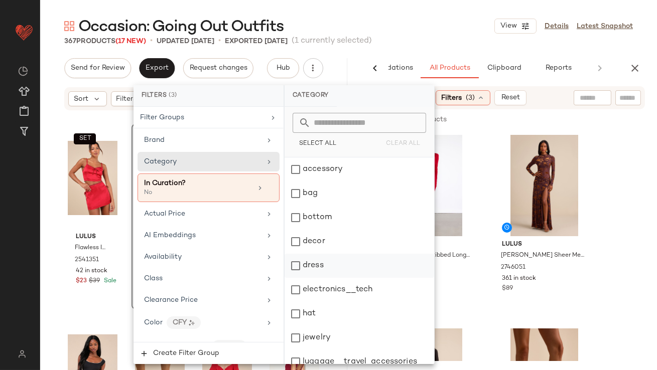
click at [295, 265] on div "dress" at bounding box center [360, 266] width 150 height 24
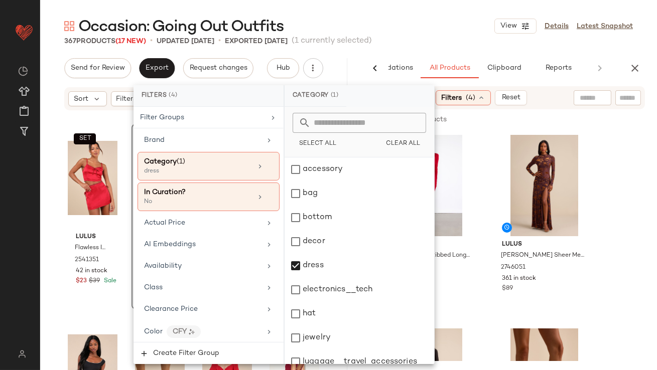
click at [423, 22] on div "Occasion: Going Out Outfits View Details Latest Snapshot" at bounding box center [348, 26] width 617 height 20
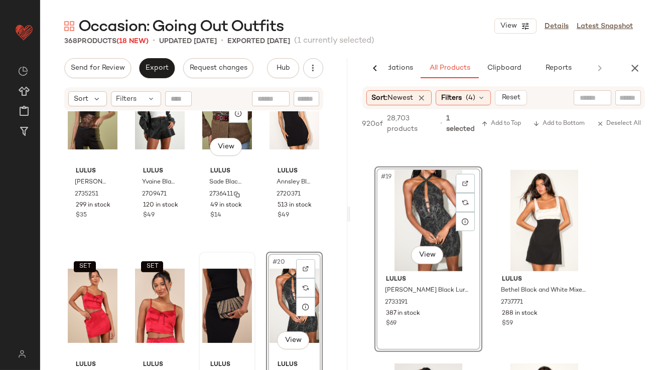
scroll to position [664, 0]
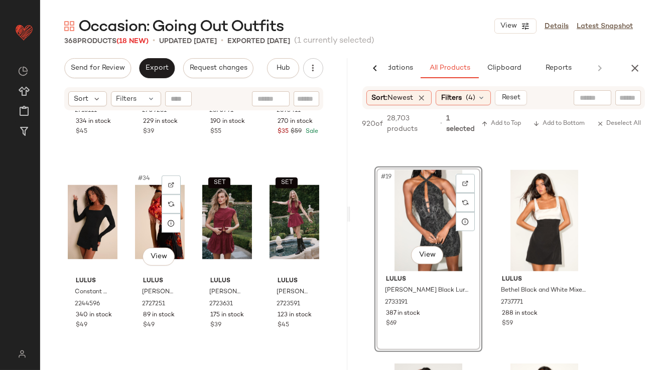
scroll to position [1542, 0]
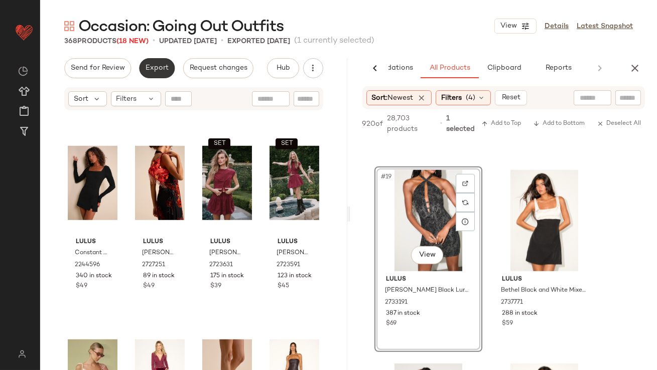
click at [162, 67] on span "Export" at bounding box center [157, 68] width 24 height 8
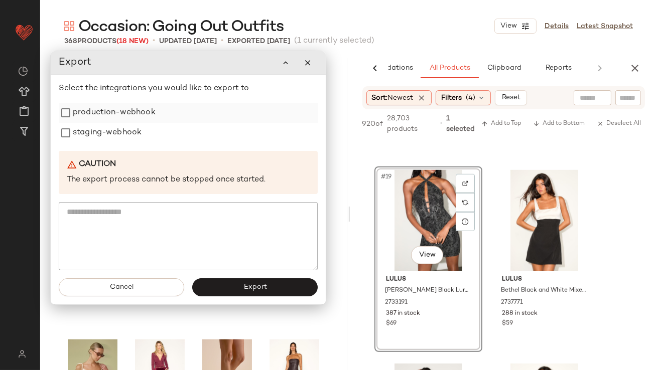
click at [138, 111] on label "production-webhook" at bounding box center [114, 113] width 83 height 20
click at [133, 126] on label "staging-webhook" at bounding box center [107, 133] width 69 height 20
click at [246, 292] on button "Export" at bounding box center [254, 288] width 125 height 18
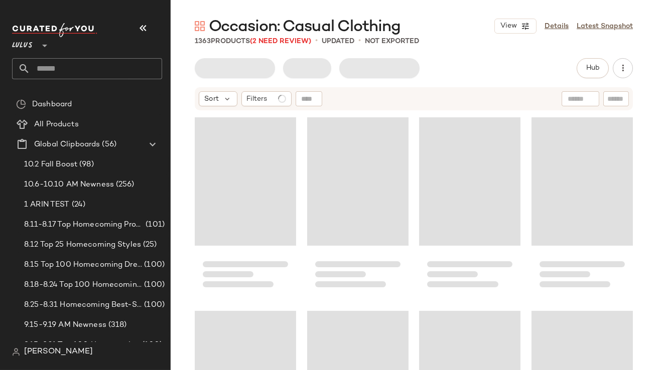
click at [143, 28] on icon "button" at bounding box center [143, 28] width 12 height 12
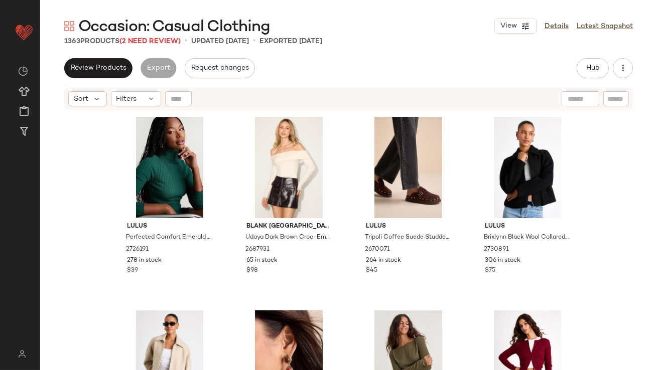
click at [162, 37] on span "Occasion: Casual Clothing" at bounding box center [174, 27] width 192 height 20
click at [163, 41] on span "(2 Need Review)" at bounding box center [149, 42] width 61 height 8
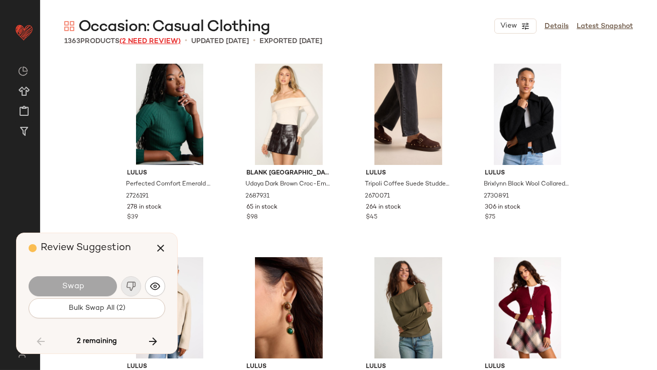
scroll to position [38940, 0]
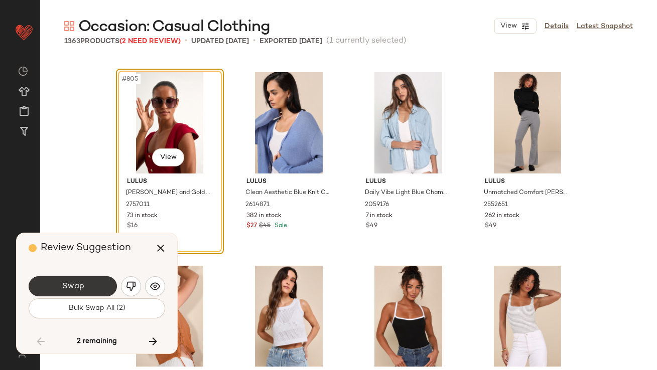
click at [94, 292] on button "Swap" at bounding box center [73, 287] width 88 height 20
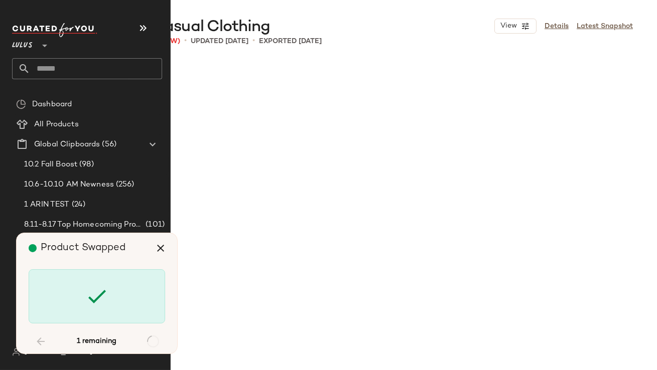
scroll to position [50952, 0]
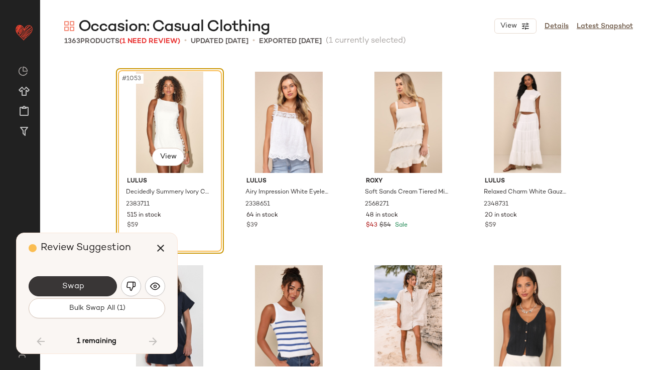
click at [87, 285] on button "Swap" at bounding box center [73, 287] width 88 height 20
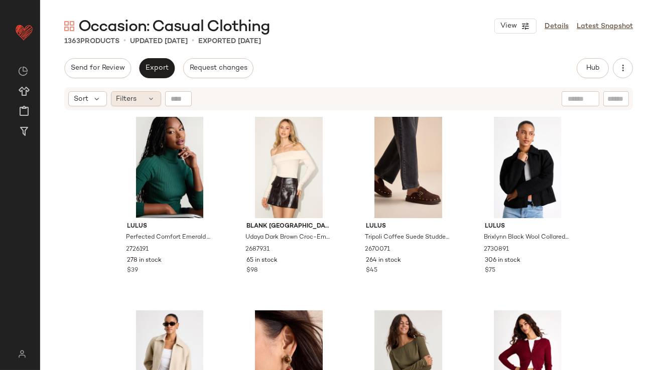
click at [150, 101] on icon at bounding box center [152, 99] width 8 height 8
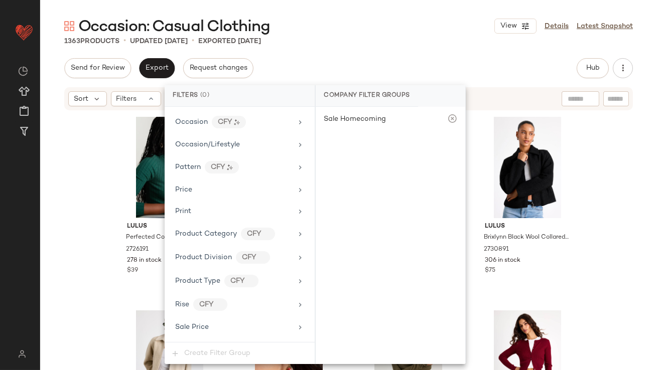
scroll to position [792, 0]
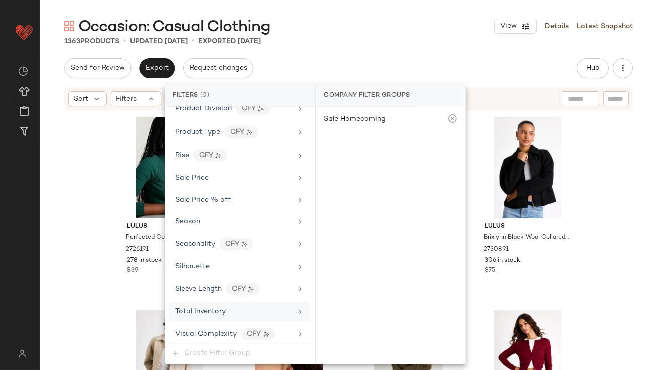
click at [192, 302] on div "Total Inventory" at bounding box center [240, 312] width 142 height 20
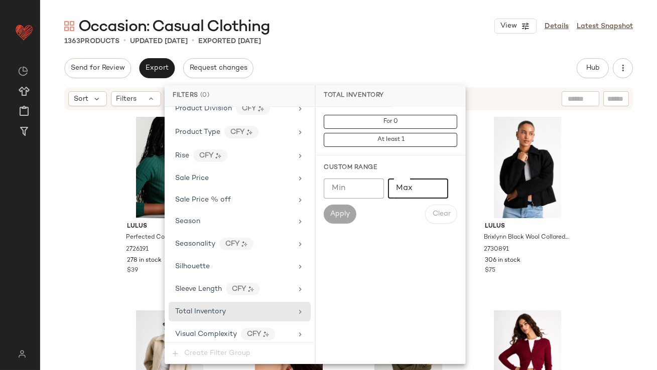
click at [420, 191] on input "Max" at bounding box center [418, 189] width 60 height 20
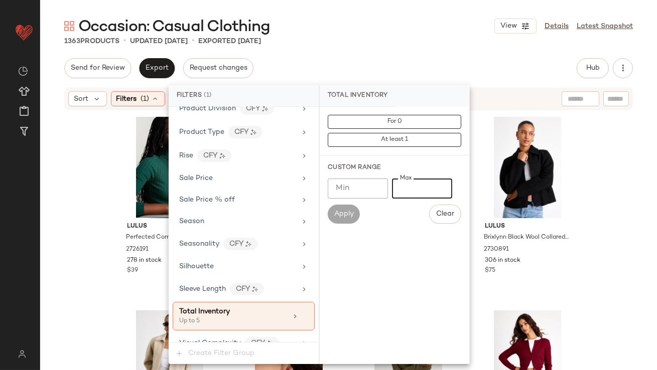
type input "*"
click at [388, 47] on div "Occasion: Casual Clothing View Details Latest Snapshot 1363 Products • updated …" at bounding box center [348, 193] width 617 height 354
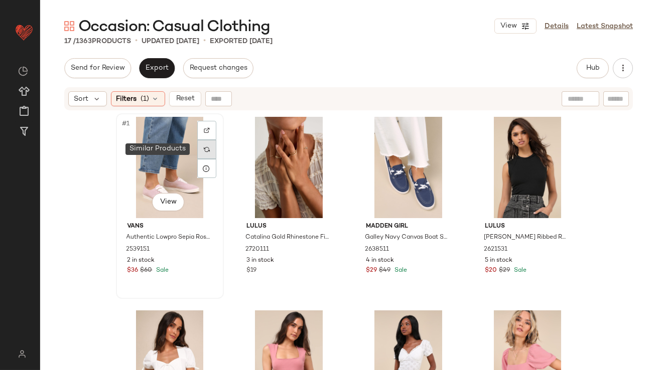
click at [208, 145] on div at bounding box center [206, 149] width 19 height 19
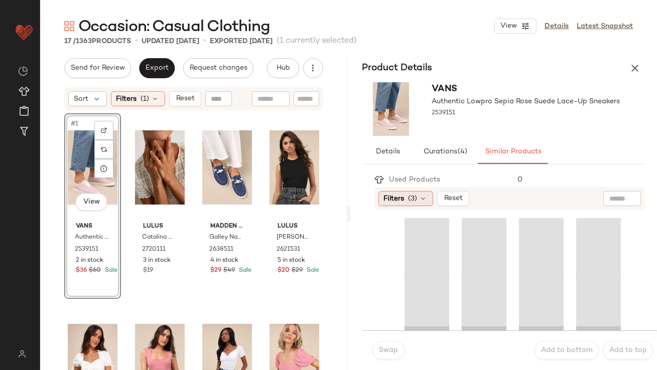
click at [391, 200] on span "Filters" at bounding box center [394, 199] width 21 height 11
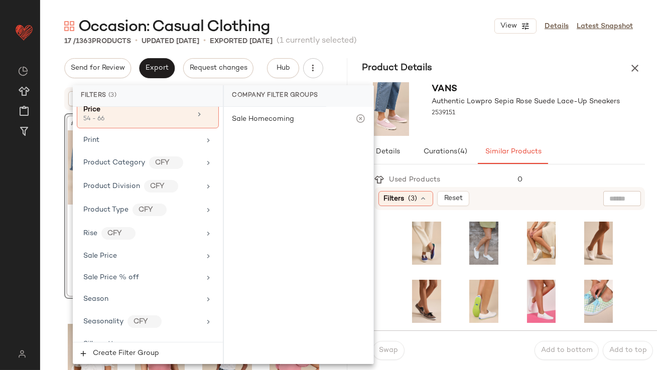
scroll to position [841, 0]
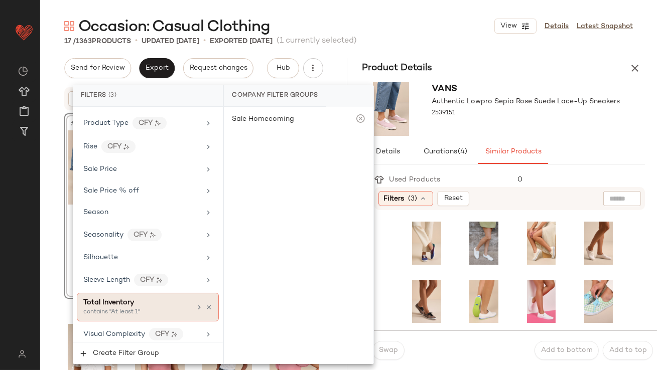
click at [113, 299] on span "Total Inventory" at bounding box center [108, 303] width 51 height 8
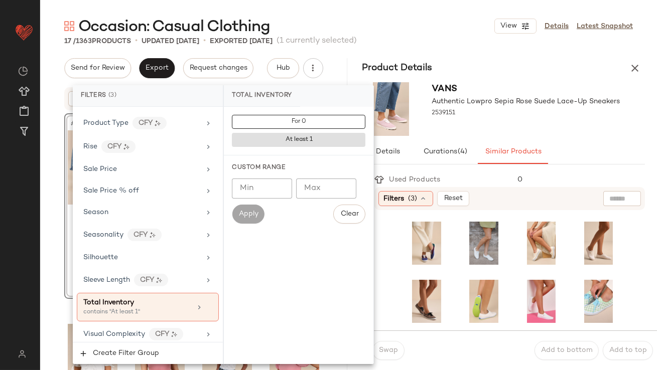
click at [271, 188] on input "Min" at bounding box center [262, 189] width 60 height 20
type input "**"
click at [489, 126] on div at bounding box center [526, 122] width 188 height 8
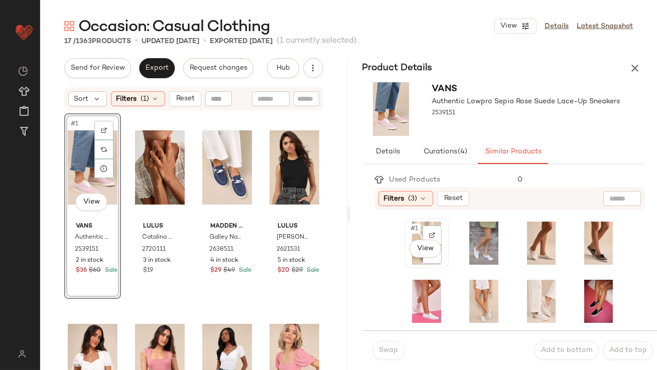
click at [413, 224] on span "#1" at bounding box center [415, 229] width 11 height 10
click at [379, 349] on span "Swap" at bounding box center [388, 351] width 20 height 8
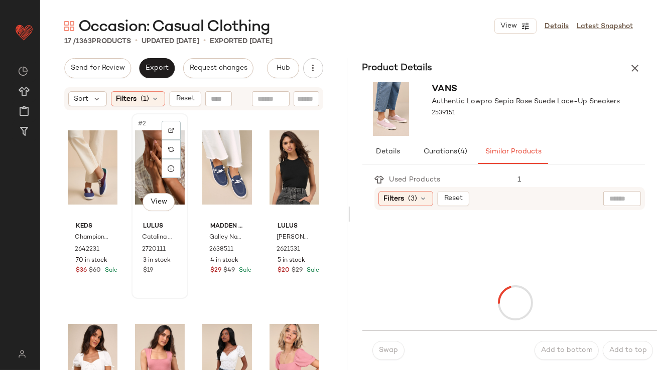
click at [141, 154] on div "#2 View" at bounding box center [160, 167] width 50 height 101
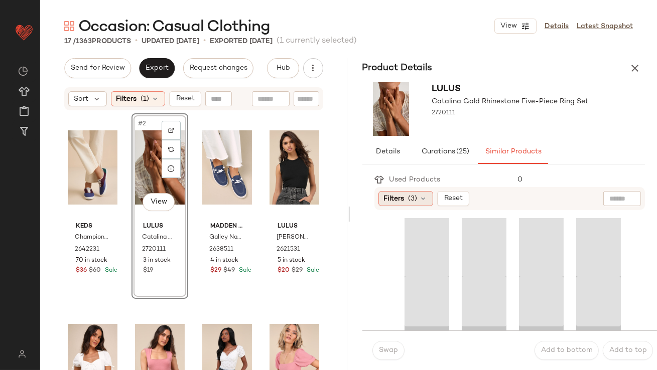
click at [415, 197] on span "(3)" at bounding box center [413, 199] width 9 height 11
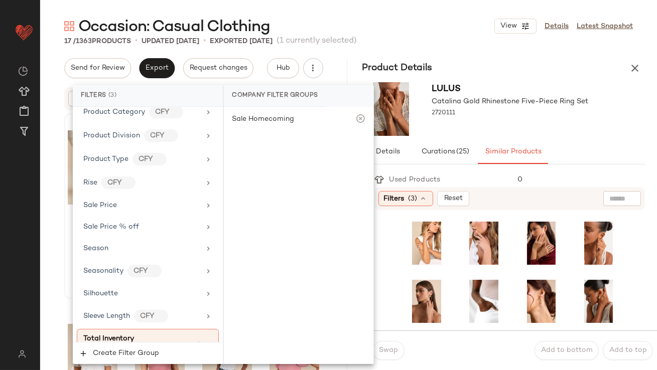
scroll to position [841, 0]
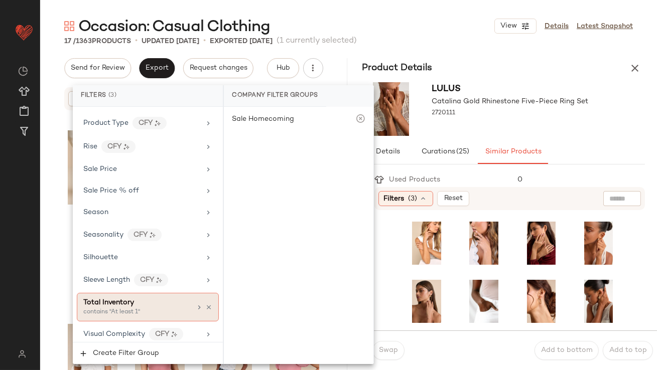
click at [113, 302] on div "Total Inventory" at bounding box center [108, 303] width 51 height 11
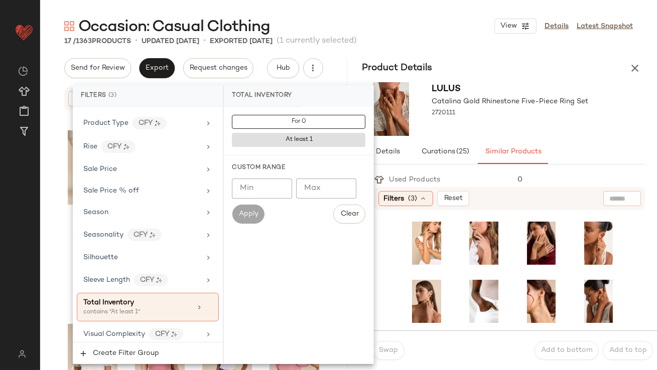
click at [261, 183] on input "Min" at bounding box center [262, 189] width 60 height 20
type input "**"
click at [454, 137] on div "Lulus Catalina Gold Rhinestone Five-Piece Ring Set 2720111" at bounding box center [503, 109] width 307 height 62
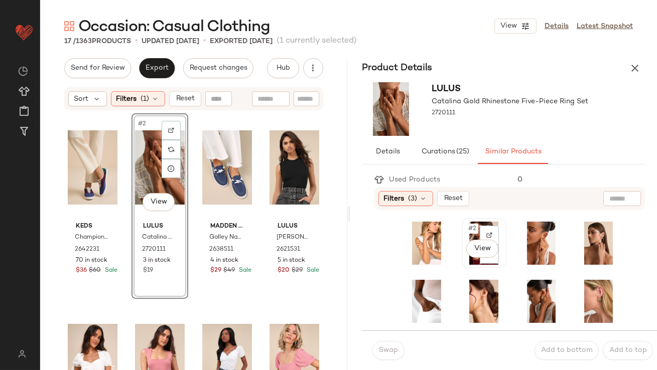
click at [463, 225] on div "#2 View" at bounding box center [484, 243] width 43 height 48
click at [389, 355] on span "Swap" at bounding box center [388, 351] width 20 height 8
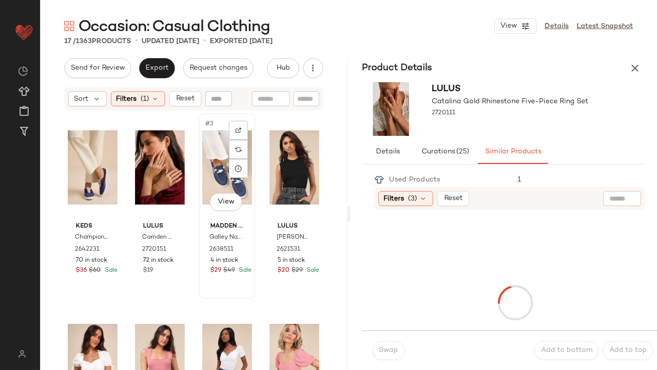
click at [223, 158] on div "#3 View" at bounding box center [227, 167] width 50 height 101
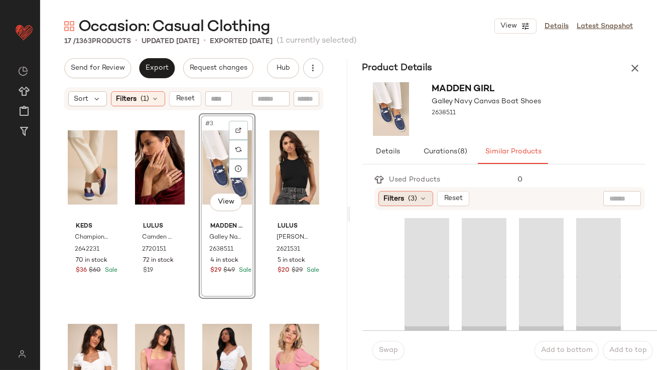
click at [403, 196] on span "Filters" at bounding box center [394, 199] width 21 height 11
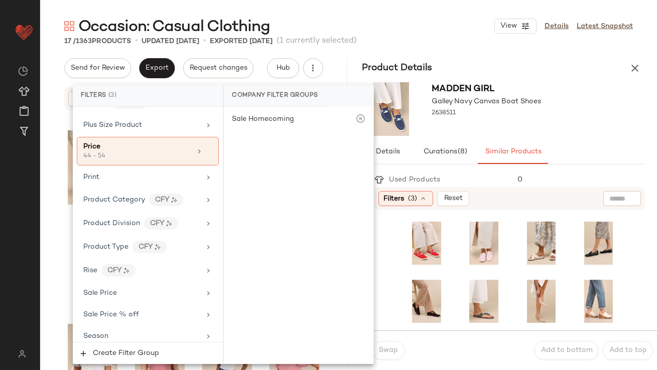
scroll to position [841, 0]
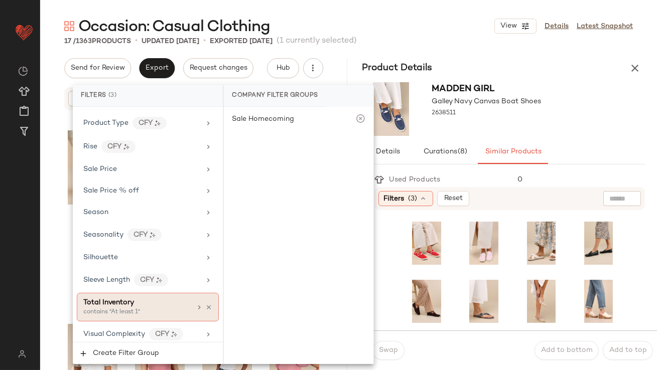
click at [151, 311] on div "contains "At least 1"" at bounding box center [133, 312] width 100 height 9
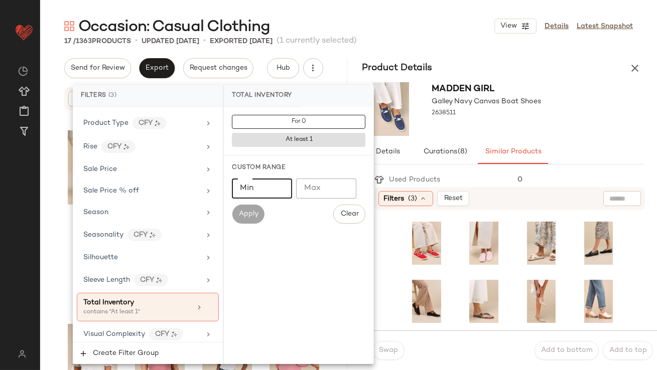
click at [267, 190] on input "Min" at bounding box center [262, 189] width 60 height 20
type input "**"
click at [565, 111] on div "Madden Girl Galley Navy Canvas Boat Shoes 2638511" at bounding box center [503, 109] width 307 height 62
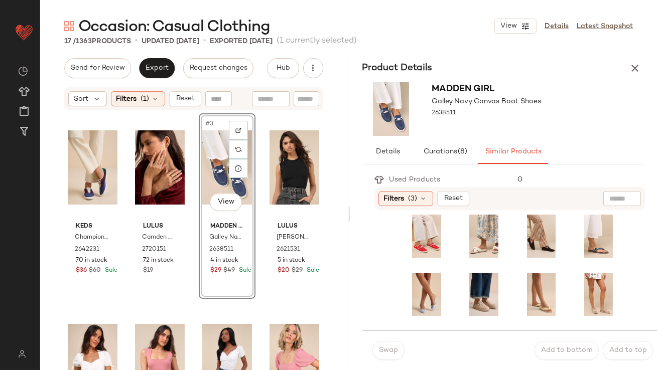
scroll to position [9, 0]
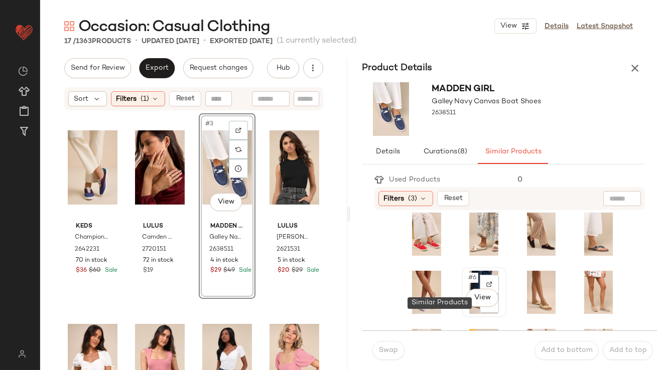
click at [467, 277] on span "#6" at bounding box center [472, 278] width 11 height 10
click at [391, 346] on button "Swap" at bounding box center [388, 350] width 32 height 19
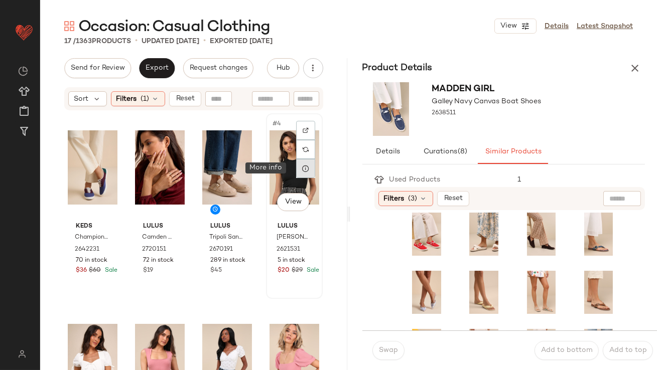
click at [296, 172] on div at bounding box center [305, 168] width 19 height 19
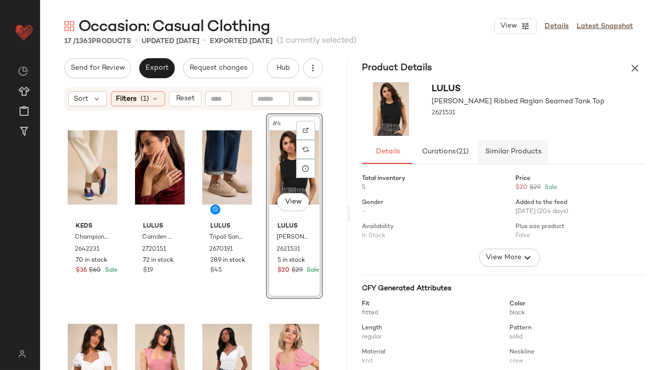
click at [495, 158] on button "Similar Products" at bounding box center [513, 152] width 70 height 24
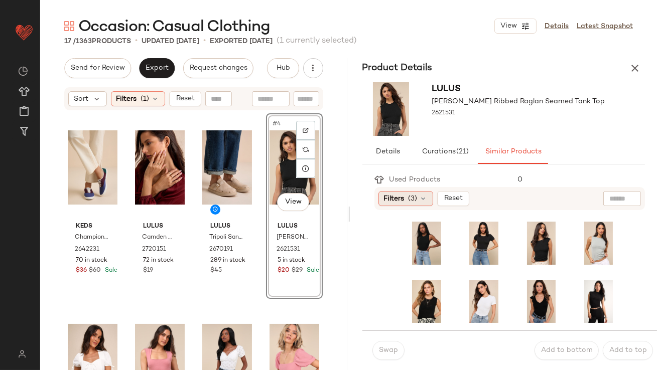
click at [406, 197] on div "Filters (3)" at bounding box center [405, 198] width 55 height 15
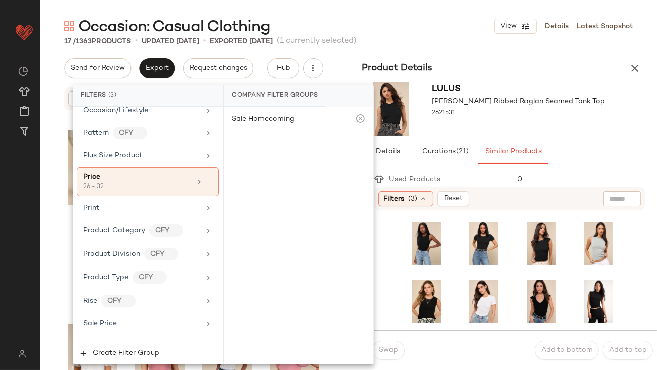
scroll to position [841, 0]
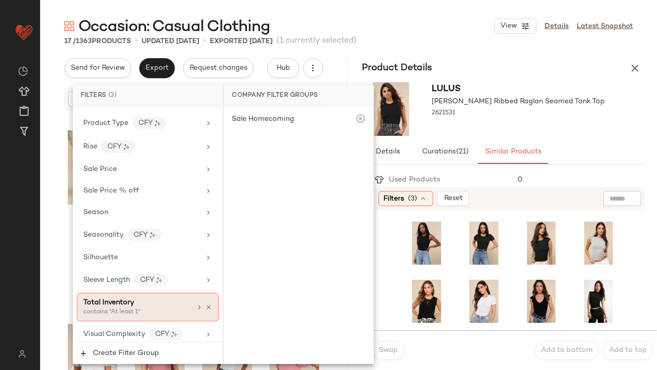
click at [123, 313] on div "Total Inventory contains "At least 1"" at bounding box center [148, 307] width 142 height 29
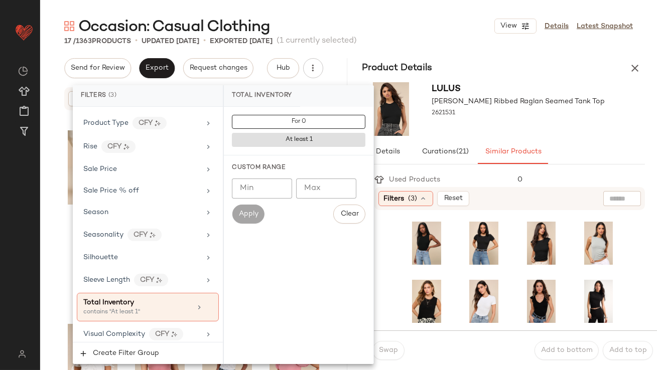
click at [249, 186] on input "Min" at bounding box center [262, 189] width 60 height 20
type input "**"
click at [517, 130] on div "Lulus Ellette Black Ribbed Raglan Seamed Tank Top 2621531" at bounding box center [518, 109] width 173 height 54
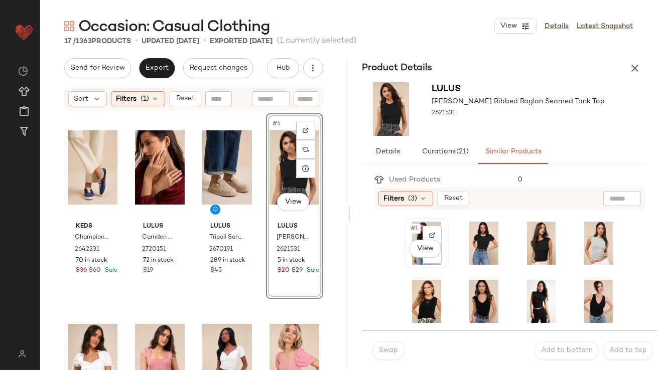
click at [410, 230] on span "#1" at bounding box center [415, 229] width 11 height 10
click at [386, 355] on span "Swap" at bounding box center [388, 351] width 20 height 8
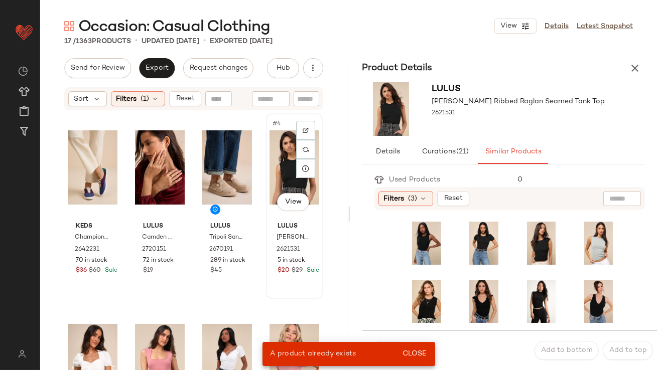
click at [282, 189] on div "#4 View" at bounding box center [295, 167] width 50 height 101
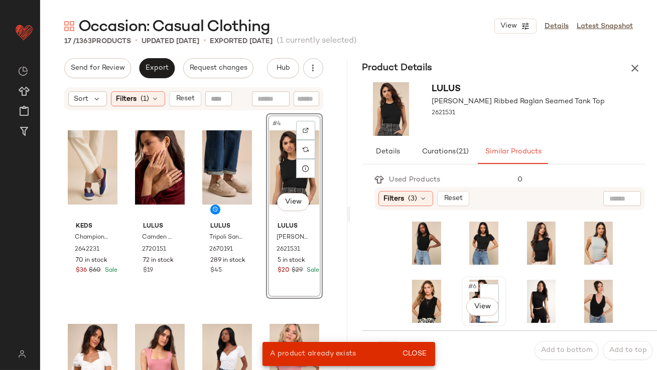
click at [465, 286] on div "#6 View" at bounding box center [484, 301] width 38 height 43
drag, startPoint x: 417, startPoint y: 353, endPoint x: 411, endPoint y: 352, distance: 5.5
click at [417, 353] on span "Close" at bounding box center [414, 354] width 25 height 8
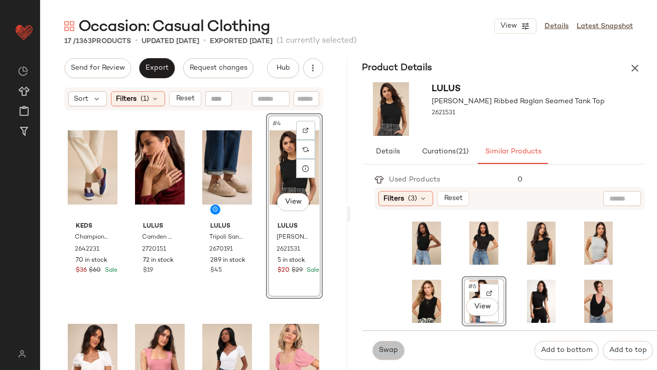
click at [392, 348] on span "Swap" at bounding box center [388, 351] width 20 height 8
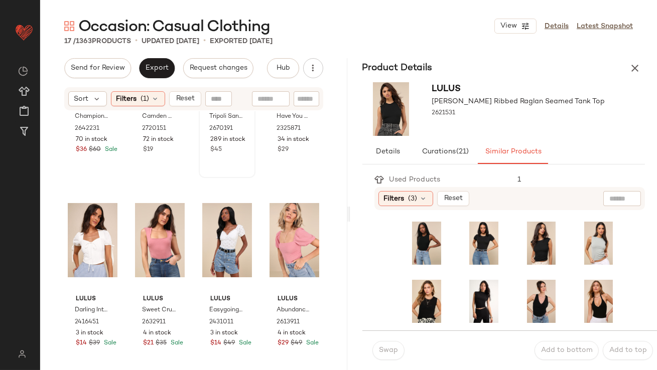
scroll to position [187, 0]
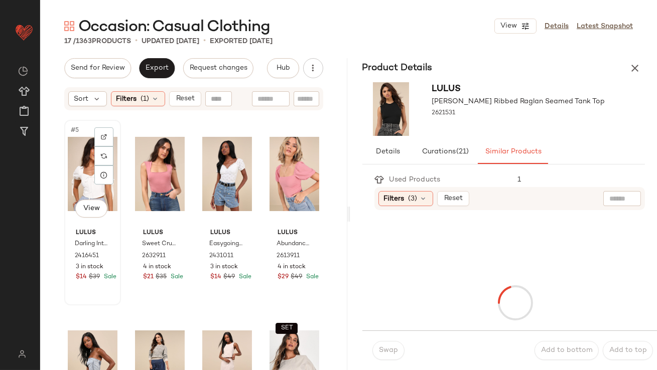
click at [86, 179] on div "#5 View" at bounding box center [93, 173] width 50 height 101
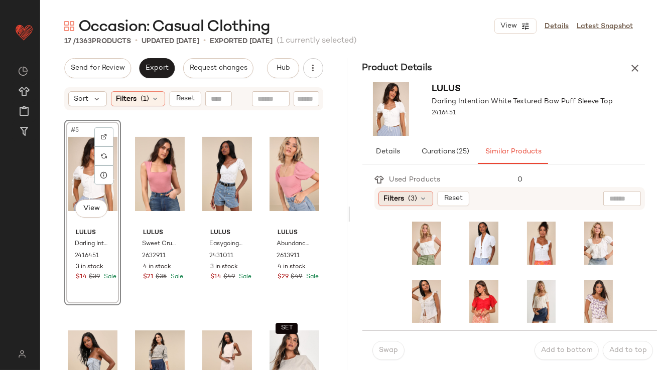
click at [391, 203] on span "Filters" at bounding box center [394, 199] width 21 height 11
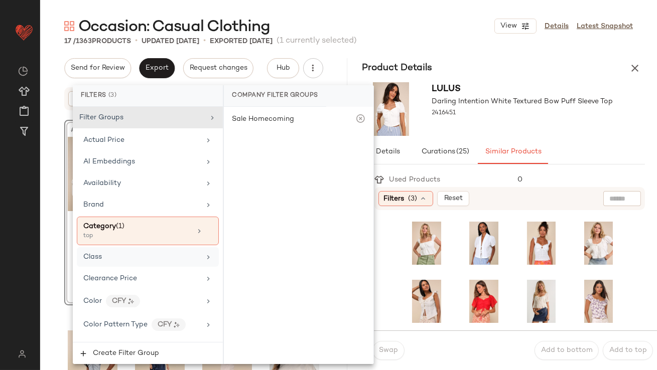
scroll to position [841, 0]
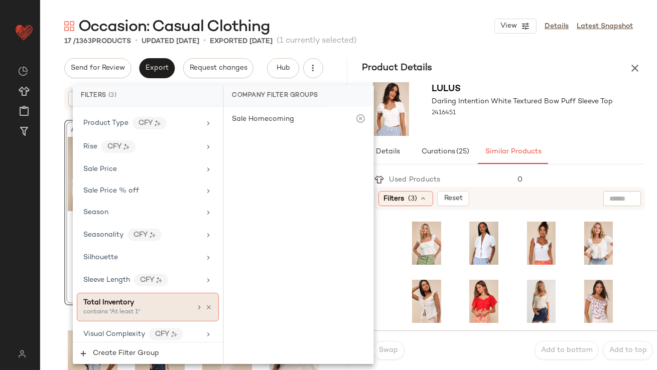
click at [125, 299] on span "Total Inventory" at bounding box center [108, 303] width 51 height 8
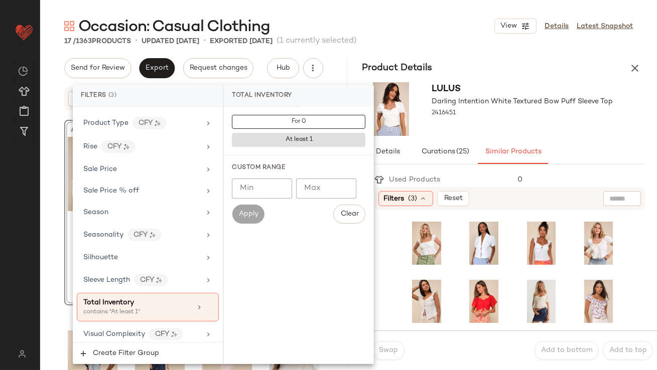
click at [263, 193] on input "Min" at bounding box center [262, 189] width 60 height 20
type input "**"
click at [492, 113] on div "2416451" at bounding box center [522, 113] width 181 height 14
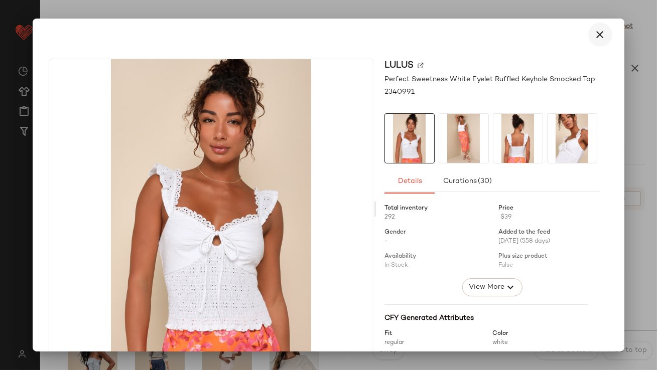
click at [591, 43] on button "button" at bounding box center [600, 35] width 24 height 24
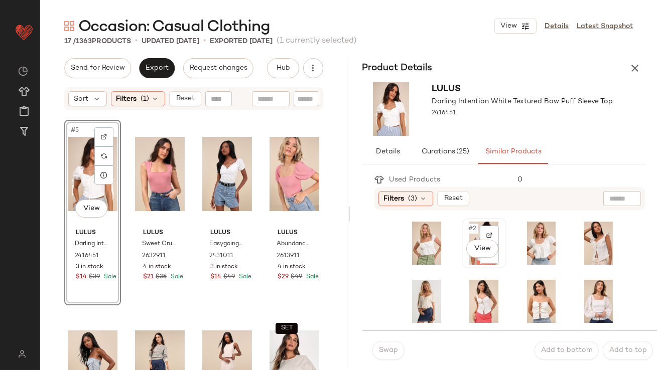
click at [467, 223] on div "#2 View" at bounding box center [484, 243] width 38 height 43
click at [383, 346] on button "Swap" at bounding box center [388, 350] width 32 height 19
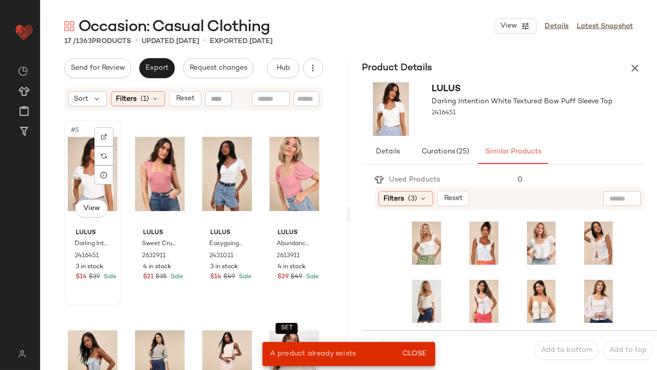
click at [70, 161] on div "#5 View" at bounding box center [93, 173] width 50 height 101
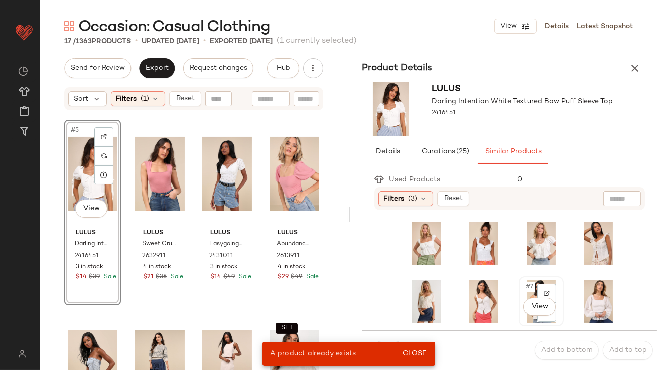
click at [522, 286] on div "#7 View" at bounding box center [541, 301] width 38 height 43
click at [426, 354] on span "Close" at bounding box center [414, 354] width 25 height 8
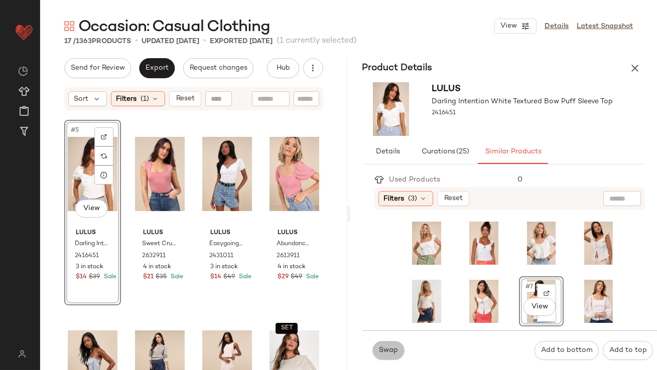
click at [400, 353] on button "Swap" at bounding box center [388, 350] width 32 height 19
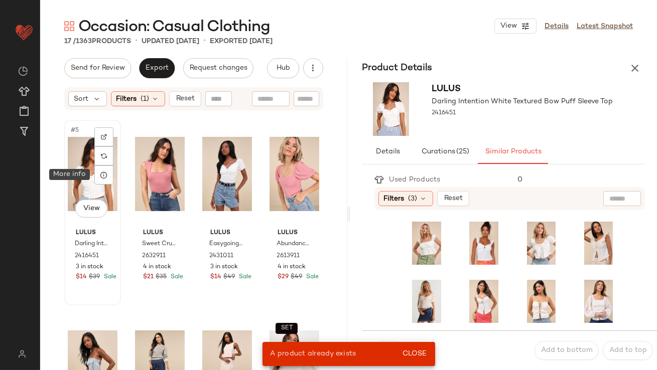
click at [90, 180] on div "#5 View" at bounding box center [93, 173] width 50 height 101
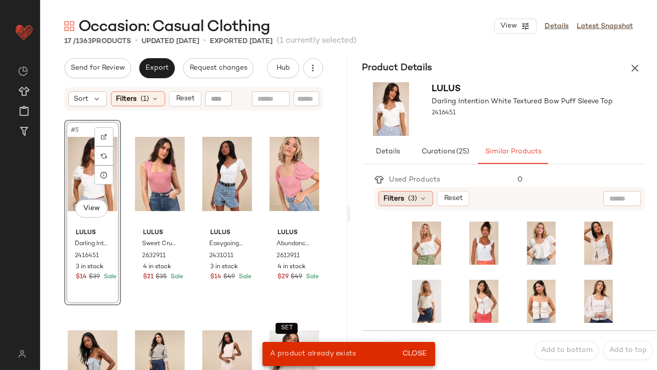
click at [407, 199] on div "Filters (3)" at bounding box center [405, 198] width 55 height 15
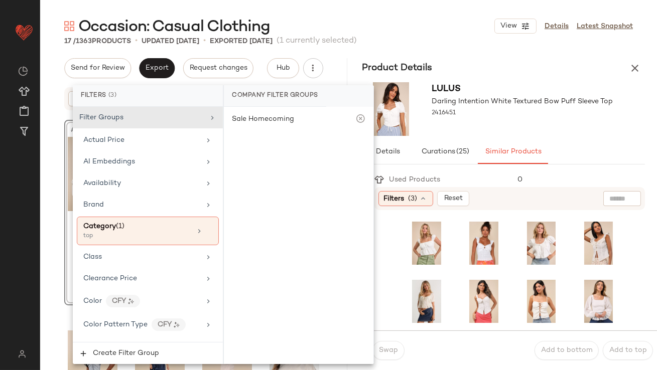
click at [407, 199] on div "Filters (3)" at bounding box center [405, 198] width 55 height 15
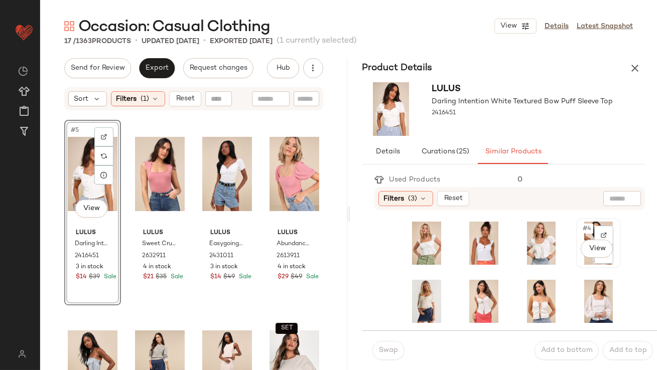
click at [582, 229] on span "#4" at bounding box center [588, 229] width 12 height 10
click at [393, 349] on span "Swap" at bounding box center [388, 351] width 20 height 8
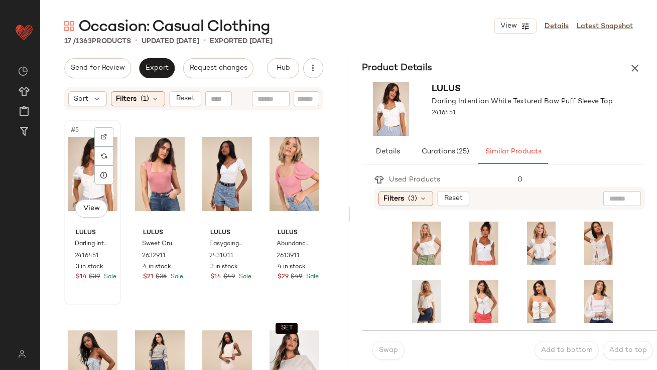
click at [84, 187] on div "#5 View" at bounding box center [93, 173] width 50 height 101
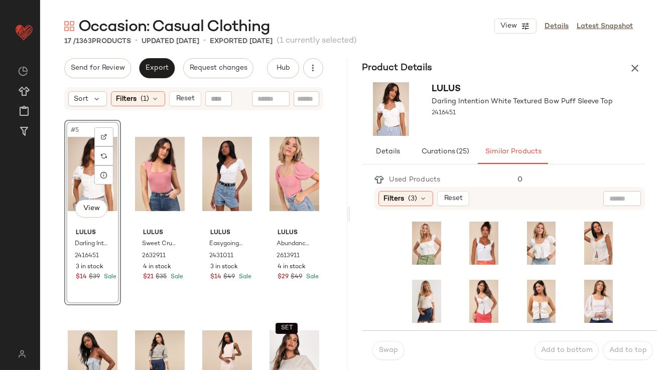
scroll to position [287, 0]
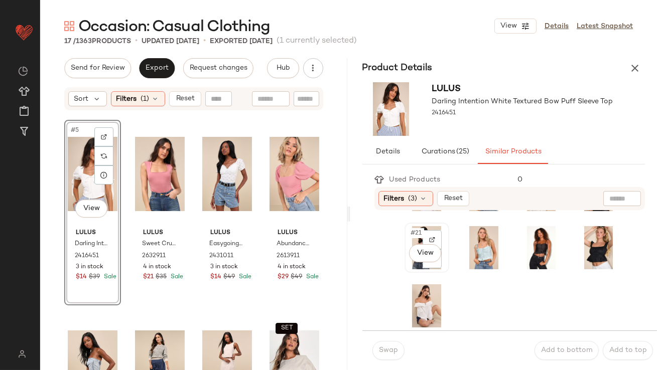
click at [414, 234] on span "#21" at bounding box center [417, 233] width 14 height 10
click at [387, 343] on button "Swap" at bounding box center [388, 350] width 32 height 19
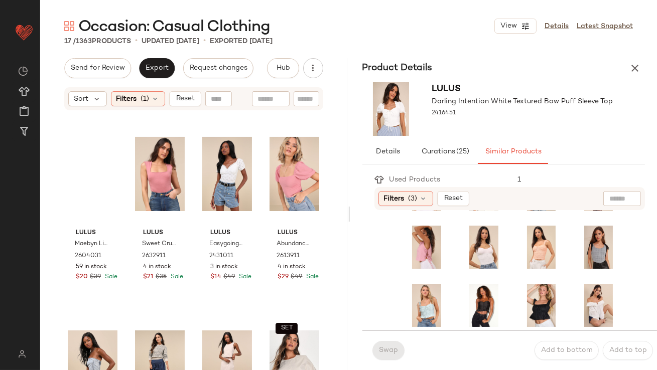
scroll to position [228, 0]
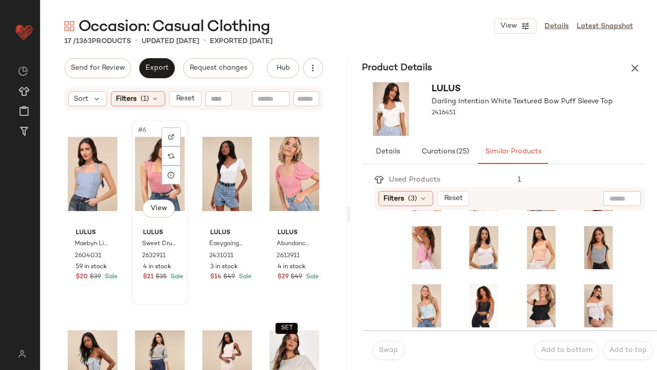
click at [157, 180] on div "#6 View" at bounding box center [160, 173] width 50 height 101
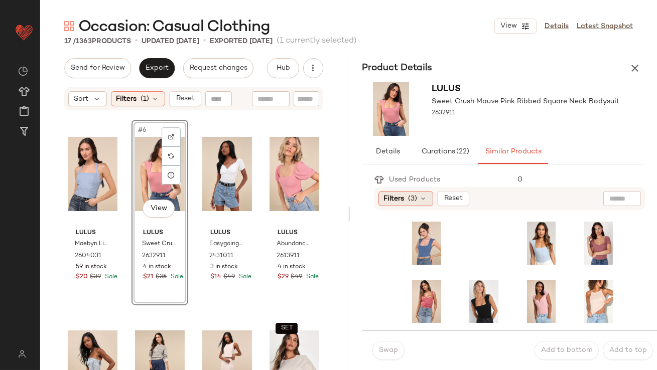
click at [409, 193] on div "Filters (3)" at bounding box center [405, 198] width 55 height 15
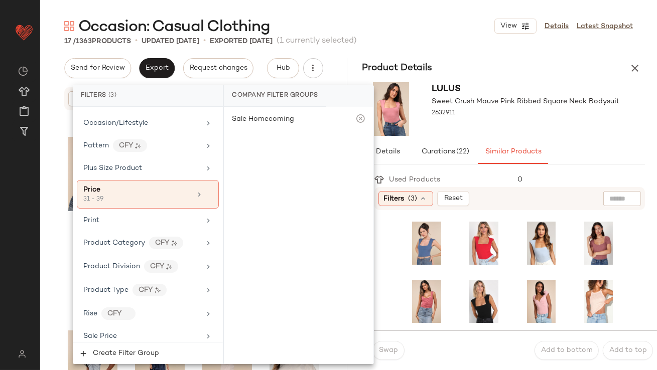
scroll to position [841, 0]
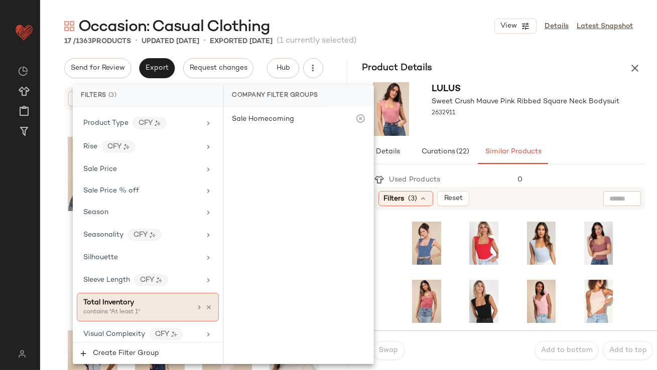
click at [112, 302] on div "Total Inventory" at bounding box center [108, 303] width 51 height 11
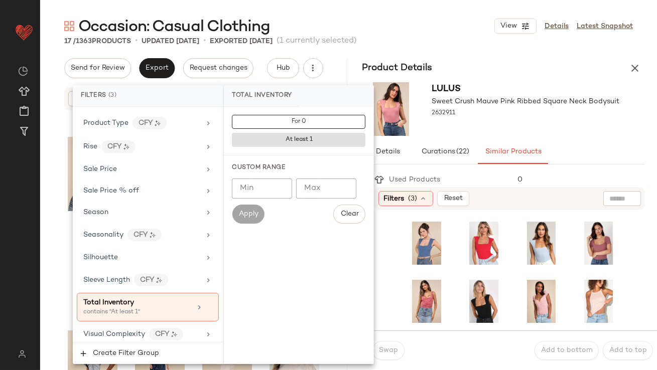
click at [240, 208] on div "Apply" at bounding box center [248, 214] width 32 height 19
click at [246, 189] on input "Min" at bounding box center [262, 189] width 60 height 20
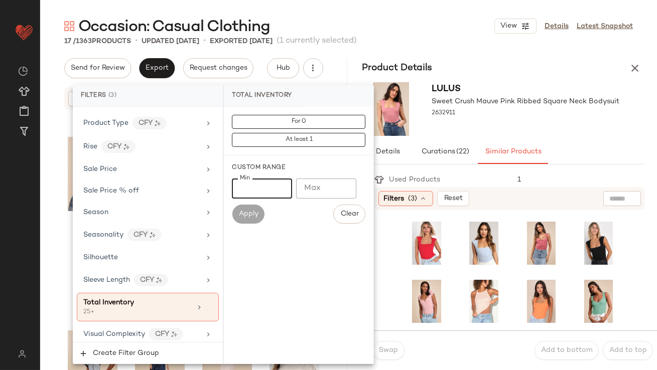
type input "**"
click at [526, 120] on div at bounding box center [526, 122] width 188 height 8
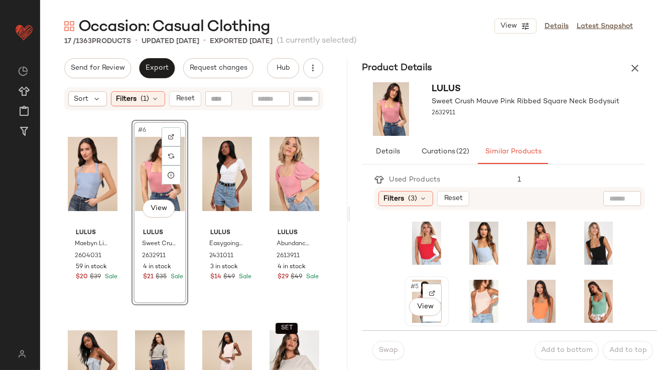
click at [414, 287] on span "#5" at bounding box center [415, 287] width 11 height 10
click at [380, 354] on span "Swap" at bounding box center [388, 351] width 20 height 8
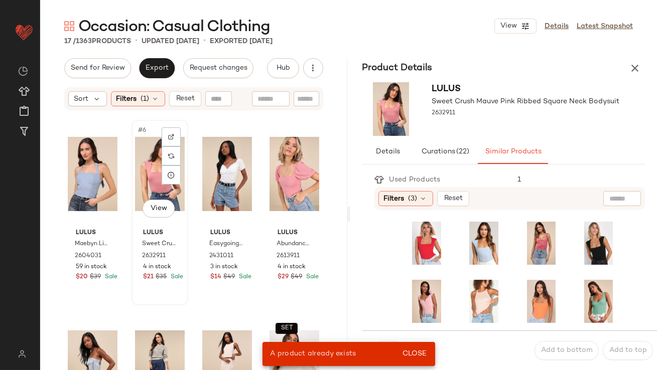
click at [149, 175] on div "#6 View" at bounding box center [160, 173] width 50 height 101
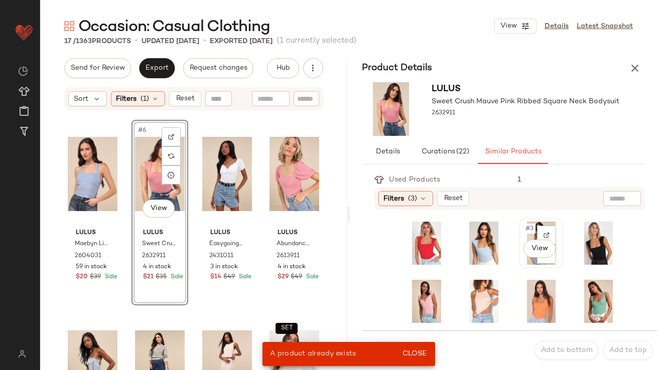
click at [524, 231] on span "#3" at bounding box center [529, 229] width 11 height 10
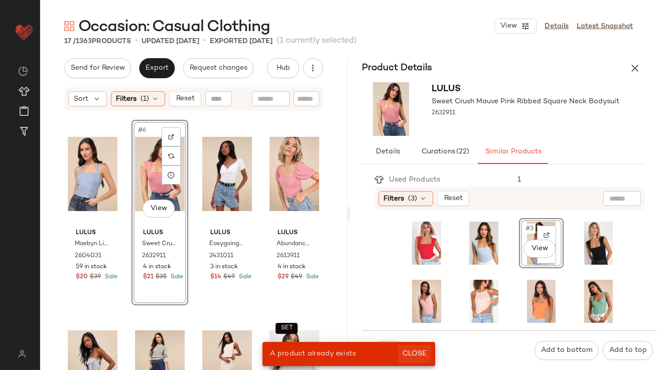
click at [411, 354] on span "Close" at bounding box center [414, 354] width 25 height 8
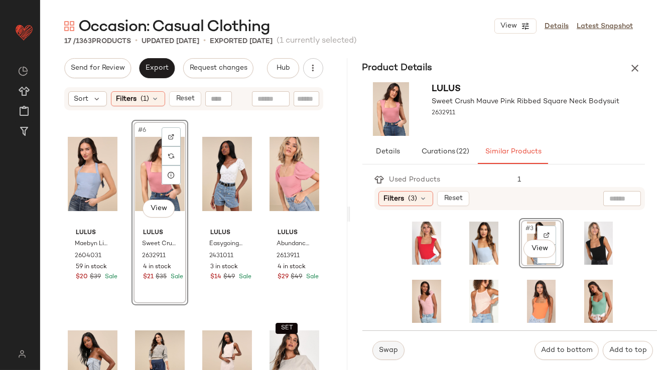
click at [391, 355] on button "Swap" at bounding box center [388, 350] width 32 height 19
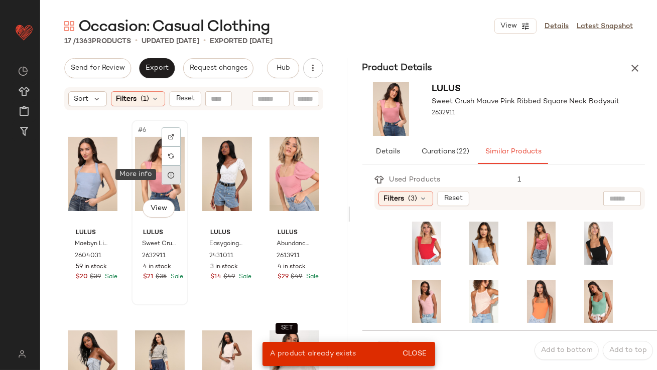
click at [162, 179] on div at bounding box center [171, 175] width 19 height 19
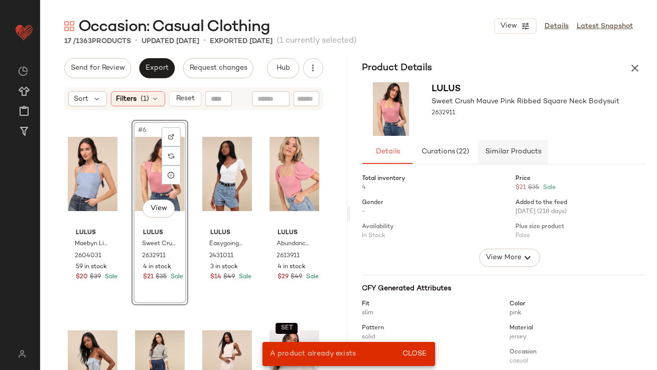
click at [511, 161] on button "Similar Products" at bounding box center [513, 152] width 70 height 24
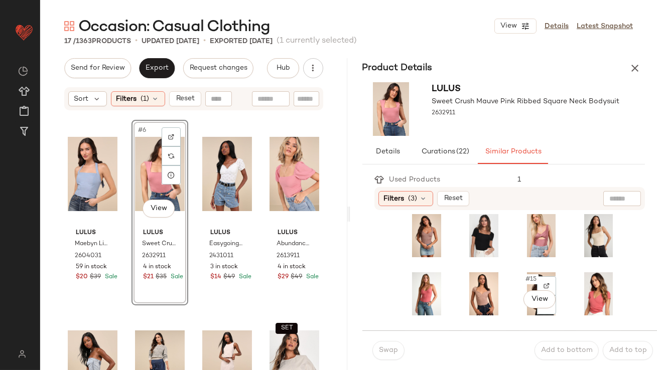
scroll to position [124, 0]
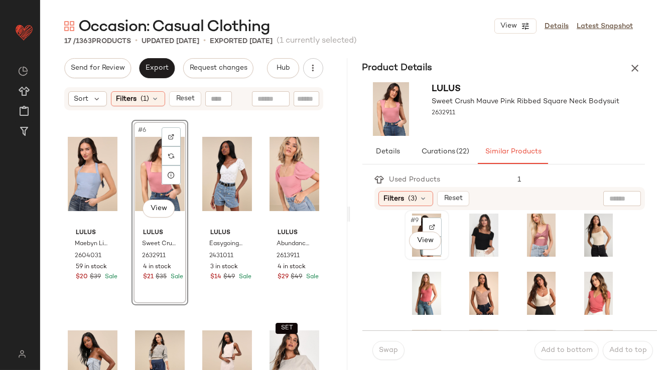
click at [408, 224] on div "#9 View" at bounding box center [427, 235] width 43 height 48
click at [393, 344] on button "Swap" at bounding box center [388, 350] width 32 height 19
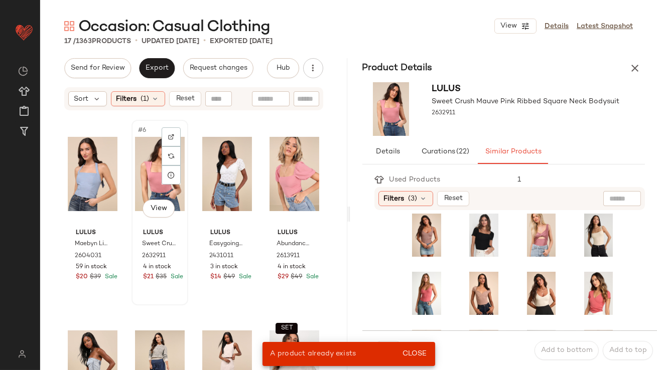
click at [143, 164] on div "#6 View" at bounding box center [160, 173] width 50 height 101
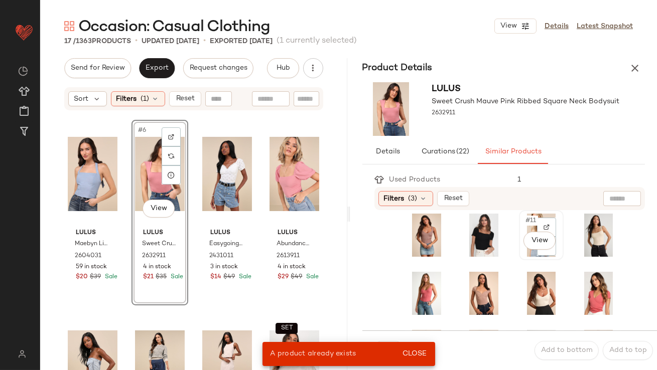
click at [522, 228] on div "#11 View" at bounding box center [541, 235] width 38 height 43
click at [422, 362] on button "Close" at bounding box center [414, 354] width 33 height 18
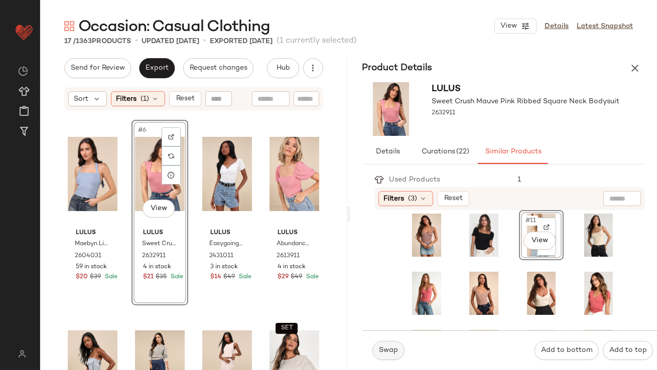
click at [396, 353] on span "Swap" at bounding box center [388, 351] width 20 height 8
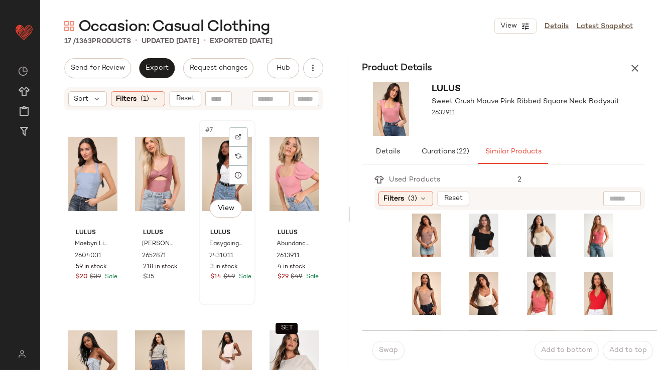
click at [218, 172] on div "#7 View" at bounding box center [227, 173] width 50 height 101
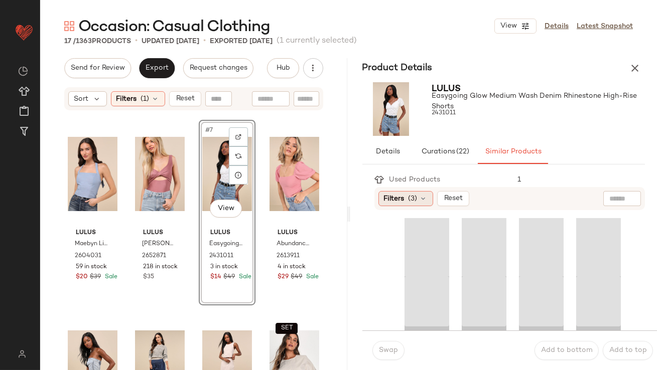
click at [424, 201] on icon at bounding box center [424, 199] width 8 height 8
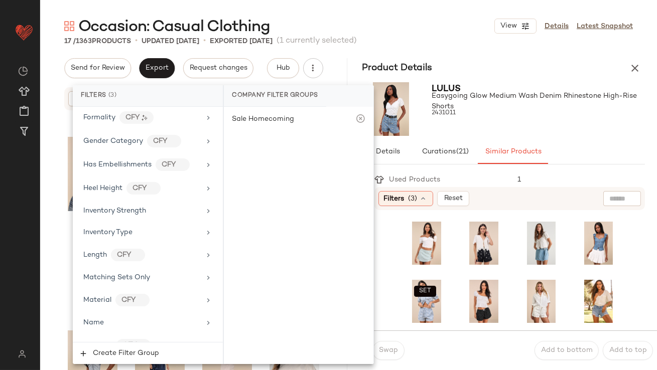
scroll to position [841, 0]
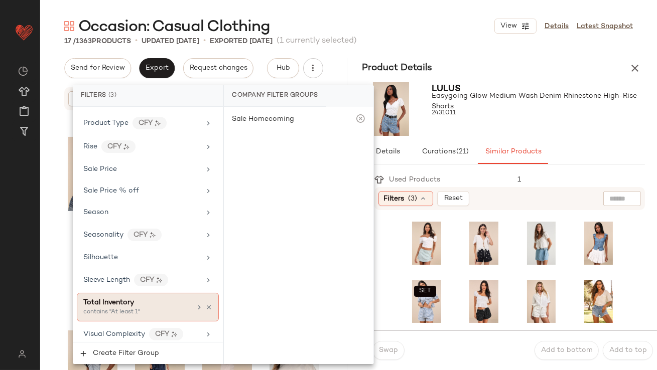
click at [149, 308] on div "contains "At least 1"" at bounding box center [133, 312] width 100 height 9
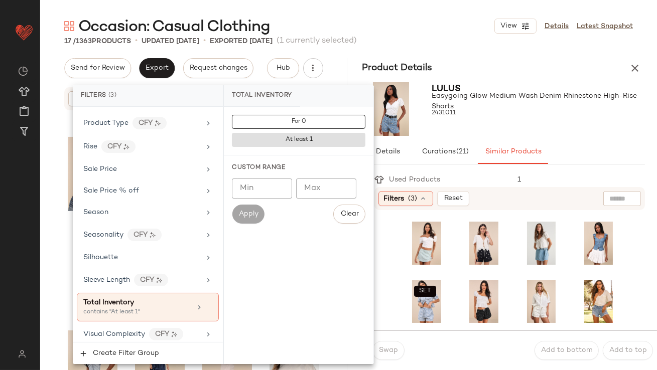
click at [273, 165] on div "Custom Range" at bounding box center [299, 168] width 134 height 9
click at [266, 189] on input "Min" at bounding box center [262, 189] width 60 height 20
type input "**"
click at [488, 134] on div "Lulus Easygoing Glow Medium Wash Denim Rhinestone High-Rise Shorts 2431011" at bounding box center [538, 109] width 213 height 54
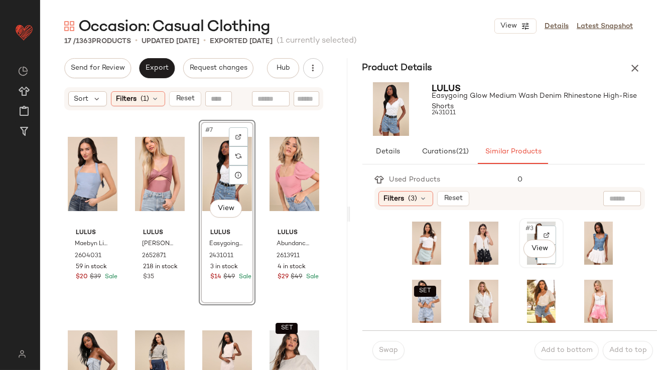
click at [522, 237] on div "#3 View" at bounding box center [541, 243] width 38 height 43
click at [393, 355] on span "Swap" at bounding box center [388, 351] width 20 height 8
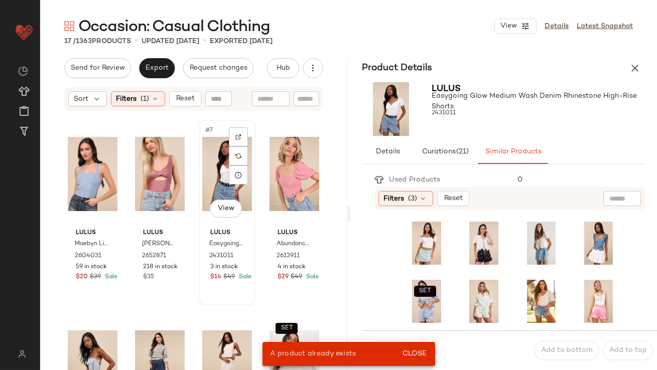
click at [220, 174] on div "#7 View" at bounding box center [227, 173] width 50 height 101
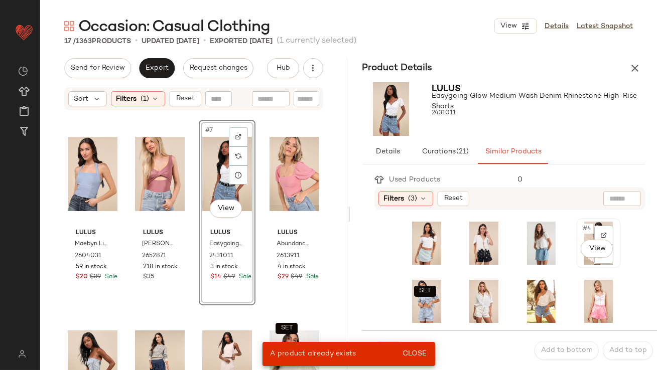
click at [580, 238] on div "#4 View" at bounding box center [599, 243] width 38 height 43
click at [420, 343] on div "A product already exists Close" at bounding box center [348, 354] width 173 height 24
click at [411, 352] on span "Close" at bounding box center [414, 354] width 25 height 8
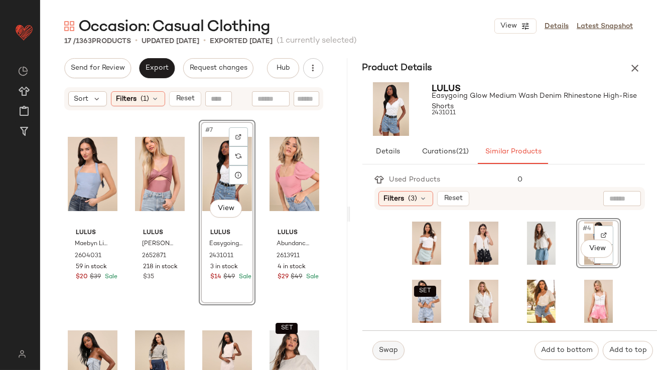
click at [390, 352] on span "Swap" at bounding box center [388, 351] width 20 height 8
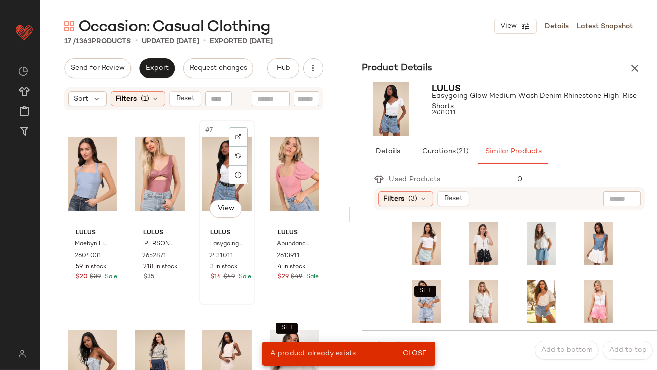
click at [214, 170] on div "#7 View" at bounding box center [227, 173] width 50 height 101
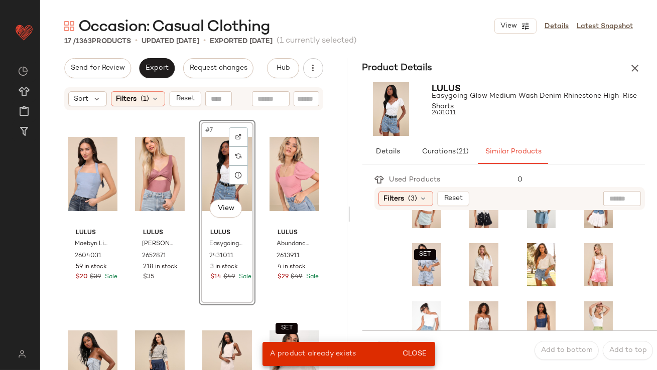
scroll to position [86, 0]
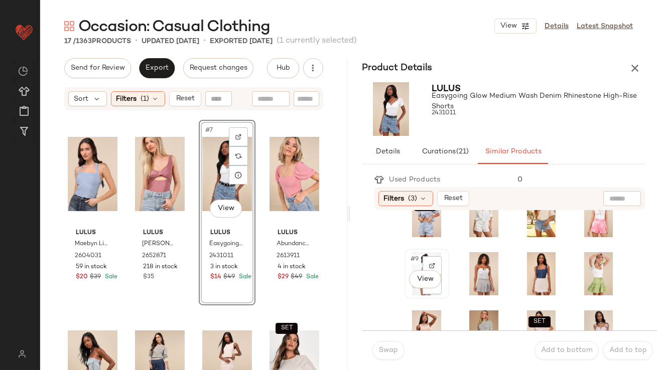
click at [415, 258] on span "#9" at bounding box center [415, 259] width 11 height 10
click at [389, 349] on span "Swap" at bounding box center [388, 351] width 20 height 8
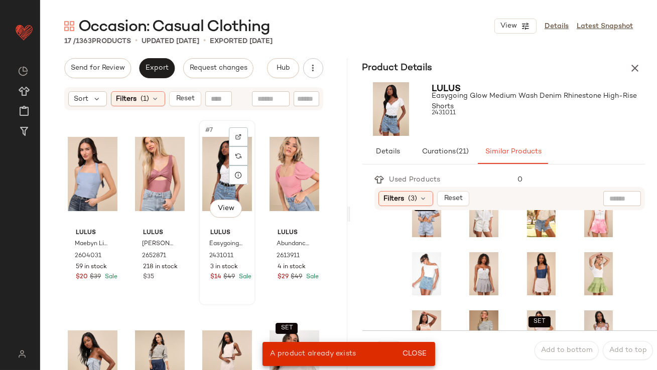
click at [221, 183] on div "#7 View" at bounding box center [227, 173] width 50 height 101
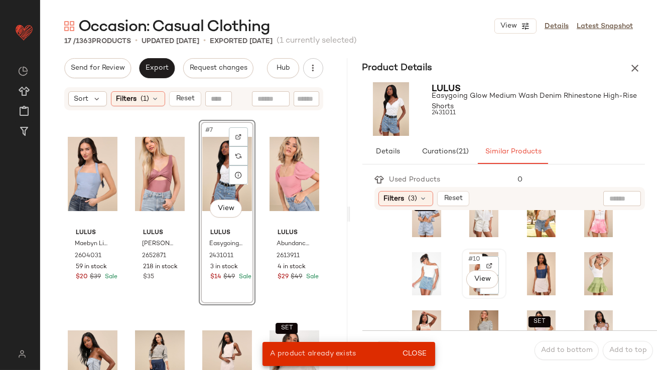
click at [467, 259] on span "#10" at bounding box center [474, 259] width 15 height 10
click at [406, 360] on button "Close" at bounding box center [414, 354] width 33 height 18
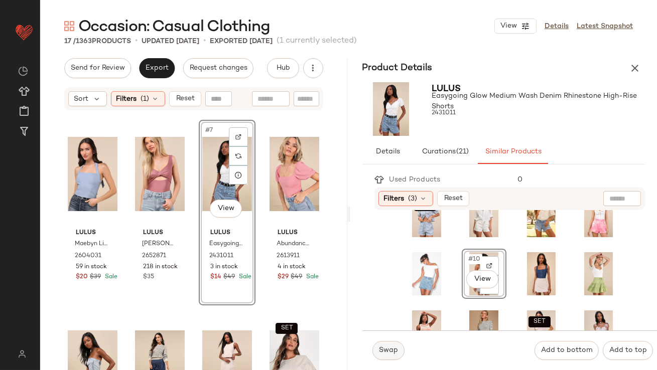
click at [393, 351] on span "Swap" at bounding box center [388, 351] width 20 height 8
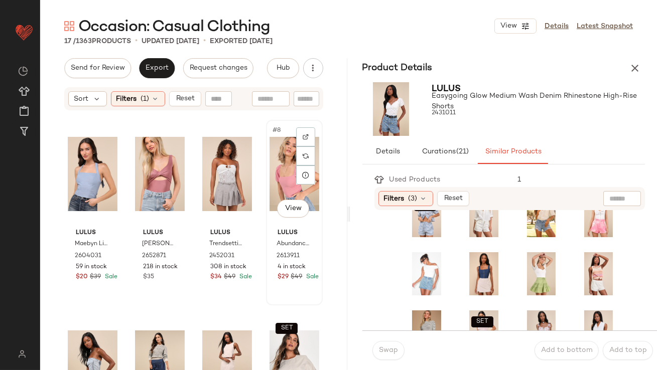
click at [272, 169] on div "#8 View" at bounding box center [295, 173] width 50 height 101
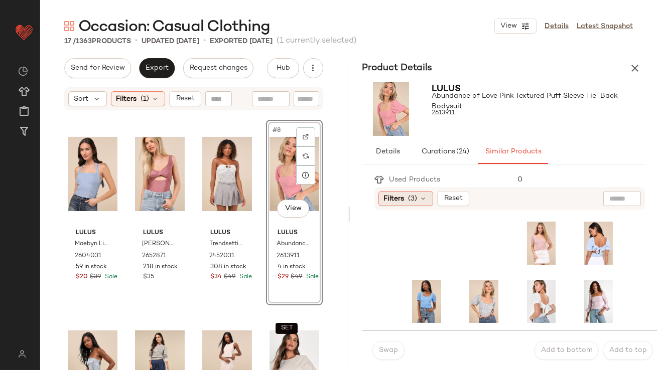
click at [416, 206] on div "Filters (3)" at bounding box center [405, 198] width 55 height 15
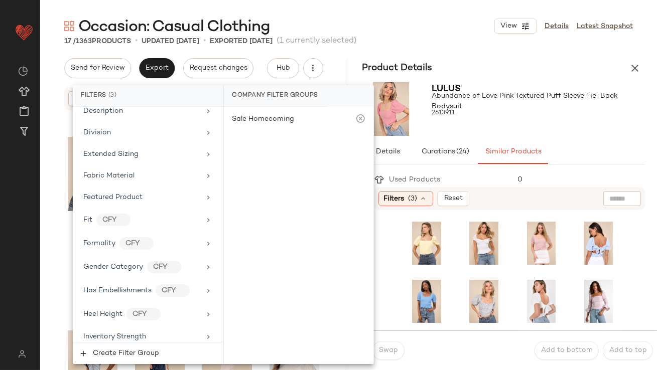
scroll to position [841, 0]
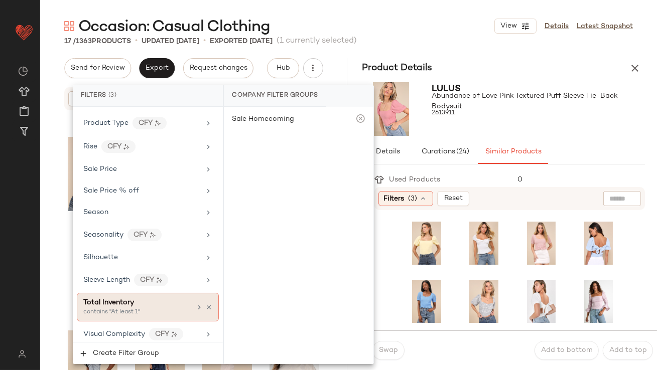
click at [169, 298] on div "Total Inventory" at bounding box center [137, 303] width 108 height 11
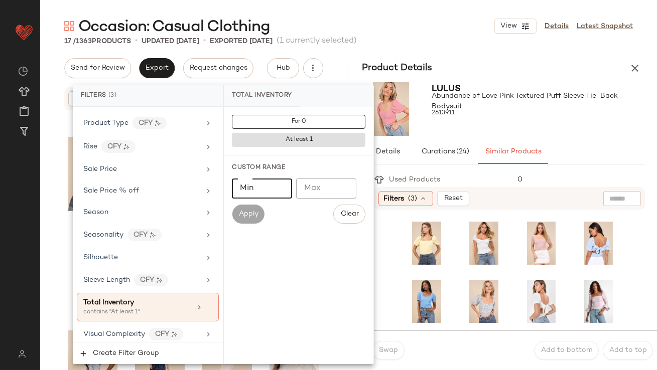
click at [263, 186] on input "Min" at bounding box center [262, 189] width 60 height 20
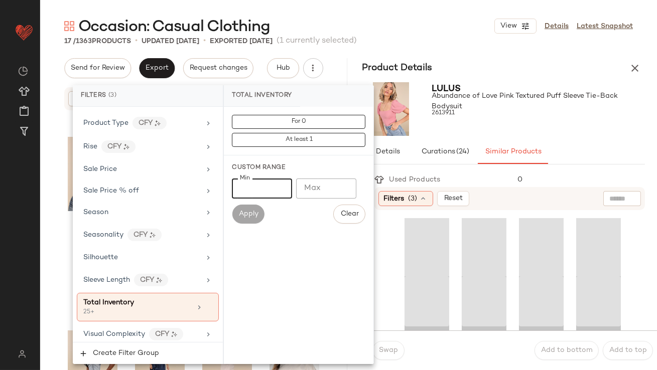
type input "**"
click at [535, 124] on div at bounding box center [538, 122] width 213 height 8
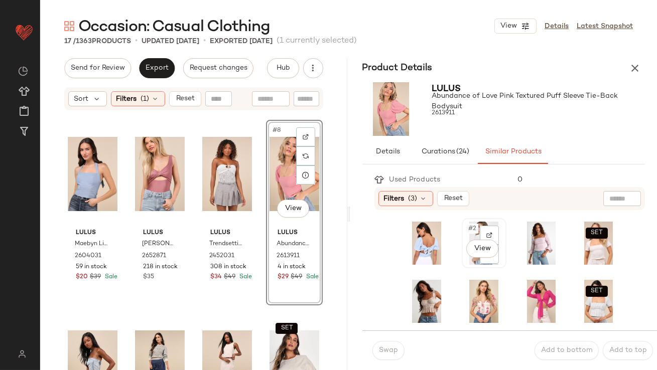
click at [466, 235] on div "#2 View" at bounding box center [484, 243] width 38 height 43
click at [392, 346] on button "Swap" at bounding box center [388, 350] width 32 height 19
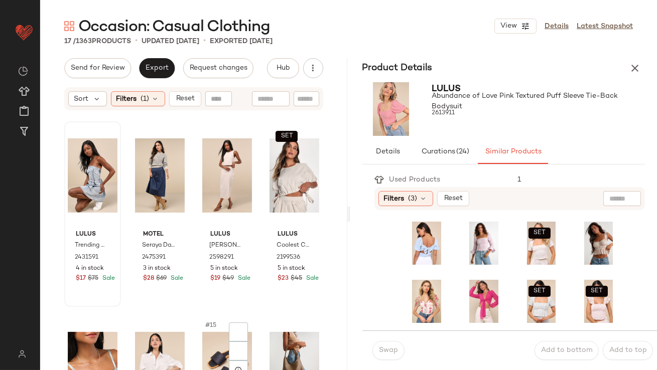
scroll to position [441, 0]
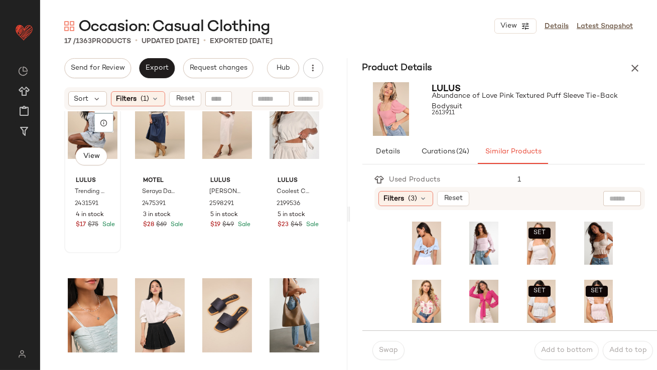
click at [80, 141] on div "#9 View" at bounding box center [93, 121] width 50 height 101
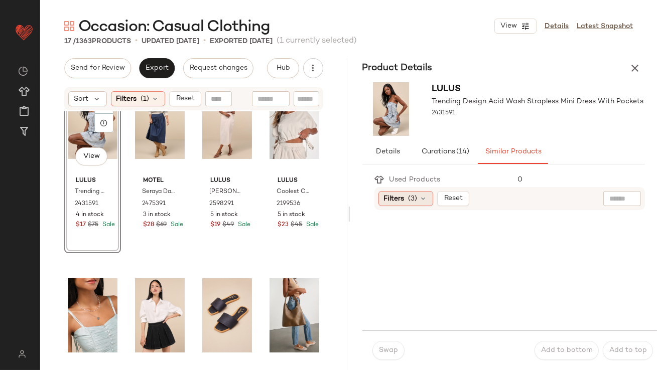
click at [417, 200] on span "(3)" at bounding box center [413, 199] width 9 height 11
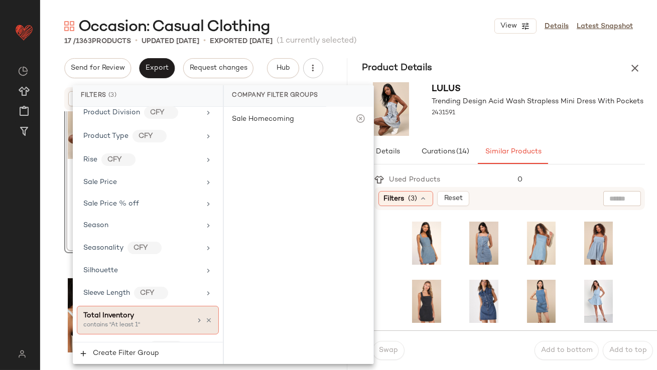
scroll to position [841, 0]
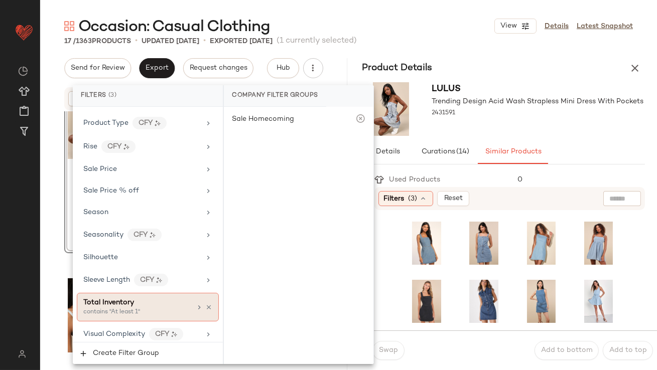
click at [138, 301] on div "Total Inventory" at bounding box center [137, 303] width 108 height 11
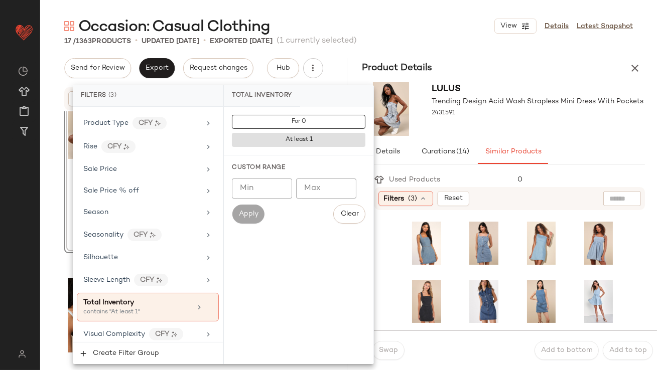
click at [264, 195] on input "Min" at bounding box center [262, 189] width 60 height 20
type input "**"
click at [495, 127] on div "Lulus Trending Design Acid Wash Strapless Mini Dress With Pockets 2431591" at bounding box center [538, 109] width 212 height 54
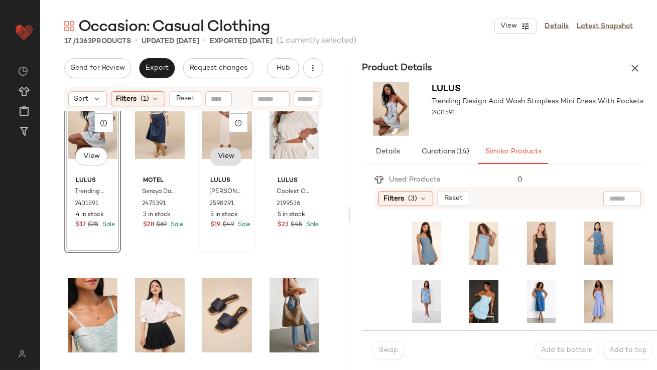
scroll to position [406, 0]
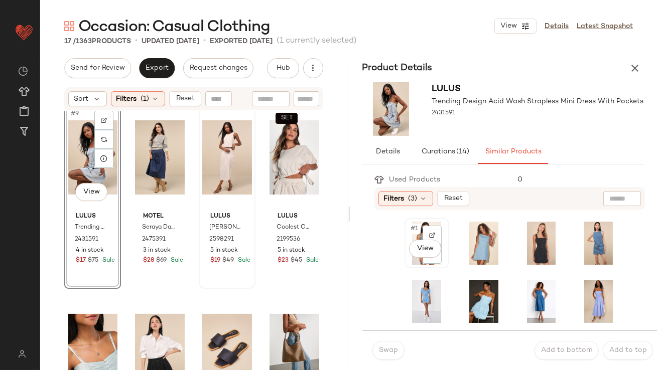
click at [418, 226] on span "#1" at bounding box center [415, 229] width 11 height 10
click at [382, 343] on button "Swap" at bounding box center [388, 350] width 32 height 19
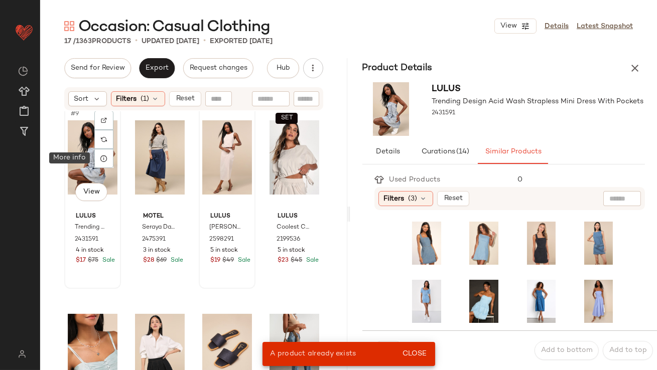
click at [90, 159] on div "#9 View" at bounding box center [93, 157] width 50 height 101
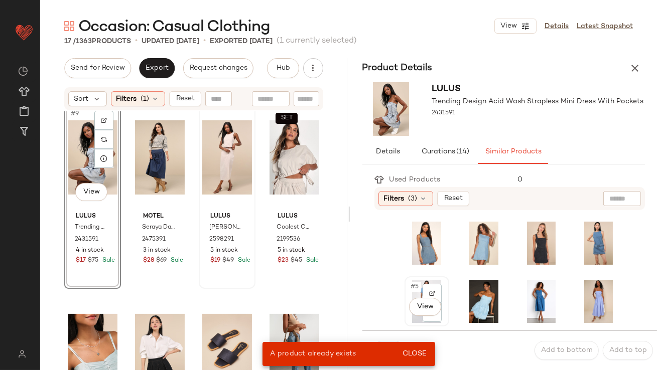
click at [415, 288] on span "#5" at bounding box center [415, 287] width 11 height 10
click at [418, 347] on button "Close" at bounding box center [414, 354] width 33 height 18
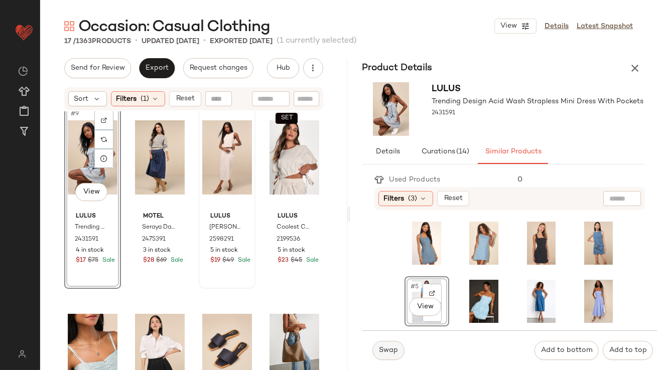
click at [394, 354] on span "Swap" at bounding box center [388, 351] width 20 height 8
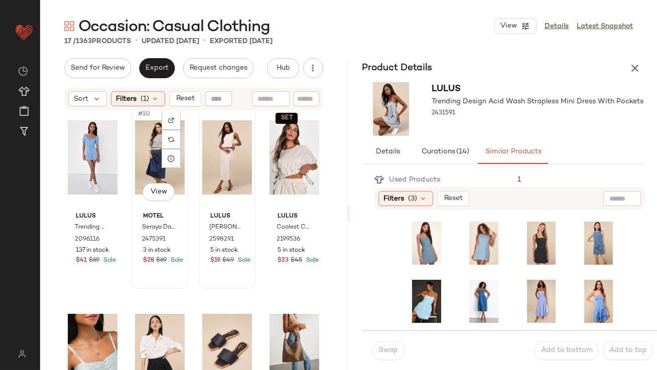
click at [142, 173] on div "#10 View" at bounding box center [160, 157] width 50 height 101
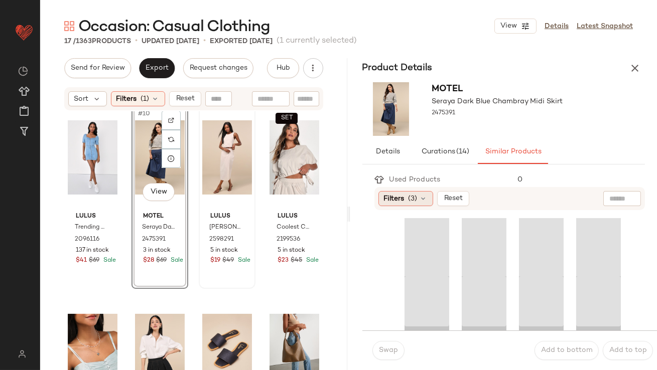
click at [409, 196] on span "(3)" at bounding box center [413, 199] width 9 height 11
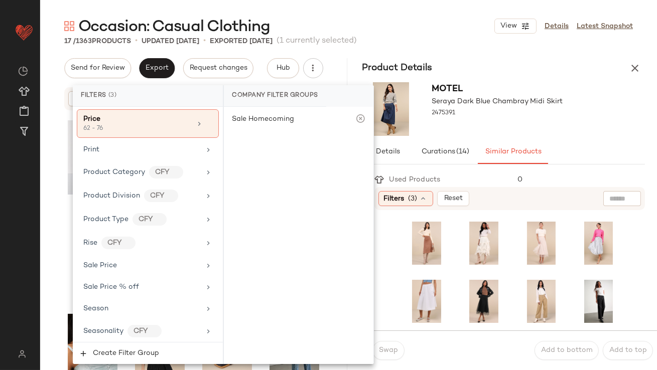
scroll to position [841, 0]
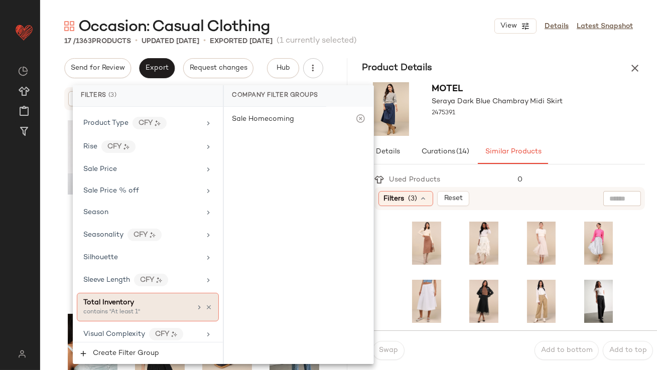
click at [139, 310] on div "contains "At least 1"" at bounding box center [133, 312] width 100 height 9
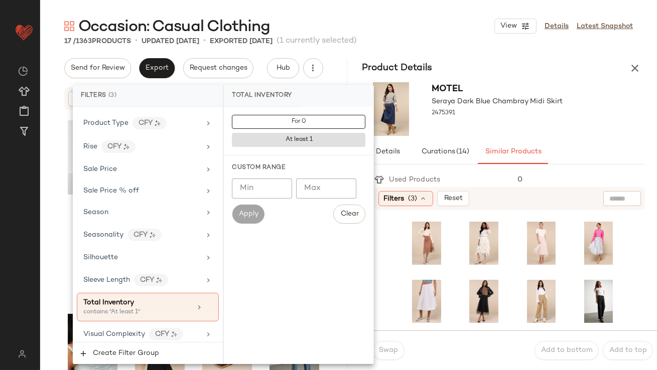
click at [290, 189] on input "Min" at bounding box center [262, 189] width 60 height 20
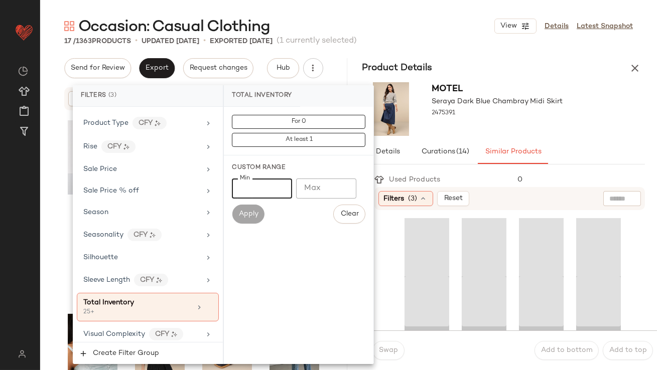
type input "**"
click at [498, 63] on div "Product Details" at bounding box center [503, 68] width 307 height 20
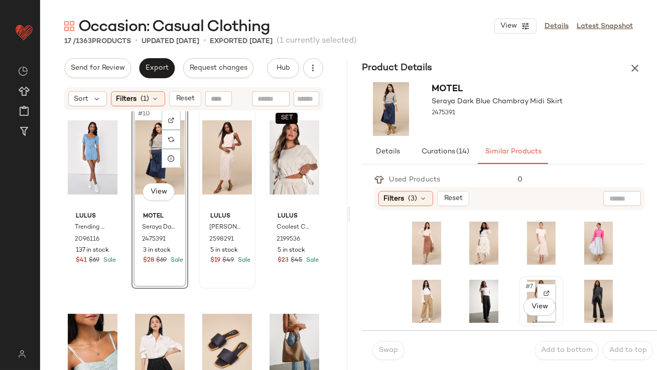
click at [524, 280] on div "#7 View" at bounding box center [541, 301] width 38 height 43
click at [392, 352] on span "Swap" at bounding box center [388, 351] width 20 height 8
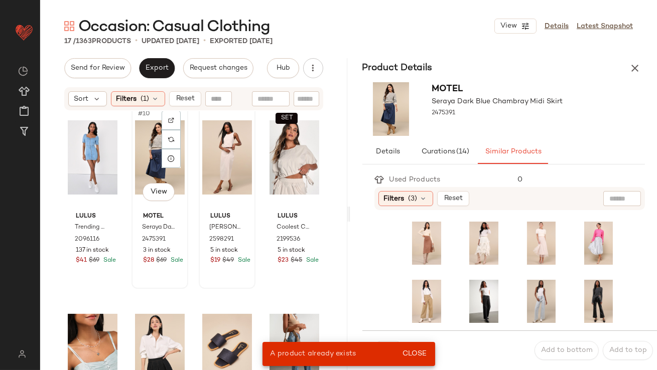
click at [144, 157] on div "#10 View" at bounding box center [160, 157] width 50 height 101
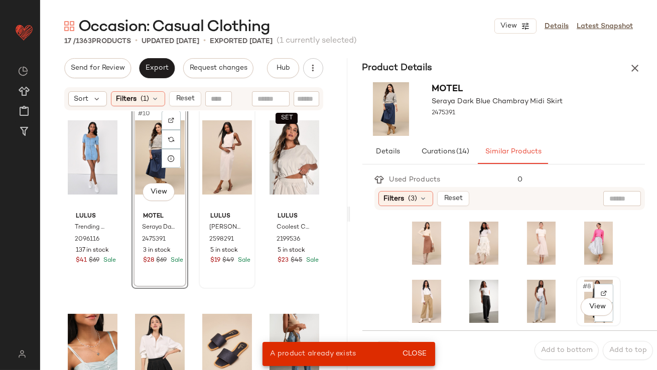
click at [582, 291] on span "#8" at bounding box center [587, 287] width 11 height 10
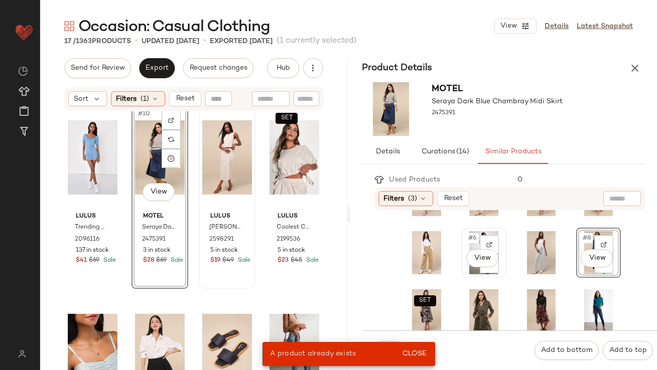
click at [468, 247] on div "#6 View" at bounding box center [484, 252] width 38 height 43
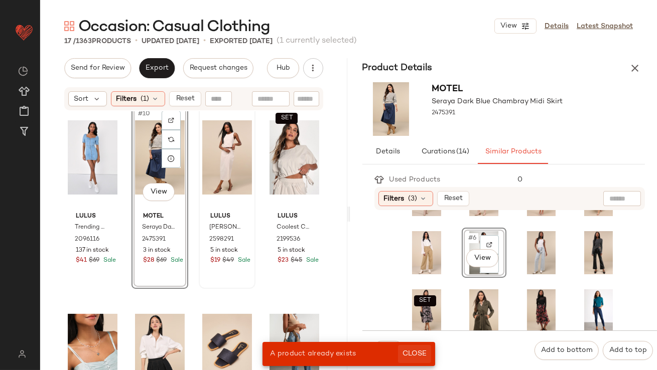
click at [410, 358] on span "Close" at bounding box center [414, 354] width 25 height 8
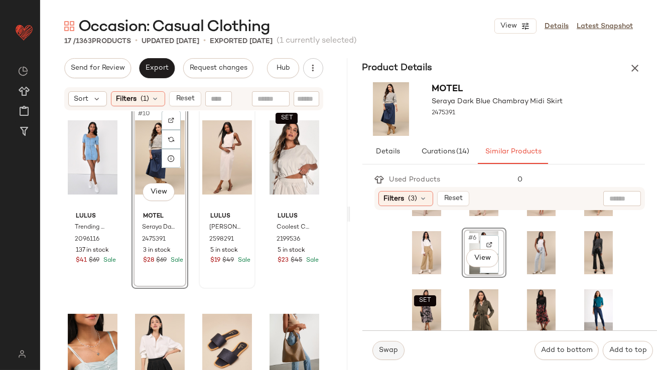
click at [396, 353] on span "Swap" at bounding box center [388, 351] width 20 height 8
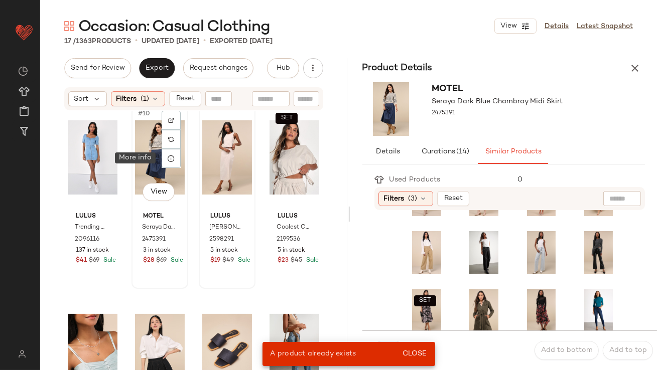
click at [147, 157] on div "#10 View" at bounding box center [160, 157] width 50 height 101
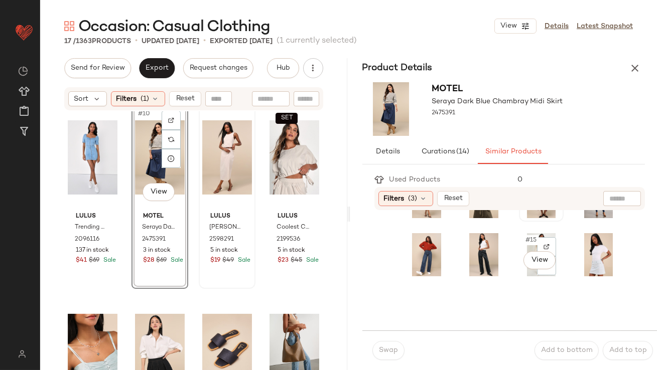
scroll to position [253, 0]
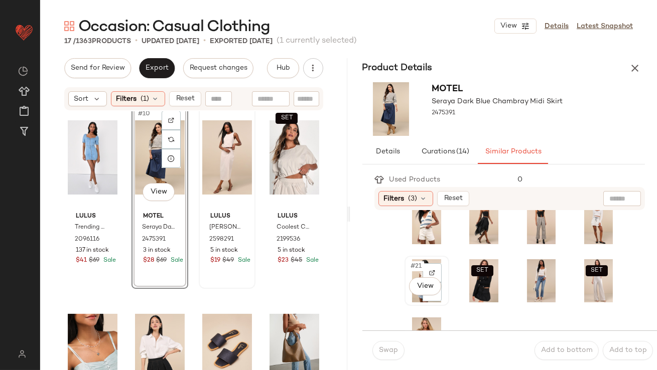
click at [416, 270] on span "#21" at bounding box center [417, 266] width 14 height 10
click at [385, 354] on span "Swap" at bounding box center [388, 351] width 20 height 8
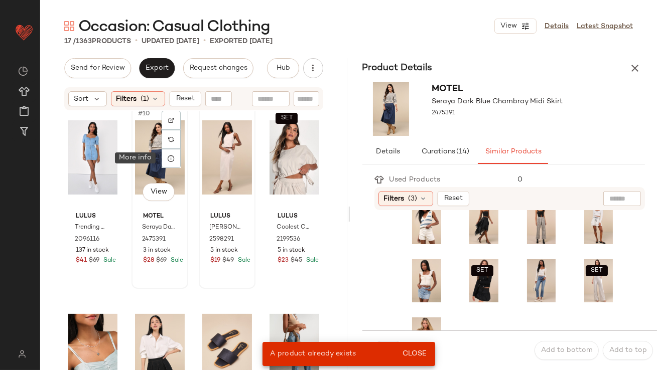
click at [159, 161] on div "#10 View" at bounding box center [160, 157] width 50 height 101
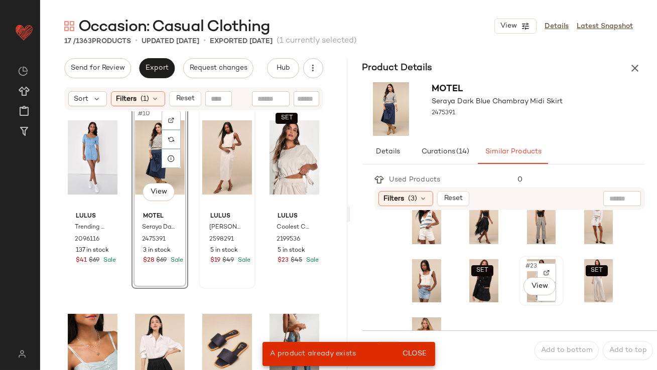
click at [524, 261] on span "#23" at bounding box center [531, 266] width 15 height 10
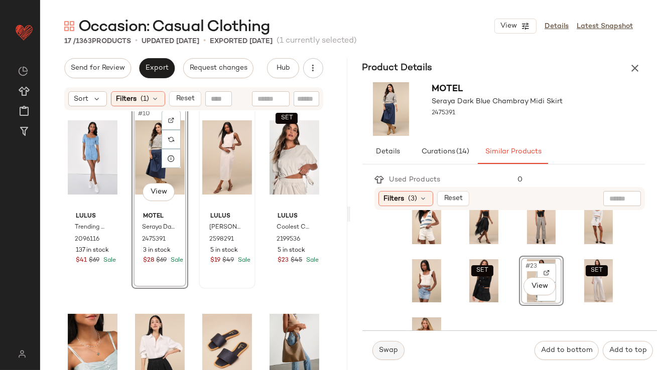
click at [396, 355] on button "Swap" at bounding box center [388, 350] width 32 height 19
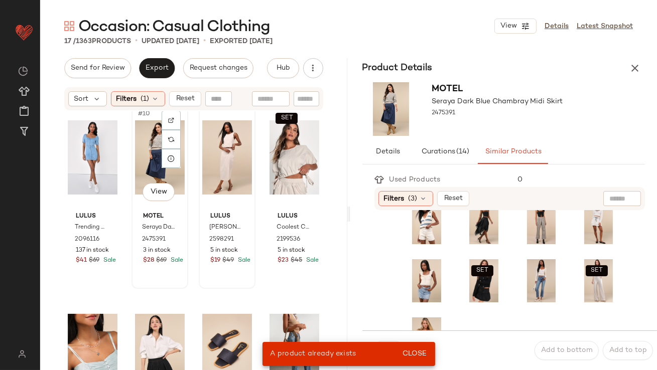
click at [153, 160] on div "#10 View" at bounding box center [160, 157] width 50 height 101
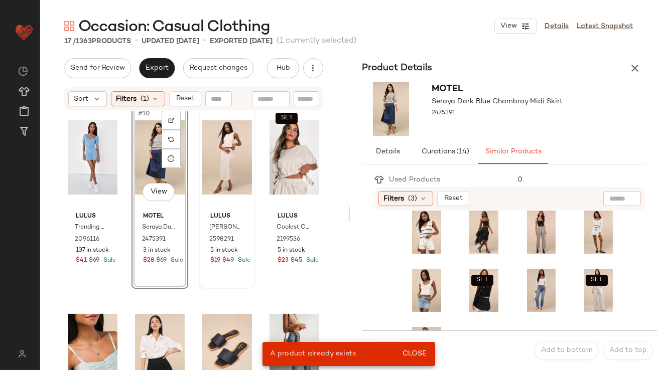
click at [399, 212] on div "SET SET SET" at bounding box center [512, 173] width 265 height 402
click at [410, 216] on span "#17" at bounding box center [417, 218] width 14 height 10
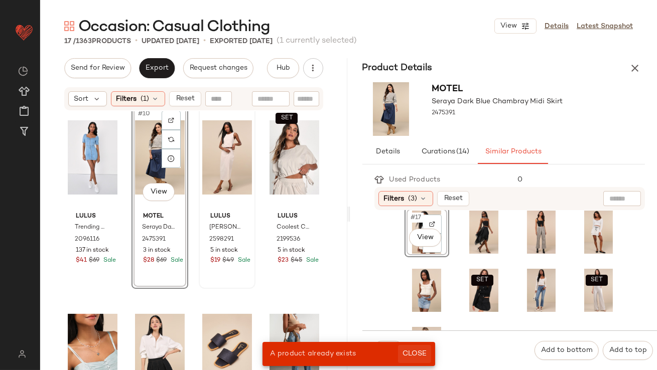
click at [423, 346] on button "Close" at bounding box center [414, 354] width 33 height 18
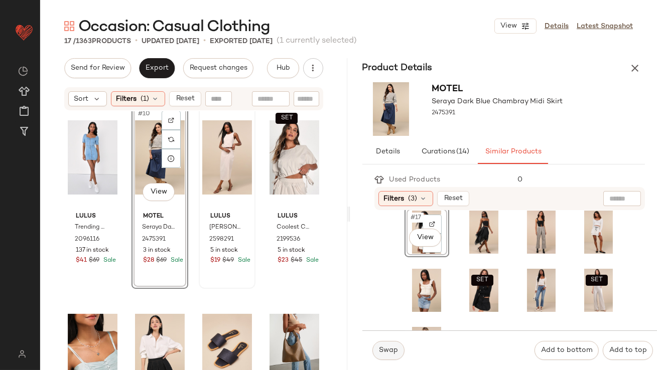
click at [389, 353] on span "Swap" at bounding box center [388, 351] width 20 height 8
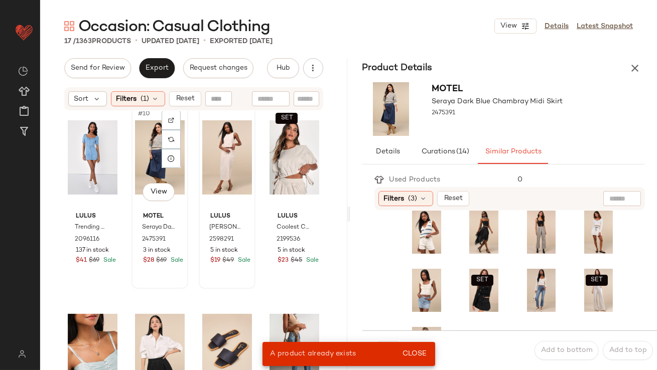
click at [151, 157] on div "#10 View" at bounding box center [160, 157] width 50 height 101
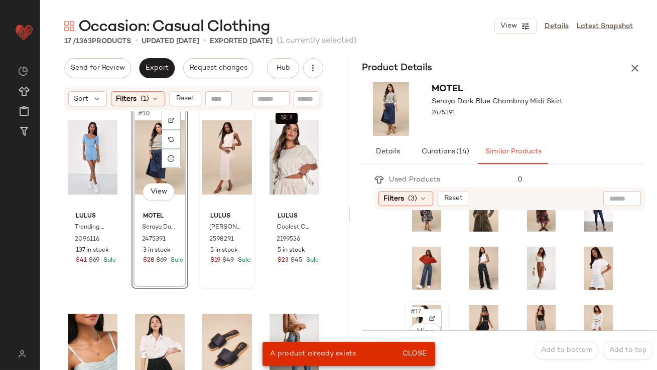
scroll to position [91, 0]
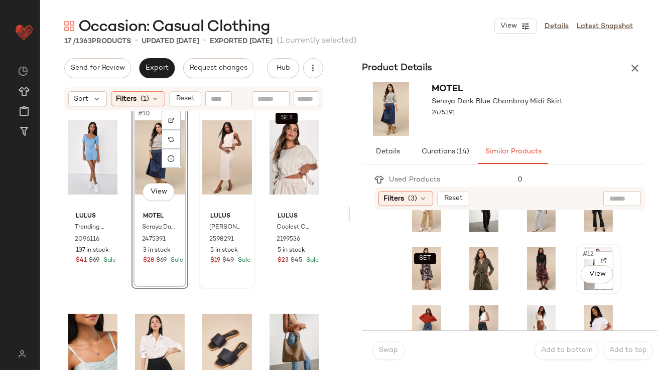
click at [582, 249] on span "#12" at bounding box center [589, 254] width 14 height 10
click at [380, 342] on button "Swap" at bounding box center [388, 350] width 32 height 19
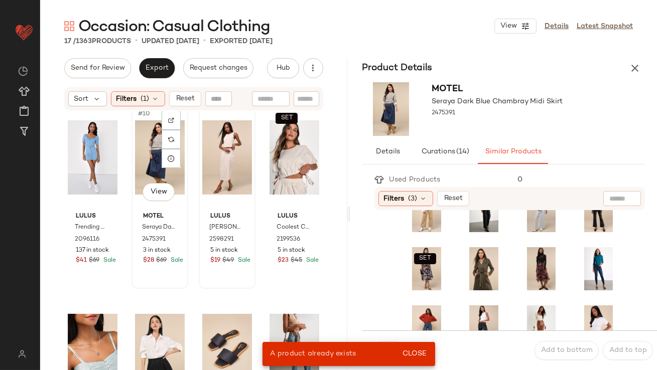
click at [155, 162] on div "#10 View" at bounding box center [160, 157] width 50 height 101
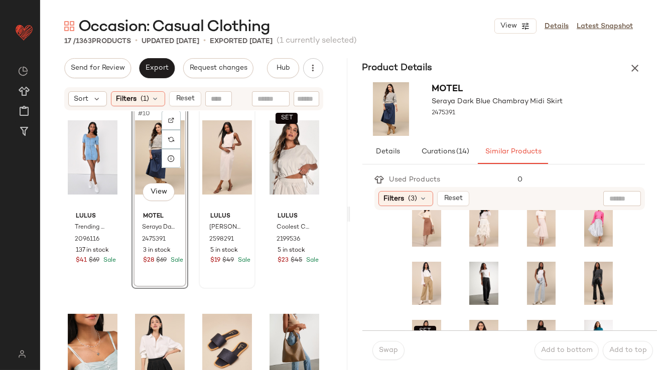
scroll to position [19, 0]
click at [419, 268] on span "#5" at bounding box center [415, 268] width 11 height 10
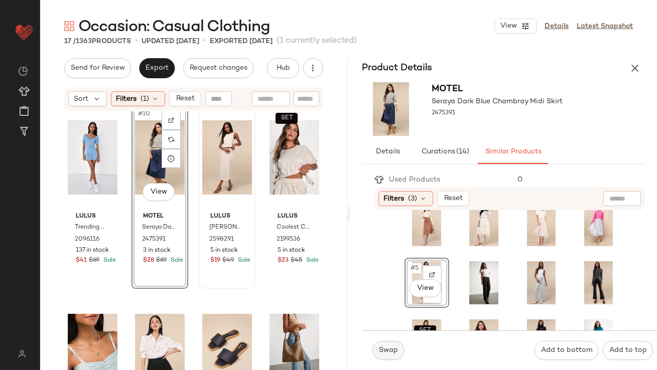
click at [392, 350] on span "Swap" at bounding box center [388, 351] width 20 height 8
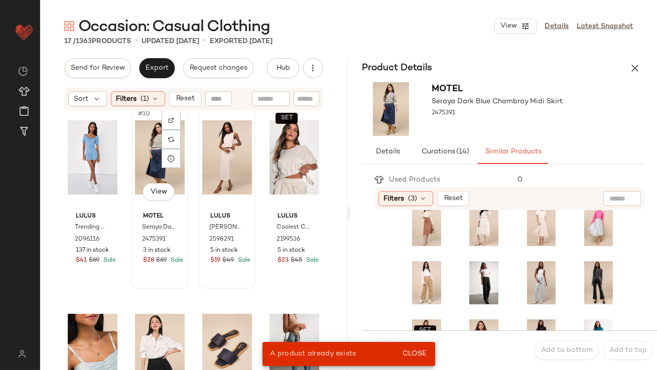
click at [149, 172] on div "#10 View" at bounding box center [160, 157] width 50 height 101
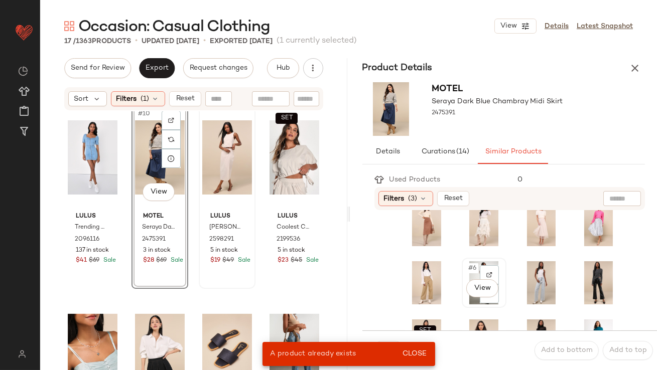
click at [469, 264] on span "#6" at bounding box center [472, 268] width 11 height 10
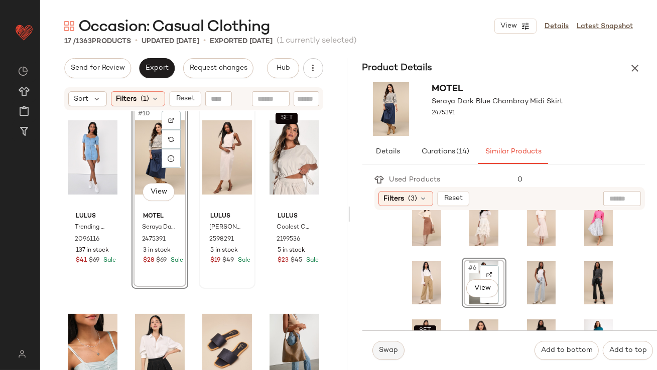
click at [390, 348] on span "Swap" at bounding box center [388, 351] width 20 height 8
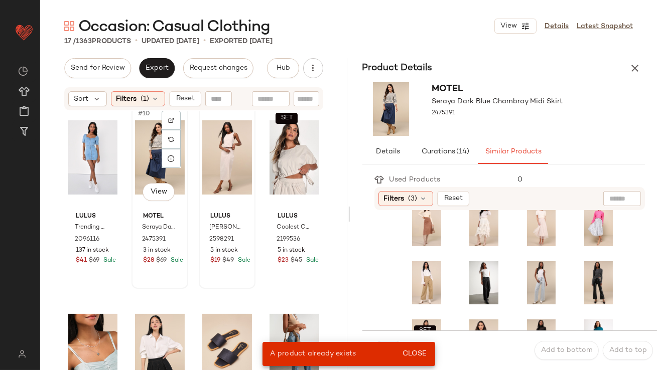
click at [141, 167] on div "#10 View" at bounding box center [160, 157] width 50 height 101
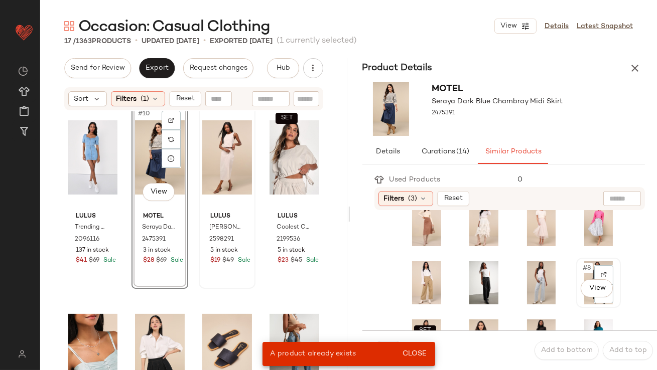
click at [582, 263] on span "#8" at bounding box center [587, 268] width 11 height 10
click at [426, 351] on span "Close" at bounding box center [414, 354] width 25 height 8
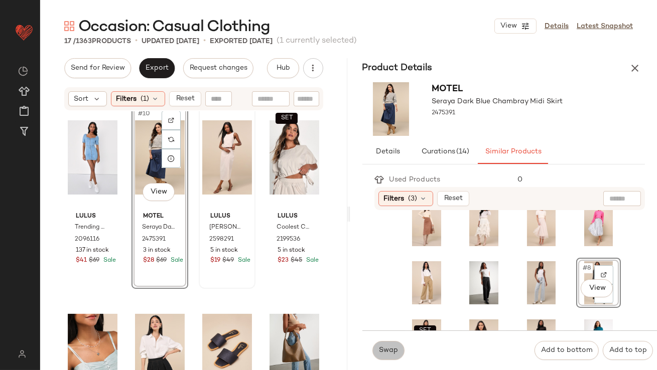
click at [384, 351] on span "Swap" at bounding box center [388, 351] width 20 height 8
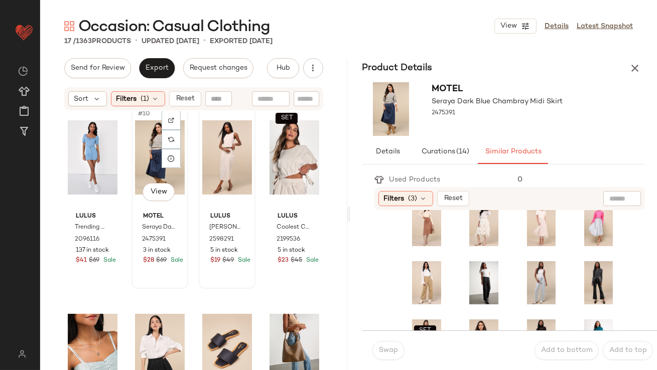
click at [160, 172] on div "#10 View" at bounding box center [160, 157] width 50 height 101
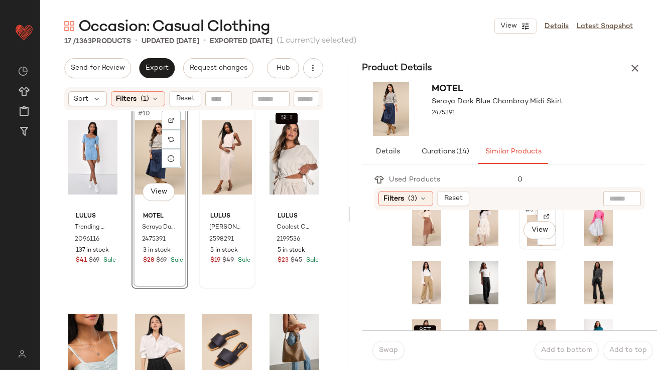
click at [527, 218] on div "#3 View" at bounding box center [541, 224] width 38 height 43
click at [399, 351] on button "Swap" at bounding box center [388, 350] width 32 height 19
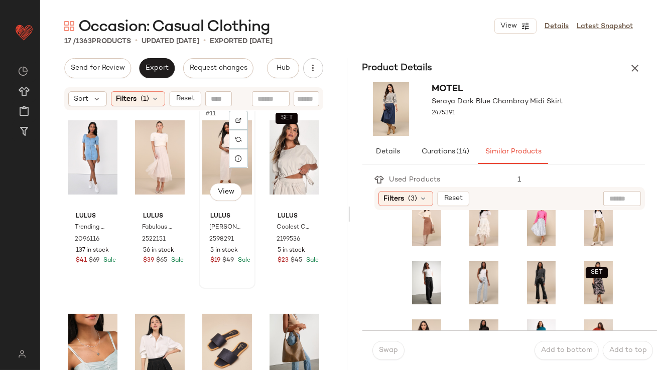
click at [202, 148] on div "#11 View" at bounding box center [227, 157] width 50 height 101
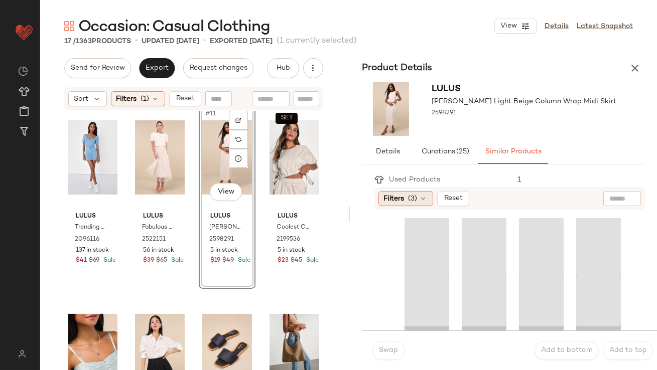
click at [398, 201] on span "Filters" at bounding box center [394, 199] width 21 height 11
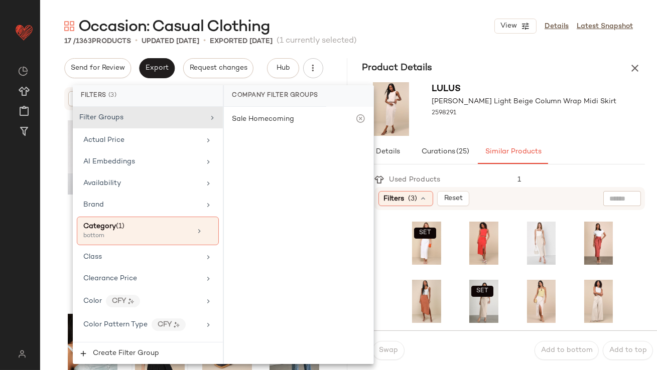
scroll to position [841, 0]
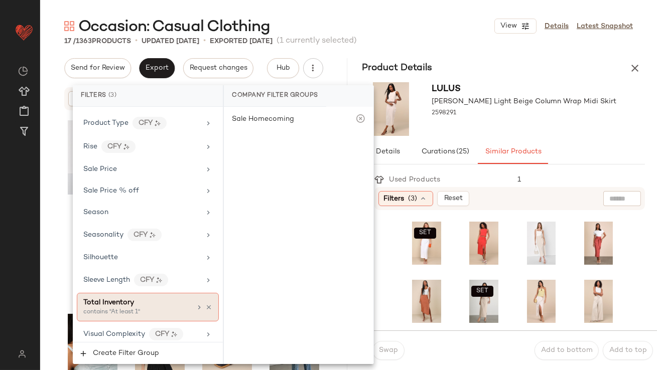
click at [127, 309] on div "contains "At least 1"" at bounding box center [133, 312] width 100 height 9
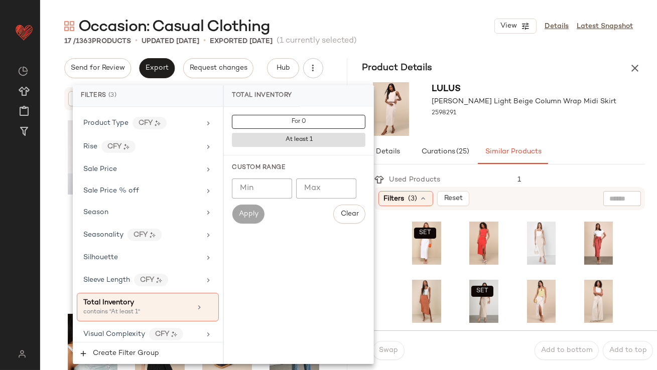
click at [248, 183] on input "Min" at bounding box center [262, 189] width 60 height 20
type input "**"
click at [555, 130] on div "Lulus Aubin Light Beige Column Wrap Midi Skirt 2598291" at bounding box center [524, 109] width 185 height 54
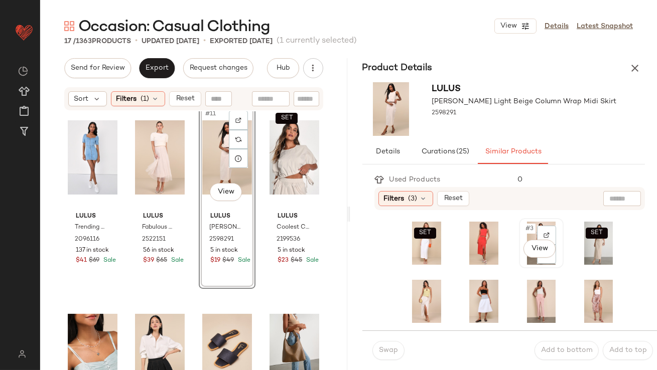
click at [526, 233] on span "#3" at bounding box center [529, 229] width 11 height 10
click at [400, 345] on button "Swap" at bounding box center [388, 350] width 32 height 19
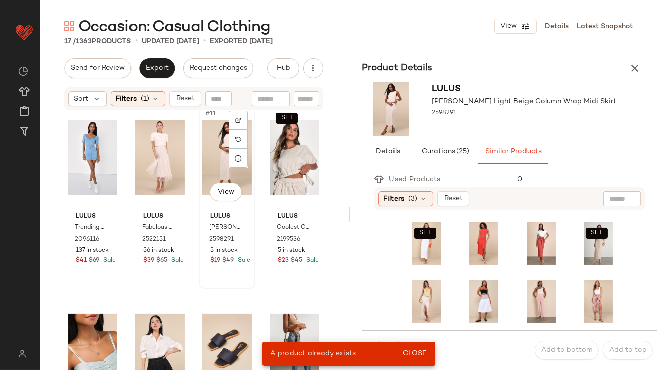
click at [202, 151] on div "#11 View" at bounding box center [227, 157] width 50 height 101
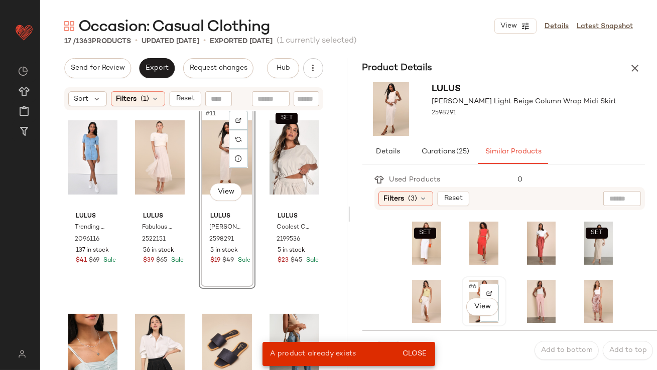
click at [469, 295] on div "#6 View" at bounding box center [484, 301] width 38 height 43
click at [416, 348] on button "Close" at bounding box center [414, 354] width 33 height 18
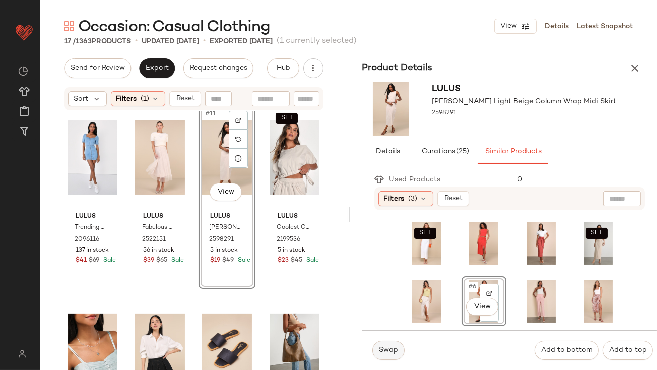
click at [384, 348] on span "Swap" at bounding box center [388, 351] width 20 height 8
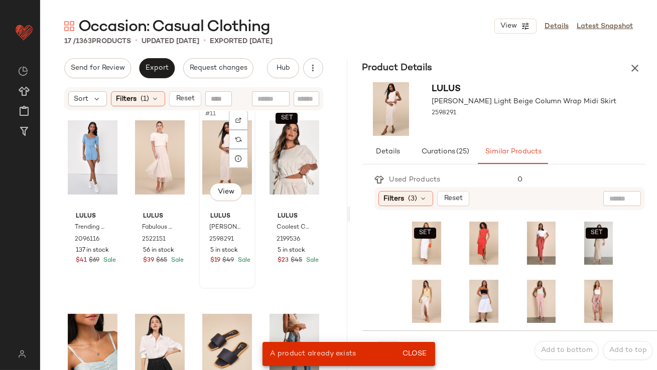
click at [229, 176] on div "#11 View" at bounding box center [227, 157] width 50 height 101
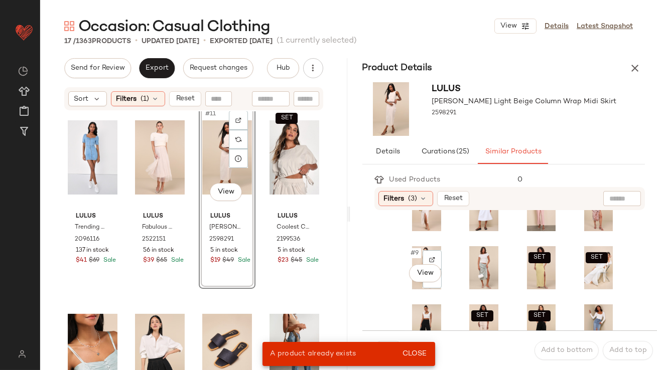
scroll to position [99, 0]
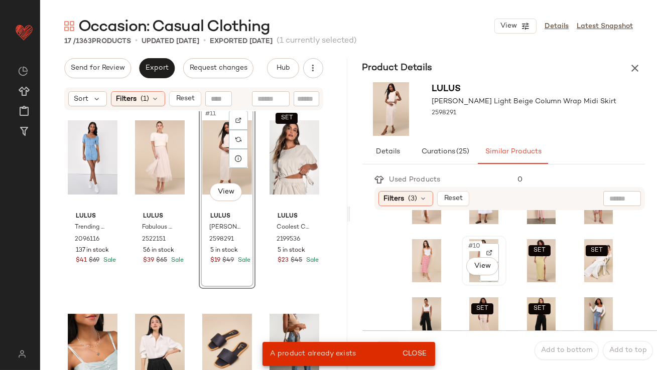
click at [467, 250] on span "#10" at bounding box center [474, 246] width 15 height 10
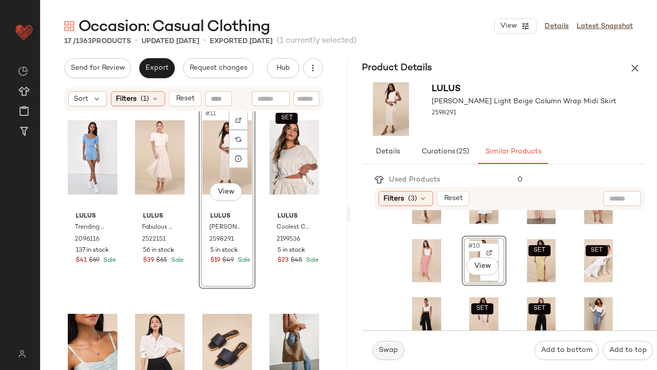
click at [395, 356] on button "Swap" at bounding box center [388, 350] width 32 height 19
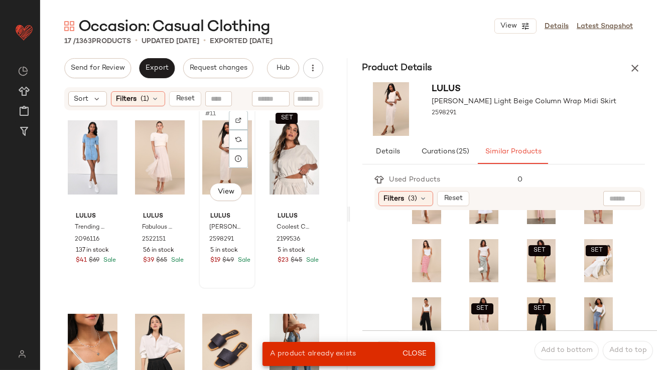
click at [210, 164] on div "#11 View" at bounding box center [227, 157] width 50 height 101
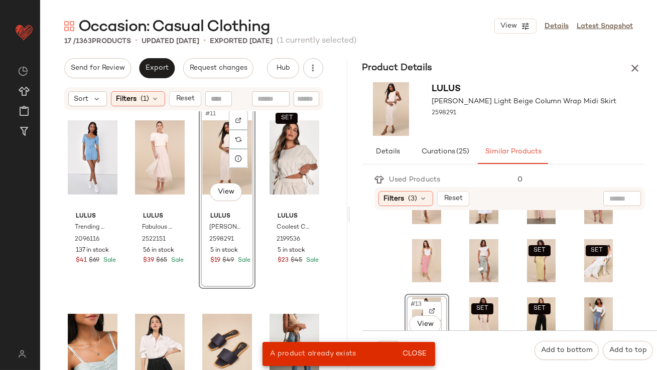
click at [396, 357] on div "A product already exists" at bounding box center [330, 354] width 136 height 24
click at [408, 356] on span "Close" at bounding box center [414, 354] width 25 height 8
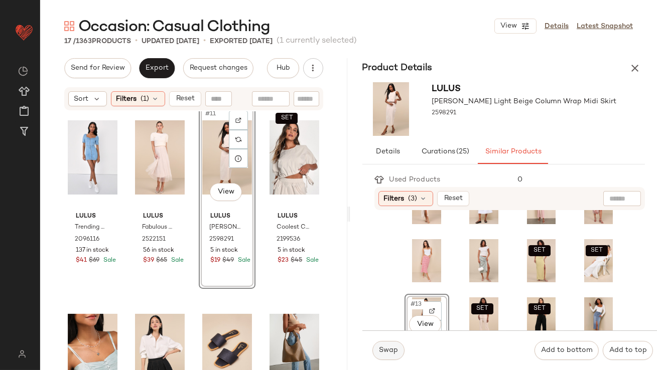
click at [392, 354] on span "Swap" at bounding box center [388, 351] width 20 height 8
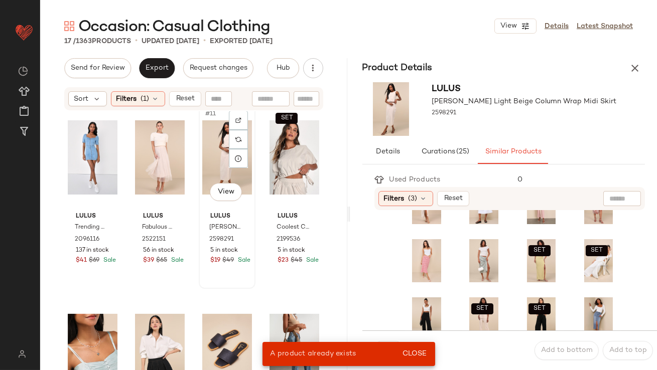
click at [218, 166] on div "#11 View" at bounding box center [227, 157] width 50 height 101
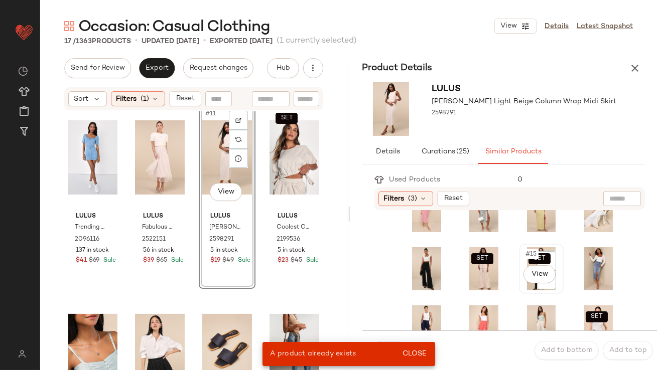
scroll to position [151, 0]
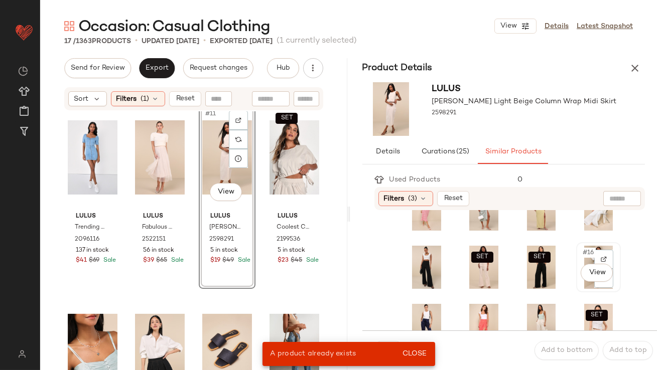
click at [580, 259] on div "#16 View" at bounding box center [599, 267] width 38 height 43
click at [426, 354] on span "Close" at bounding box center [414, 354] width 25 height 8
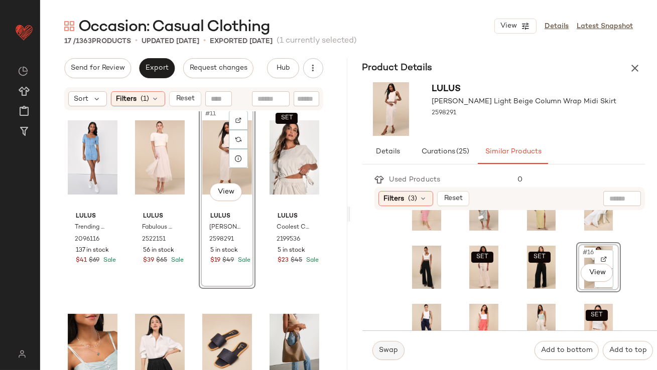
click at [382, 349] on span "Swap" at bounding box center [388, 351] width 20 height 8
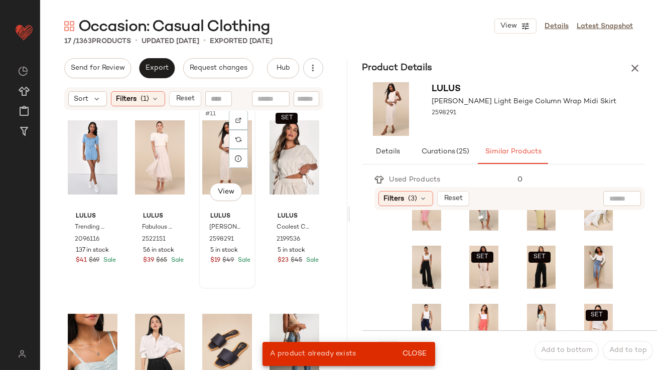
click at [224, 172] on div "#11 View" at bounding box center [227, 157] width 50 height 101
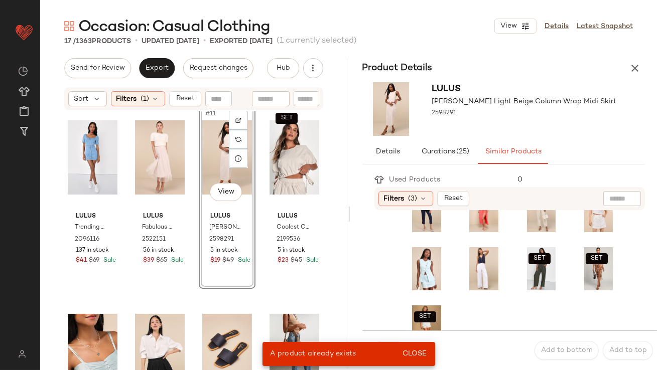
scroll to position [287, 0]
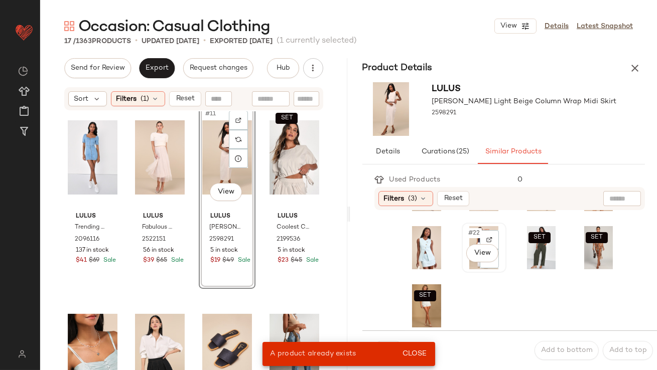
click at [471, 234] on span "#22" at bounding box center [474, 233] width 15 height 10
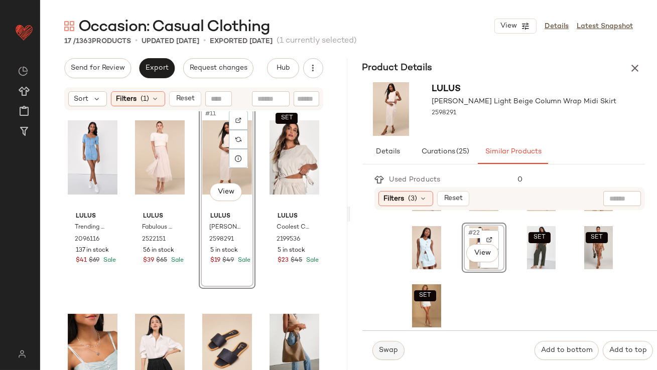
click at [387, 355] on button "Swap" at bounding box center [388, 350] width 32 height 19
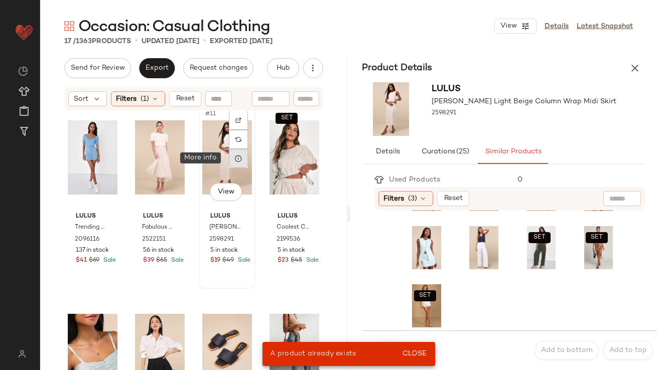
click at [232, 167] on div at bounding box center [238, 158] width 19 height 19
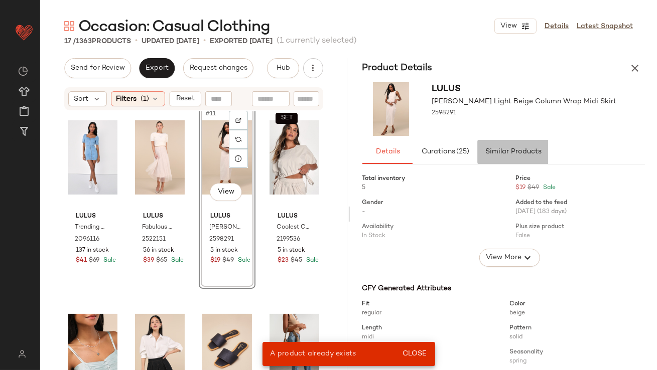
click at [515, 147] on button "Similar Products" at bounding box center [513, 152] width 70 height 24
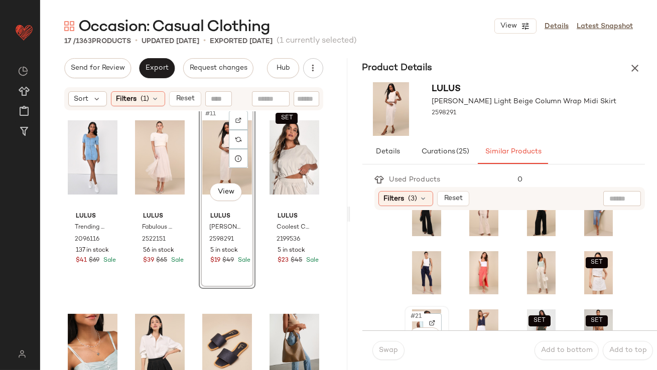
scroll to position [203, 0]
click at [522, 267] on div "#19 View" at bounding box center [541, 273] width 38 height 43
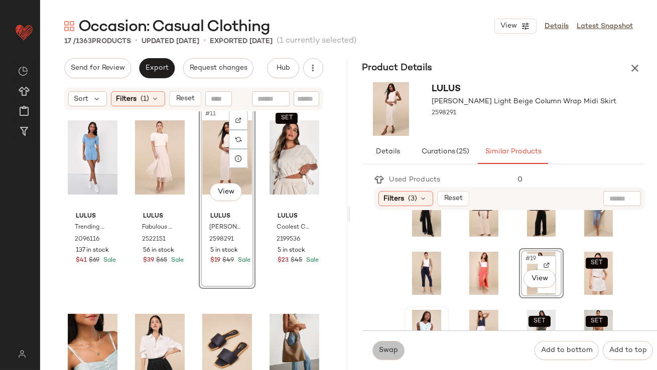
click at [400, 352] on button "Swap" at bounding box center [388, 350] width 32 height 19
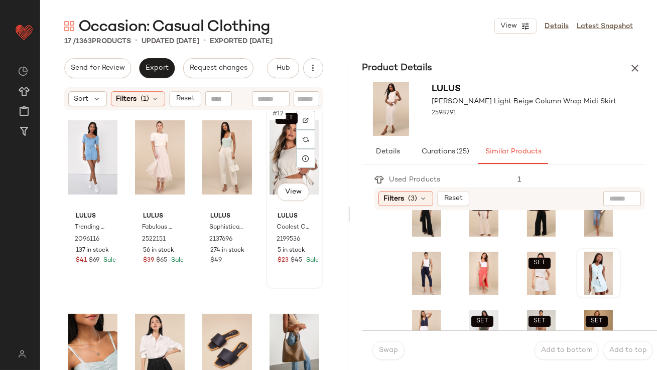
click at [282, 159] on div "SET #12 View" at bounding box center [295, 157] width 50 height 101
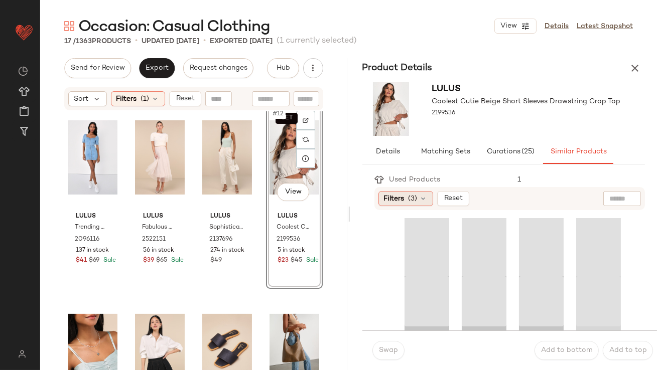
click at [388, 201] on span "Filters" at bounding box center [394, 199] width 21 height 11
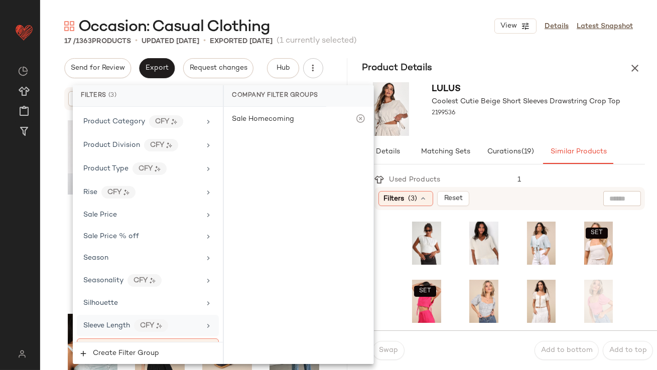
scroll to position [841, 0]
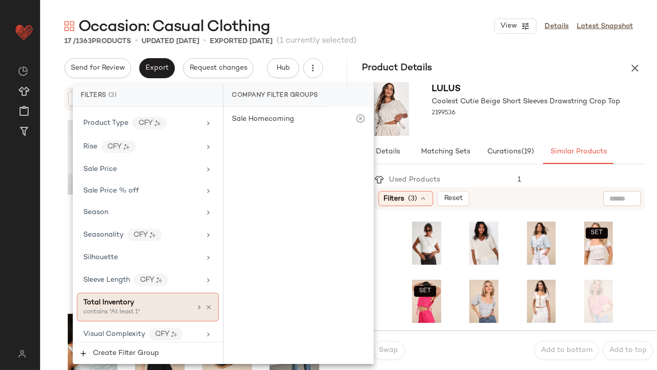
click at [142, 308] on div "contains "At least 1"" at bounding box center [133, 312] width 100 height 9
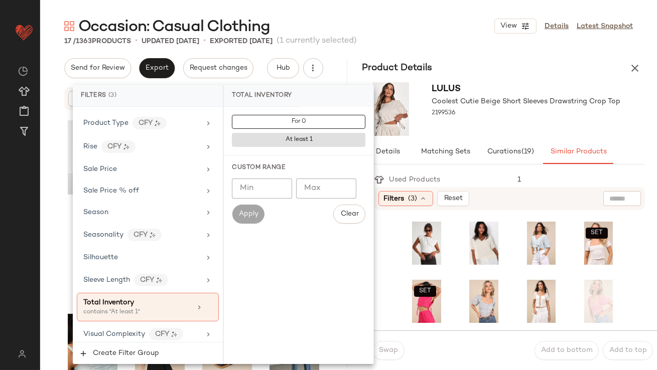
click at [274, 185] on input "Min" at bounding box center [262, 189] width 60 height 20
type input "**"
click at [499, 109] on div "2199536" at bounding box center [526, 113] width 189 height 14
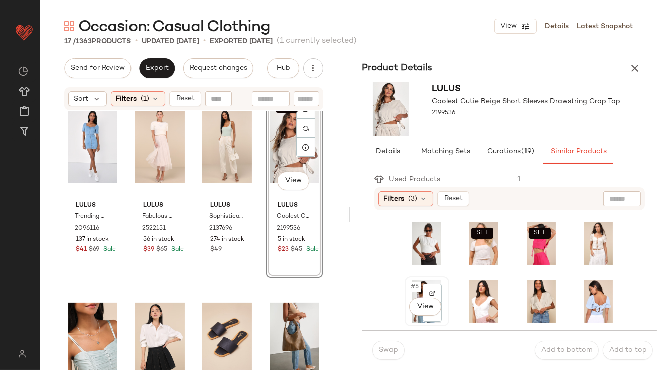
scroll to position [228, 0]
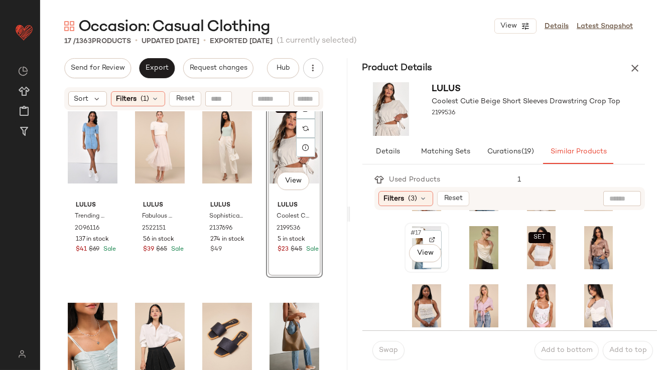
click at [418, 232] on span "#17" at bounding box center [417, 233] width 14 height 10
click at [387, 349] on span "Swap" at bounding box center [388, 351] width 20 height 8
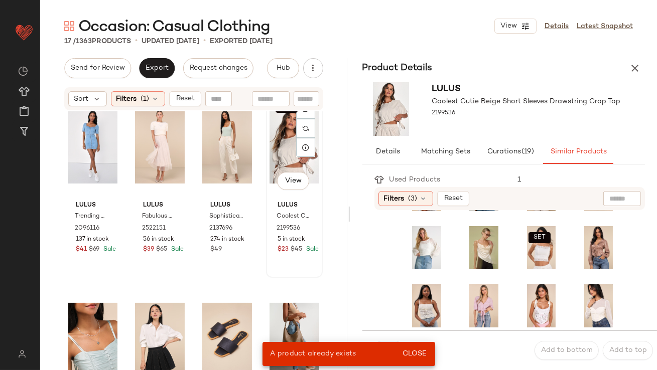
click at [270, 137] on div "SET #12 View" at bounding box center [295, 146] width 50 height 101
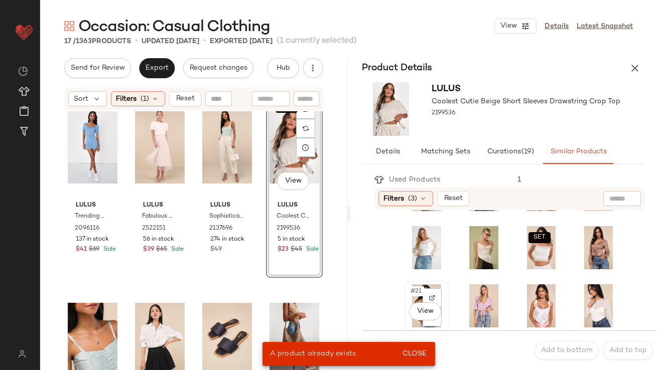
click at [415, 297] on div "#21 View" at bounding box center [427, 306] width 38 height 43
click at [414, 352] on span "Close" at bounding box center [414, 354] width 25 height 8
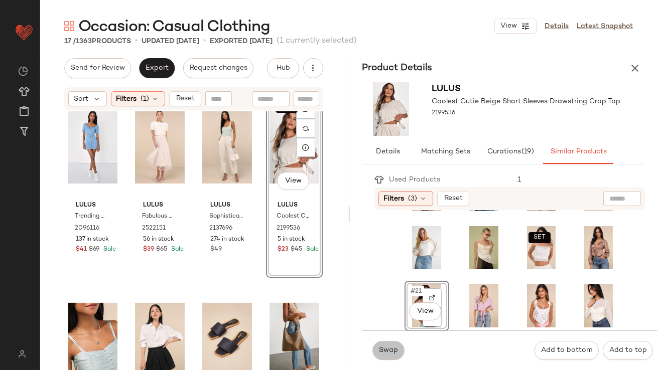
click at [391, 351] on span "Swap" at bounding box center [388, 351] width 20 height 8
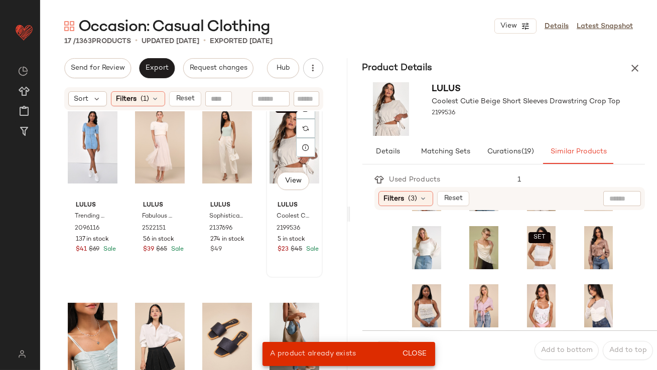
click at [270, 150] on div "SET #12 View" at bounding box center [295, 146] width 50 height 101
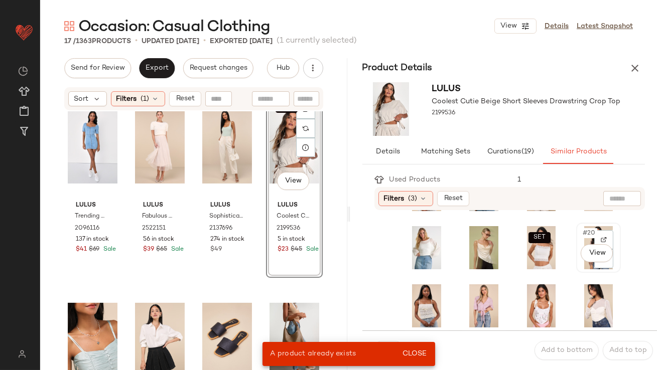
click at [582, 229] on span "#20" at bounding box center [590, 233] width 16 height 10
click at [420, 352] on span "Close" at bounding box center [414, 354] width 25 height 8
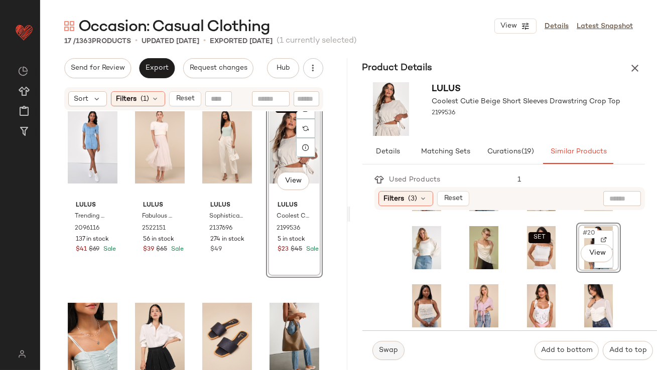
click at [400, 352] on button "Swap" at bounding box center [388, 350] width 32 height 19
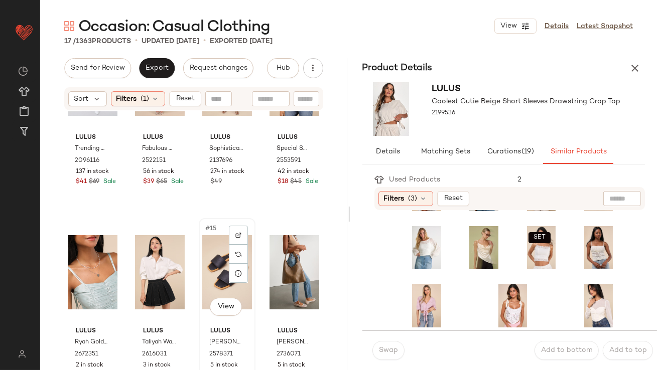
scroll to position [512, 0]
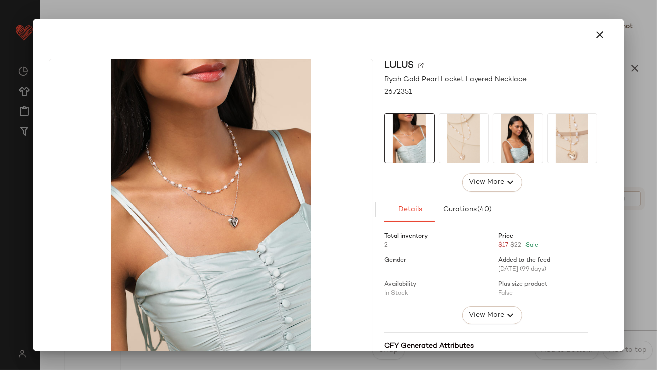
click at [608, 32] on div at bounding box center [328, 35] width 583 height 32
click at [602, 32] on button "button" at bounding box center [600, 35] width 24 height 24
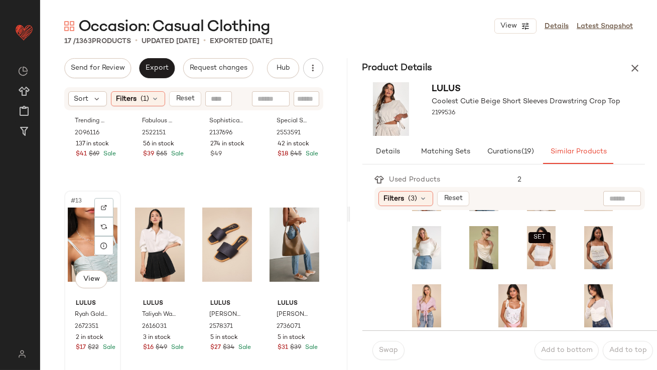
click at [85, 248] on div "#13 View" at bounding box center [93, 244] width 50 height 101
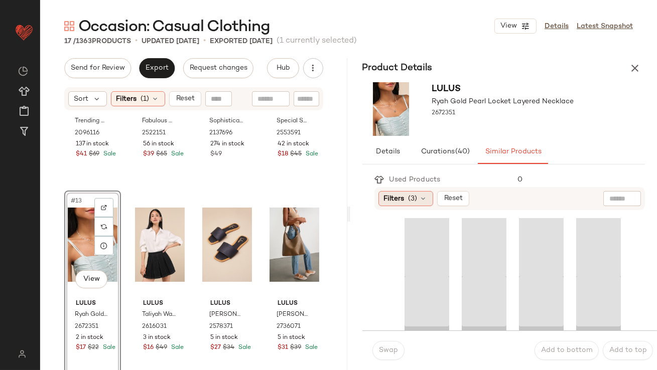
click at [412, 202] on span "(3)" at bounding box center [413, 199] width 9 height 11
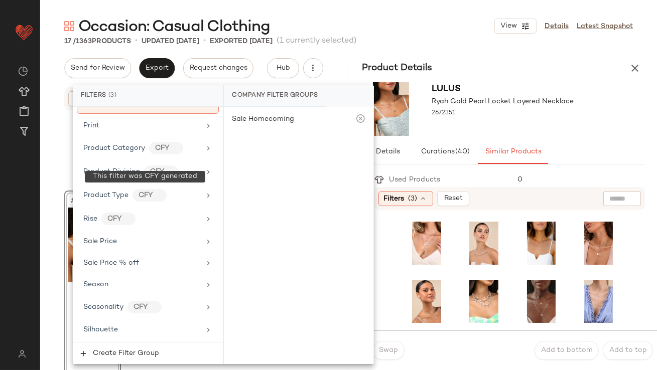
scroll to position [841, 0]
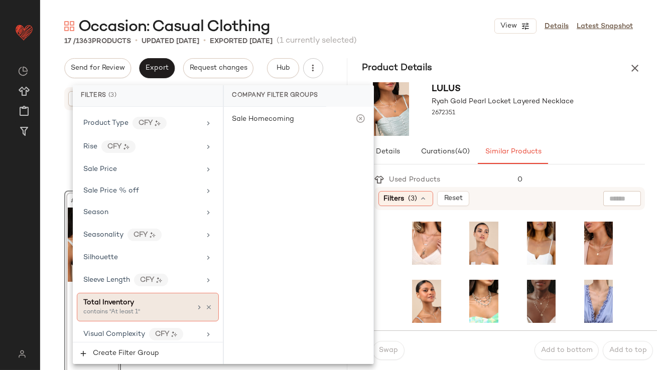
click at [130, 300] on span "Total Inventory" at bounding box center [108, 303] width 51 height 8
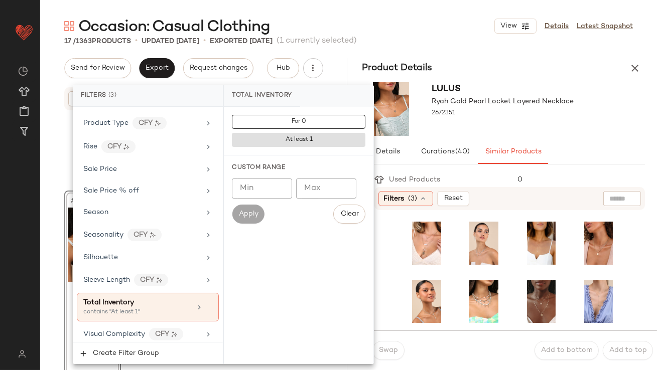
click at [244, 190] on input "Min" at bounding box center [262, 189] width 60 height 20
type input "**"
click at [597, 108] on div "Lulus Ryah Gold Pearl Locket Layered Necklace 2672351" at bounding box center [503, 109] width 307 height 62
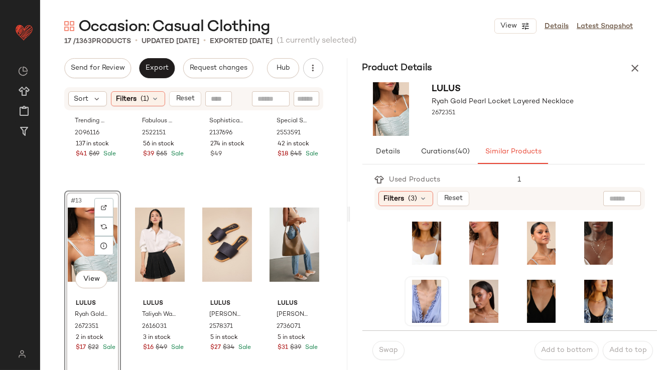
scroll to position [228, 0]
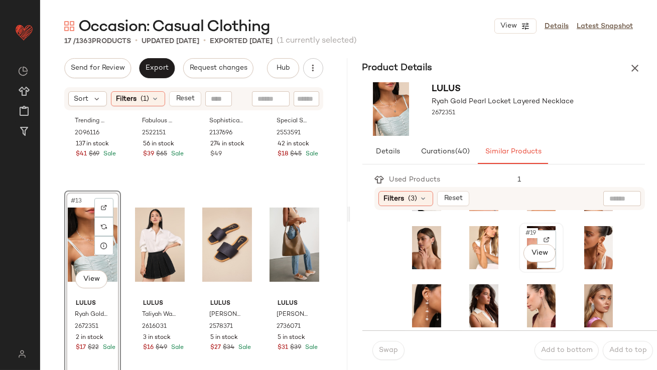
click at [524, 227] on div "#19 View" at bounding box center [541, 247] width 38 height 43
click at [381, 354] on span "Swap" at bounding box center [388, 351] width 20 height 8
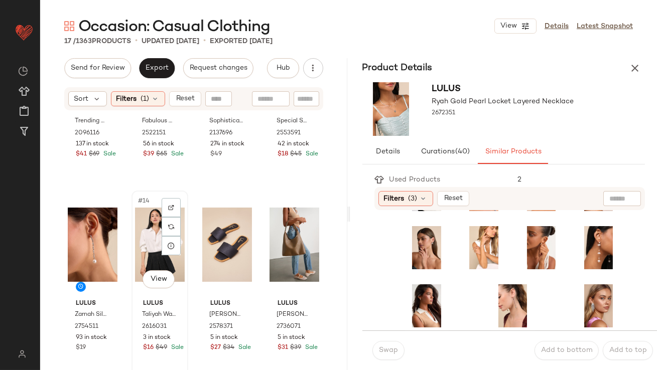
click at [149, 245] on div "#14 View" at bounding box center [160, 244] width 50 height 101
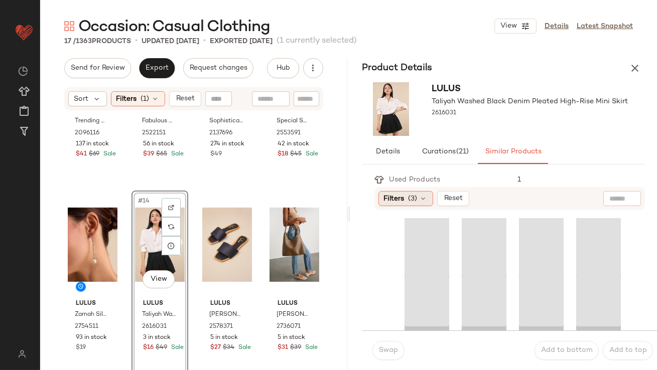
click at [391, 201] on span "Filters" at bounding box center [394, 199] width 21 height 11
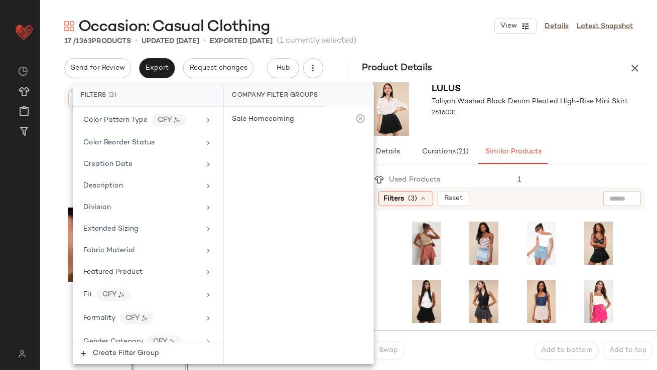
scroll to position [841, 0]
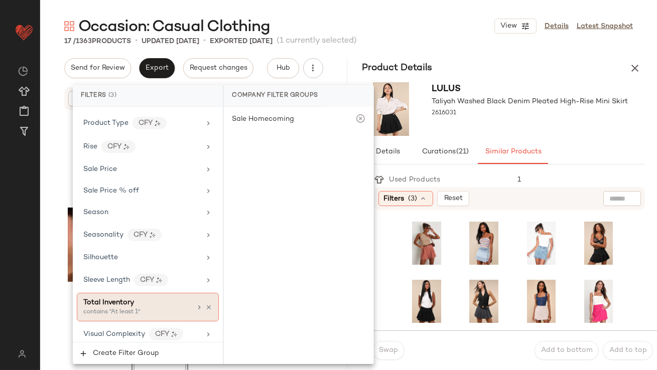
click at [131, 302] on div "Total Inventory" at bounding box center [108, 303] width 51 height 11
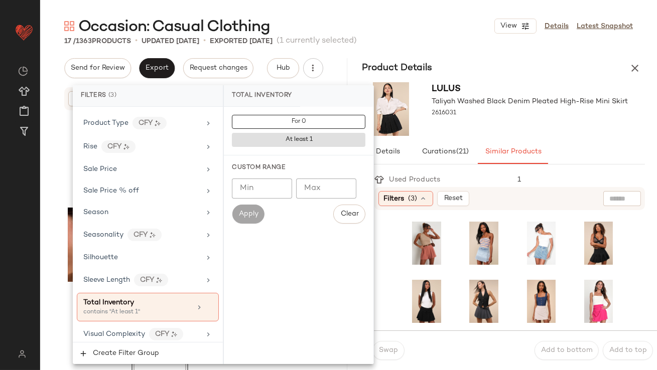
click at [259, 197] on input "Min" at bounding box center [262, 189] width 60 height 20
type input "**"
click at [516, 118] on div at bounding box center [530, 122] width 196 height 8
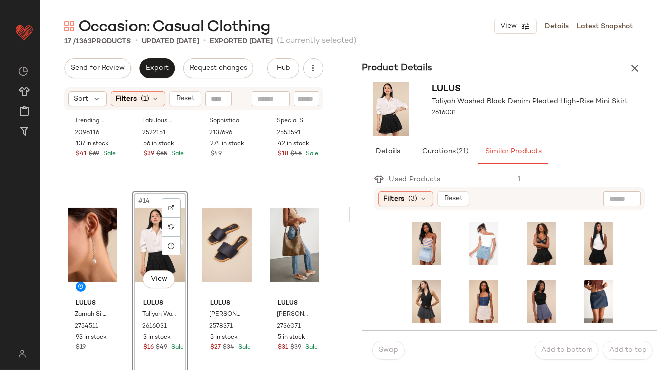
scroll to position [9, 0]
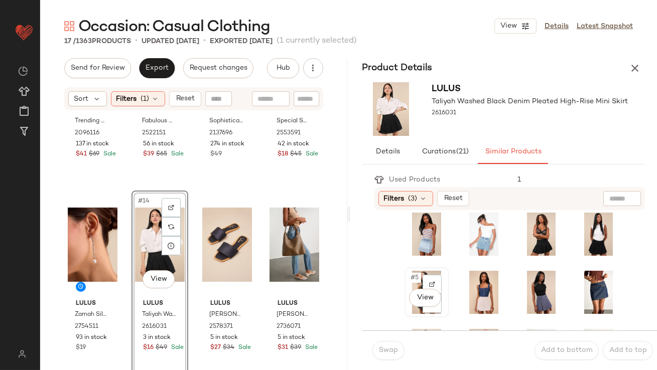
click at [418, 279] on span "#5" at bounding box center [415, 278] width 11 height 10
click at [388, 348] on span "Swap" at bounding box center [388, 351] width 20 height 8
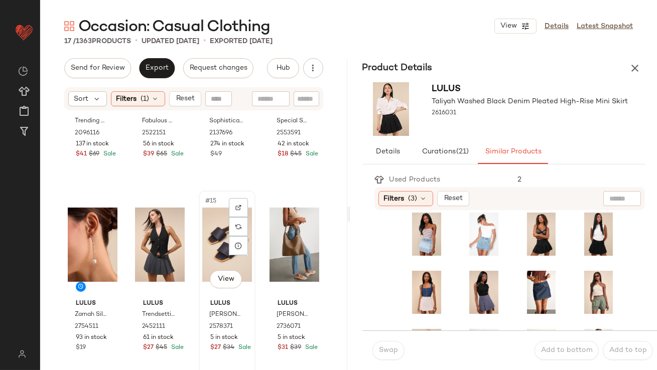
click at [200, 242] on div "#15 View Lulus Brenner Black Flat Square-Toe Slide Sandals 2578371 5 in stock $…" at bounding box center [227, 284] width 55 height 184
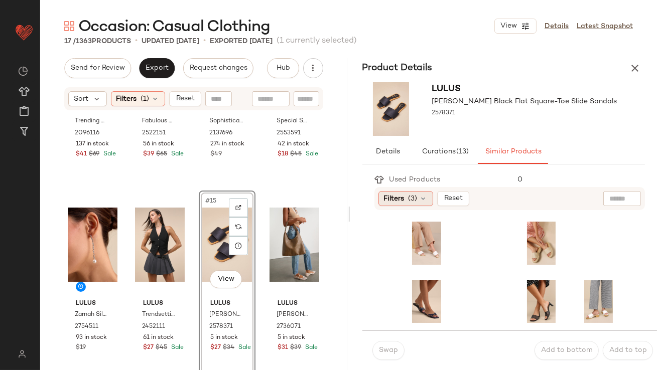
click at [420, 197] on icon at bounding box center [424, 199] width 8 height 8
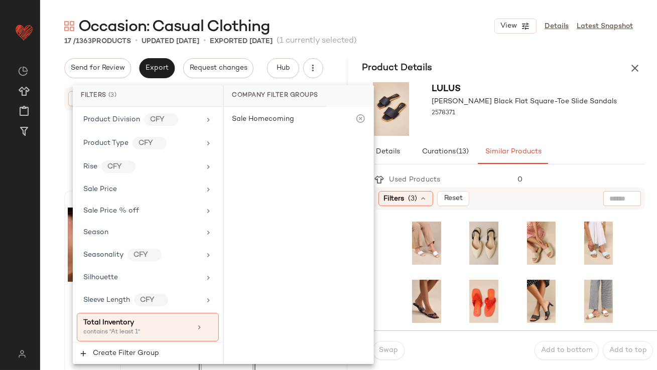
scroll to position [841, 0]
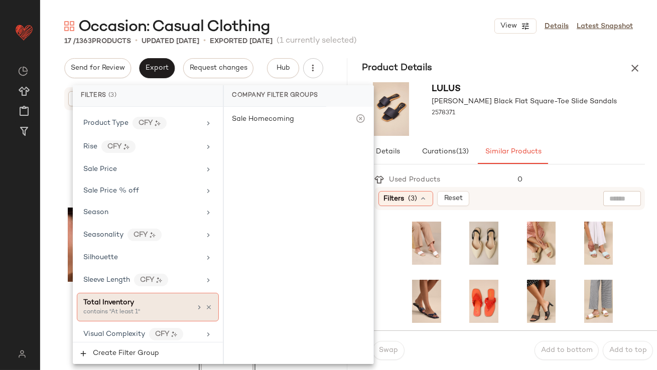
click at [97, 299] on span "Total Inventory" at bounding box center [108, 303] width 51 height 8
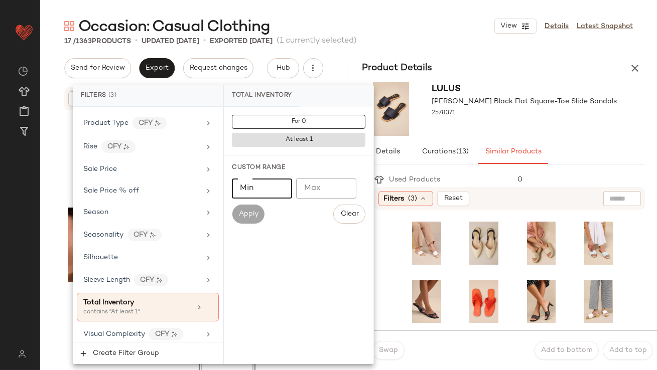
click at [247, 180] on input "Min" at bounding box center [262, 189] width 60 height 20
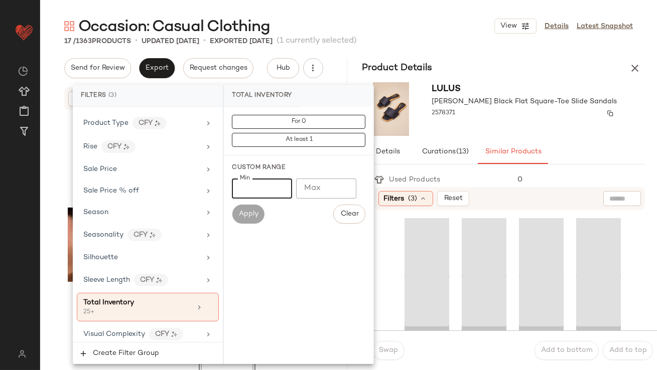
type input "**"
click at [494, 118] on div at bounding box center [524, 122] width 185 height 8
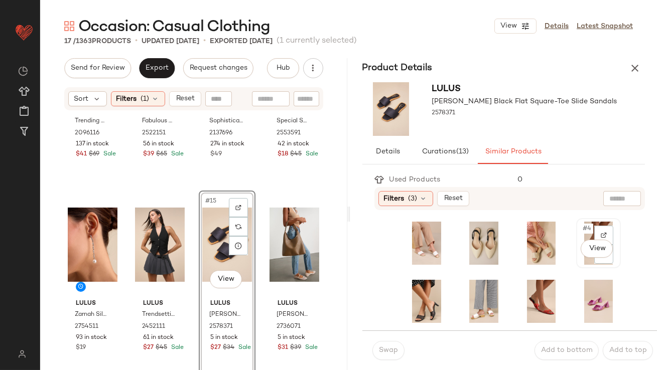
click at [580, 235] on div "#4 View" at bounding box center [599, 243] width 38 height 43
click at [390, 352] on span "Swap" at bounding box center [388, 351] width 20 height 8
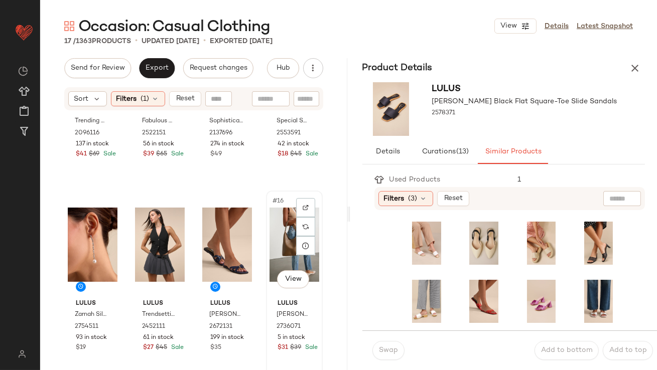
click at [284, 249] on div "#16 View" at bounding box center [295, 244] width 50 height 101
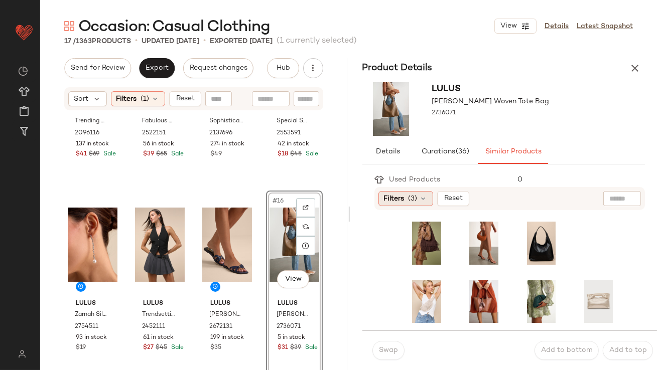
click at [395, 202] on span "Filters" at bounding box center [394, 199] width 21 height 11
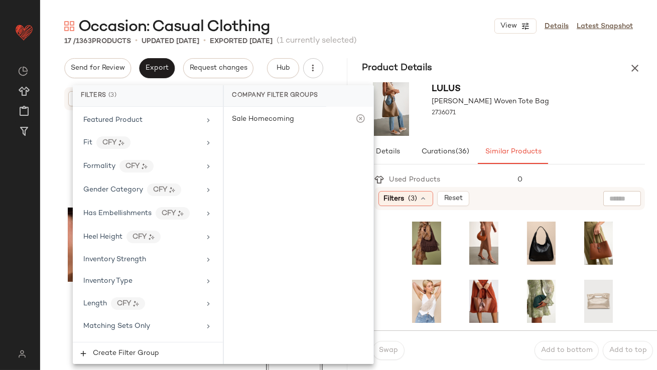
scroll to position [841, 0]
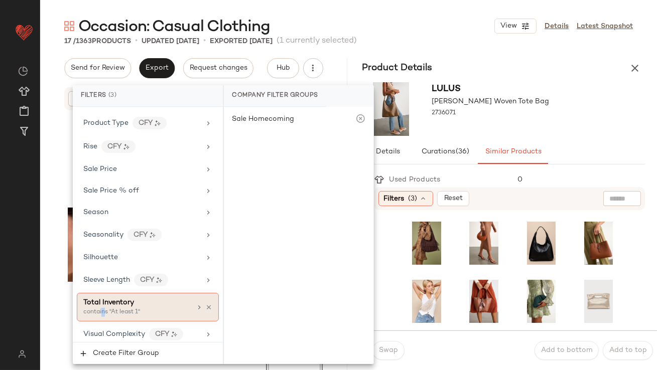
click at [103, 308] on div "contains "At least 1"" at bounding box center [133, 312] width 100 height 9
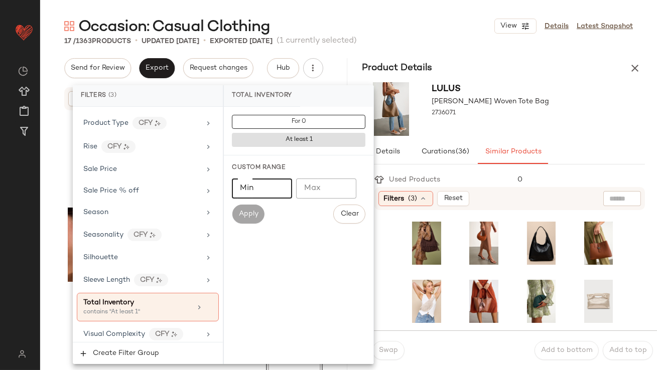
click at [239, 183] on input "Min" at bounding box center [262, 189] width 60 height 20
type input "**"
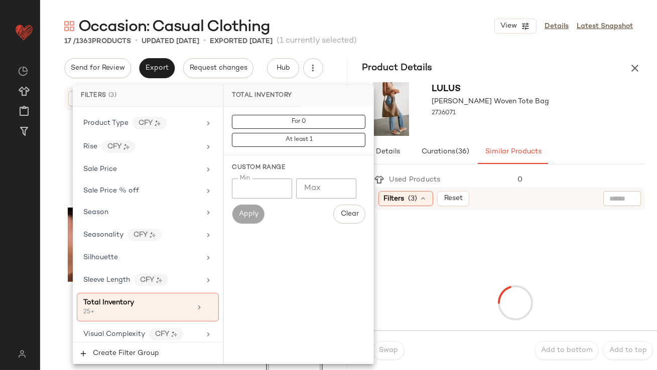
click at [591, 124] on div "Lulus Rayla Brown Woven Tote Bag 2736071" at bounding box center [503, 109] width 307 height 62
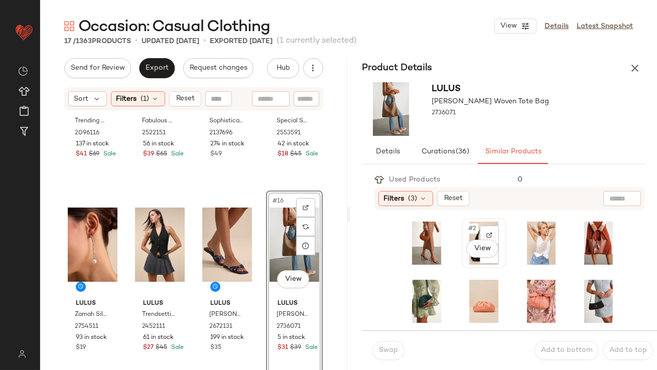
click at [468, 234] on div "#2 View" at bounding box center [484, 243] width 38 height 43
click at [374, 363] on div "Swap Add to bottom Add to top" at bounding box center [509, 351] width 295 height 40
click at [382, 355] on button "Swap" at bounding box center [388, 350] width 32 height 19
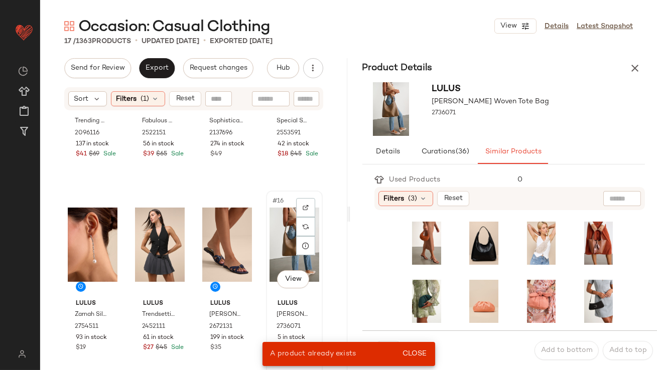
drag, startPoint x: 281, startPoint y: 240, endPoint x: 311, endPoint y: 239, distance: 30.1
click at [281, 240] on div "#16 View" at bounding box center [295, 244] width 50 height 101
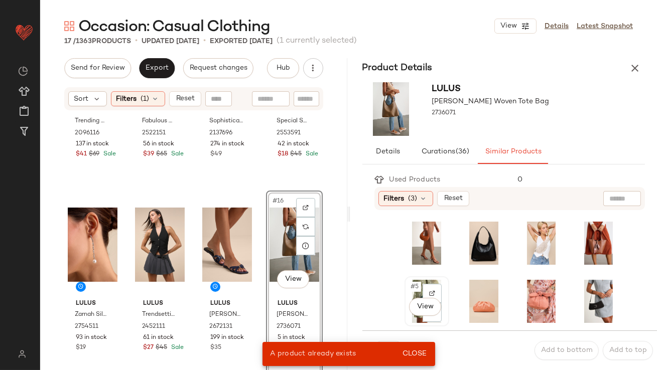
scroll to position [287, 0]
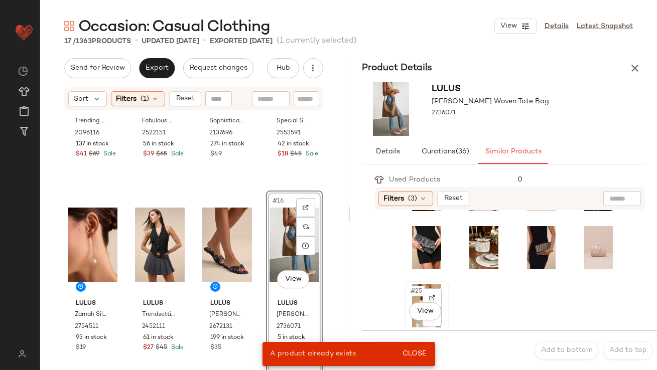
click at [417, 294] on span "#25" at bounding box center [417, 292] width 15 height 10
click at [415, 349] on button "Close" at bounding box center [414, 354] width 33 height 18
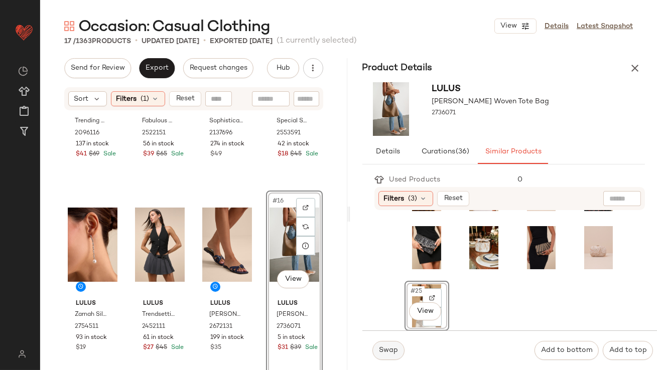
click at [400, 349] on button "Swap" at bounding box center [388, 350] width 32 height 19
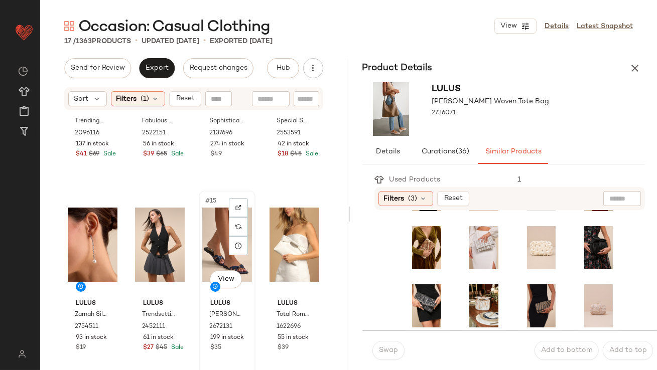
scroll to position [686, 0]
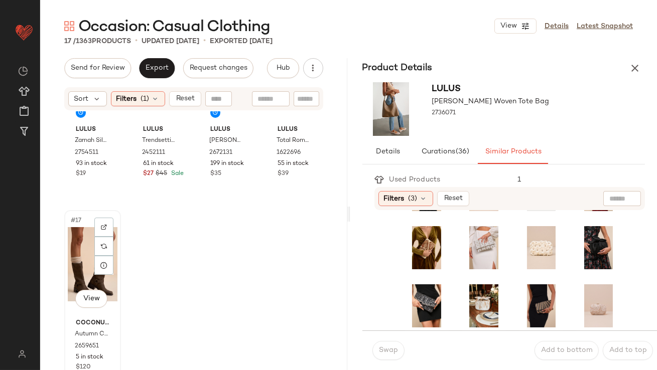
click at [78, 252] on div "#17 View" at bounding box center [93, 264] width 50 height 101
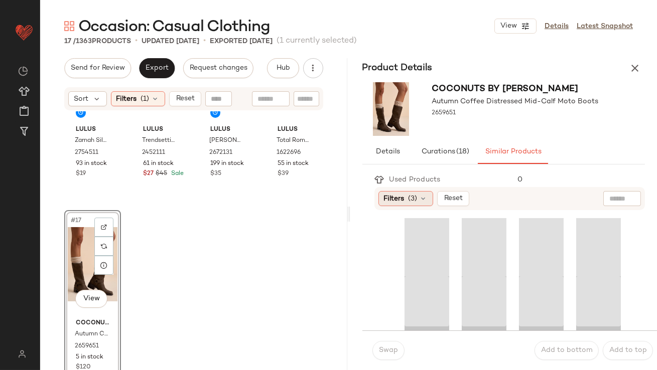
click at [409, 193] on div "Filters (3)" at bounding box center [405, 198] width 55 height 15
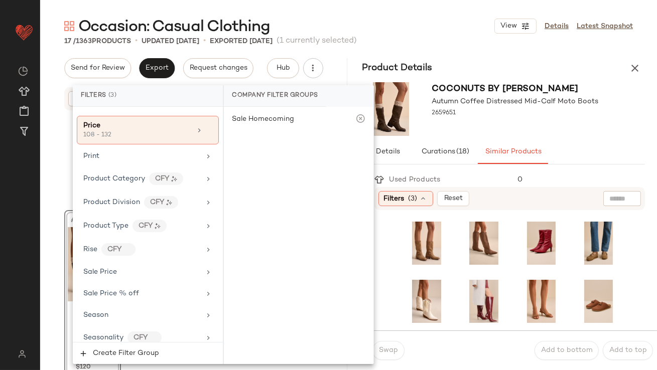
scroll to position [841, 0]
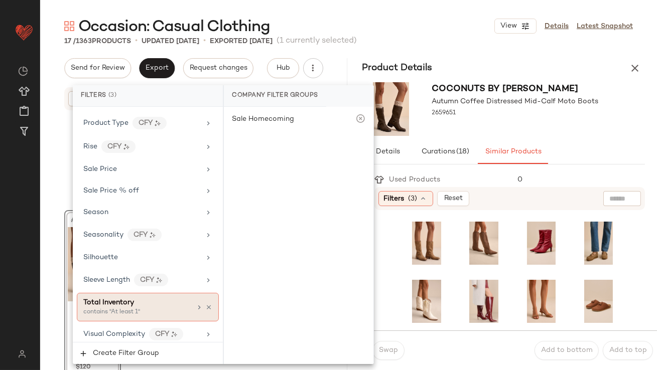
click at [115, 299] on span "Total Inventory" at bounding box center [108, 303] width 51 height 8
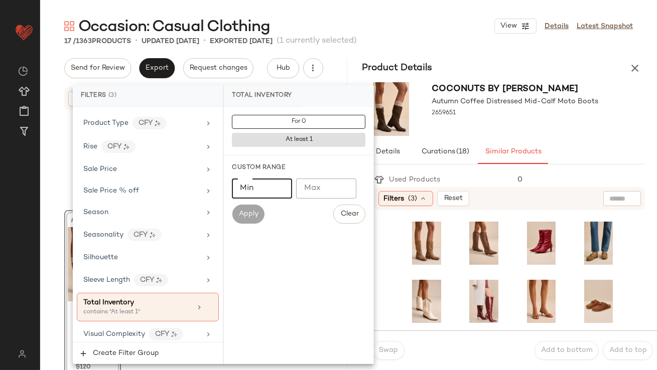
click at [285, 189] on input "Min" at bounding box center [262, 189] width 60 height 20
type input "**"
click at [537, 133] on div "Coconuts By Matisse Autumn Coffee Distressed Mid-Calf Moto Boots 2659651" at bounding box center [515, 109] width 167 height 54
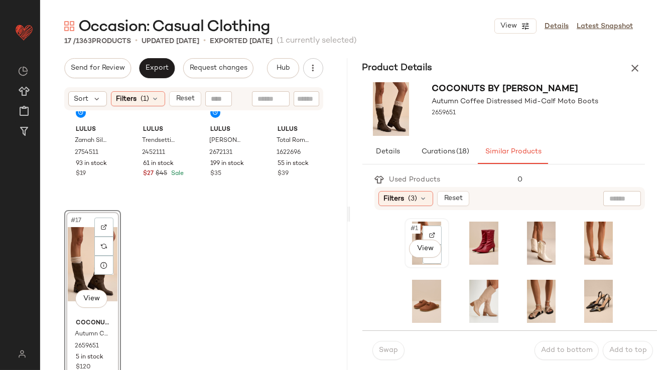
click at [413, 234] on div "#1 View" at bounding box center [427, 243] width 38 height 43
click at [394, 349] on span "Swap" at bounding box center [388, 351] width 20 height 8
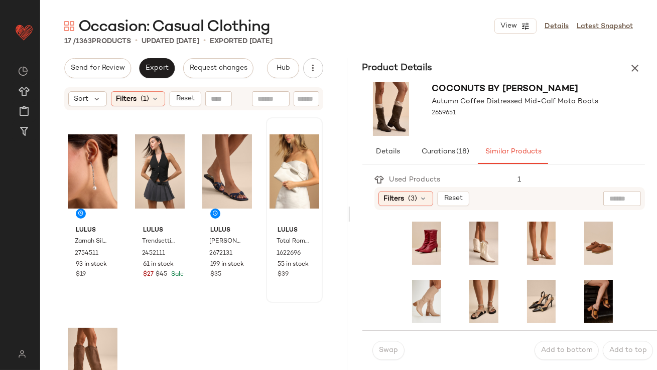
scroll to position [532, 0]
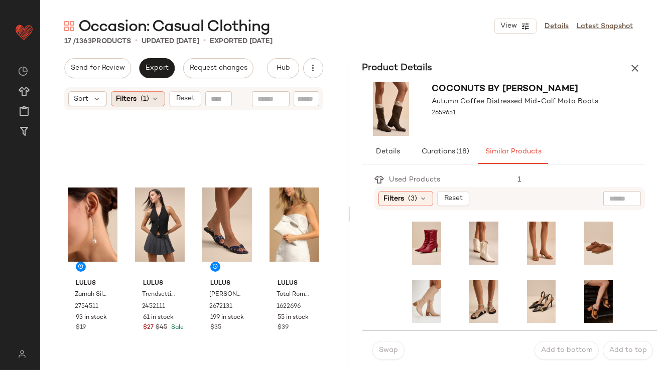
click at [139, 98] on div "Filters (1)" at bounding box center [138, 98] width 54 height 15
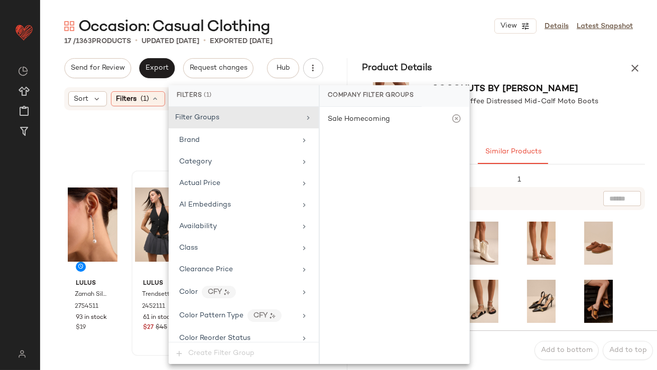
scroll to position [802, 0]
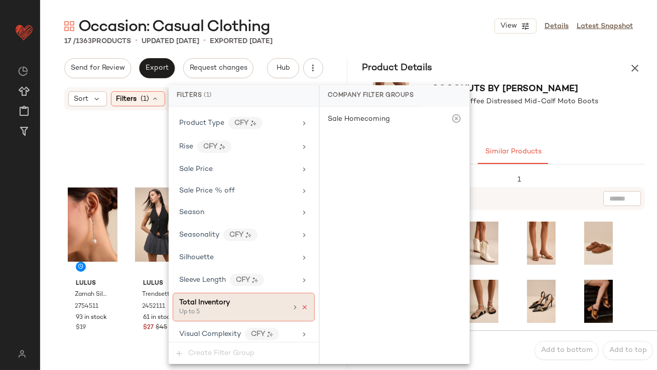
click at [301, 304] on icon at bounding box center [304, 307] width 7 height 7
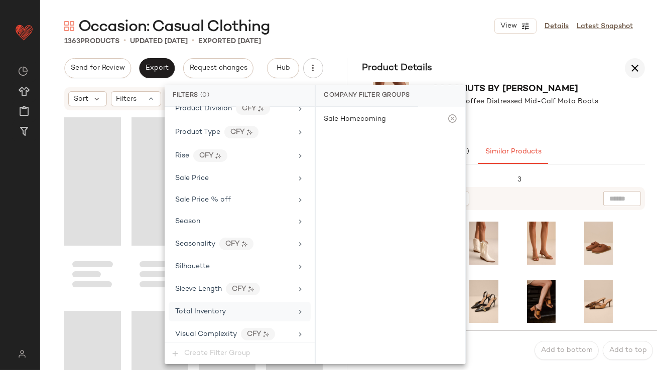
click at [637, 61] on button "button" at bounding box center [635, 68] width 20 height 20
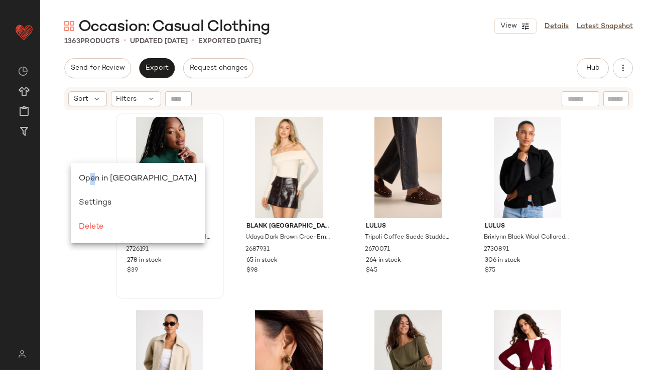
click at [92, 179] on span "Open in Split View" at bounding box center [138, 179] width 118 height 9
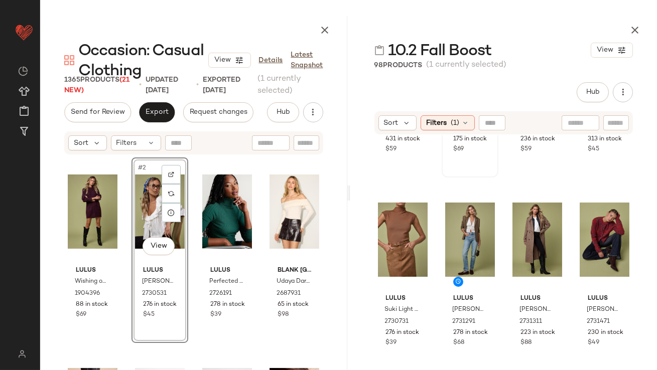
scroll to position [146, 0]
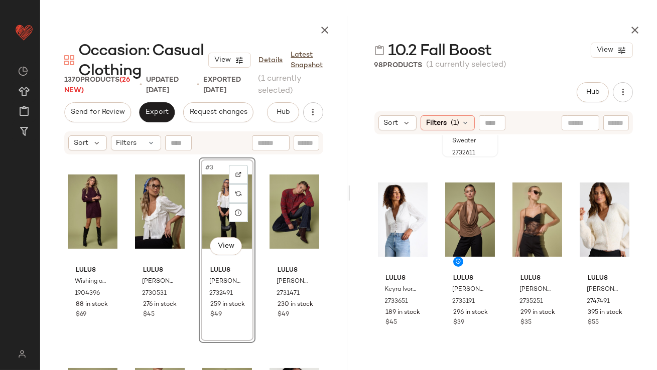
scroll to position [368, 0]
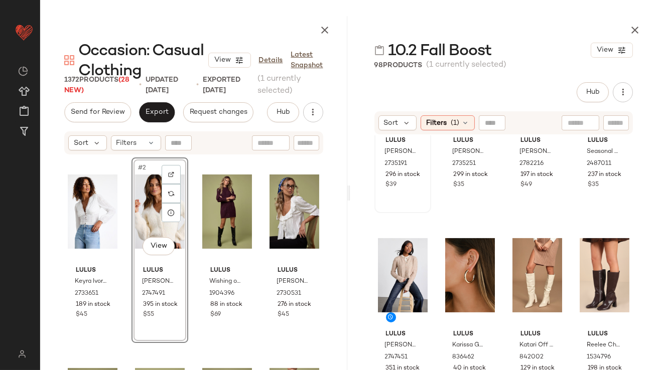
scroll to position [506, 0]
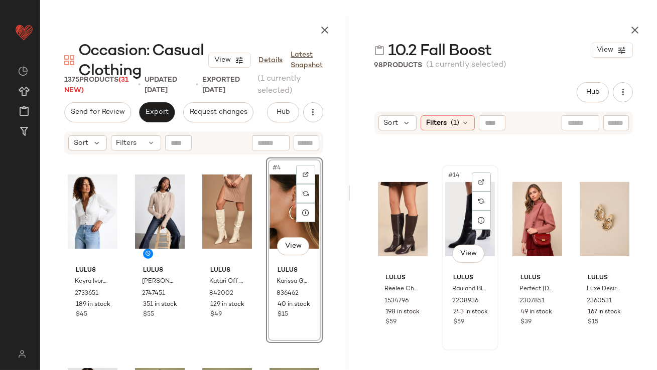
scroll to position [563, 0]
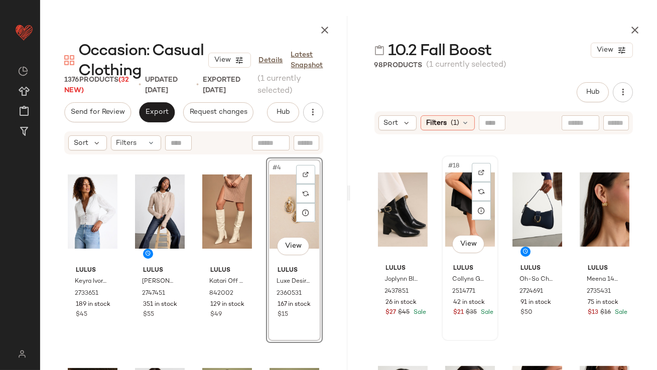
scroll to position [765, 0]
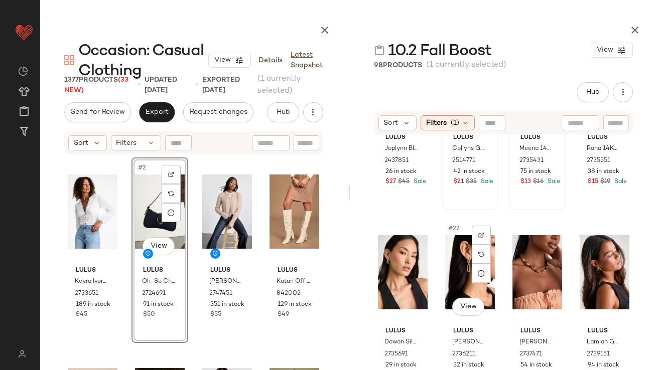
scroll to position [938, 0]
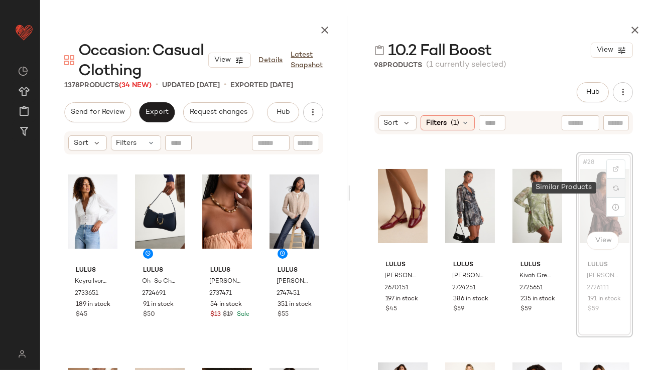
scroll to position [1155, 0]
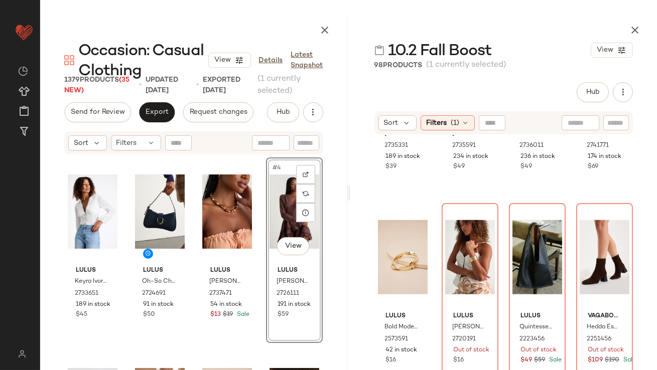
scroll to position [1886, 0]
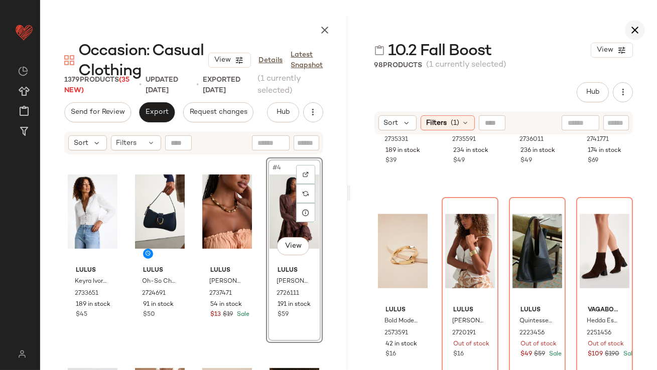
click at [639, 24] on icon "button" at bounding box center [635, 30] width 12 height 12
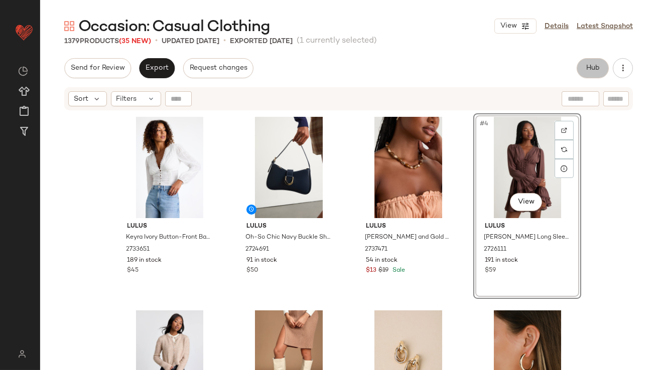
click at [595, 69] on span "Hub" at bounding box center [593, 68] width 14 height 8
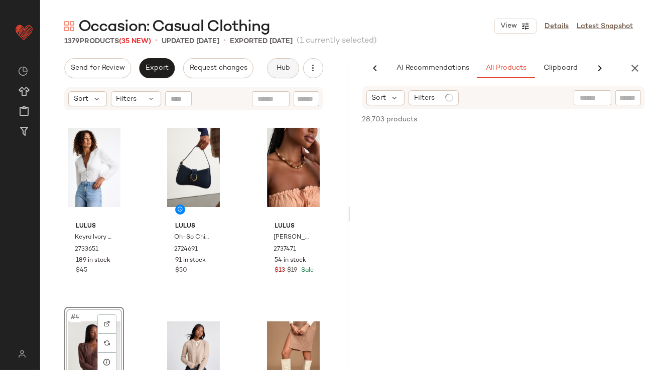
scroll to position [0, 56]
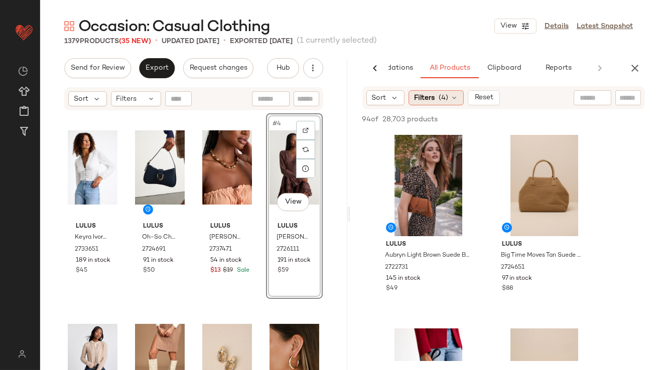
click at [437, 97] on div "Filters (4)" at bounding box center [436, 97] width 55 height 15
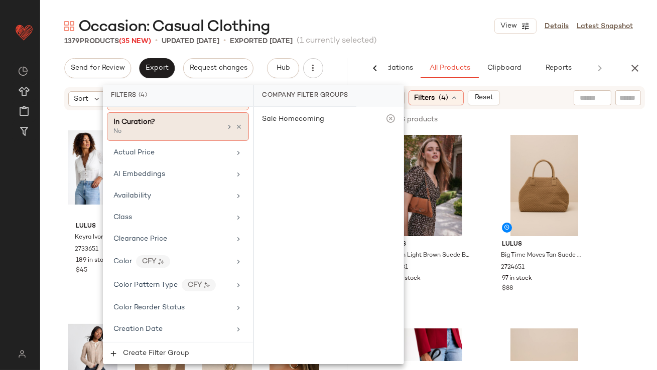
scroll to position [0, 0]
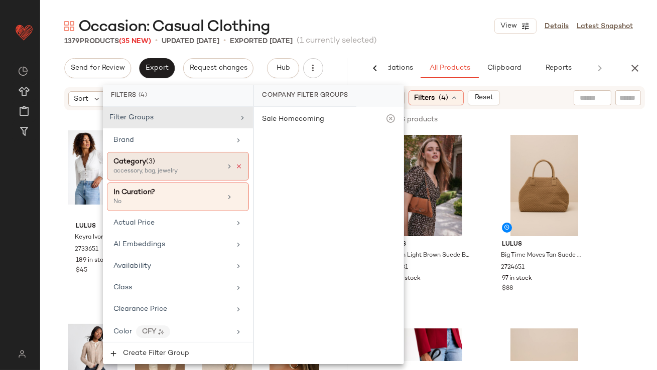
click at [235, 165] on icon at bounding box center [238, 166] width 7 height 7
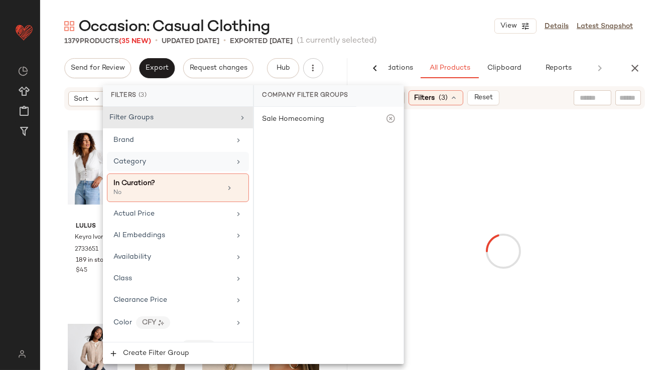
click at [218, 164] on div "Category" at bounding box center [171, 162] width 117 height 11
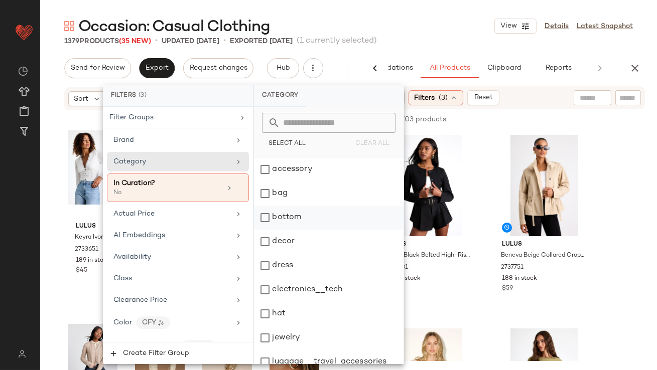
click at [292, 219] on div "bottom" at bounding box center [329, 218] width 150 height 24
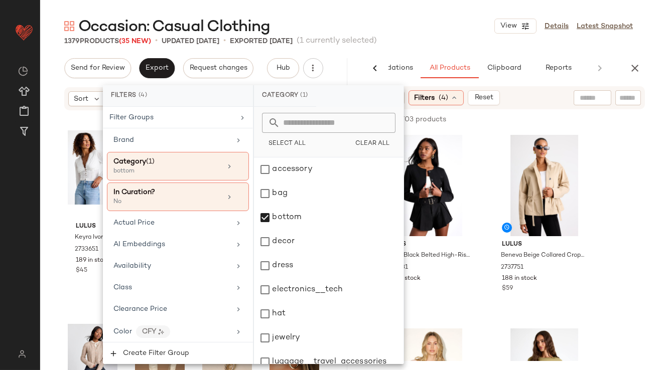
click at [425, 46] on div "1379 Products (35 New) • updated Oct 8th • Exported Oct 6th (1 currently select…" at bounding box center [348, 41] width 617 height 10
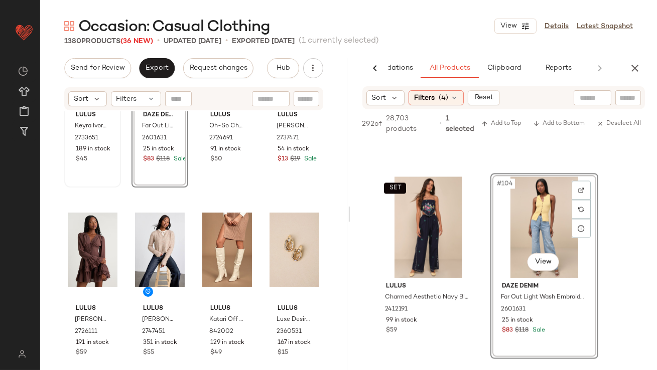
scroll to position [130, 0]
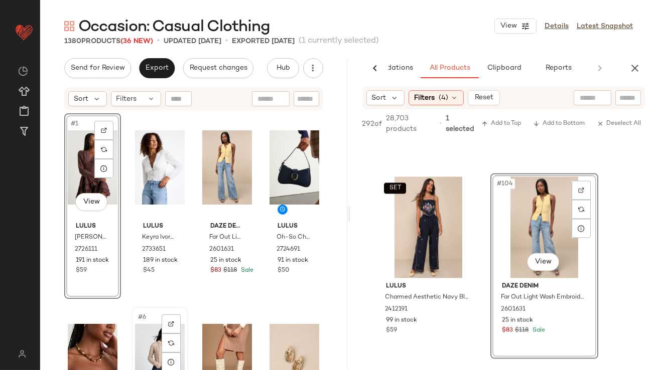
scroll to position [11, 0]
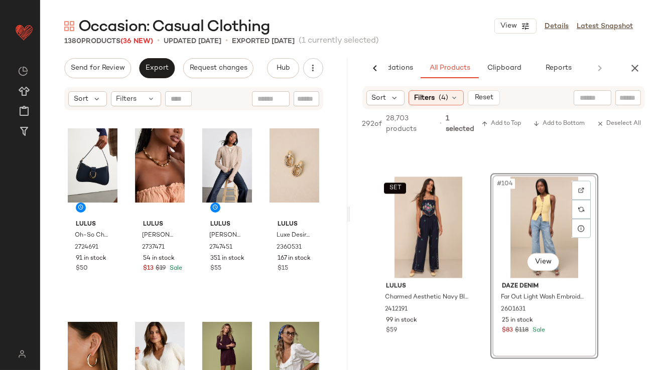
scroll to position [263, 0]
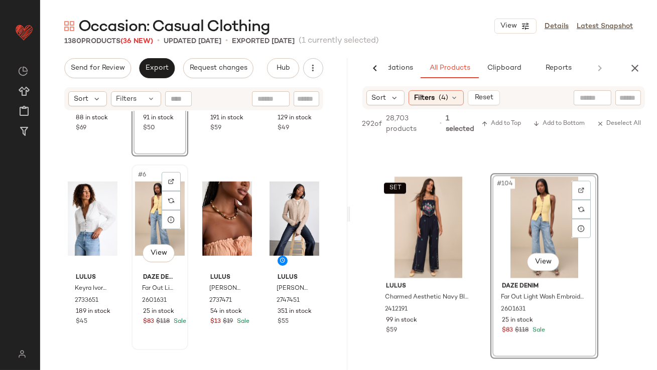
scroll to position [330, 0]
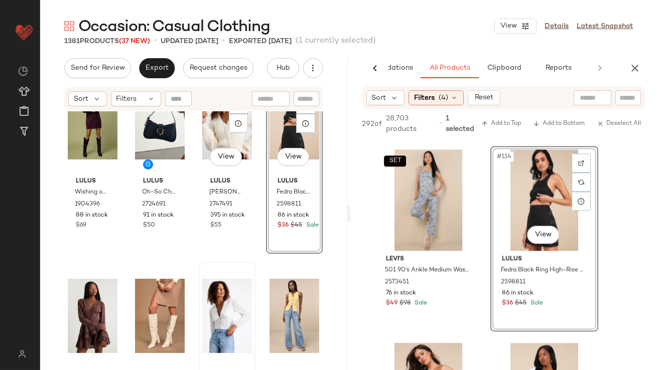
scroll to position [53, 0]
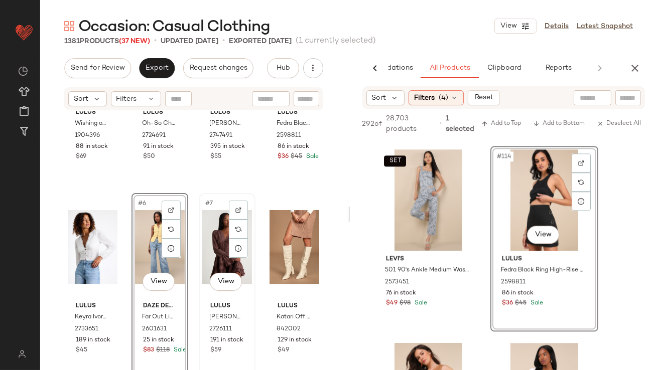
scroll to position [252, 0]
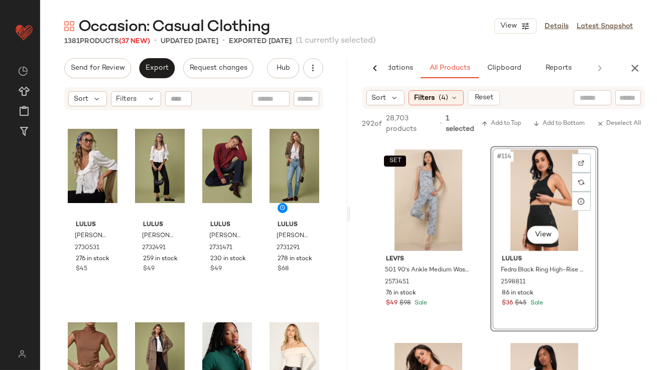
scroll to position [646, 0]
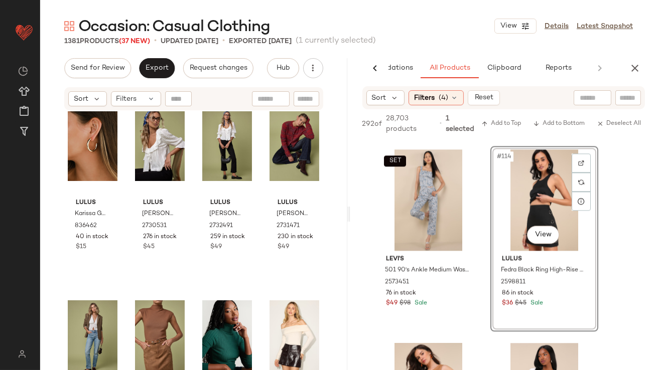
scroll to position [640, 0]
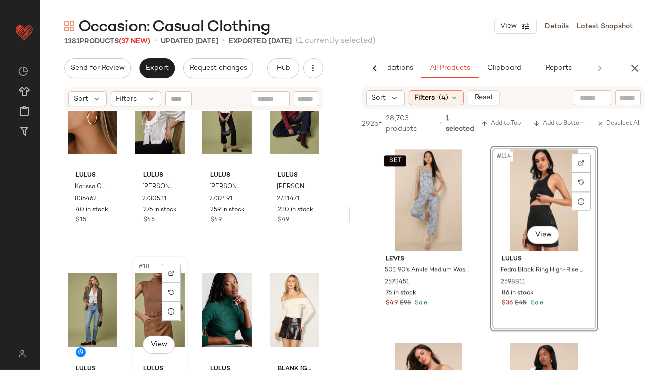
click at [135, 291] on div "#18 View" at bounding box center [160, 310] width 50 height 101
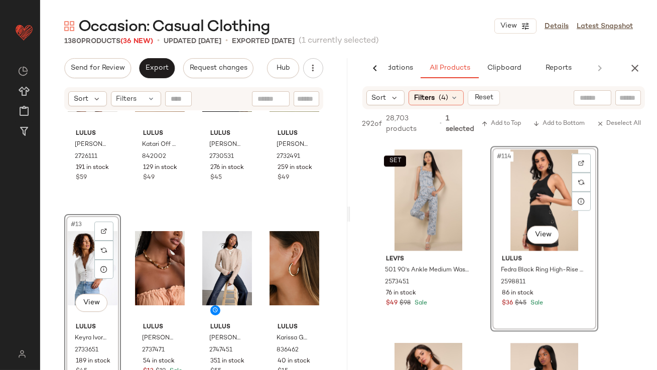
click at [68, 272] on div "#13 View" at bounding box center [93, 268] width 50 height 101
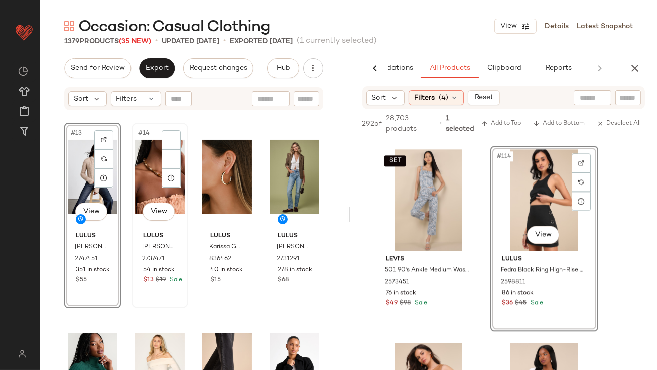
scroll to position [538, 0]
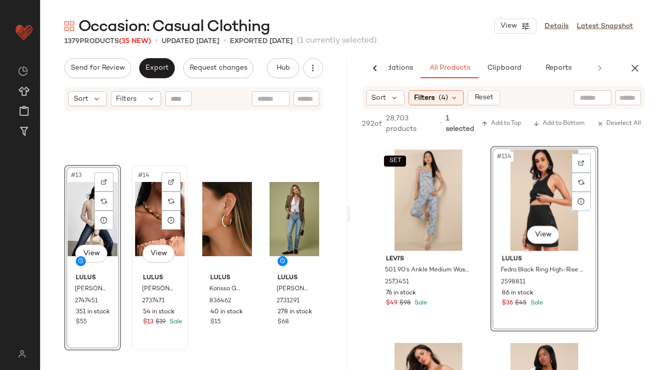
click at [146, 225] on div "#14 View" at bounding box center [160, 219] width 50 height 101
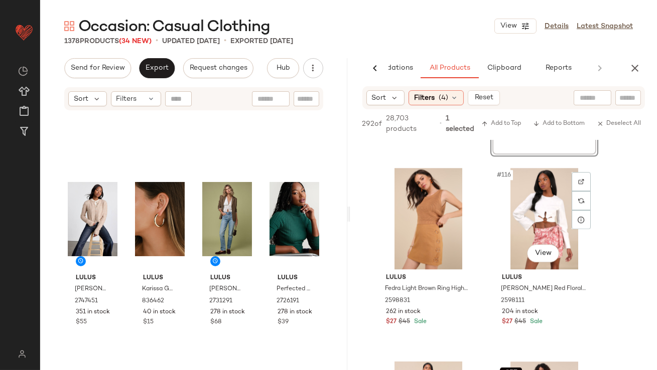
scroll to position [5023, 0]
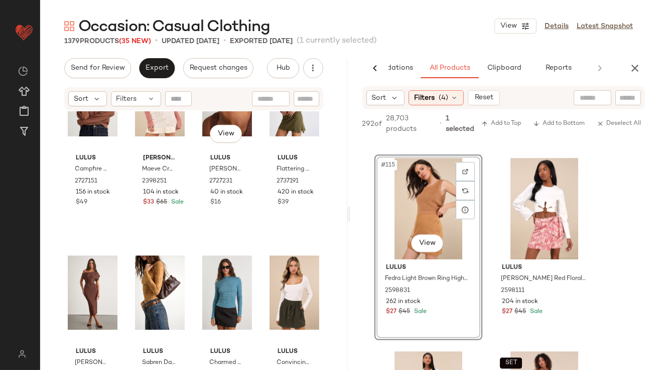
scroll to position [1766, 0]
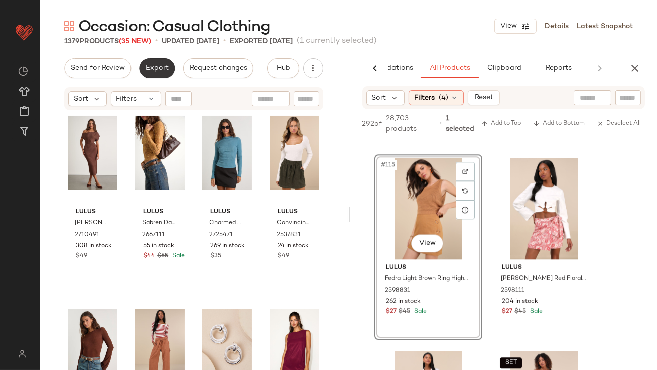
click at [160, 72] on span "Export" at bounding box center [157, 68] width 24 height 8
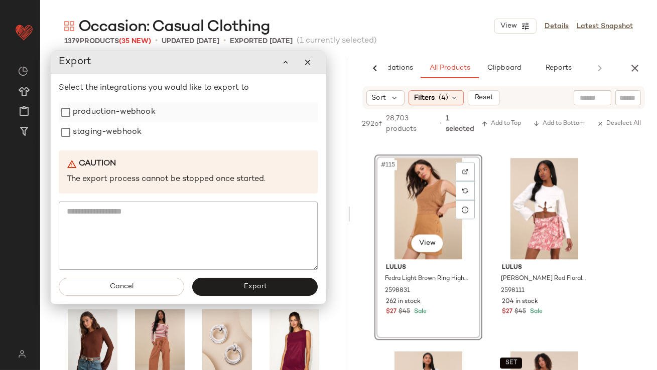
click at [149, 116] on label "production-webhook" at bounding box center [114, 112] width 83 height 20
click at [133, 131] on label "staging-webhook" at bounding box center [107, 132] width 69 height 20
click at [234, 283] on button "Export" at bounding box center [254, 287] width 125 height 18
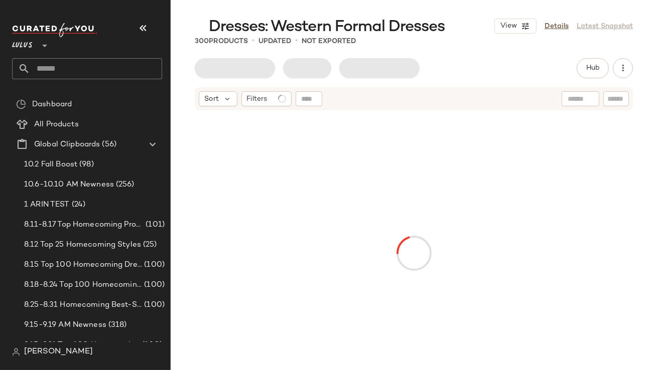
click at [145, 17] on button "button" at bounding box center [143, 28] width 24 height 24
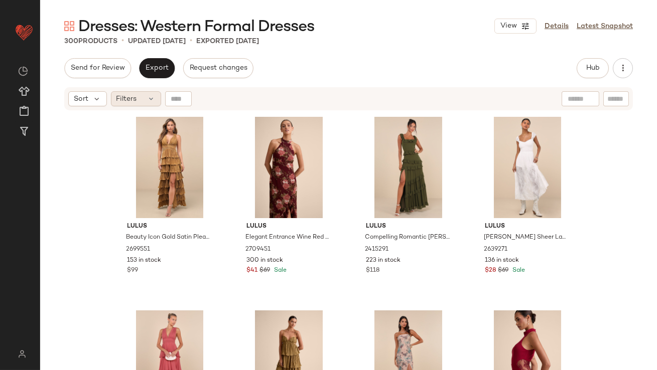
click at [131, 96] on span "Filters" at bounding box center [126, 99] width 21 height 11
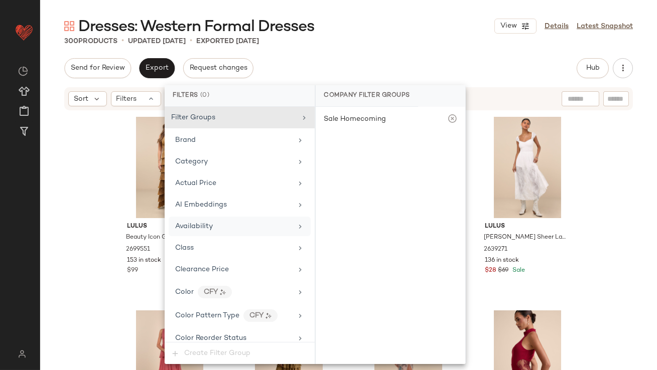
scroll to position [767, 0]
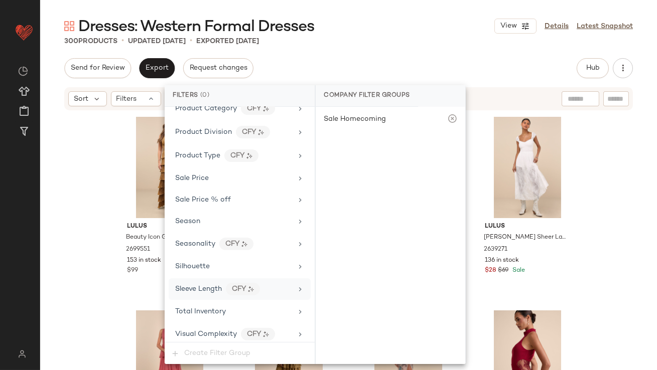
click at [190, 290] on div "Sleeve Length" at bounding box center [198, 289] width 47 height 11
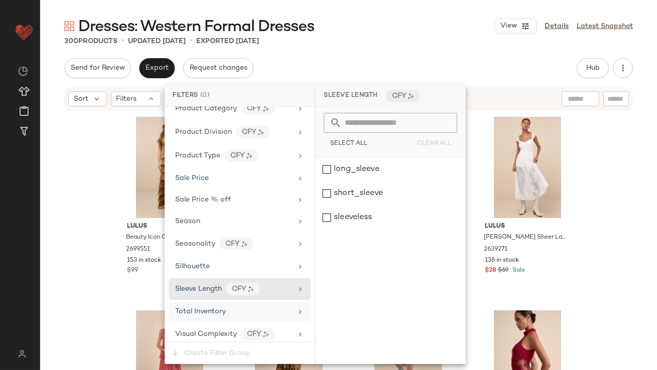
click at [190, 312] on div "Total Inventory" at bounding box center [200, 312] width 51 height 11
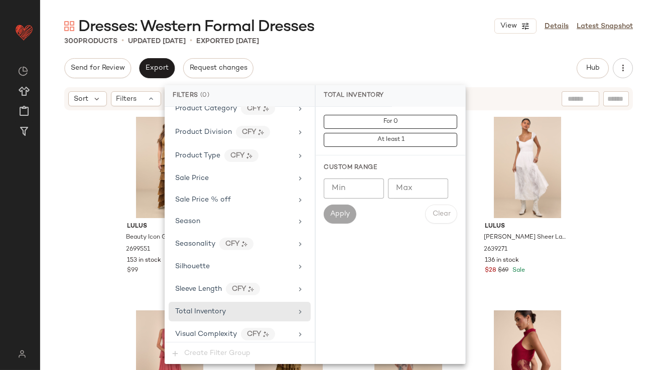
click at [408, 197] on input "Max" at bounding box center [418, 189] width 60 height 20
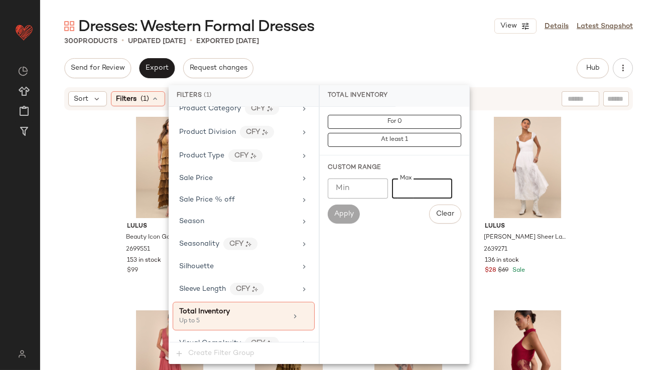
type input "*"
click at [388, 31] on div "Dresses: Western Formal Dresses View Details Latest Snapshot" at bounding box center [348, 26] width 617 height 20
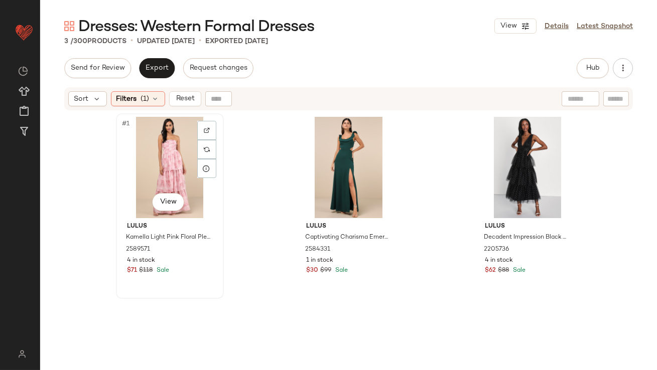
click at [157, 135] on div "#1 View" at bounding box center [169, 167] width 101 height 101
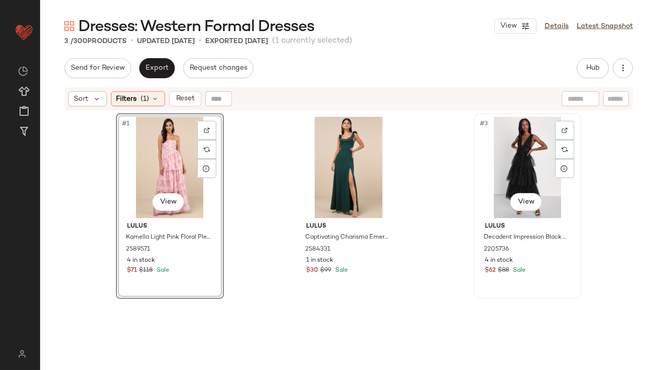
click at [502, 169] on div "#3 View" at bounding box center [527, 167] width 101 height 101
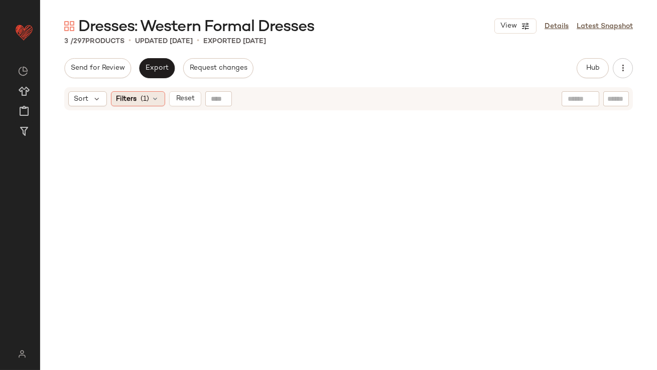
click at [140, 102] on div "Filters (1)" at bounding box center [138, 98] width 54 height 15
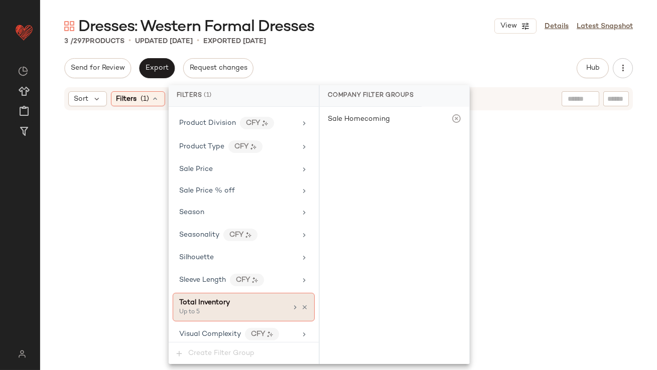
click at [302, 304] on icon at bounding box center [304, 307] width 7 height 7
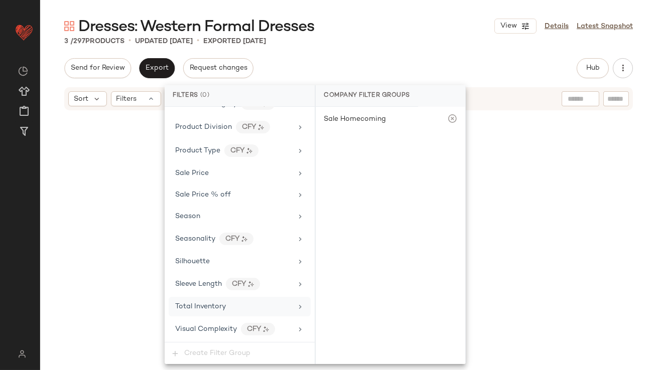
scroll to position [767, 0]
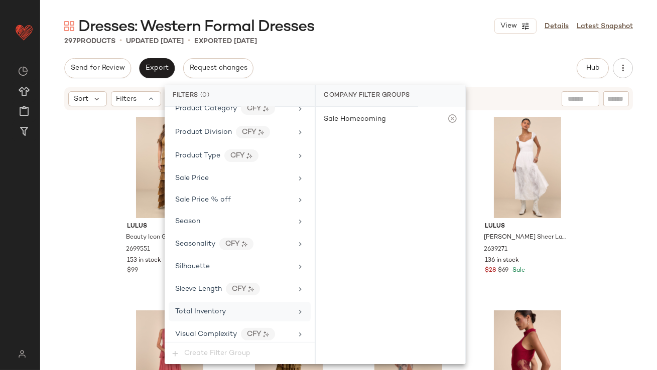
click at [227, 311] on div "Total Inventory" at bounding box center [233, 312] width 117 height 11
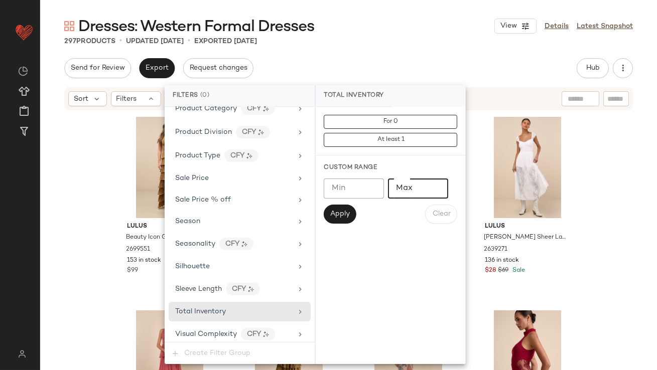
type input "*"
click at [434, 184] on input "*" at bounding box center [418, 189] width 60 height 20
type input "**"
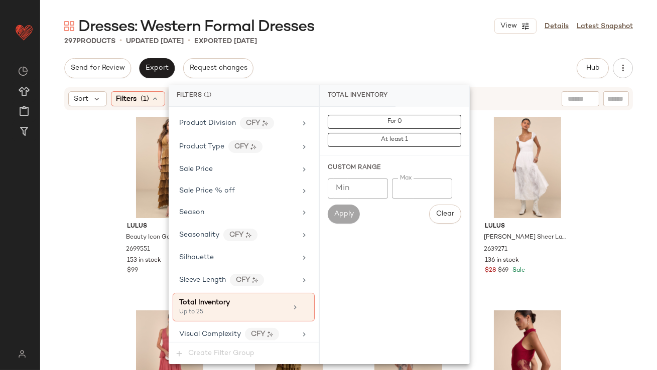
click at [410, 35] on div "Dresses: Western Formal Dresses View Details Latest Snapshot" at bounding box center [348, 26] width 617 height 20
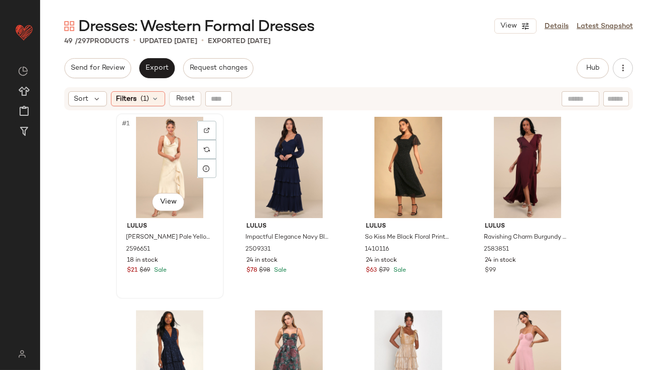
click at [145, 142] on div "#1 View" at bounding box center [169, 167] width 101 height 101
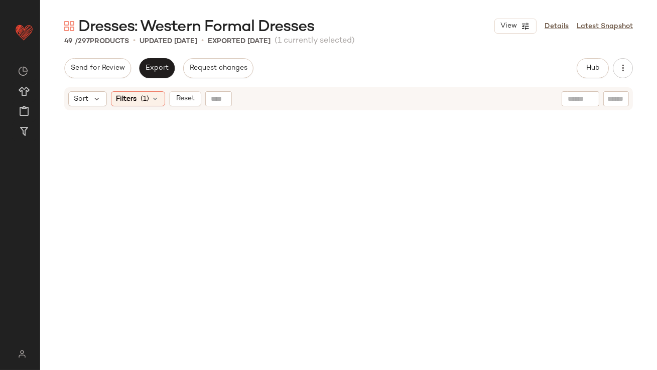
scroll to position [2236, 0]
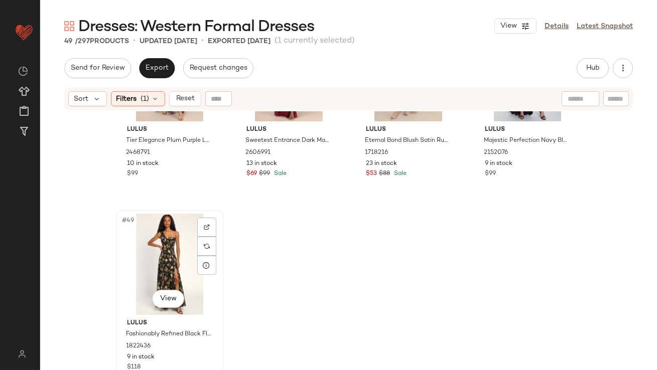
click at [175, 274] on div "#49 View" at bounding box center [169, 264] width 101 height 101
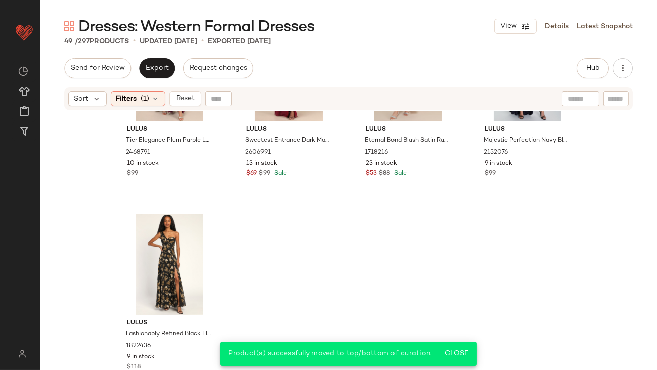
click at [153, 101] on icon at bounding box center [156, 99] width 8 height 8
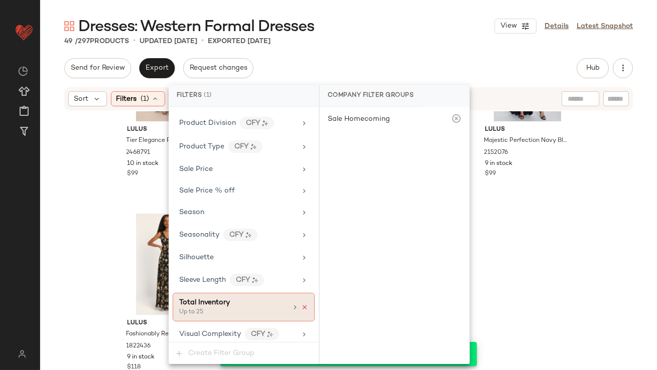
click at [303, 304] on icon at bounding box center [304, 307] width 7 height 7
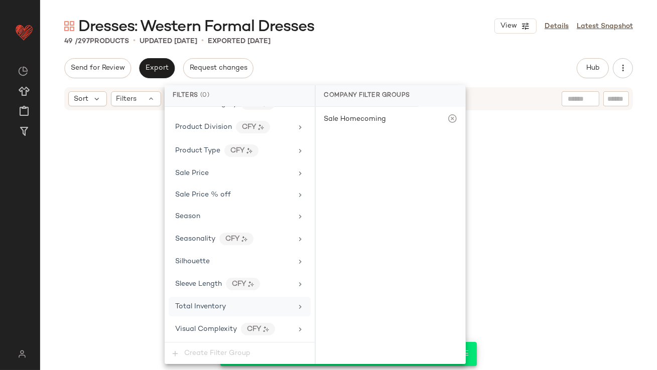
scroll to position [767, 0]
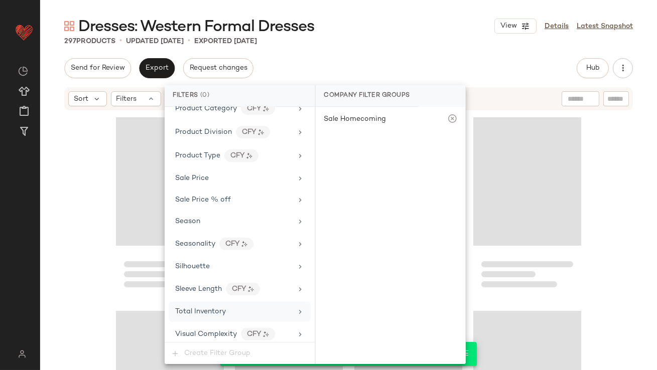
click at [380, 48] on div "Dresses: Western Formal Dresses View Details Latest Snapshot 297 Products • upd…" at bounding box center [348, 193] width 617 height 354
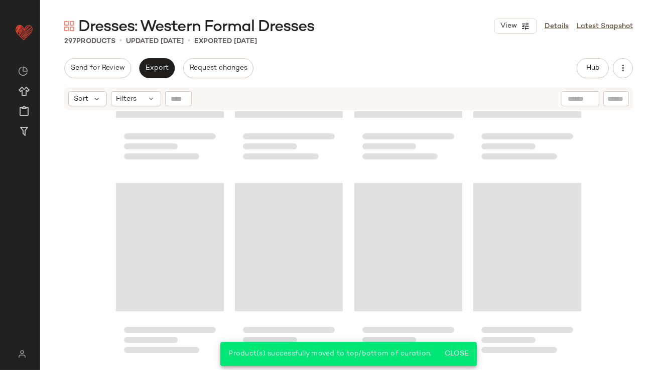
scroll to position [0, 0]
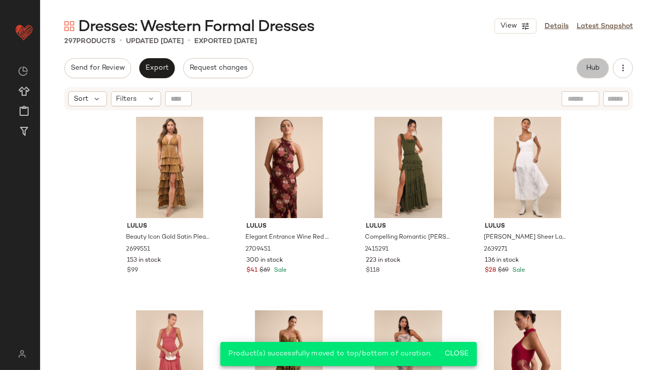
click at [588, 64] on span "Hub" at bounding box center [593, 68] width 14 height 8
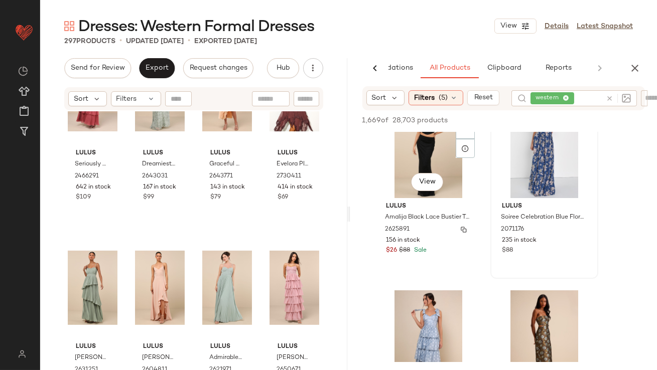
scroll to position [32, 0]
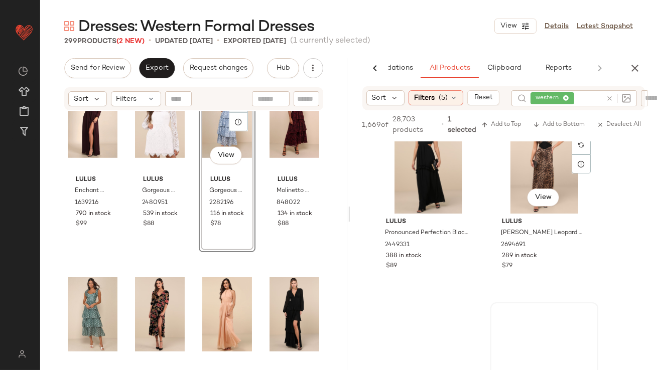
scroll to position [467, 0]
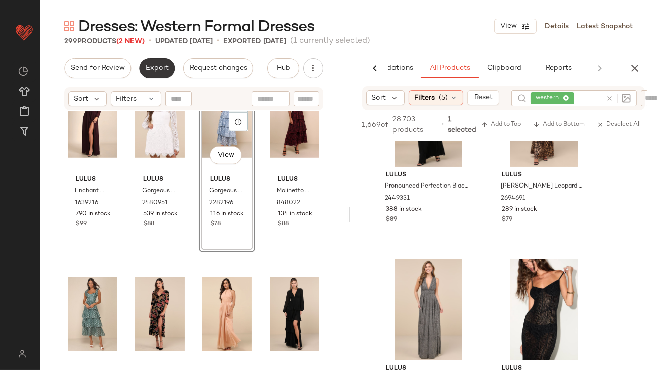
click at [159, 66] on span "Export" at bounding box center [157, 68] width 24 height 8
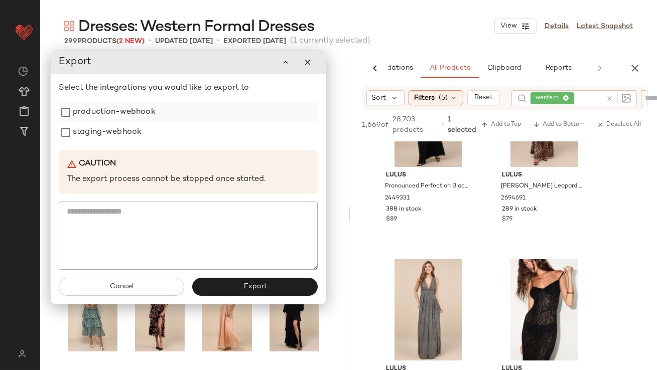
click at [129, 112] on label "production-webhook" at bounding box center [114, 112] width 83 height 20
click at [124, 134] on label "staging-webhook" at bounding box center [107, 132] width 69 height 20
click at [230, 286] on button "Export" at bounding box center [254, 287] width 125 height 18
